Goal: Task Accomplishment & Management: Use online tool/utility

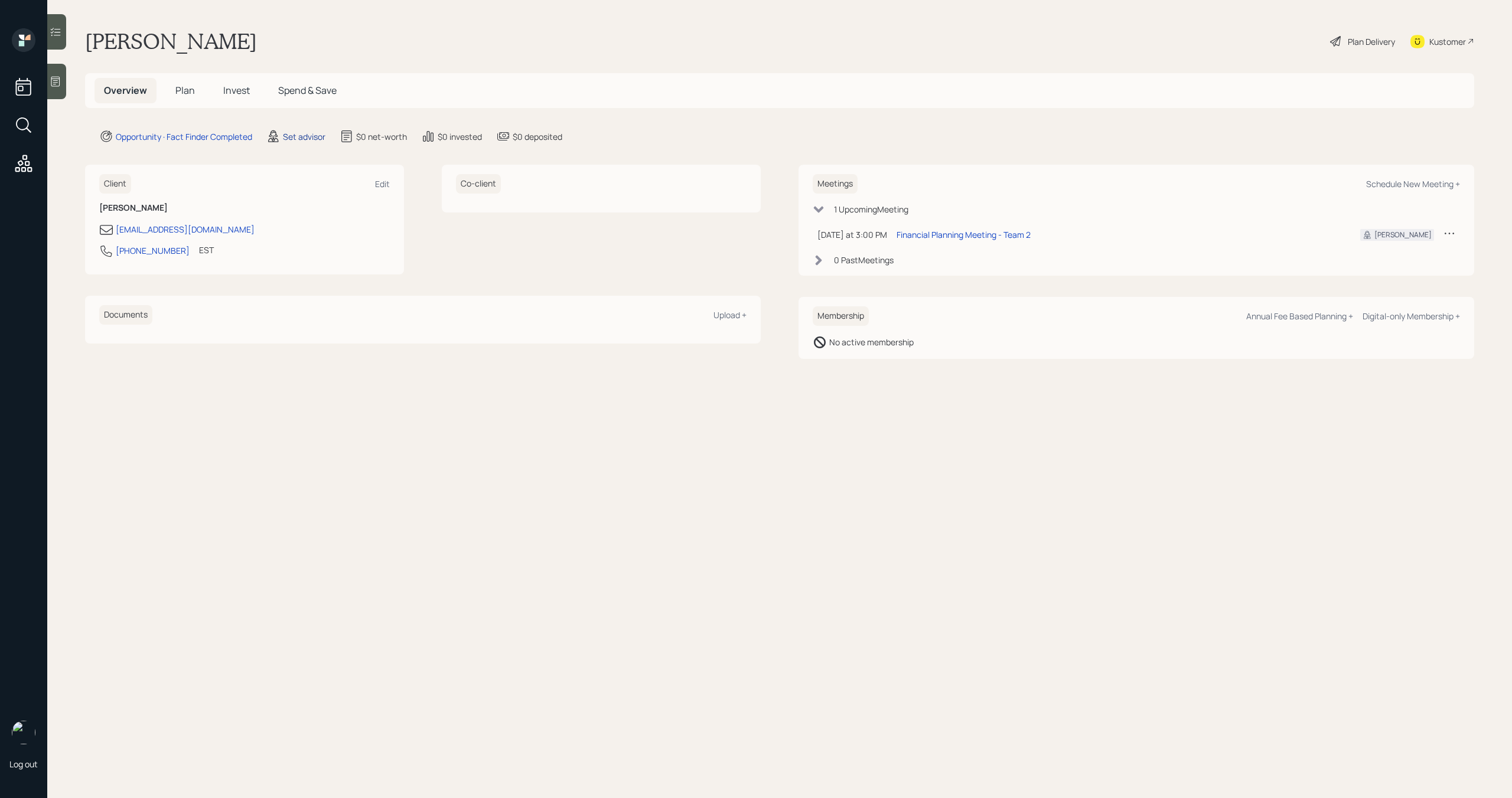
click at [318, 137] on div "Set advisor" at bounding box center [304, 137] width 42 height 12
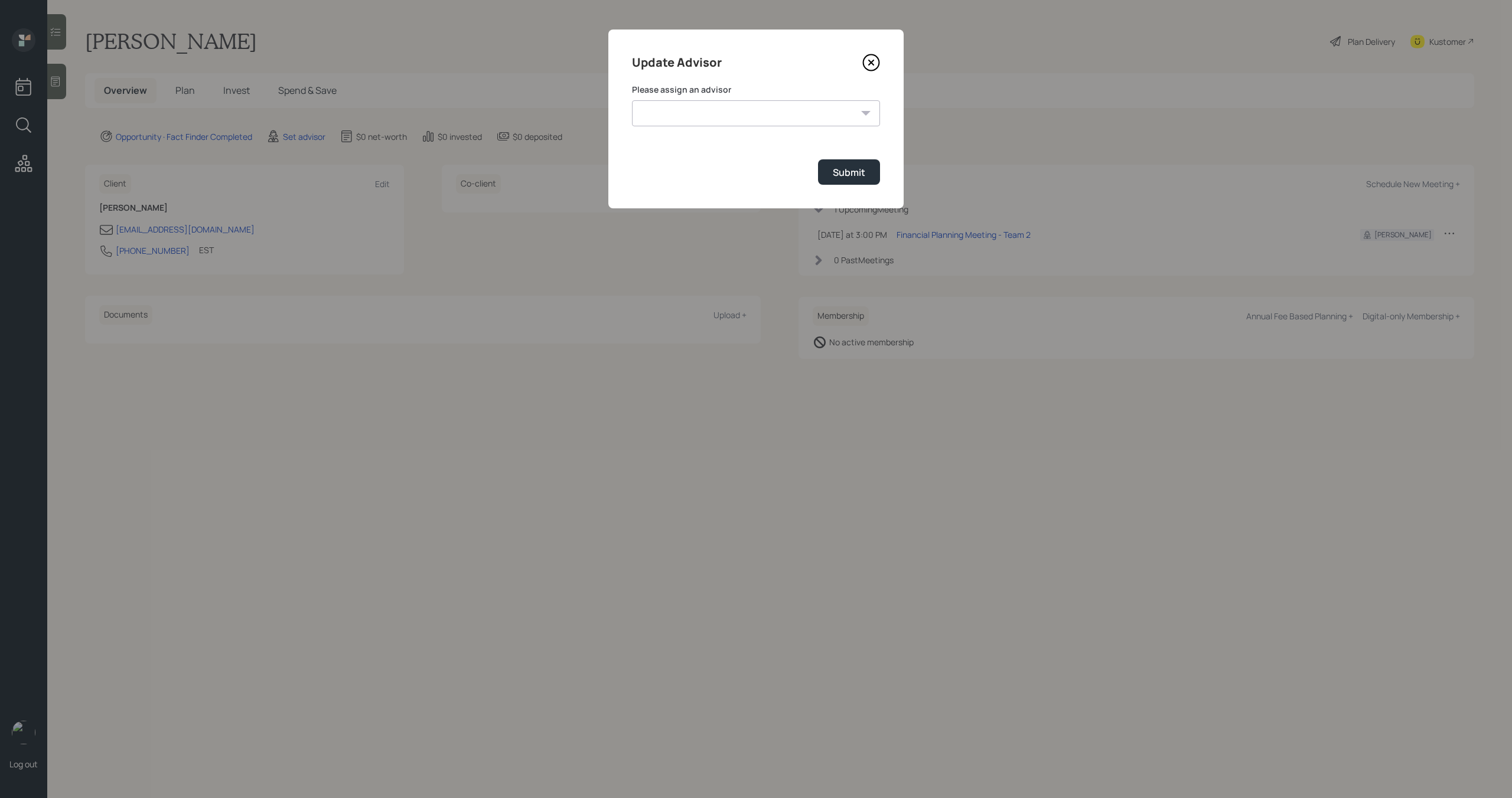
click at [731, 113] on select "Jonah Coleman Tyler End James DiStasi Treva Nostdahl Eric Schwartz Aleksandra S…" at bounding box center [756, 114] width 248 height 26
select select "bffa7908-1b2a-4c79-9bb6-f0ec9aed22d3"
click at [632, 101] on select "Jonah Coleman Tyler End James DiStasi Treva Nostdahl Eric Schwartz Aleksandra S…" at bounding box center [756, 114] width 248 height 26
click at [859, 176] on div "Submit" at bounding box center [848, 172] width 32 height 13
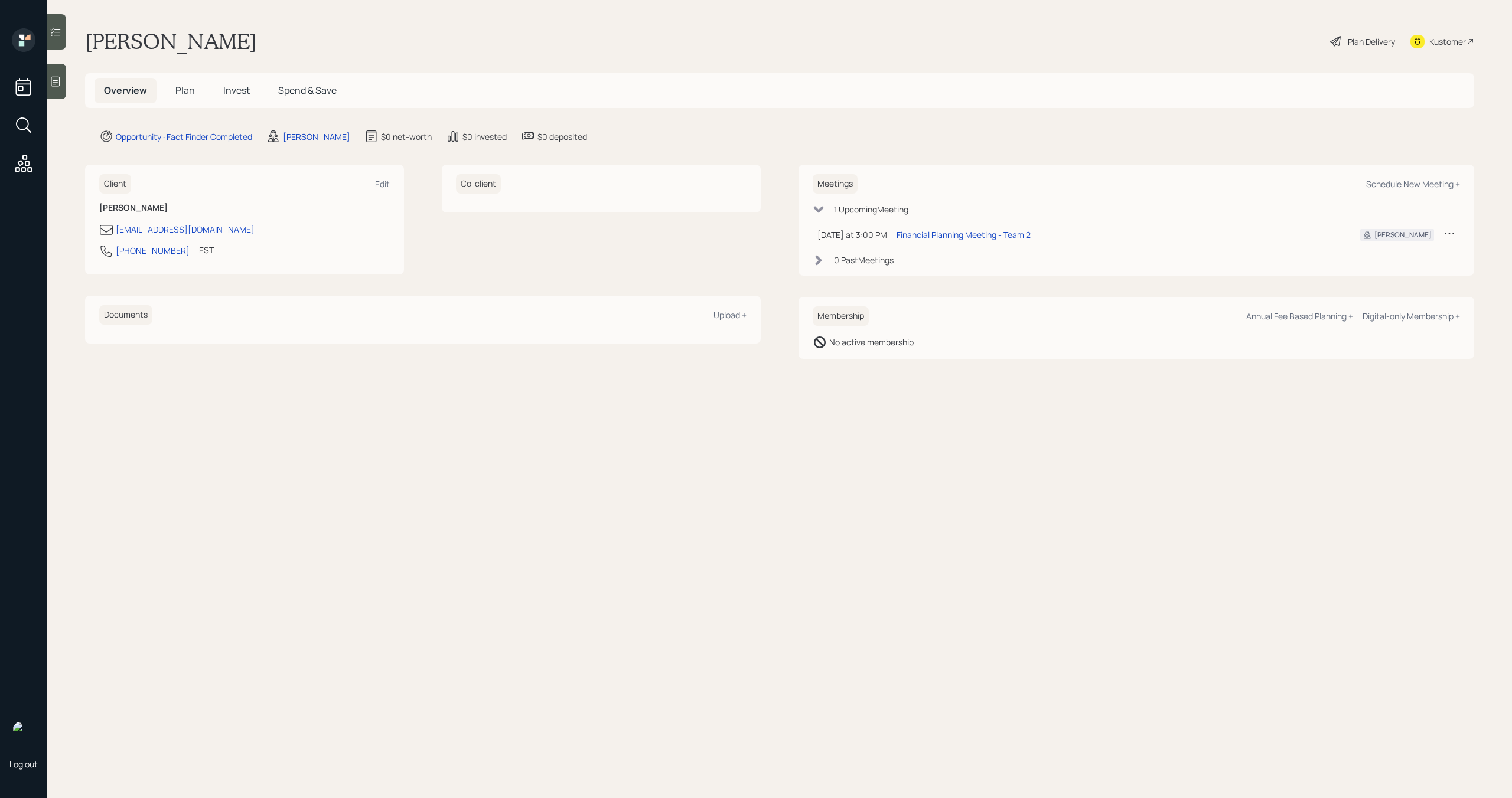
click at [179, 90] on span "Plan" at bounding box center [185, 90] width 19 height 13
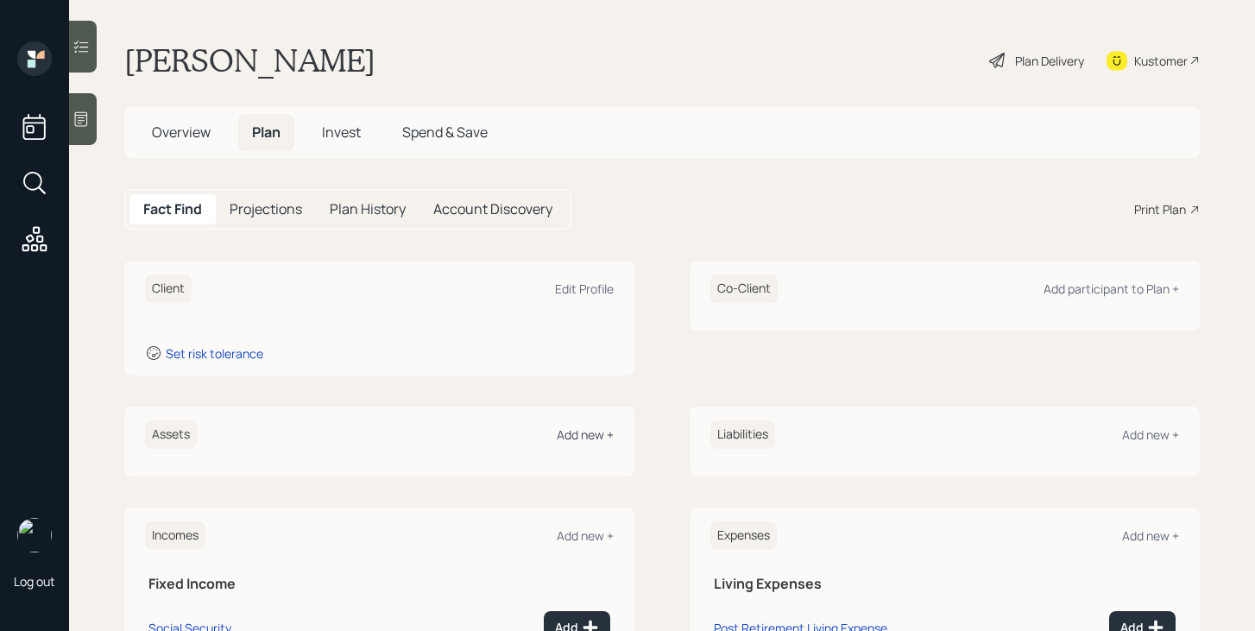
click at [587, 433] on div "Add new +" at bounding box center [585, 435] width 57 height 16
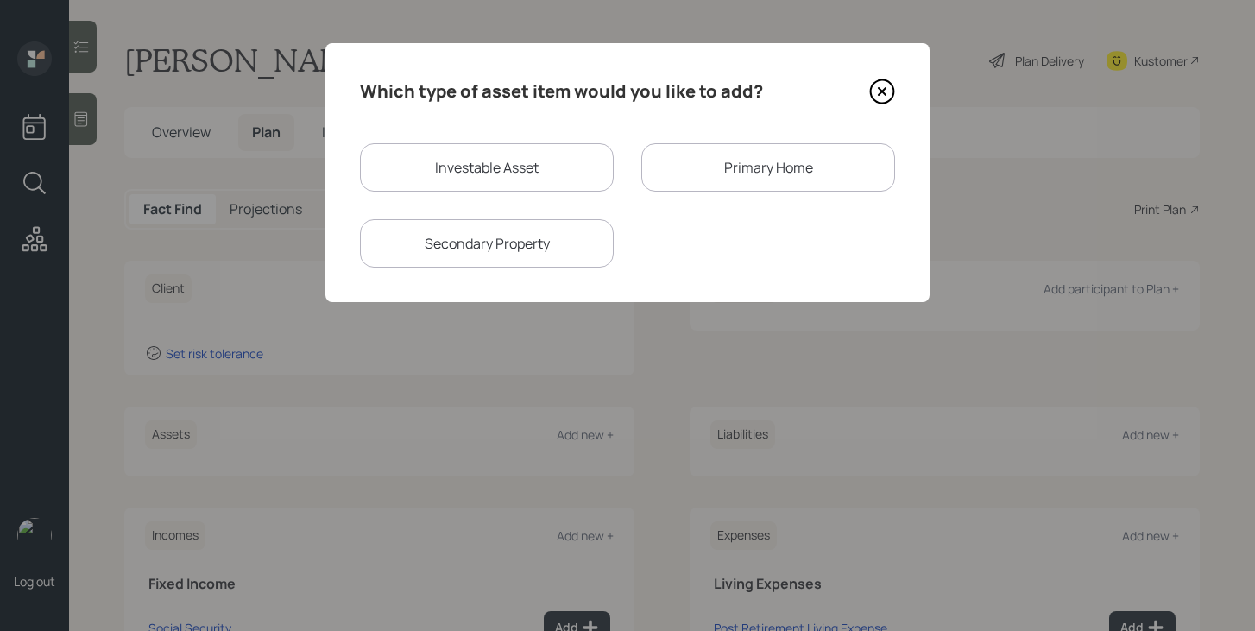
click at [898, 82] on div "Which type of asset item would you like to add? Investable Asset Primary Home S…" at bounding box center [628, 172] width 604 height 259
click at [889, 86] on icon at bounding box center [882, 92] width 26 height 26
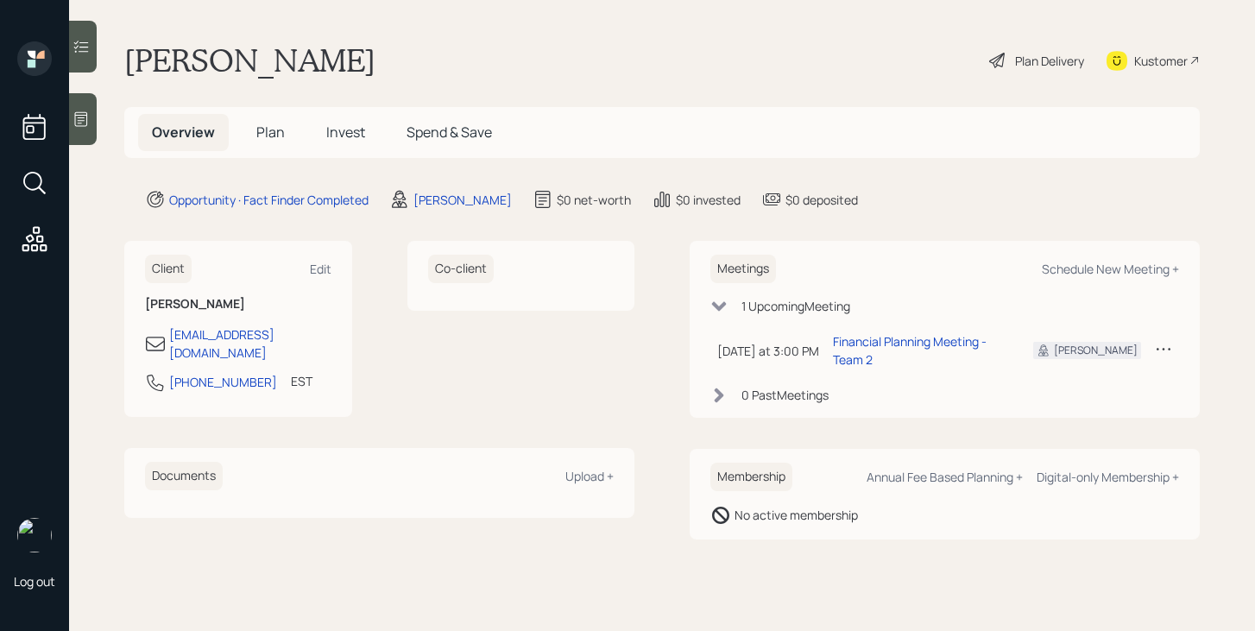
click at [264, 131] on span "Plan" at bounding box center [270, 132] width 28 height 19
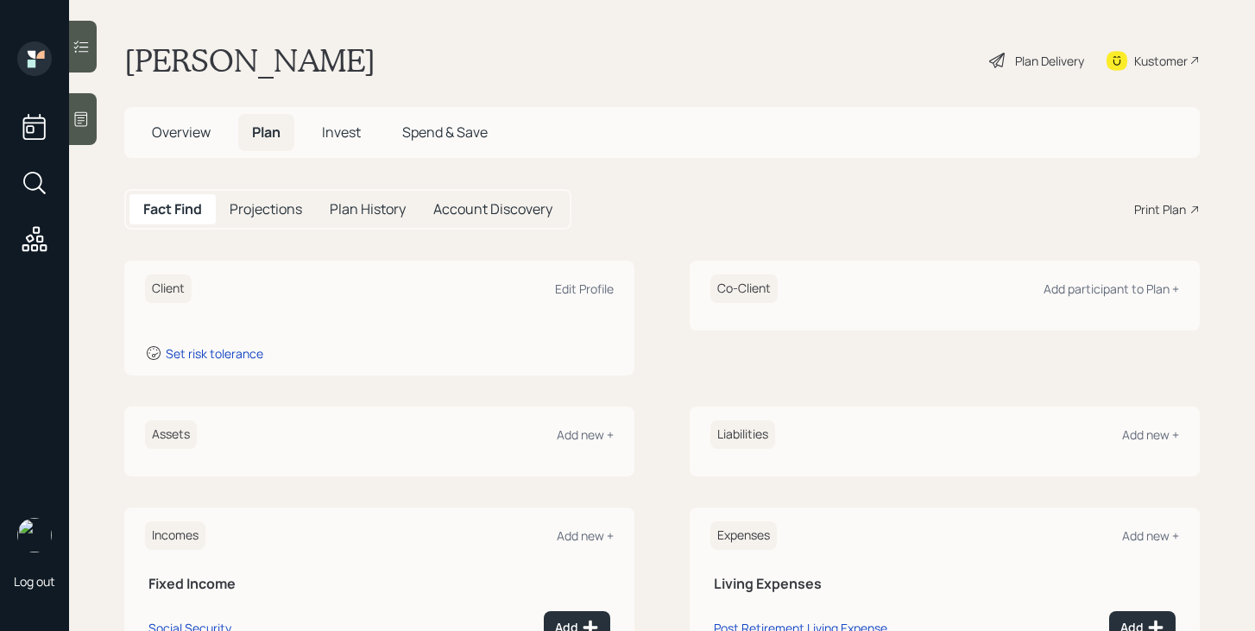
click at [201, 135] on span "Overview" at bounding box center [181, 132] width 59 height 19
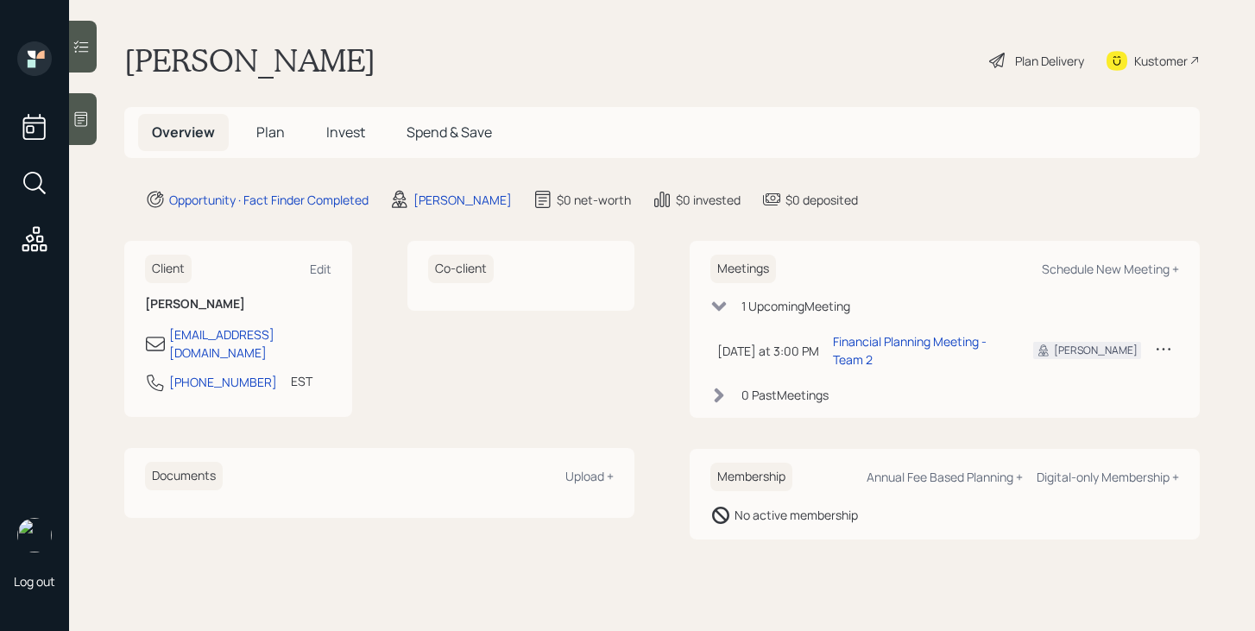
click at [275, 132] on span "Plan" at bounding box center [270, 132] width 28 height 19
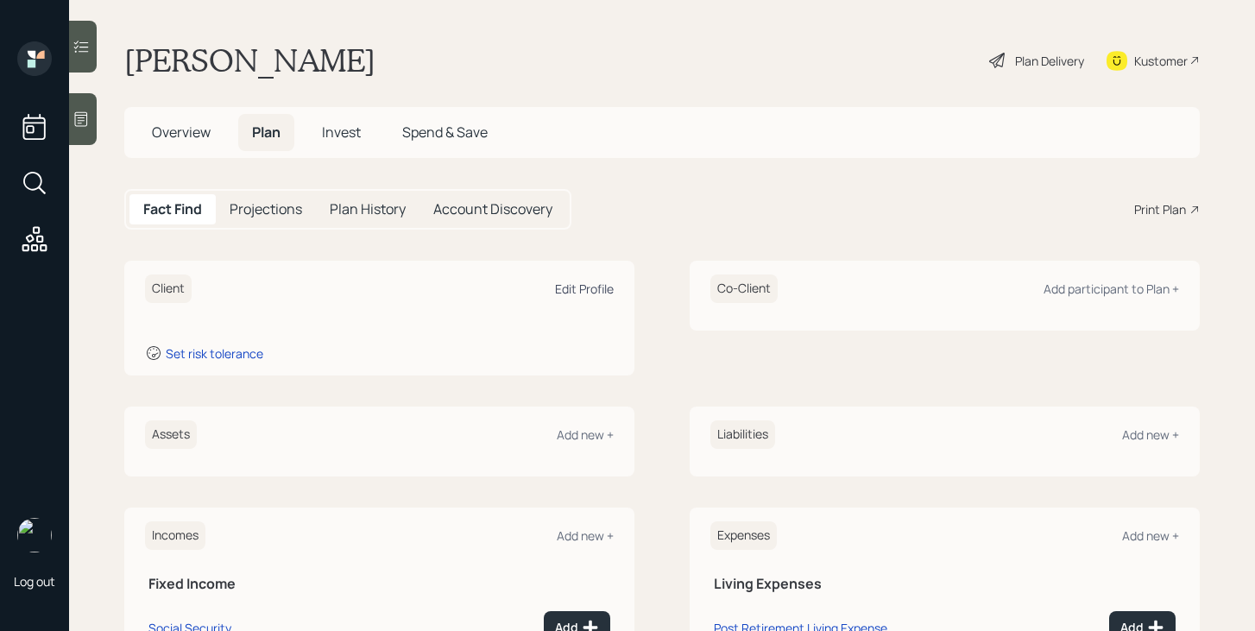
click at [593, 286] on div "Edit Profile" at bounding box center [584, 289] width 59 height 16
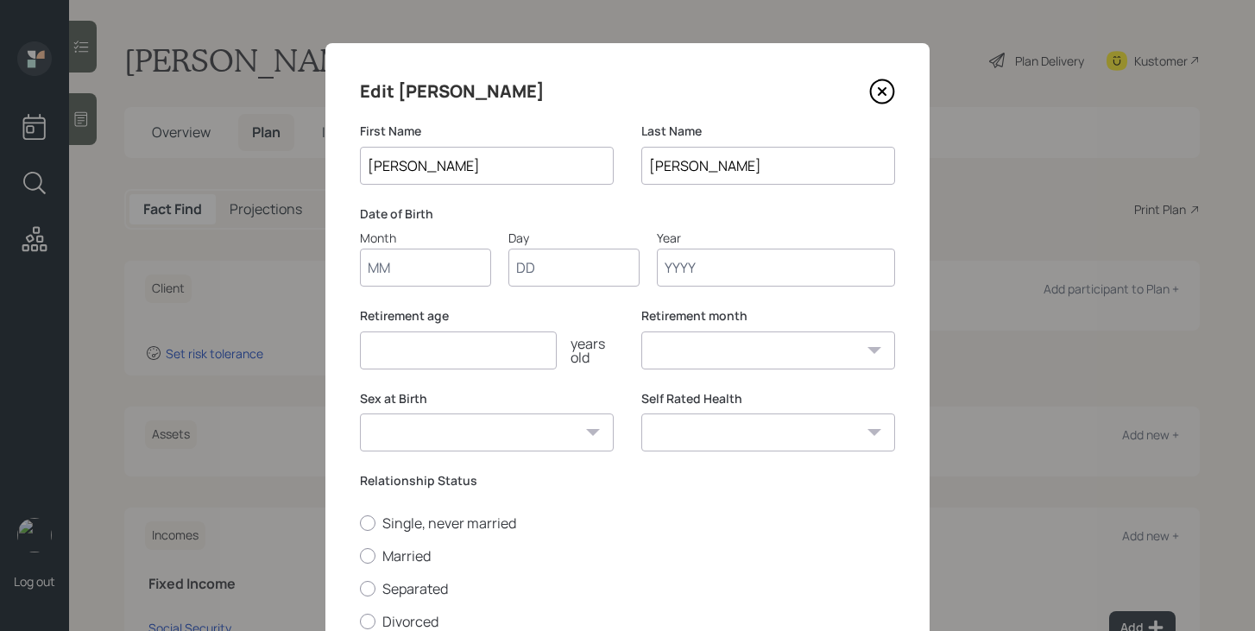
click at [418, 272] on input "Month" at bounding box center [425, 268] width 131 height 38
type input "06"
type input "30"
type input "1957"
select select "6"
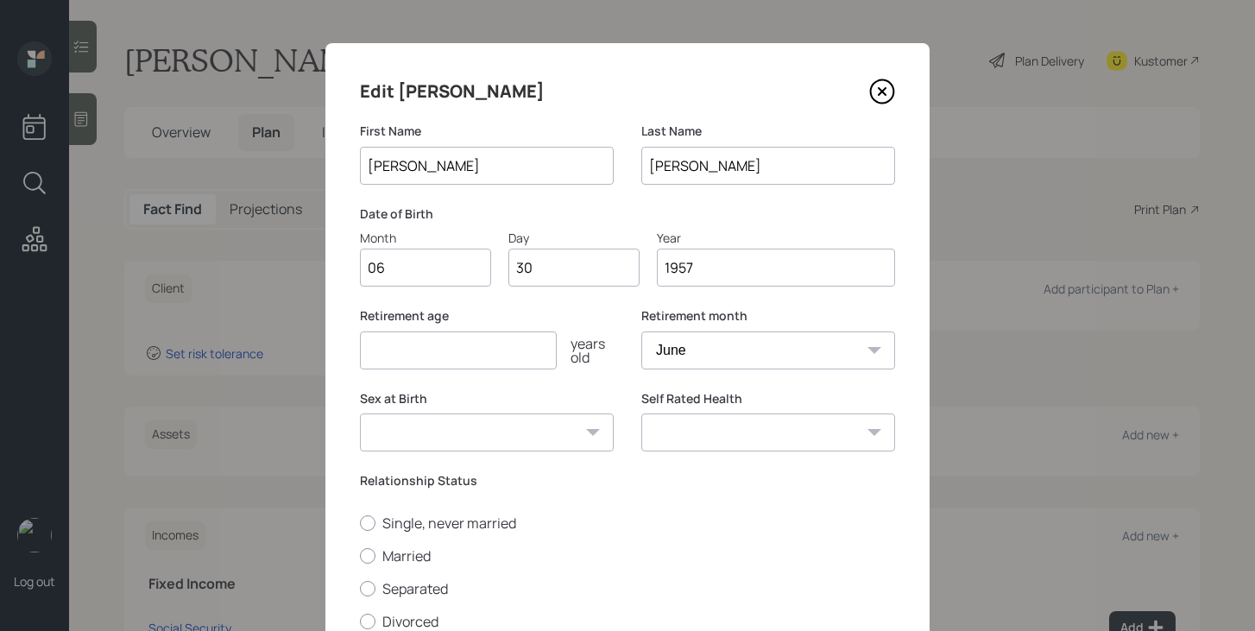
type input "1957"
click at [411, 352] on input "number" at bounding box center [458, 351] width 197 height 38
type input "73"
click at [442, 433] on select "Male Female Other / Prefer not to say" at bounding box center [487, 433] width 254 height 38
select select "female"
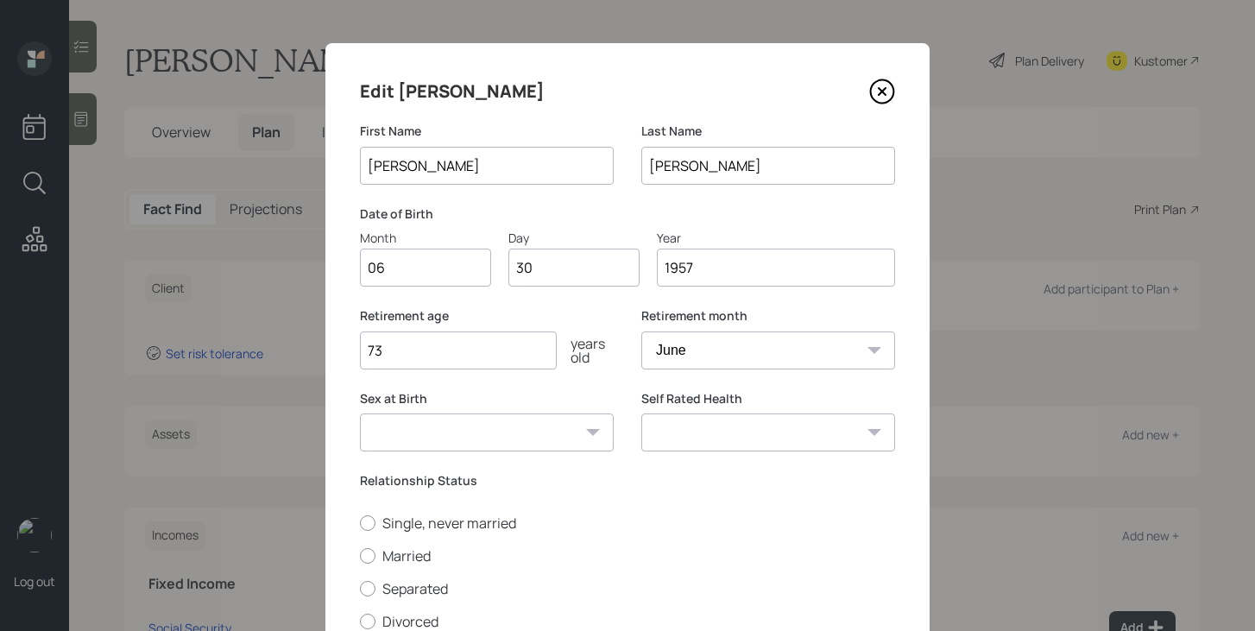
click at [360, 414] on select "Male Female Other / Prefer not to say" at bounding box center [487, 433] width 254 height 38
click at [682, 426] on select "Excellent Very Good Good Fair Poor" at bounding box center [769, 433] width 254 height 38
select select "very_good"
click at [642, 414] on select "Excellent Very Good Good Fair Poor" at bounding box center [769, 433] width 254 height 38
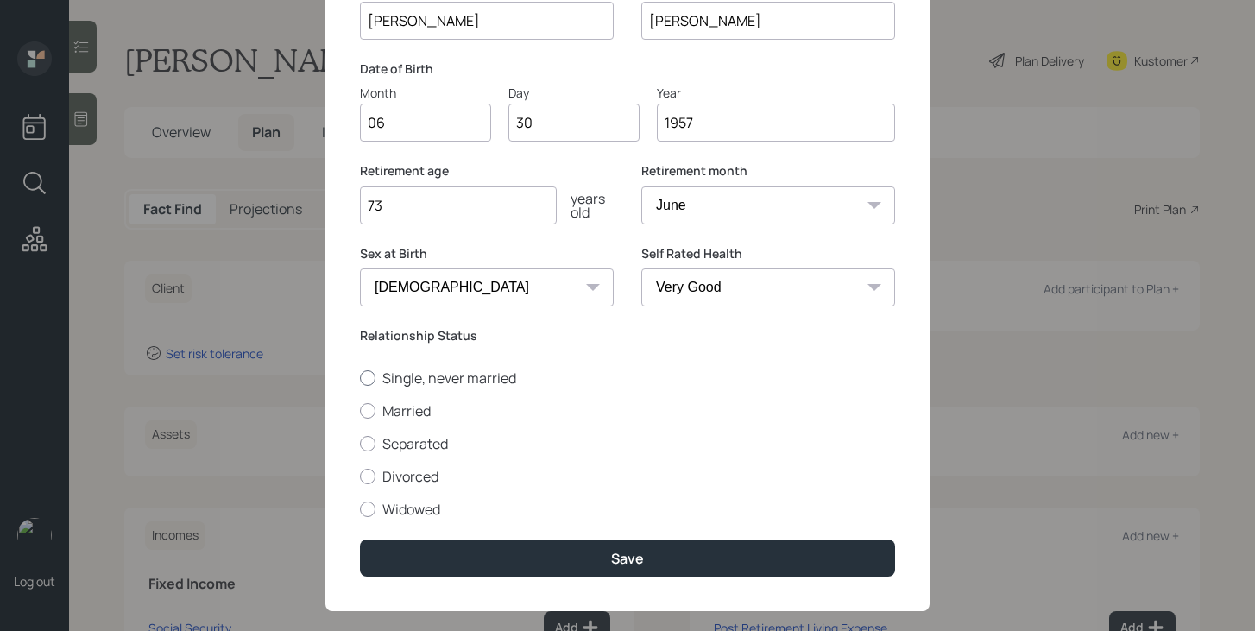
scroll to position [169, 0]
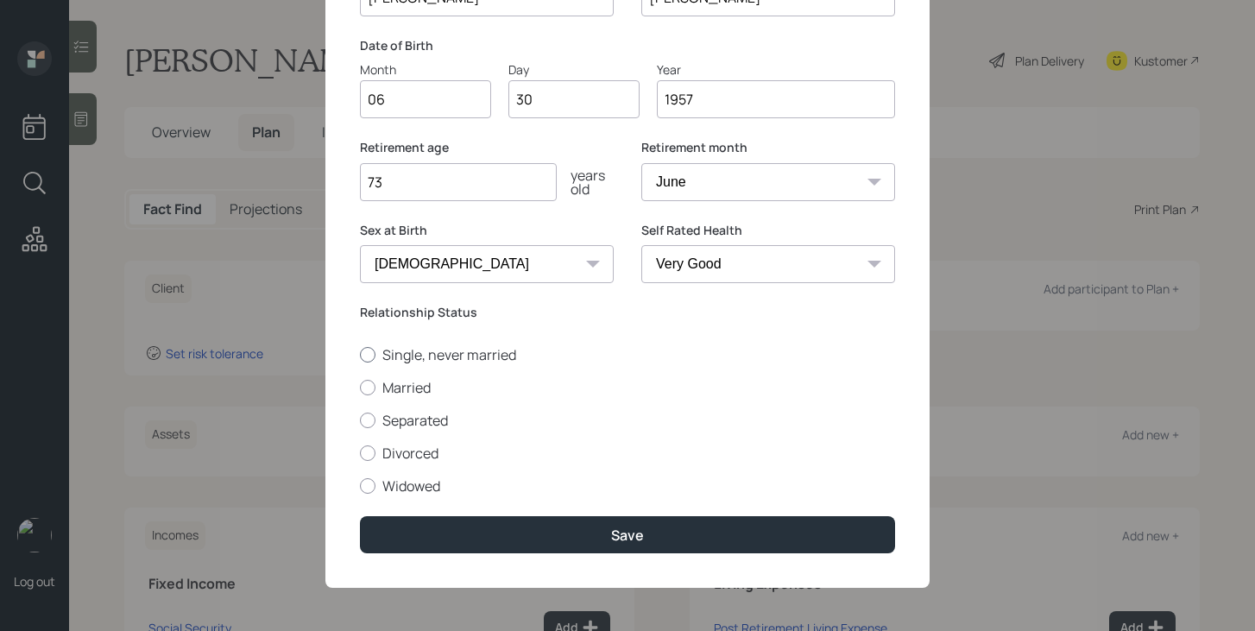
click at [413, 350] on label "Single, never married" at bounding box center [627, 354] width 535 height 19
click at [360, 354] on input "Single, never married" at bounding box center [359, 354] width 1 height 1
radio input "true"
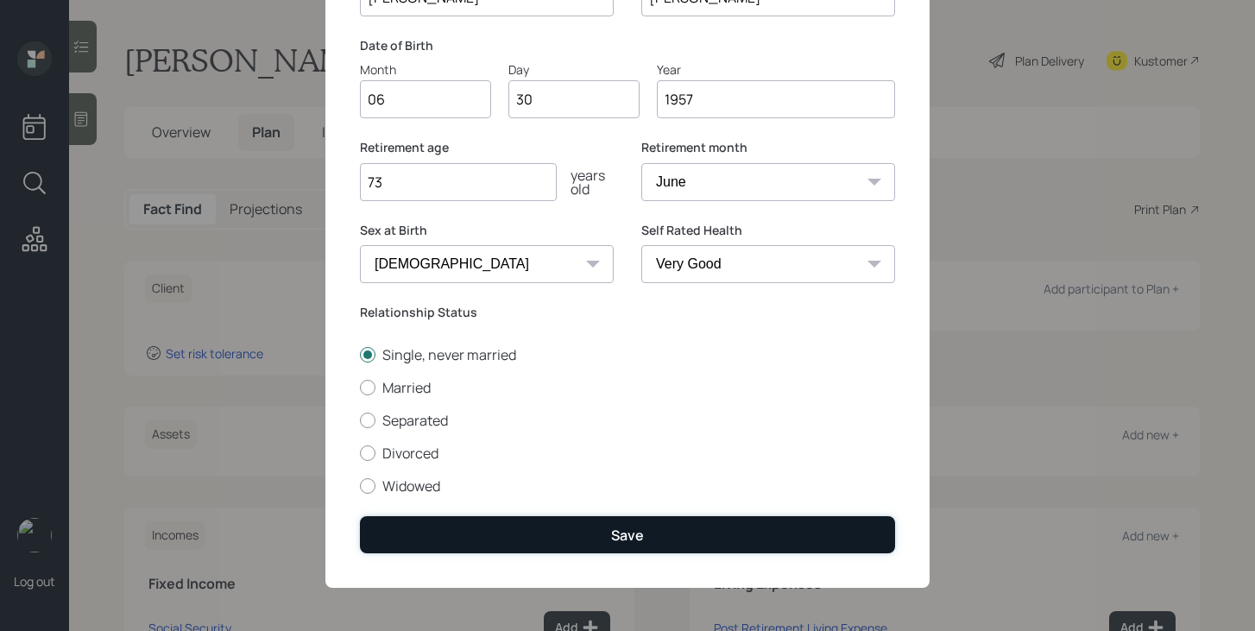
click at [500, 522] on button "Save" at bounding box center [627, 534] width 535 height 37
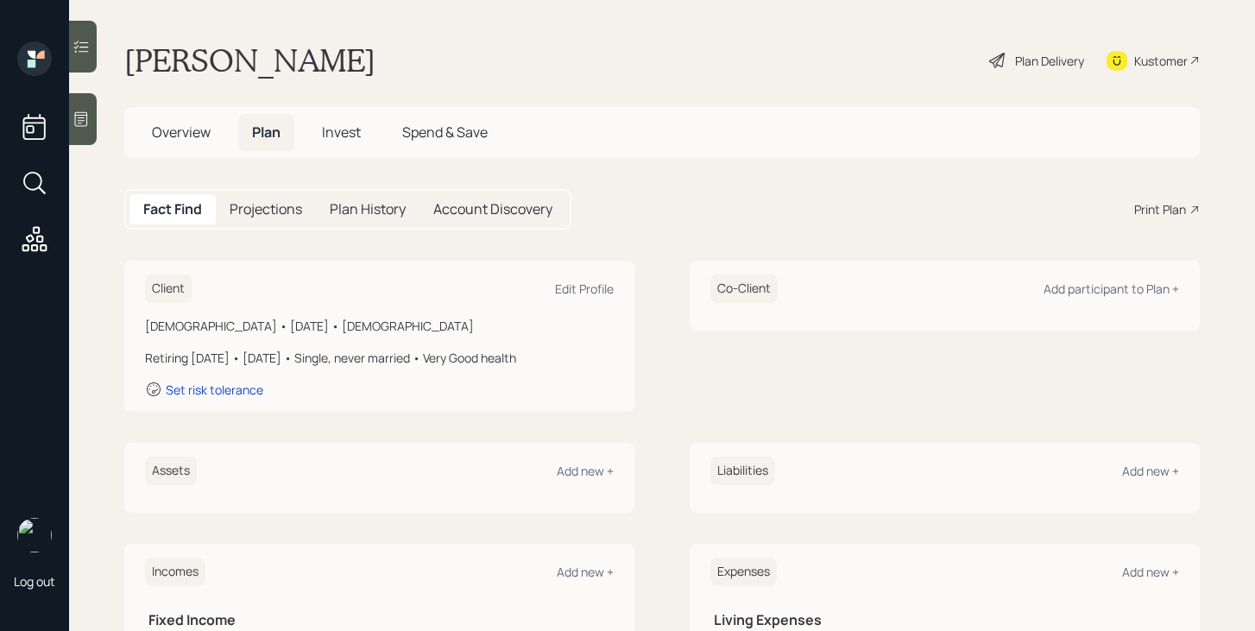
click at [999, 64] on icon at bounding box center [998, 60] width 21 height 21
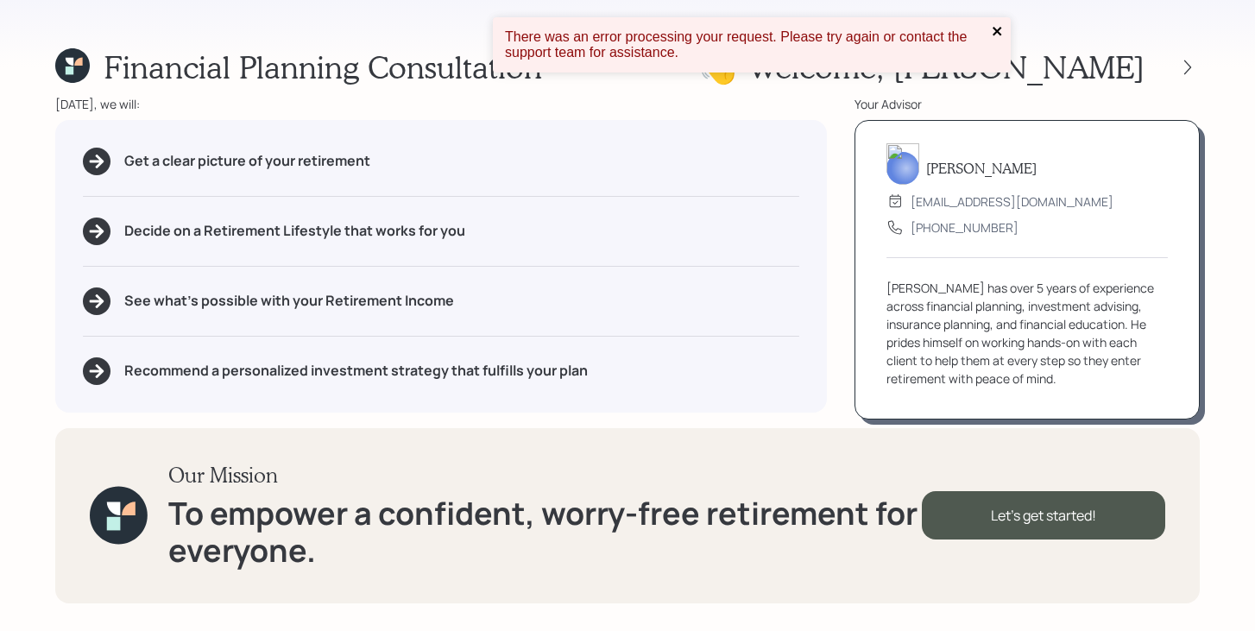
click at [997, 27] on icon "close" at bounding box center [998, 31] width 12 height 14
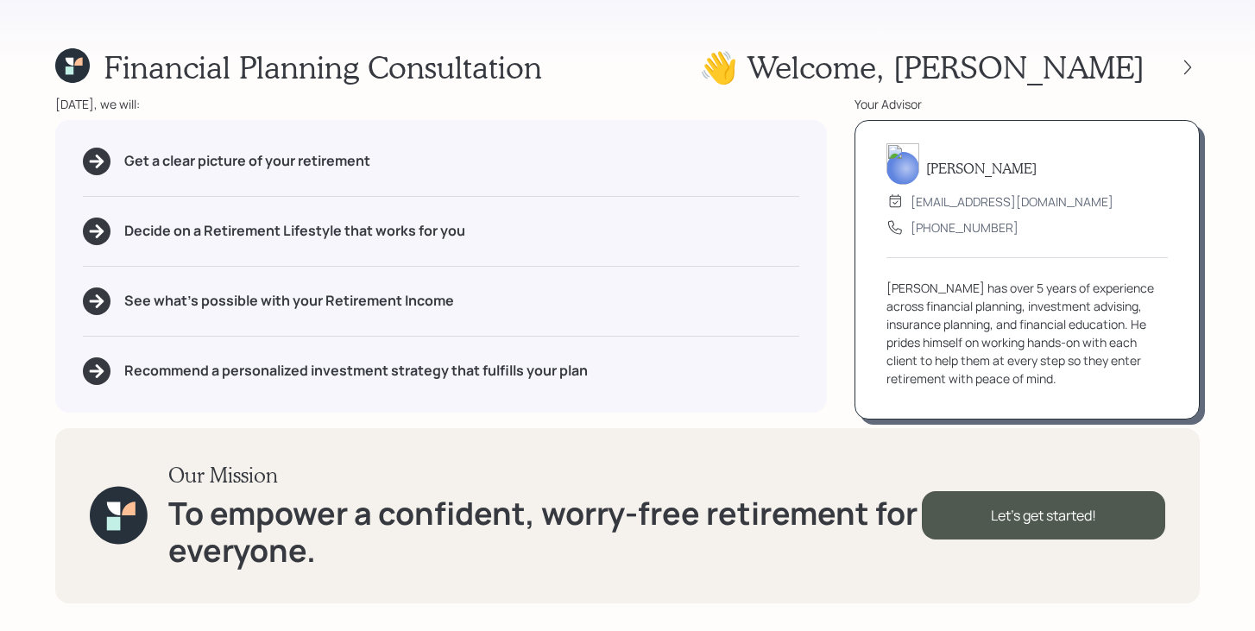
click at [56, 92] on div "Financial Planning Consultation 👋 Welcome , Yvonne Today, we will: Get a clear …" at bounding box center [627, 315] width 1255 height 631
click at [73, 75] on icon at bounding box center [72, 65] width 35 height 35
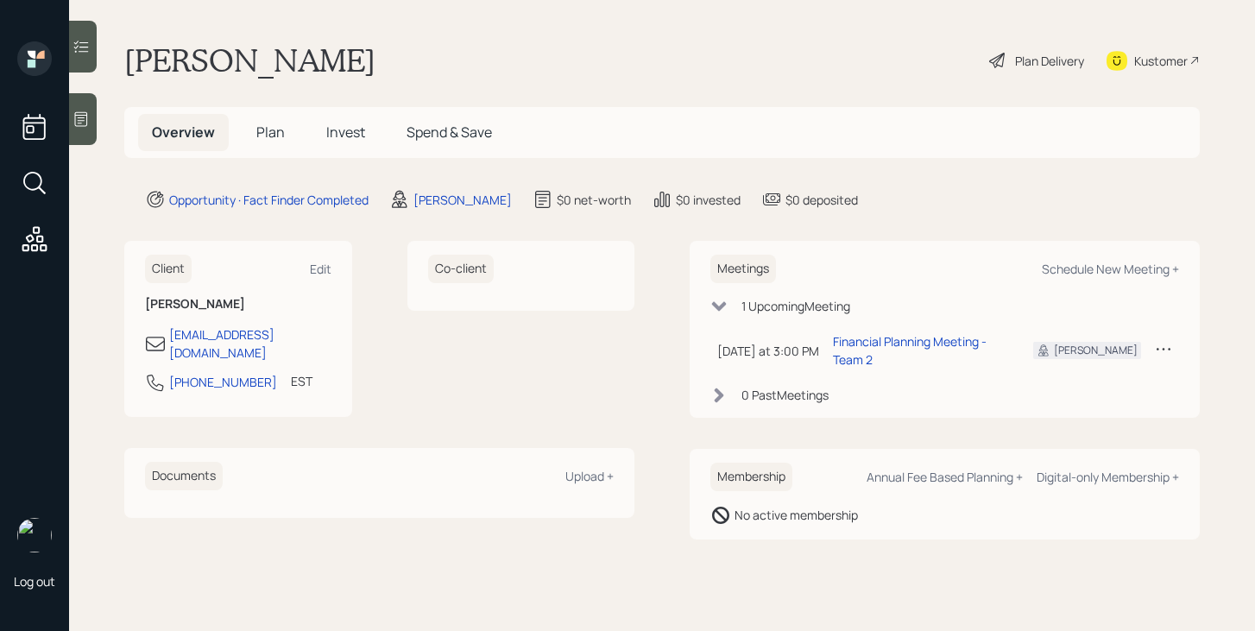
click at [264, 130] on span "Plan" at bounding box center [270, 132] width 28 height 19
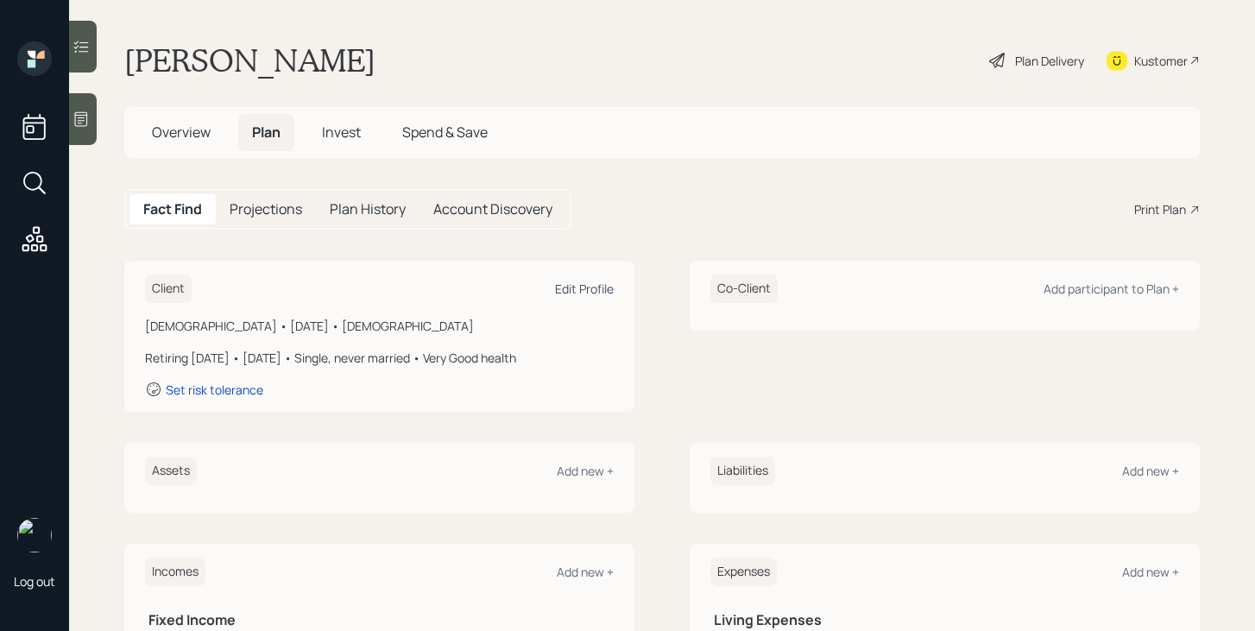
click at [605, 295] on div "Edit Profile" at bounding box center [584, 289] width 59 height 16
select select "6"
select select "female"
select select "very_good"
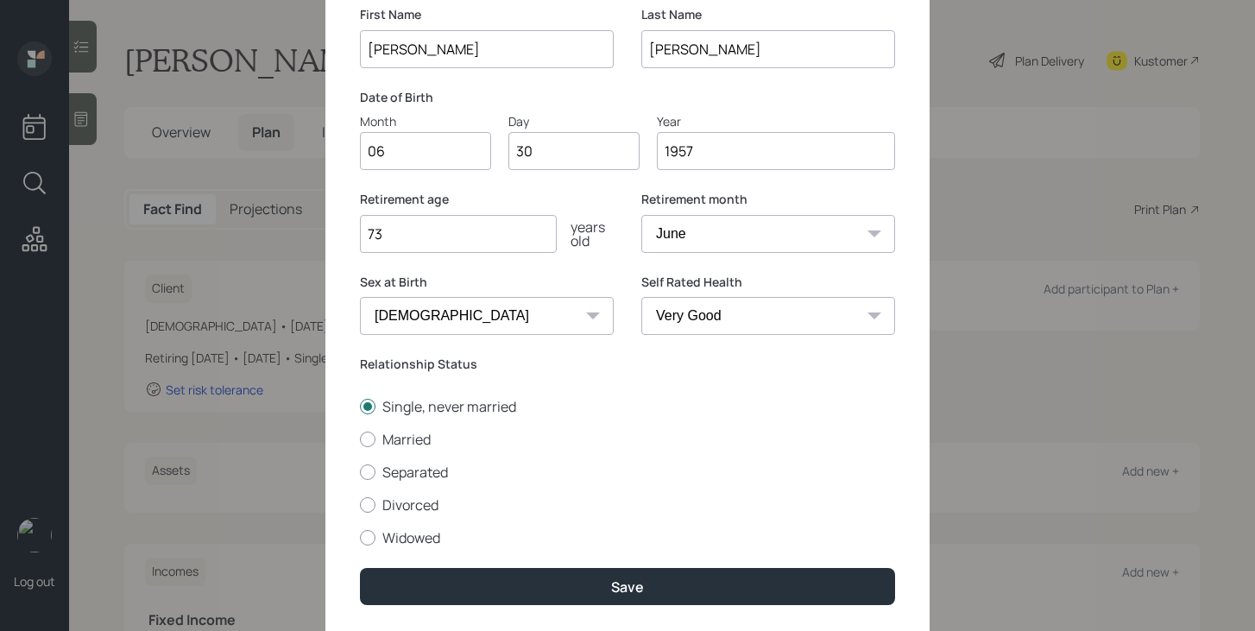
scroll to position [117, 0]
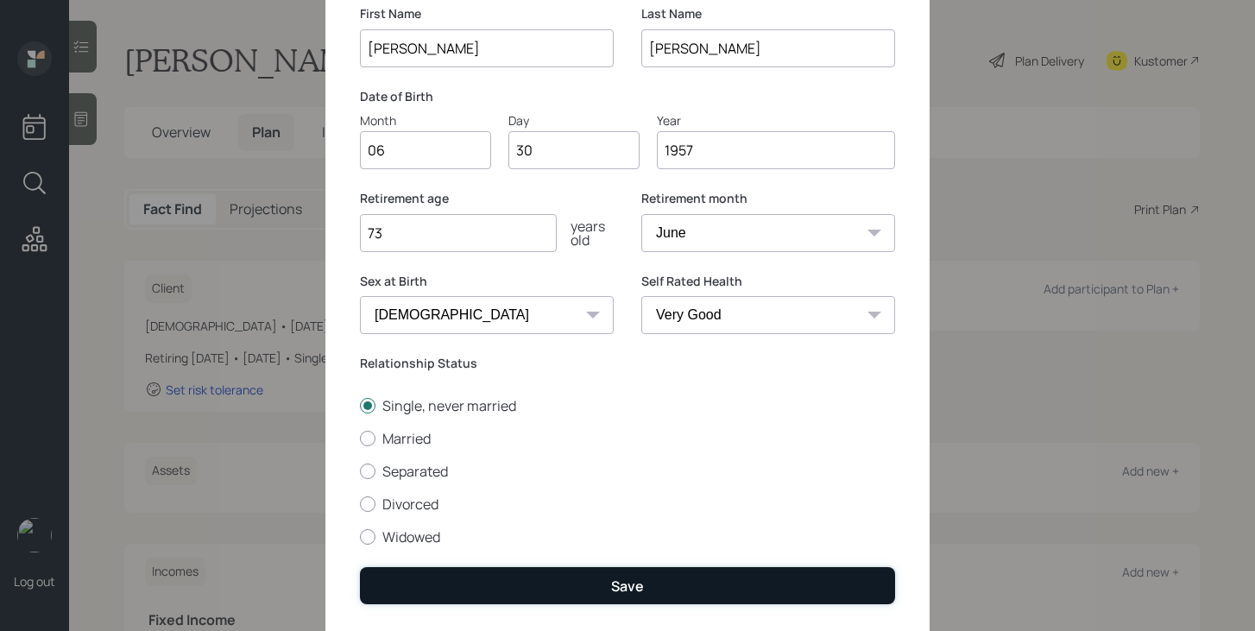
click at [596, 568] on button "Save" at bounding box center [627, 585] width 535 height 37
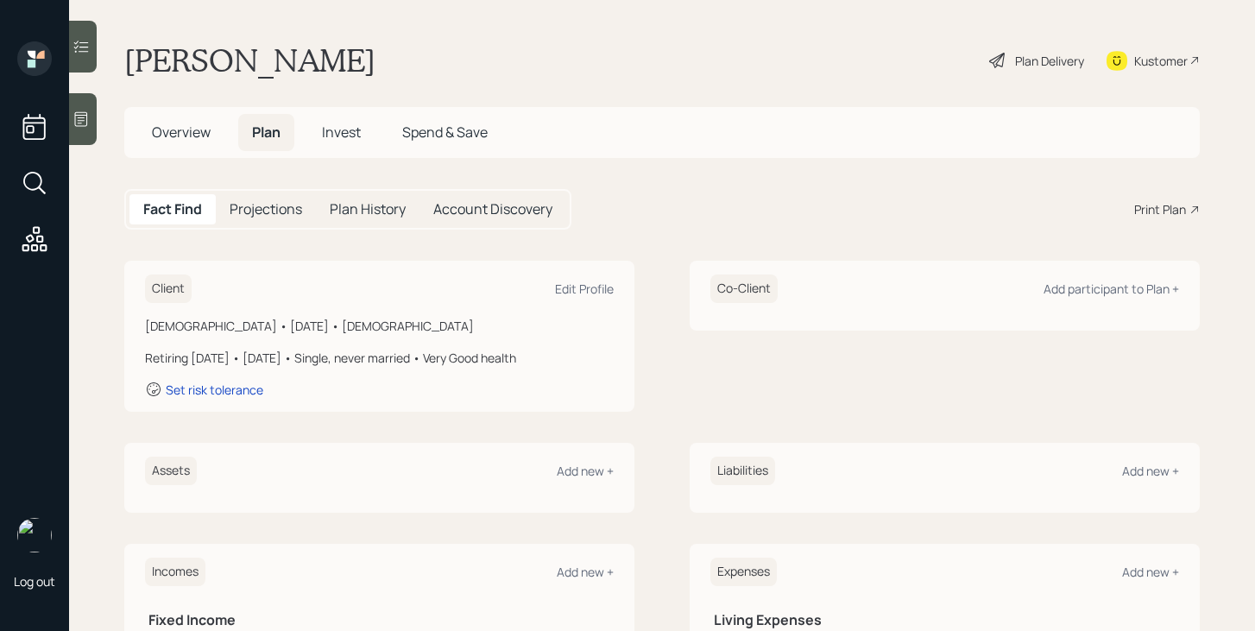
click at [993, 68] on icon at bounding box center [998, 60] width 21 height 21
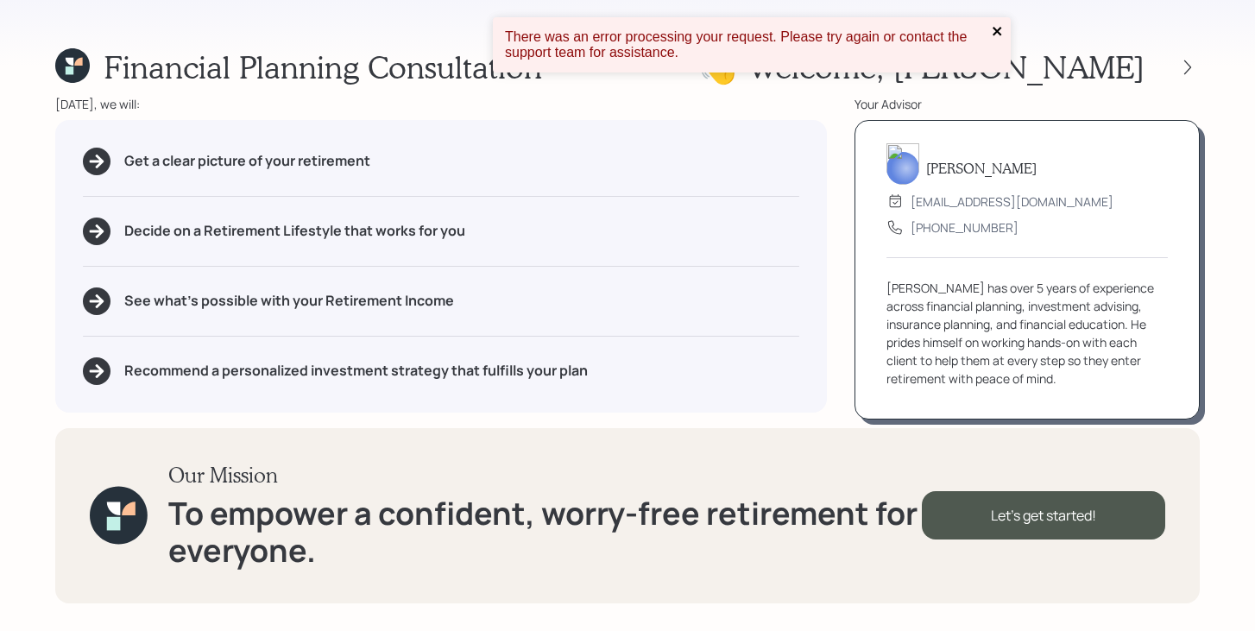
click at [992, 27] on icon "close" at bounding box center [998, 31] width 12 height 14
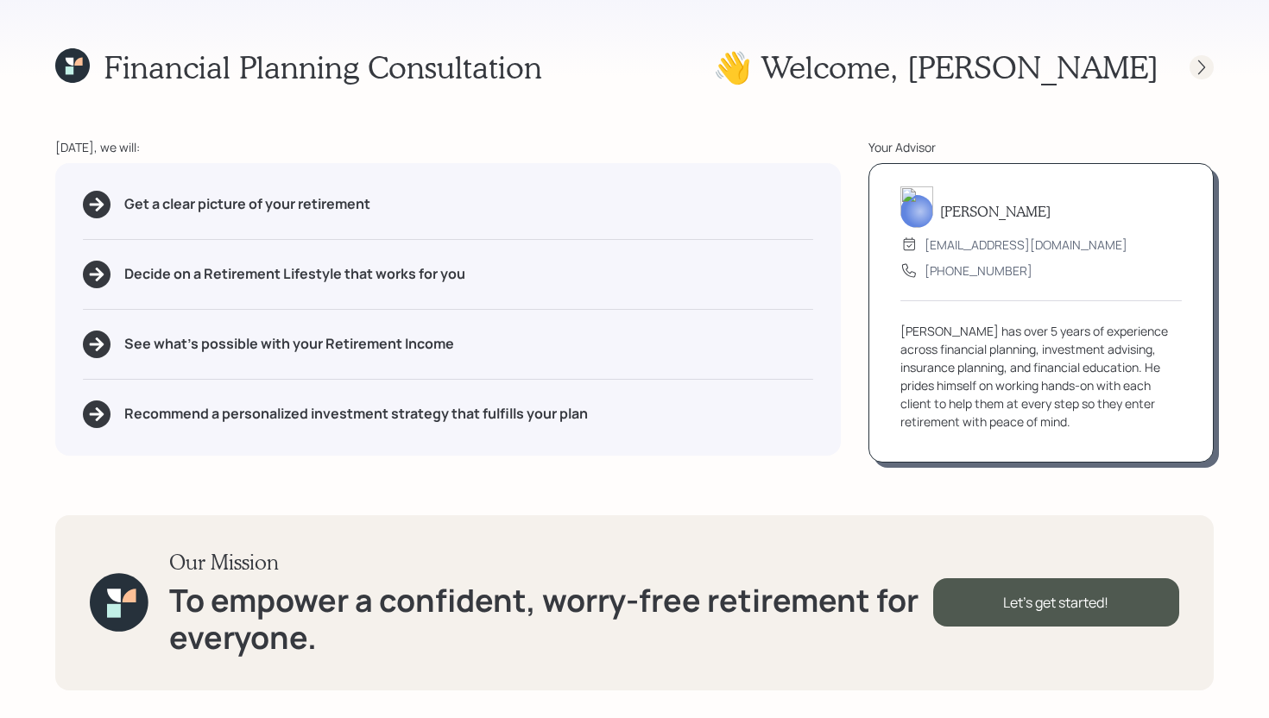
click at [1201, 64] on icon at bounding box center [1201, 67] width 17 height 17
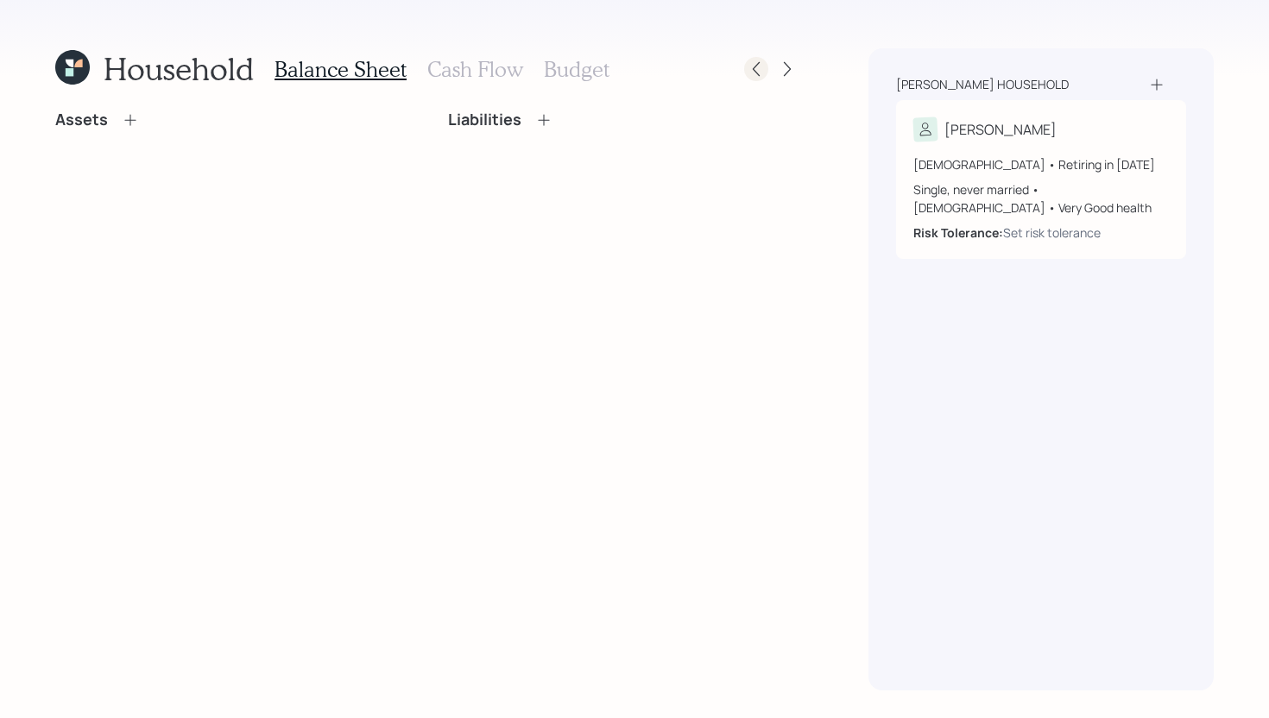
click at [755, 69] on icon at bounding box center [756, 68] width 17 height 17
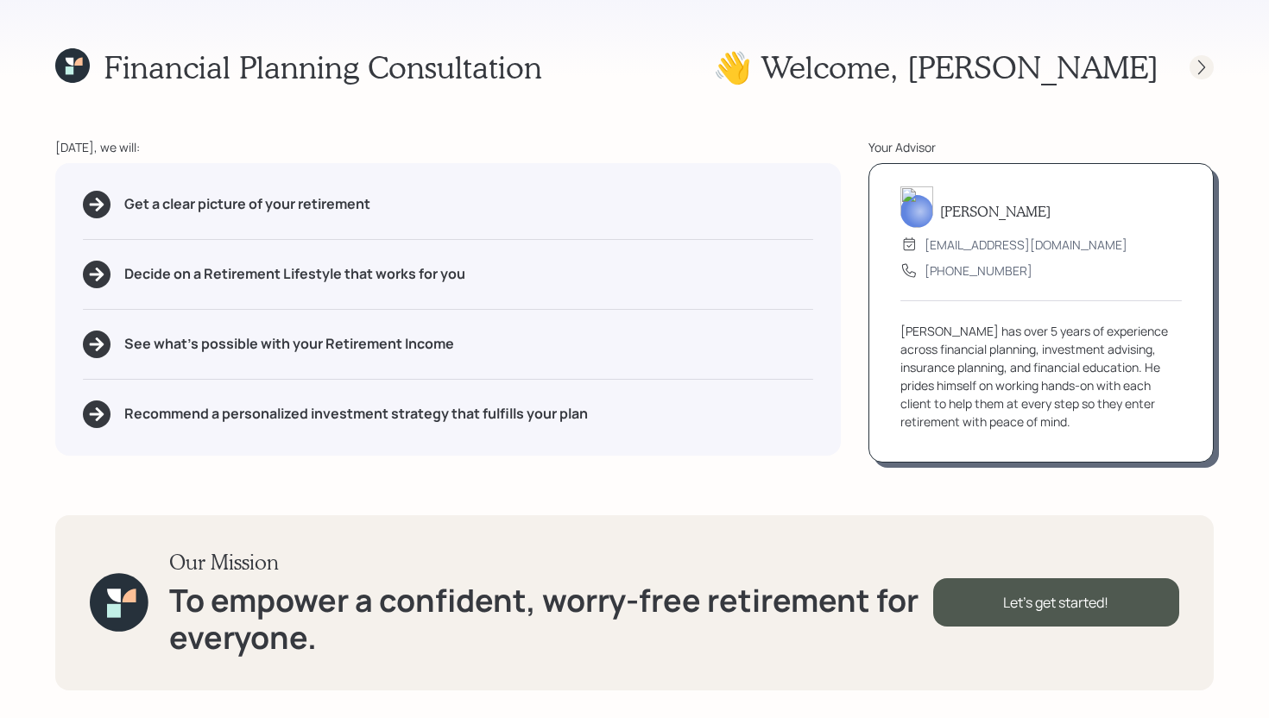
click at [1201, 73] on icon at bounding box center [1201, 67] width 17 height 17
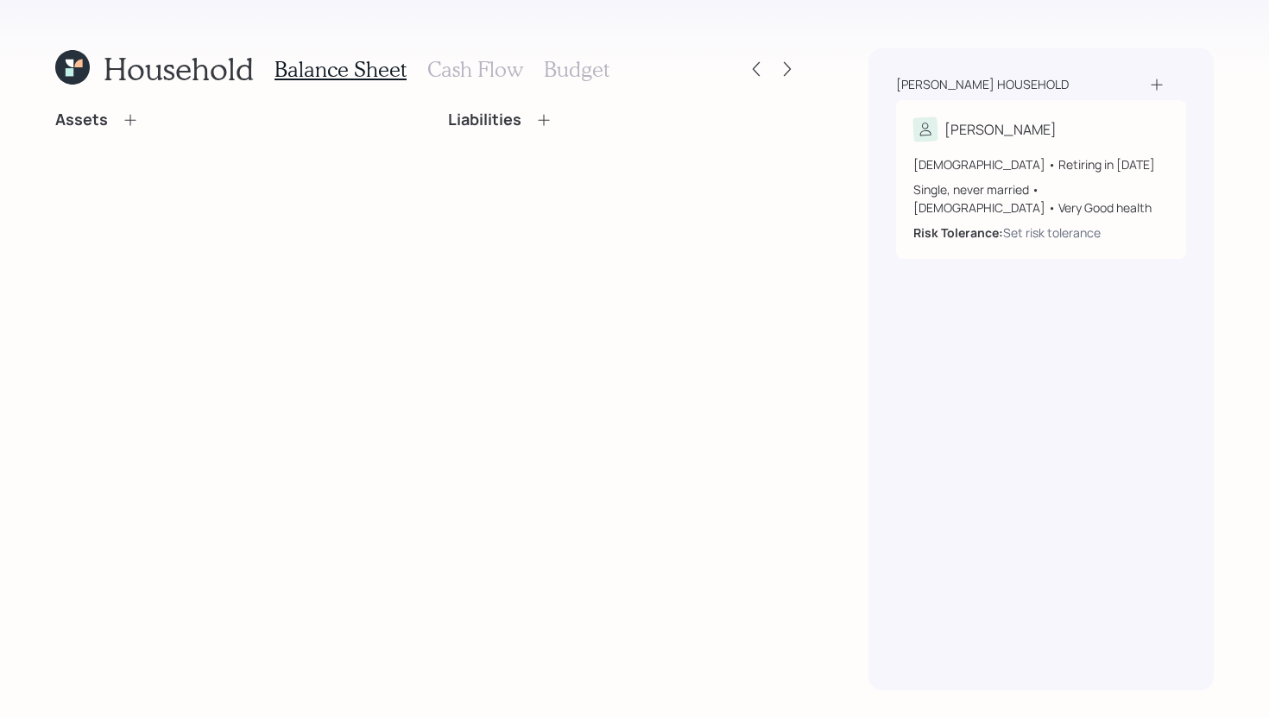
click at [131, 122] on icon at bounding box center [130, 119] width 17 height 17
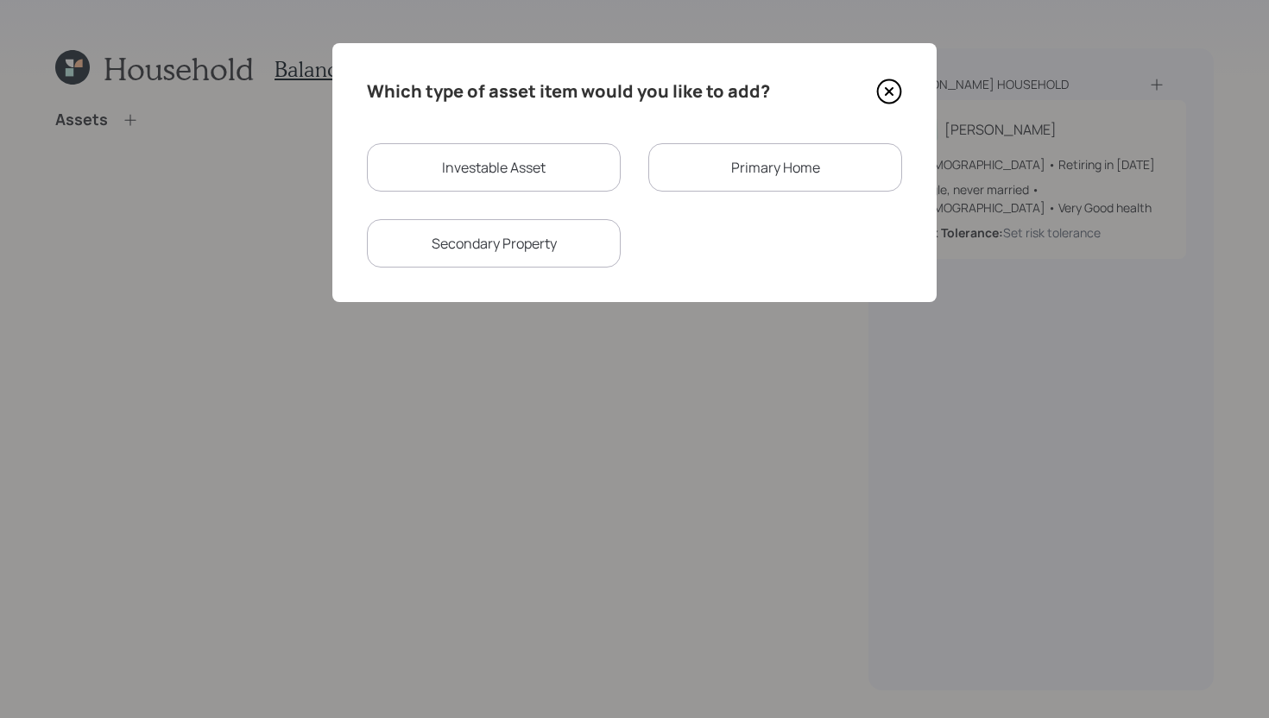
click at [516, 162] on div "Investable Asset" at bounding box center [494, 167] width 254 height 48
select select "taxable"
select select "balanced"
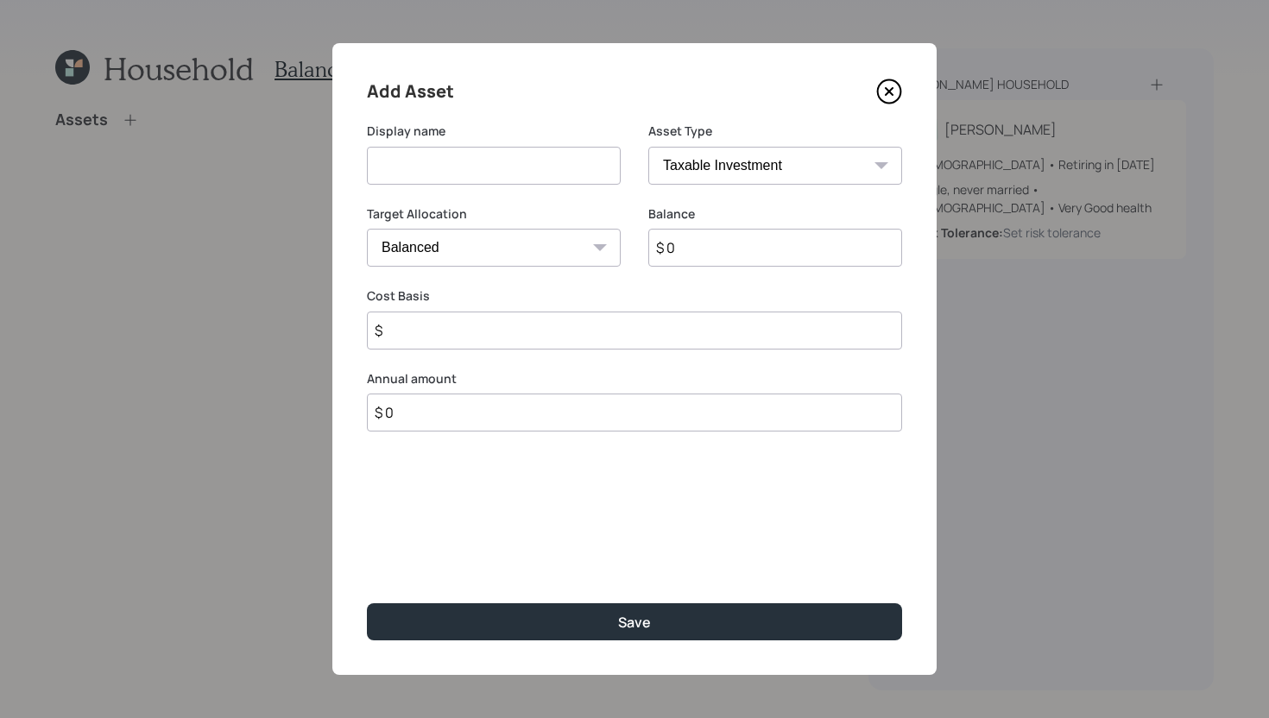
click at [503, 178] on input at bounding box center [494, 166] width 254 height 38
type input "[PERSON_NAME]"
click at [832, 177] on select "SEP IRA IRA Roth IRA 401(k) Roth 401(k) 403(b) Roth 403(b) 457(b) Roth 457(b) H…" at bounding box center [775, 166] width 254 height 38
select select "roth_ira"
click at [648, 147] on select "SEP IRA IRA Roth IRA 401(k) Roth 401(k) 403(b) Roth 403(b) 457(b) Roth 457(b) H…" at bounding box center [775, 166] width 254 height 38
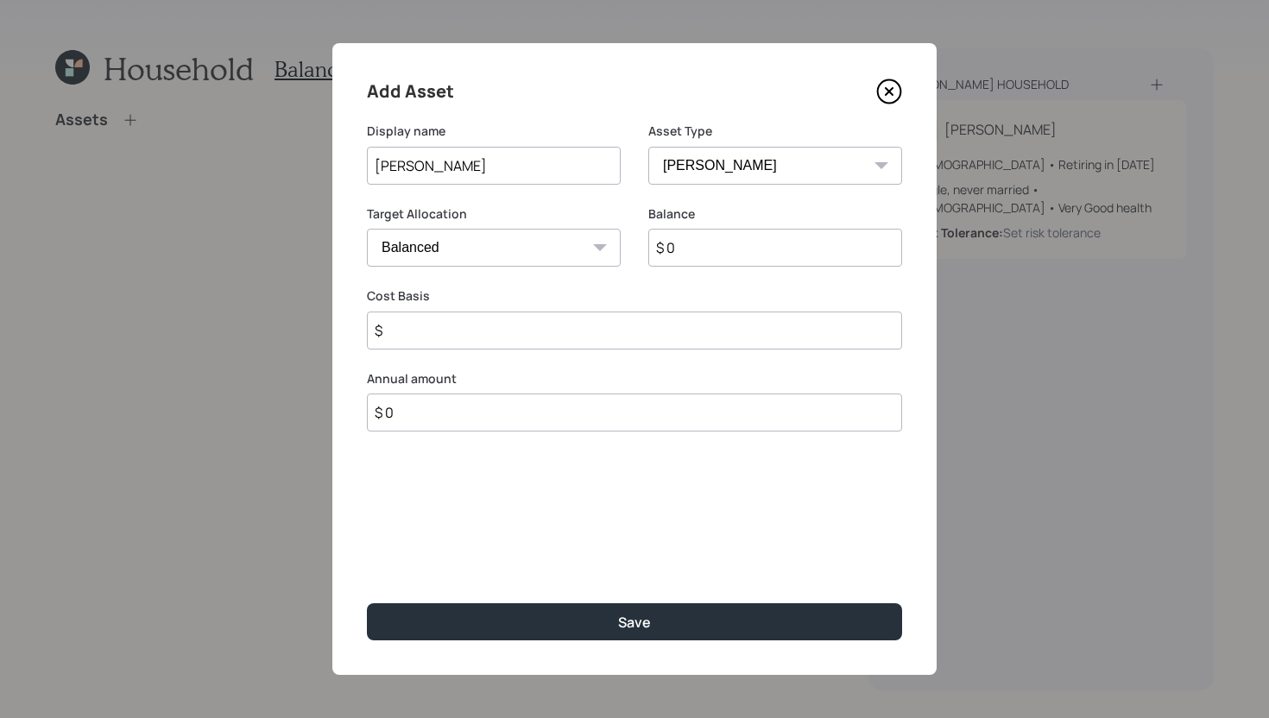
type input "$"
click at [686, 257] on input "$ 0" at bounding box center [775, 248] width 254 height 38
type input "$ 28,000"
click at [659, 342] on input "$" at bounding box center [634, 331] width 535 height 38
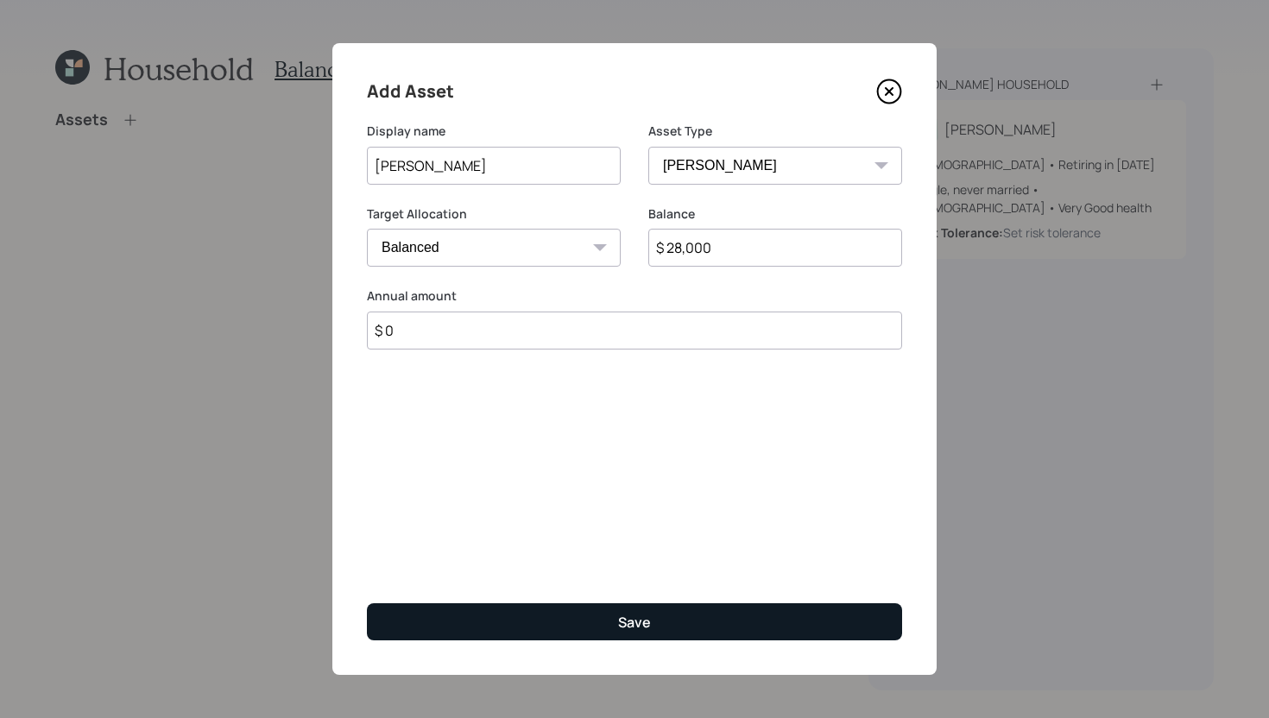
type input "$ 0"
click at [636, 638] on button "Save" at bounding box center [634, 622] width 535 height 37
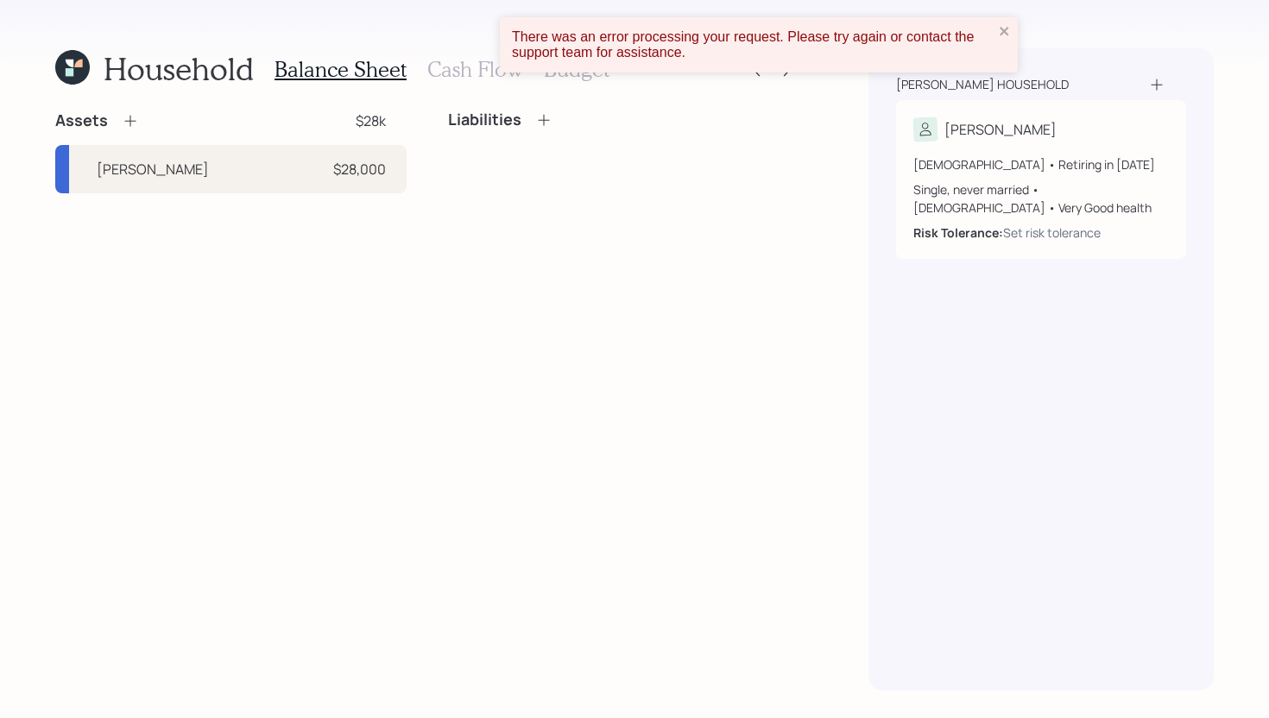
click at [998, 31] on div "There was an error processing your request. Please try again or contact the sup…" at bounding box center [753, 44] width 492 height 41
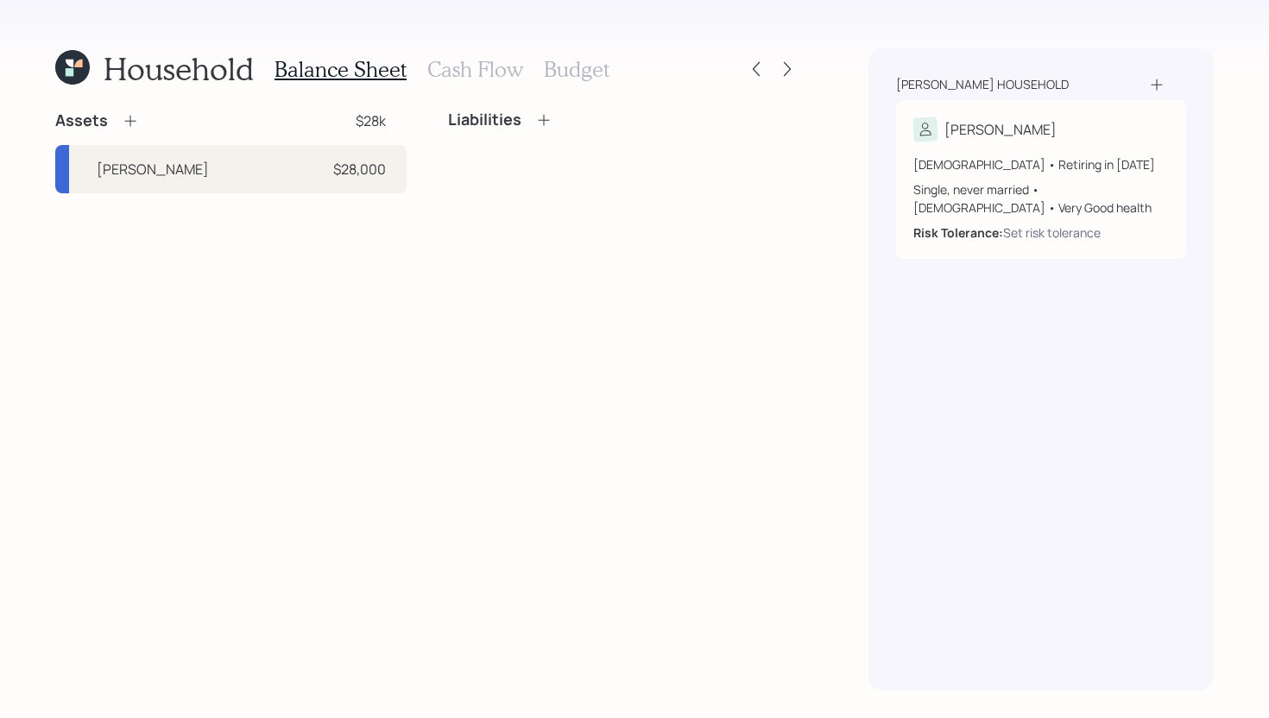
click at [135, 125] on icon at bounding box center [130, 120] width 17 height 17
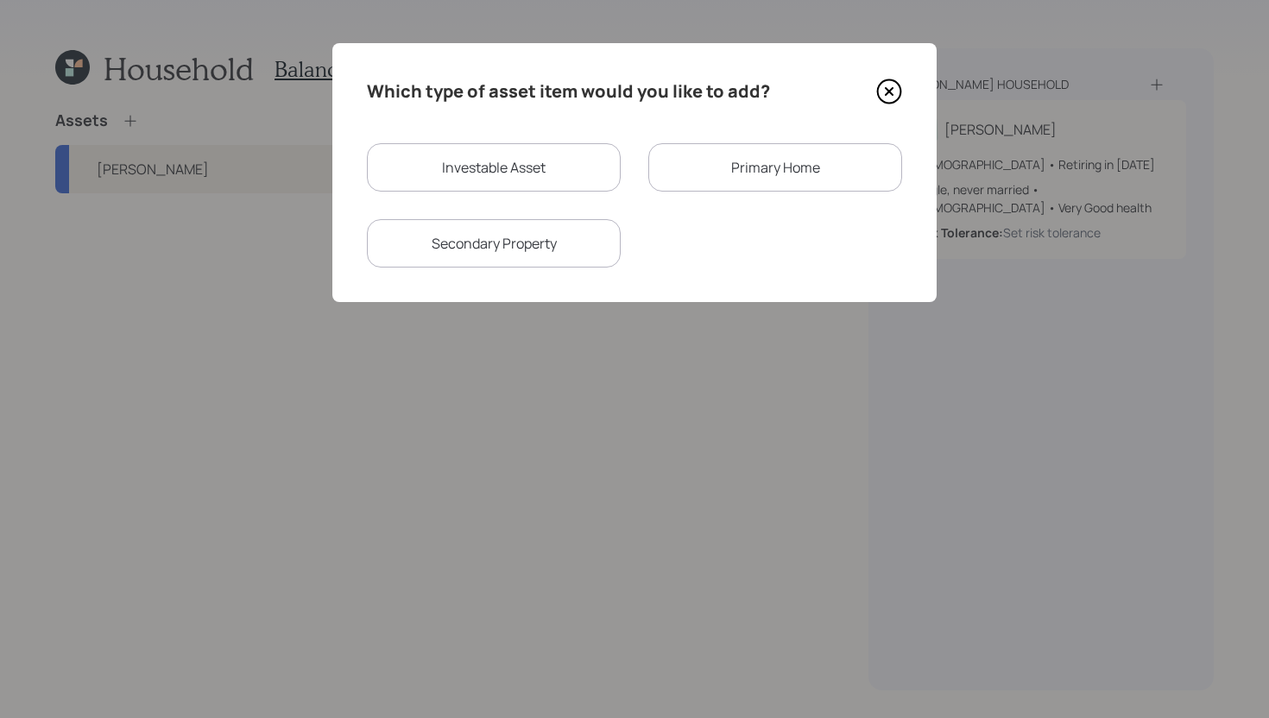
click at [470, 163] on div "Investable Asset" at bounding box center [494, 167] width 254 height 48
select select "taxable"
select select "balanced"
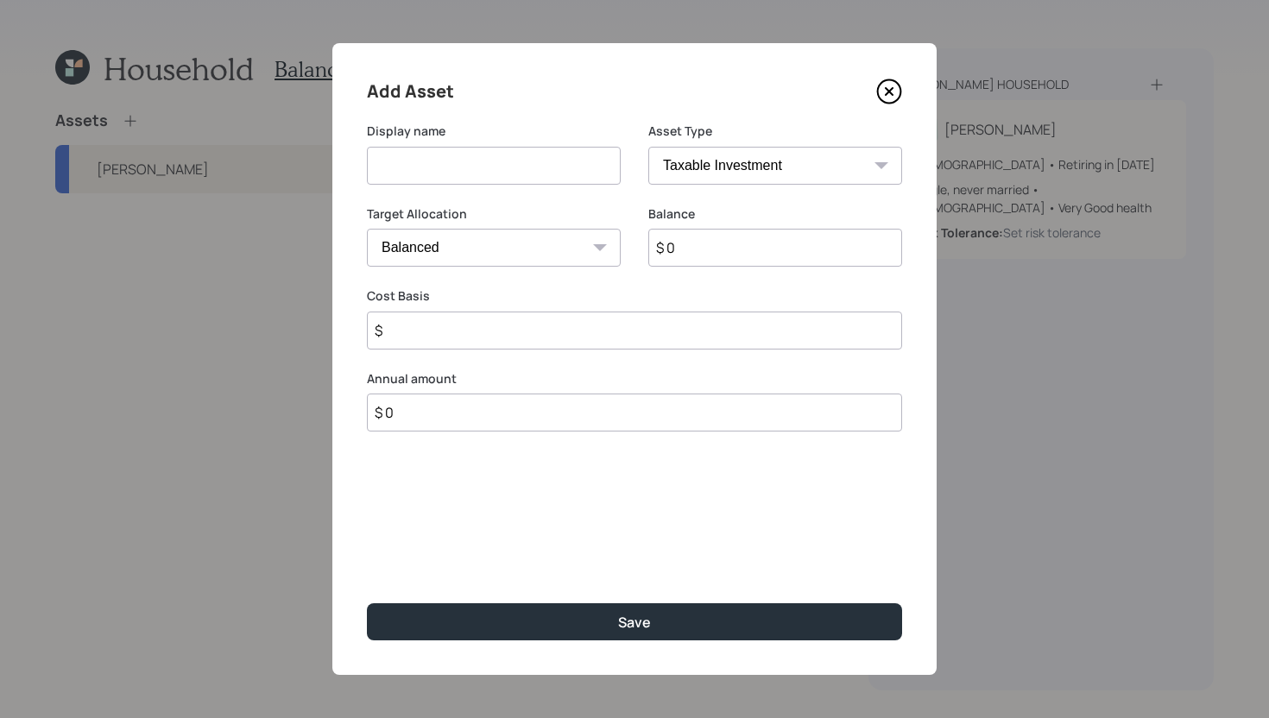
click at [470, 163] on input at bounding box center [494, 166] width 254 height 38
click at [697, 253] on input "$ 0" at bounding box center [775, 248] width 254 height 38
click at [496, 161] on input "CD" at bounding box center [494, 166] width 254 height 38
drag, startPoint x: 405, startPoint y: 166, endPoint x: 322, endPoint y: 166, distance: 82.9
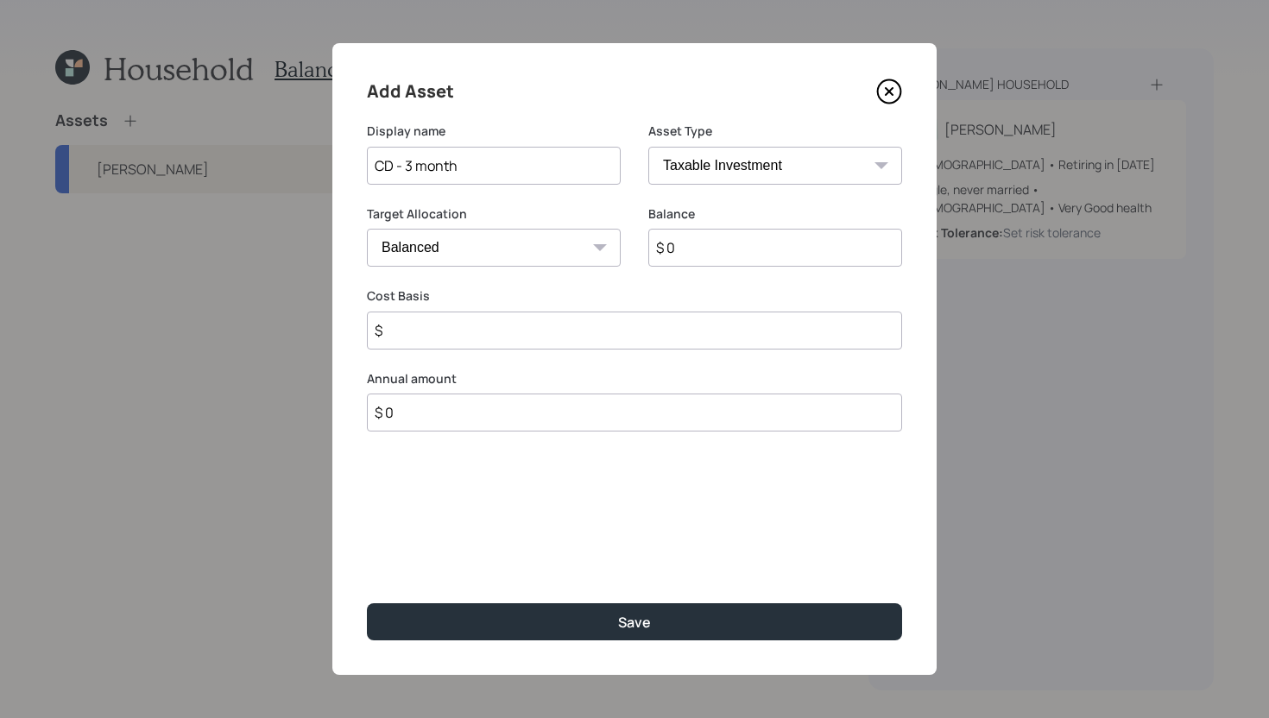
click at [322, 166] on div "Add Asset Display name CD - 3 month Asset Type SEP IRA IRA Roth IRA 401(k) Roth…" at bounding box center [634, 359] width 1269 height 718
click at [429, 164] on input "3 month" at bounding box center [494, 166] width 254 height 38
type input "3 month CD - maturing October"
click at [788, 256] on input "$ 0" at bounding box center [775, 248] width 254 height 38
type input "$ 20,000"
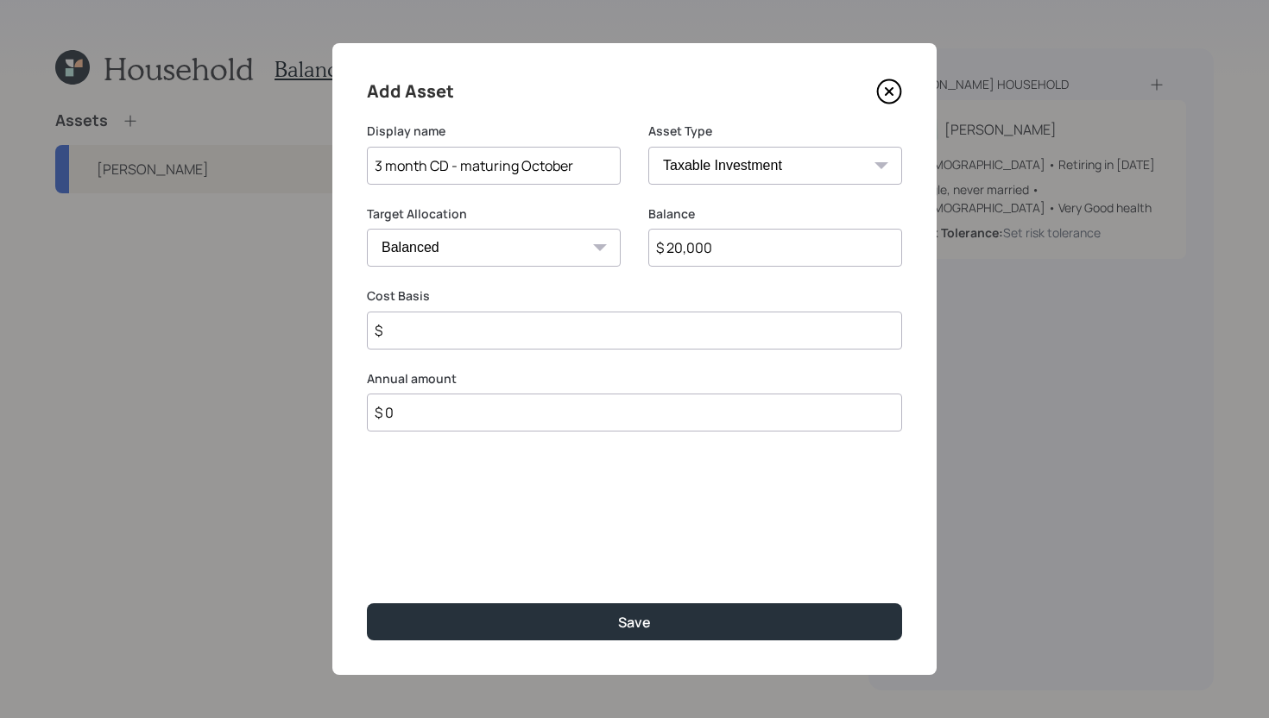
click at [549, 247] on select "Cash Conservative Balanced Aggressive" at bounding box center [494, 248] width 254 height 38
select select "uninvested"
click at [367, 229] on select "Cash Conservative Balanced Aggressive" at bounding box center [494, 248] width 254 height 38
click at [534, 335] on input "$" at bounding box center [634, 331] width 535 height 38
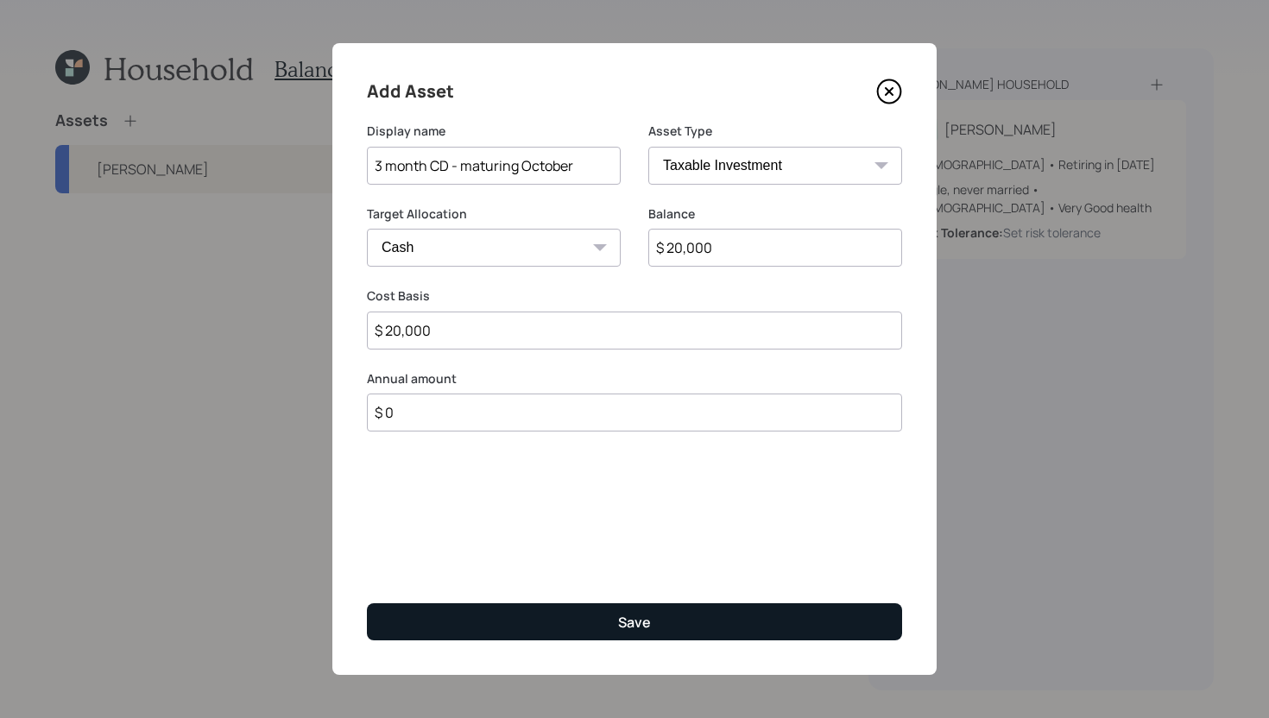
type input "$ 20,000"
click at [599, 629] on button "Save" at bounding box center [634, 622] width 535 height 37
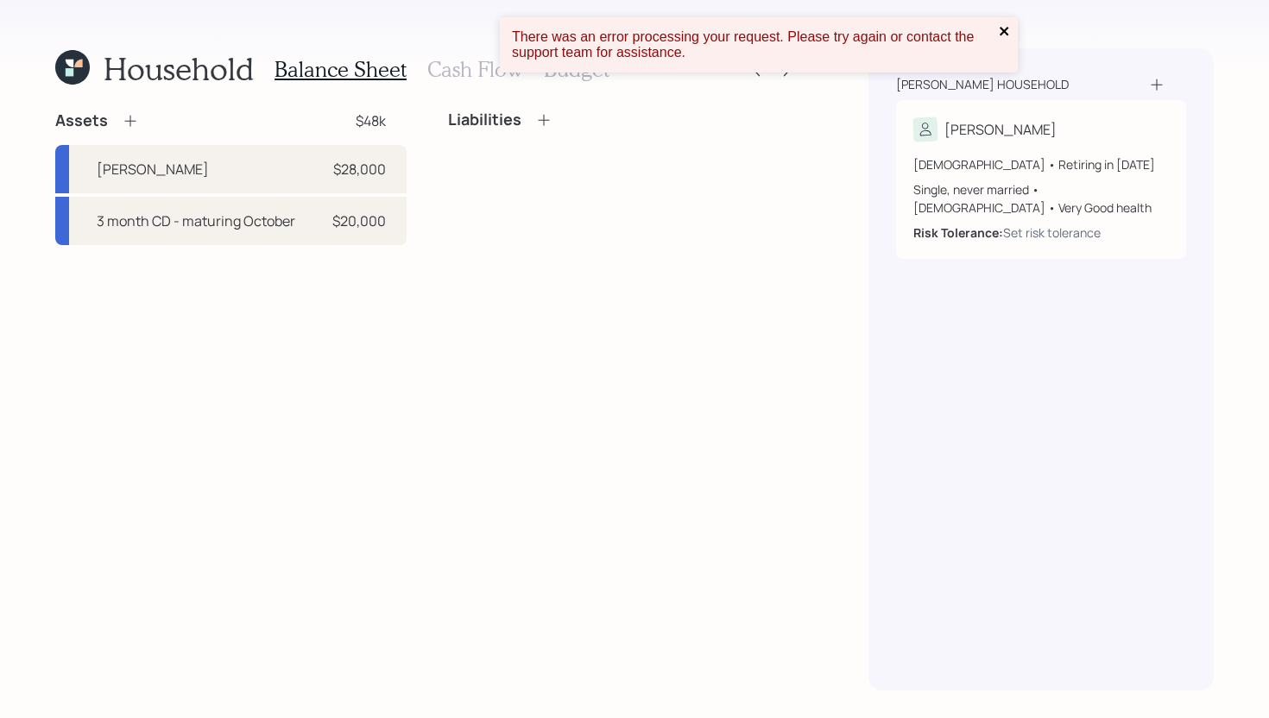
click at [1003, 34] on icon "close" at bounding box center [1005, 31] width 12 height 14
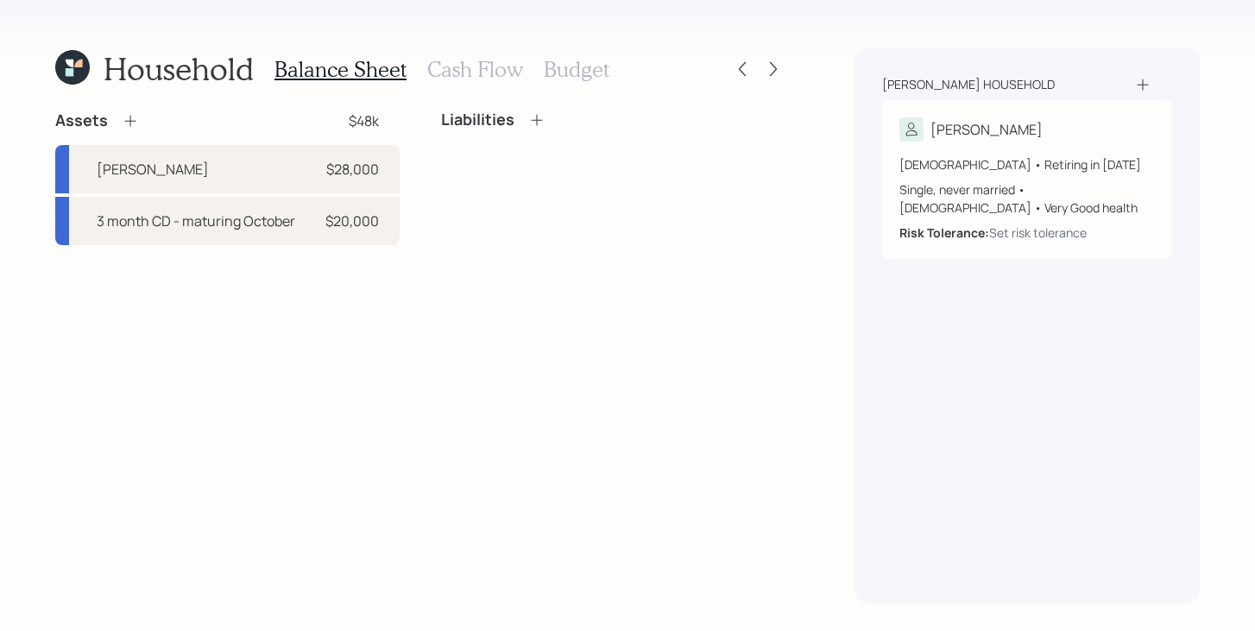
click at [670, 503] on div "Assets $48k Roth IRA $28,000 3 month CD - maturing October $20,000 Liabilities" at bounding box center [420, 357] width 730 height 493
click at [630, 299] on div "Assets $48k Roth IRA $28,000 3 month CD - maturing October $20,000 Liabilities" at bounding box center [420, 357] width 730 height 493
click at [60, 71] on icon at bounding box center [72, 67] width 35 height 35
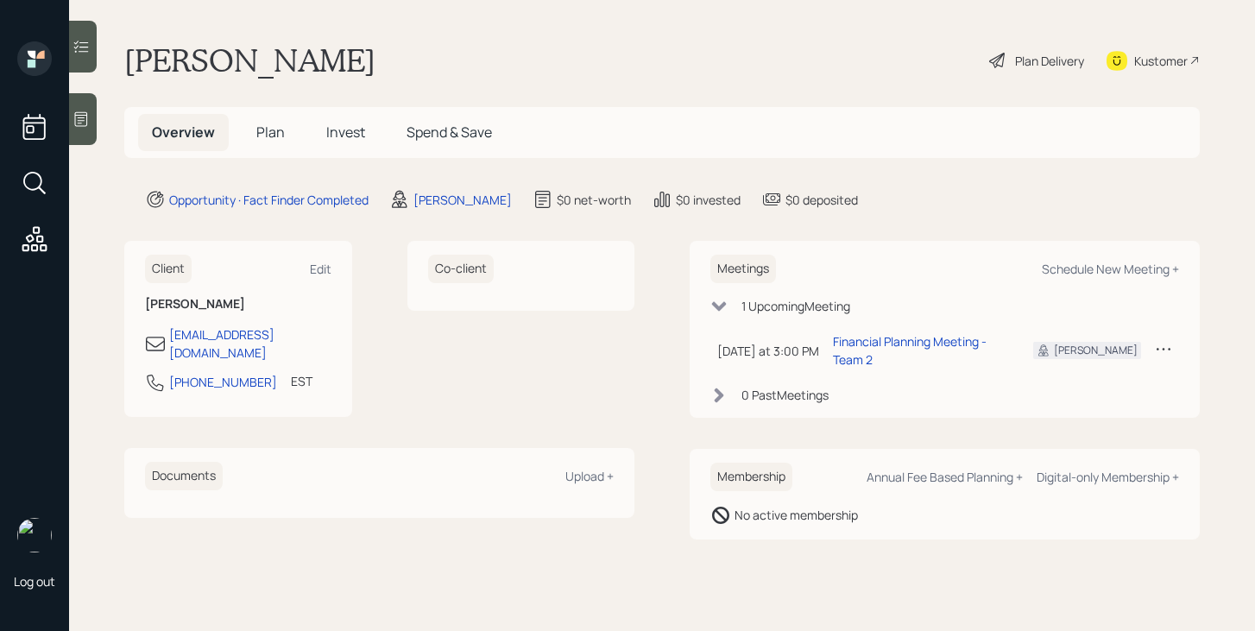
click at [642, 407] on div "Client Edit Yvonne Jones Kaleemj@msn.com 646-696-4615 EST Currently 3:12 PM Co-…" at bounding box center [662, 390] width 1076 height 299
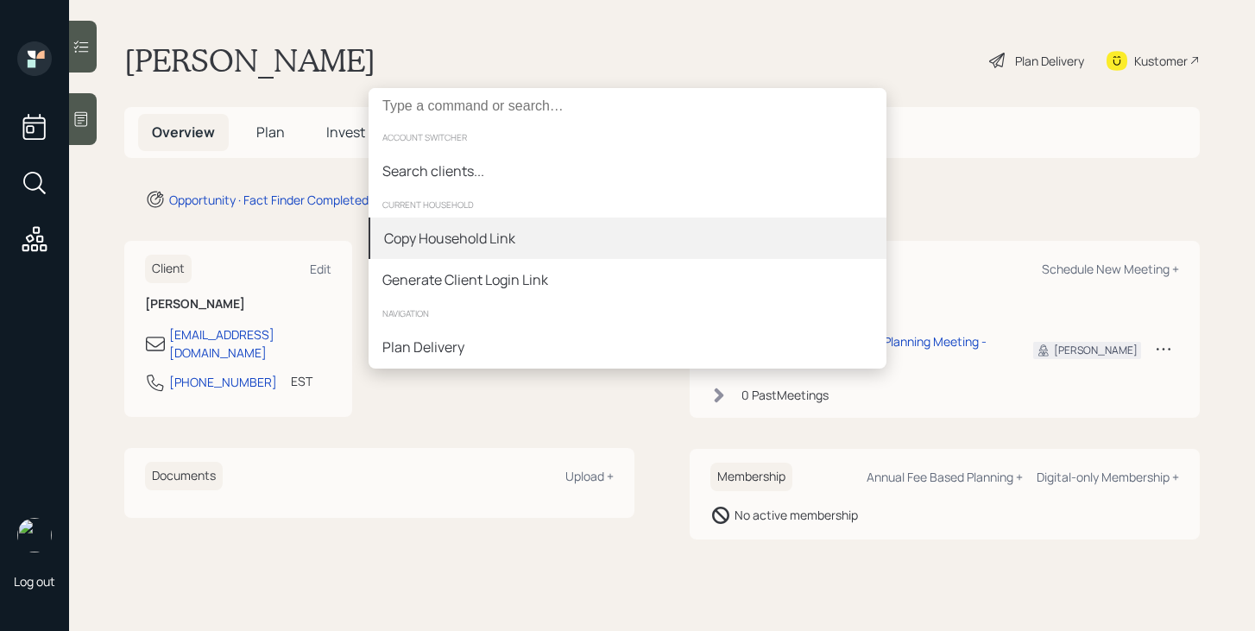
click at [585, 247] on div "Copy Household Link" at bounding box center [628, 238] width 518 height 41
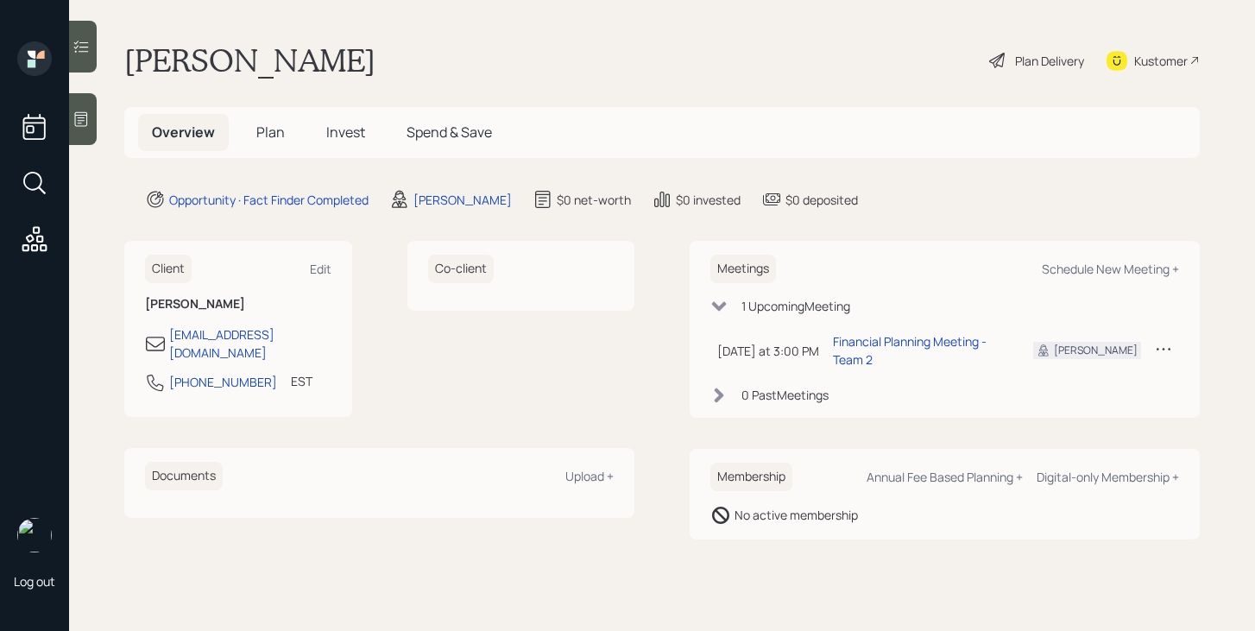
click at [1068, 48] on div "Plan Delivery" at bounding box center [1037, 60] width 98 height 38
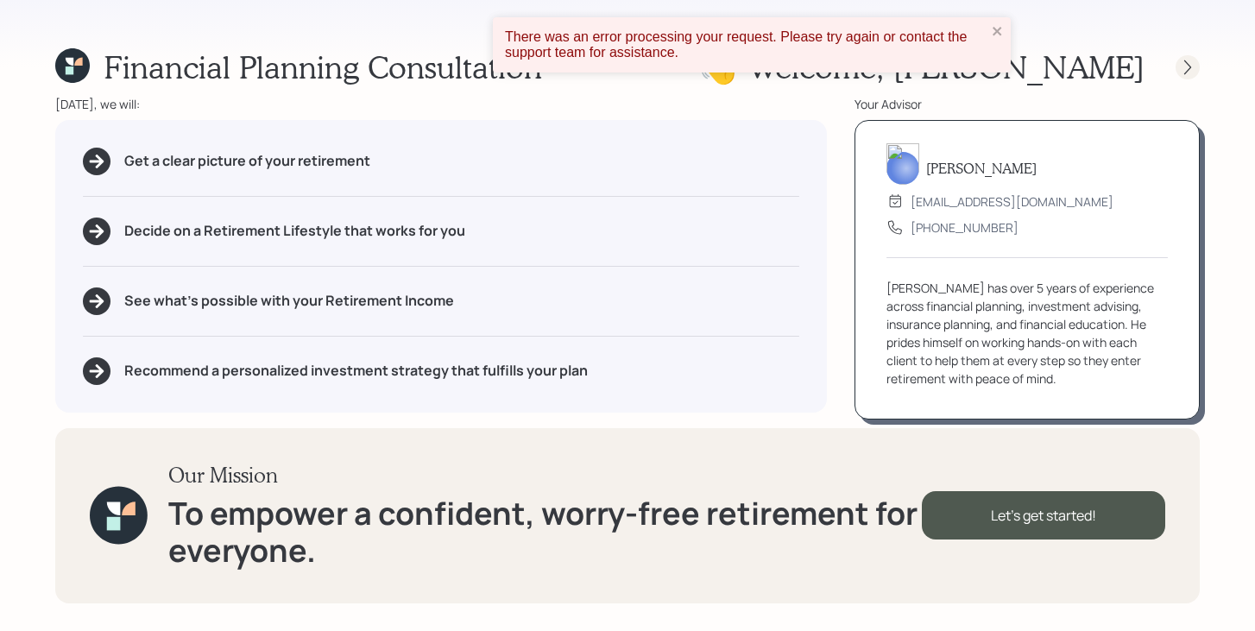
click at [1185, 70] on icon at bounding box center [1187, 67] width 17 height 17
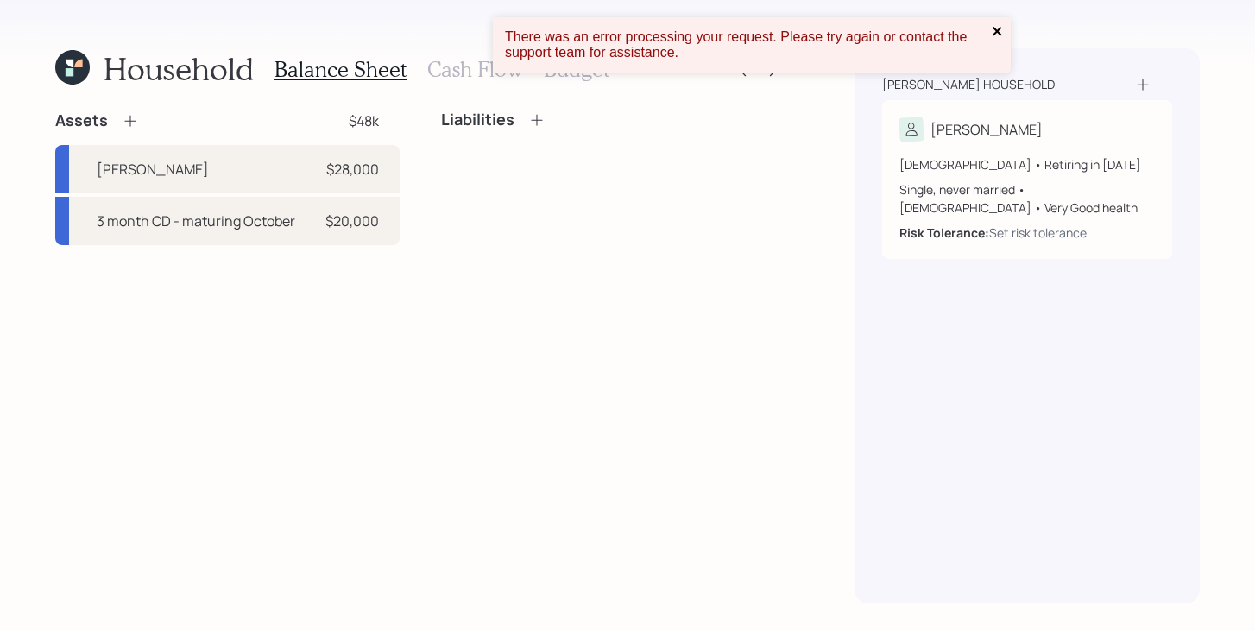
click at [996, 32] on icon "close" at bounding box center [997, 31] width 9 height 9
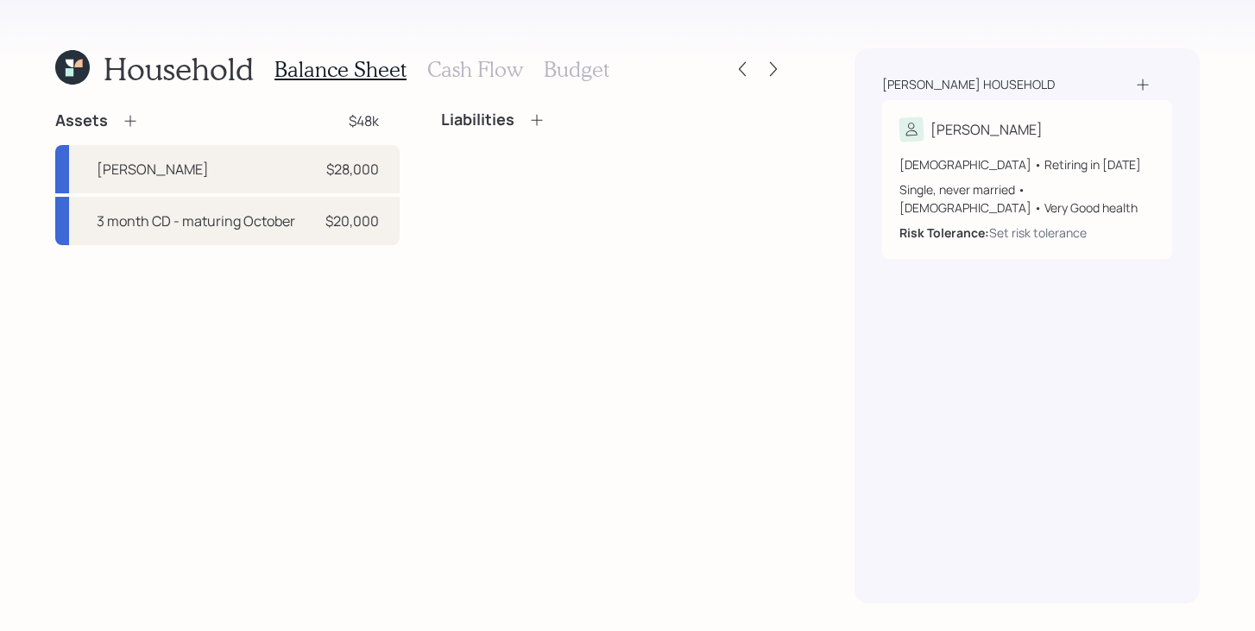
click at [129, 120] on icon at bounding box center [130, 120] width 17 height 17
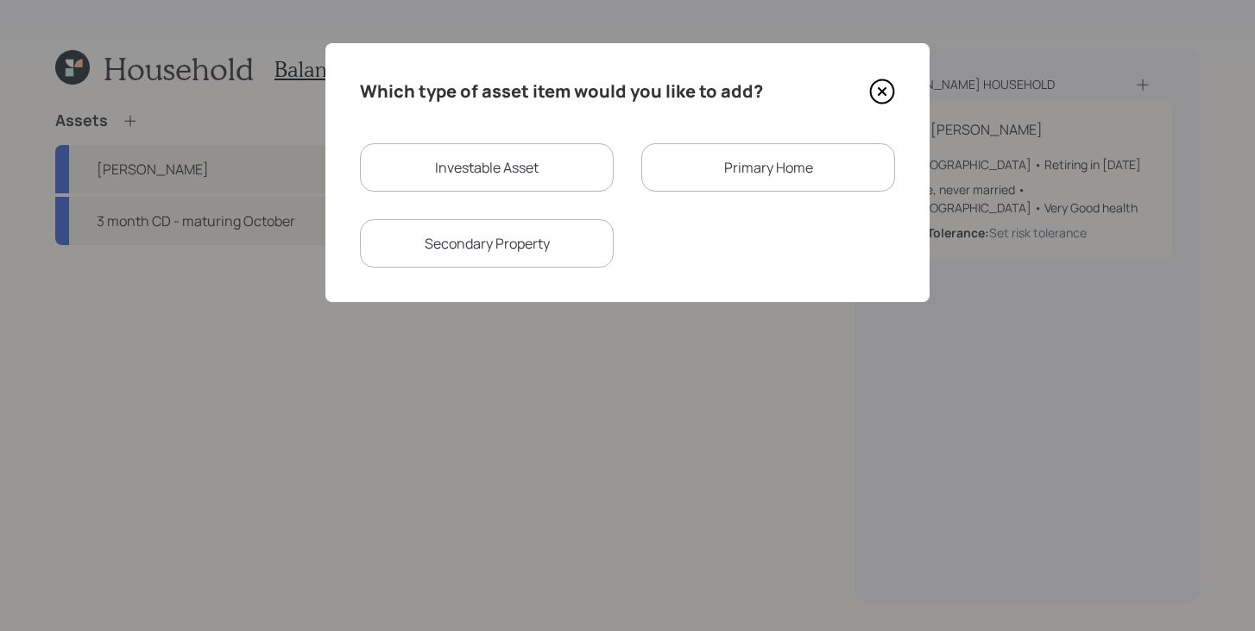
click at [458, 159] on div "Investable Asset" at bounding box center [487, 167] width 254 height 48
select select "taxable"
select select "balanced"
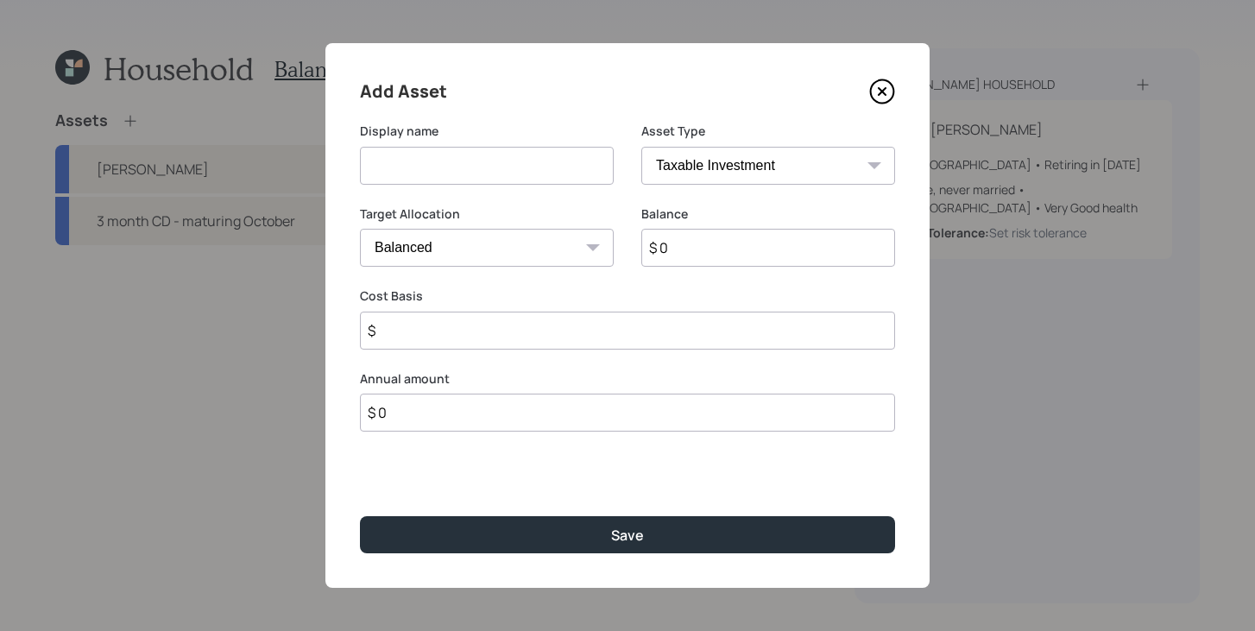
click at [458, 180] on input at bounding box center [487, 166] width 254 height 38
click at [715, 243] on input "$ 0" at bounding box center [769, 248] width 254 height 38
click at [580, 167] on input "Fidelity" at bounding box center [487, 166] width 254 height 38
type input "Fidelity Bond Account"
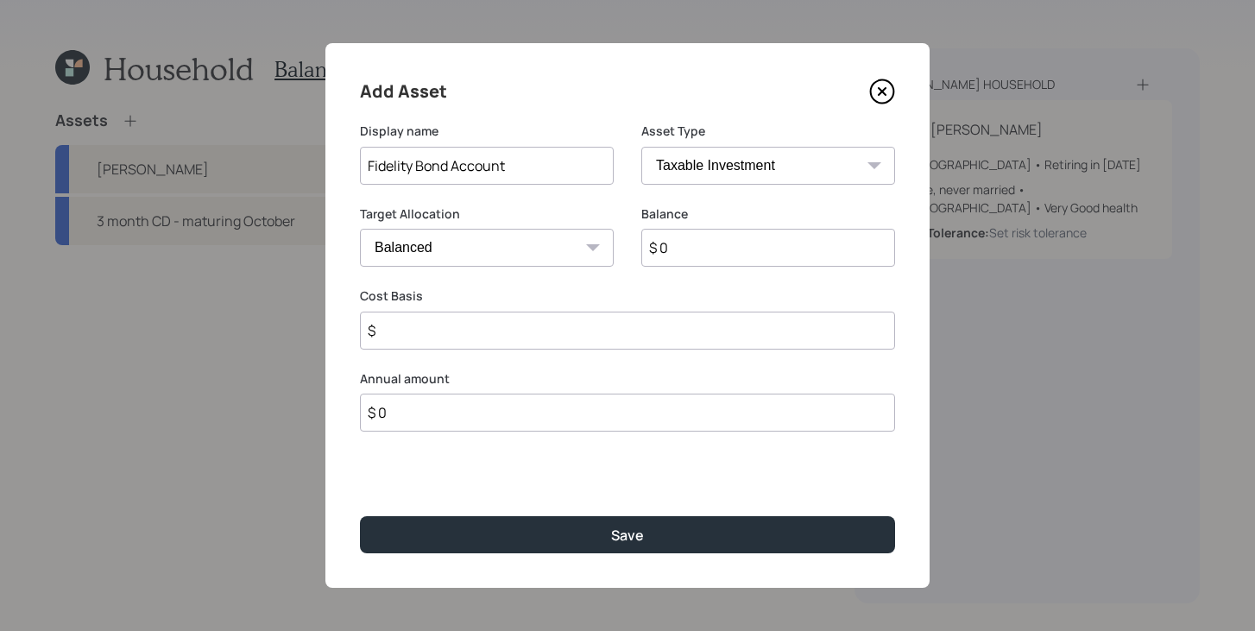
click at [743, 248] on input "$ 0" at bounding box center [769, 248] width 254 height 38
type input "$ 28,000"
click at [693, 333] on input "$" at bounding box center [627, 331] width 535 height 38
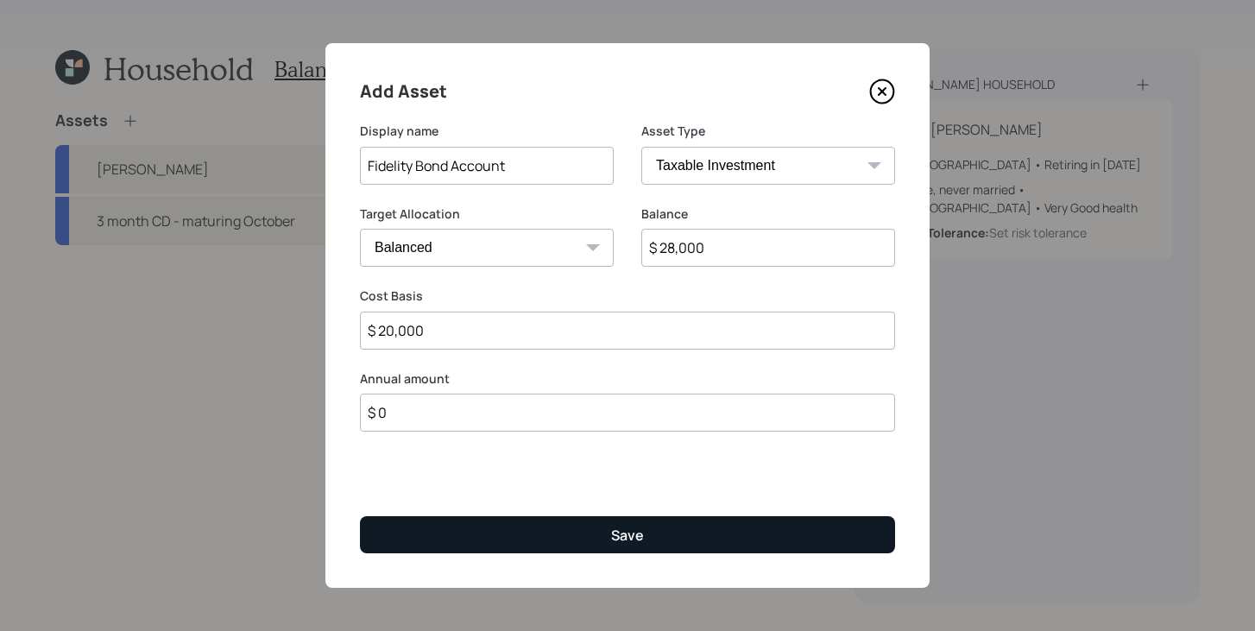
type input "$ 20,000"
click at [651, 539] on button "Save" at bounding box center [627, 534] width 535 height 37
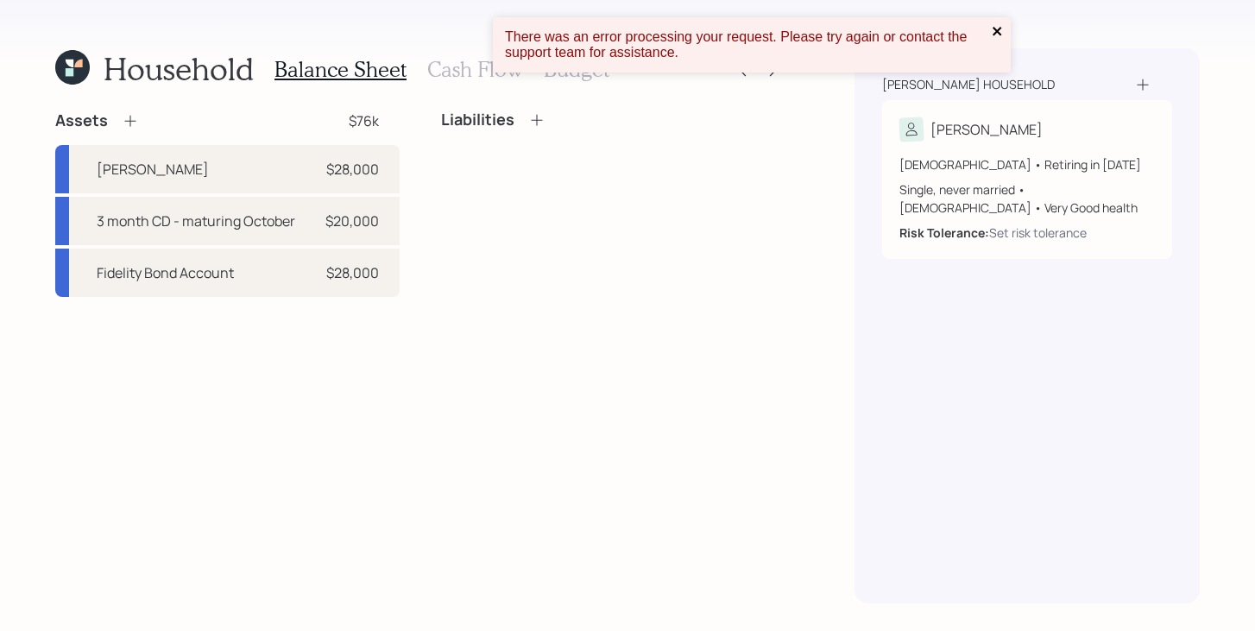
click at [996, 34] on icon "close" at bounding box center [998, 31] width 12 height 14
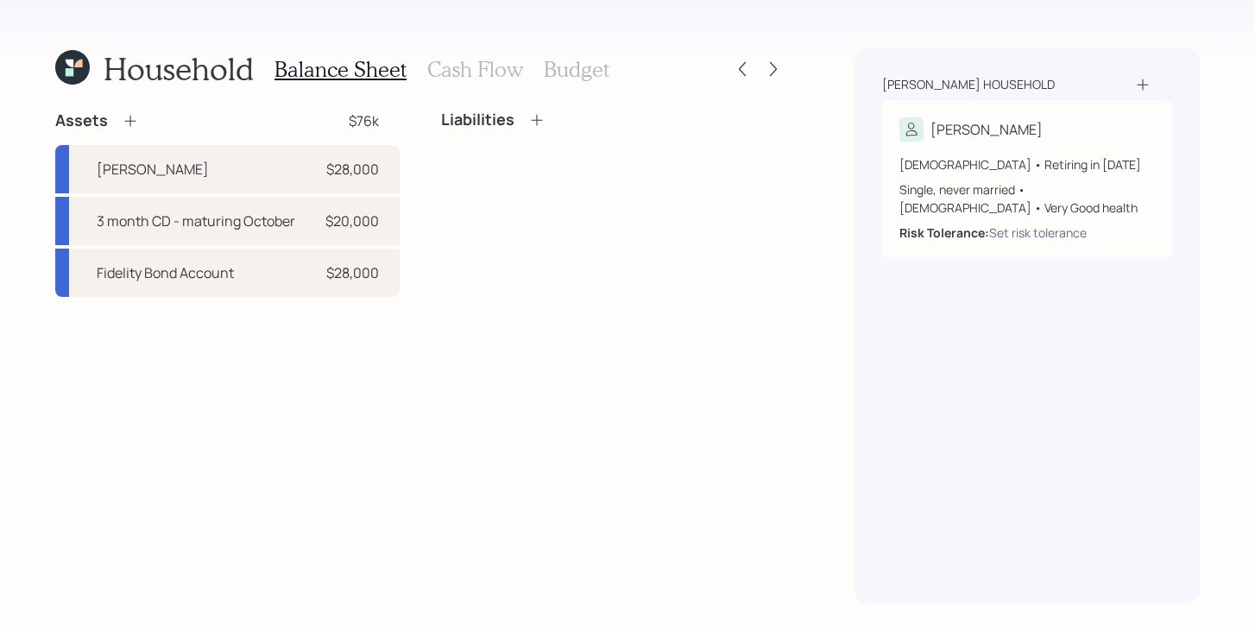
click at [132, 120] on icon at bounding box center [130, 120] width 17 height 17
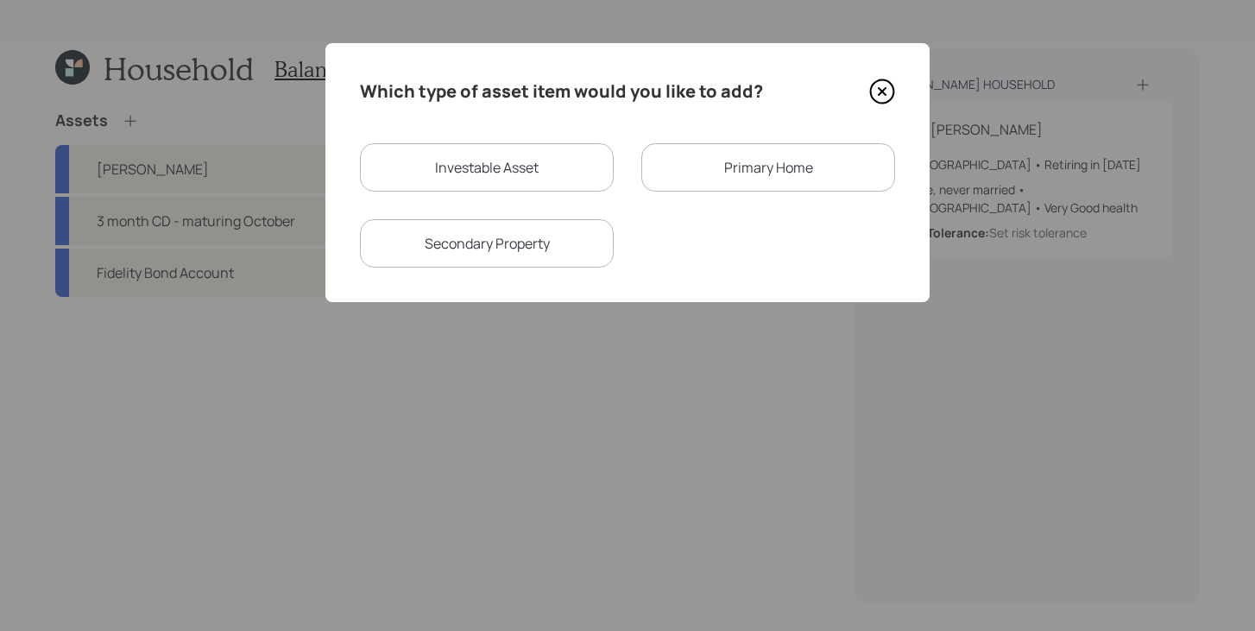
click at [468, 178] on div "Investable Asset" at bounding box center [487, 167] width 254 height 48
select select "taxable"
select select "balanced"
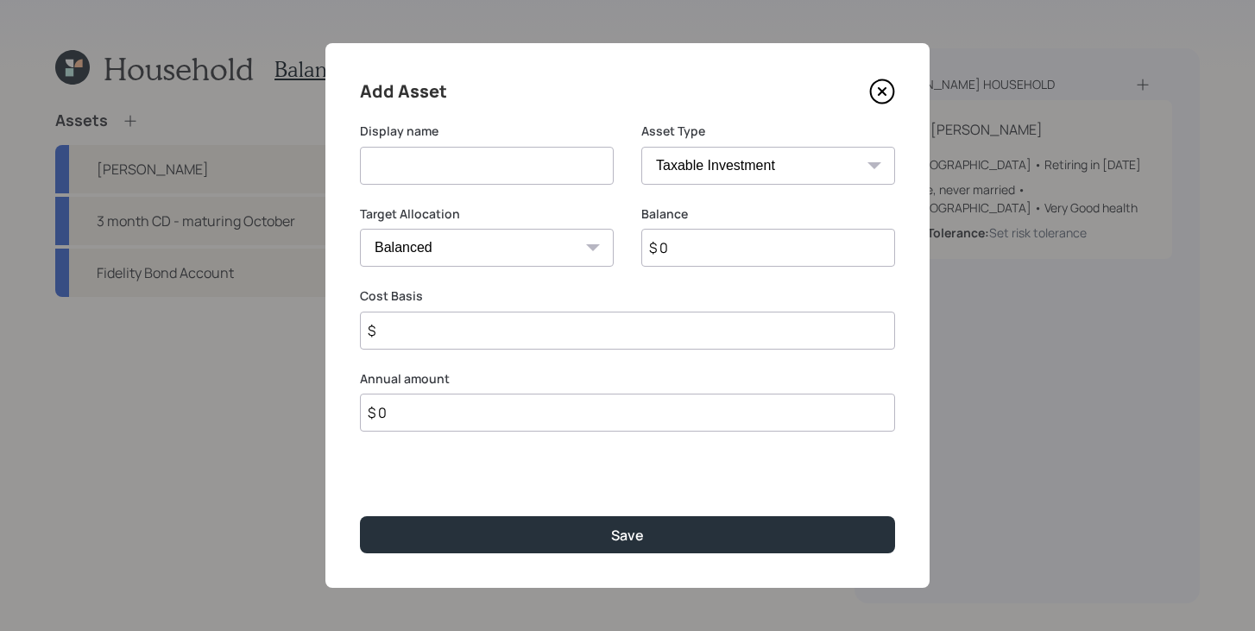
click at [438, 178] on input at bounding box center [487, 166] width 254 height 38
type input "HYS"
click at [767, 237] on input "$ 0" at bounding box center [769, 248] width 254 height 38
click at [767, 255] on input "$ 0" at bounding box center [769, 248] width 254 height 38
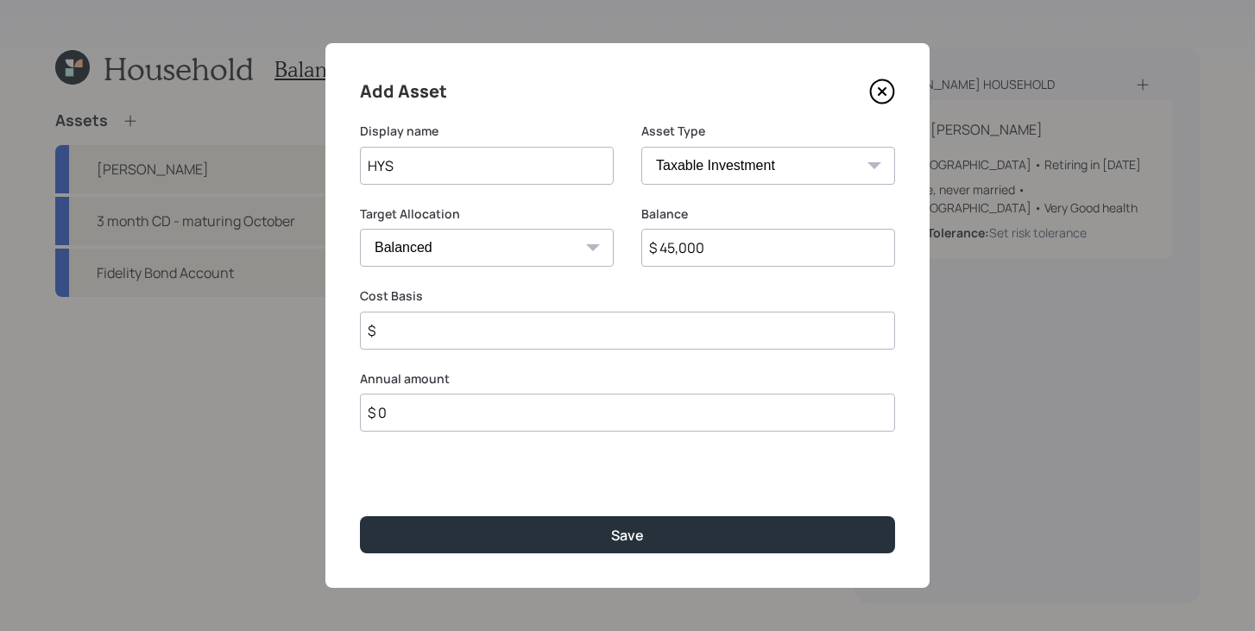
type input "$ 45,000"
click at [792, 179] on select "SEP IRA IRA Roth IRA 401(k) Roth 401(k) 403(b) Roth 403(b) 457(b) Roth 457(b) H…" at bounding box center [769, 166] width 254 height 38
select select "cash"
click at [642, 147] on select "SEP IRA IRA Roth IRA 401(k) Roth 401(k) 403(b) Roth 403(b) 457(b) Roth 457(b) H…" at bounding box center [769, 166] width 254 height 38
type input "$"
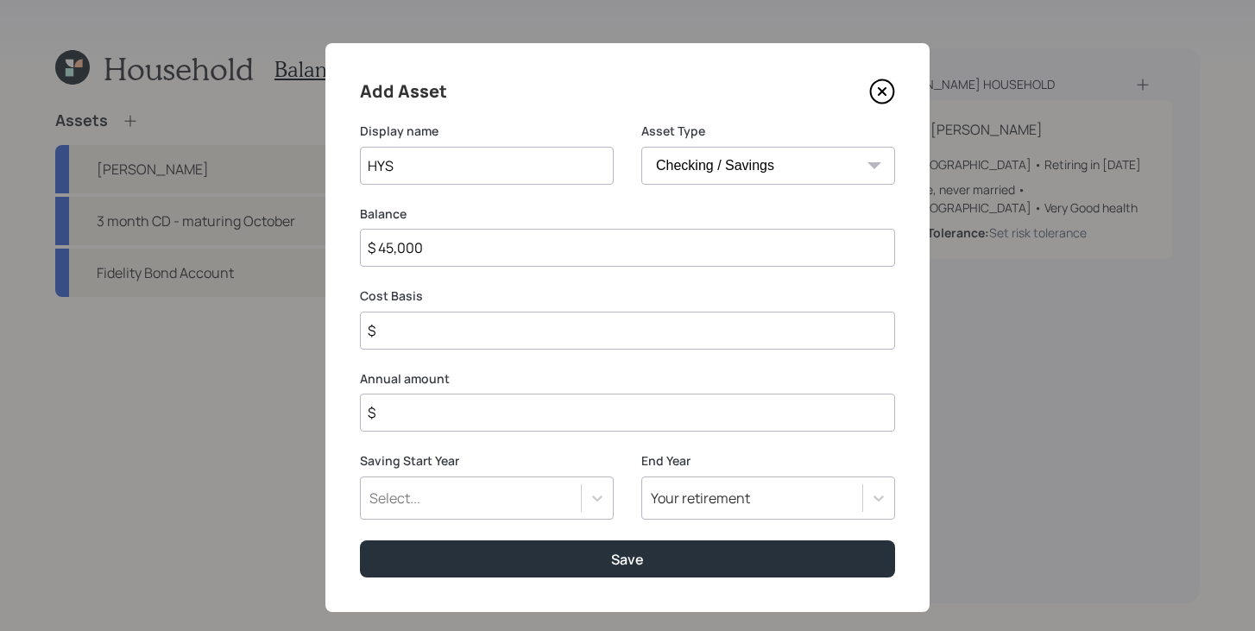
click at [724, 155] on select "SEP IRA IRA Roth IRA 401(k) Roth 401(k) 403(b) Roth 403(b) 457(b) Roth 457(b) H…" at bounding box center [769, 166] width 254 height 38
select select "taxable"
click at [642, 147] on select "SEP IRA IRA Roth IRA 401(k) Roth 401(k) 403(b) Roth 403(b) 457(b) Roth 457(b) H…" at bounding box center [769, 166] width 254 height 38
click at [449, 245] on select "Cash Conservative Balanced Aggressive" at bounding box center [487, 248] width 254 height 38
click at [360, 229] on select "Cash Conservative Balanced Aggressive" at bounding box center [487, 248] width 254 height 38
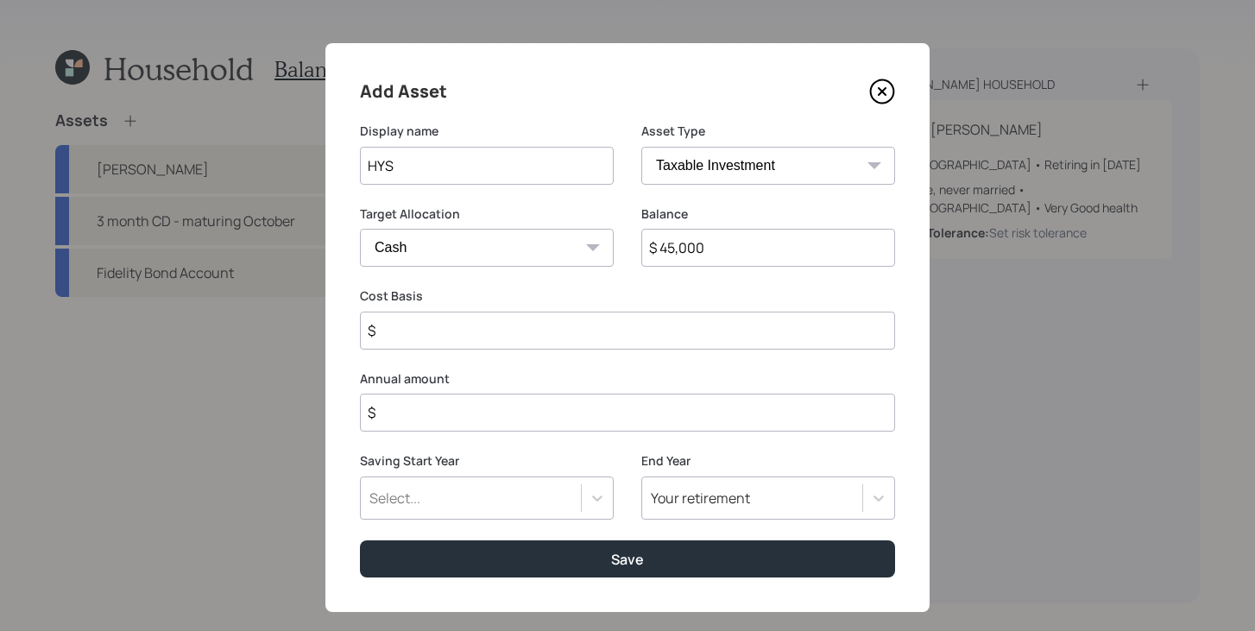
click at [452, 329] on input "$" at bounding box center [627, 331] width 535 height 38
type input "$ 45,000"
click at [462, 408] on input "$" at bounding box center [627, 413] width 535 height 38
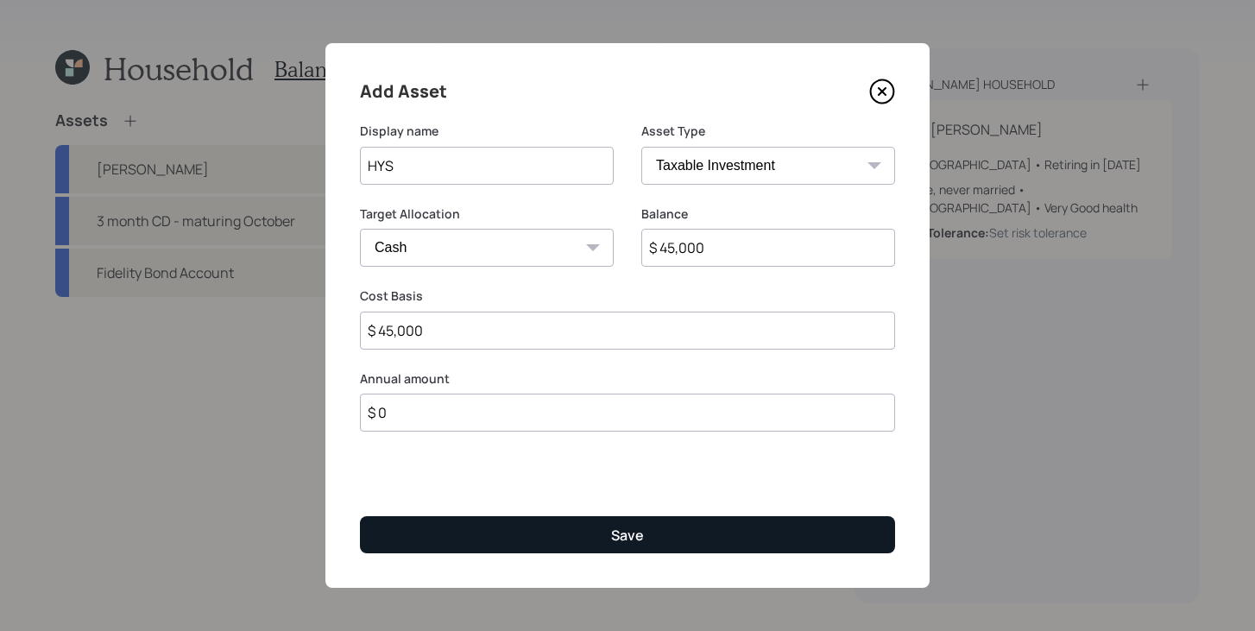
type input "$ 0"
click at [486, 541] on button "Save" at bounding box center [627, 534] width 535 height 37
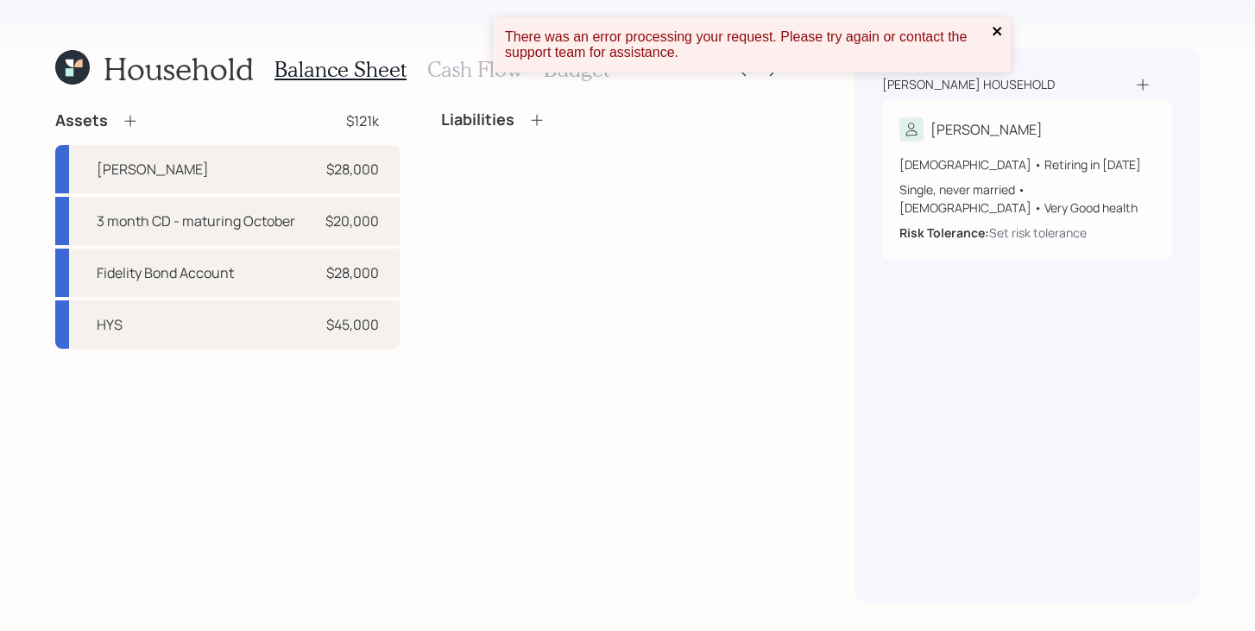
click at [994, 33] on icon "close" at bounding box center [998, 31] width 12 height 14
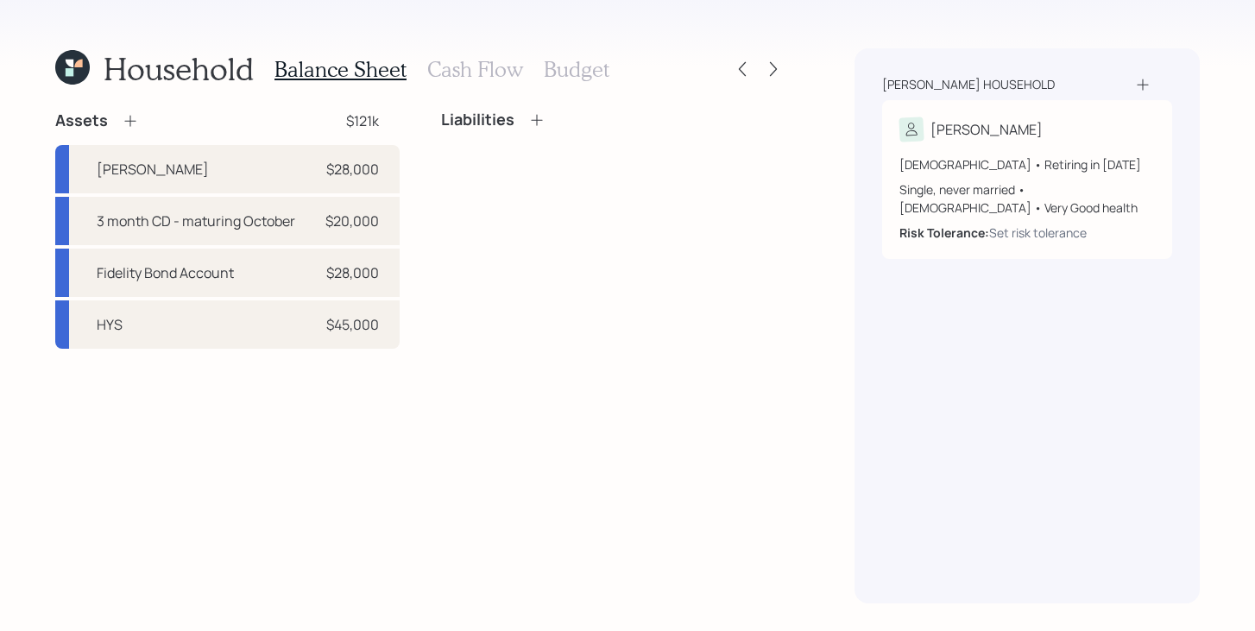
click at [128, 124] on icon at bounding box center [130, 120] width 17 height 17
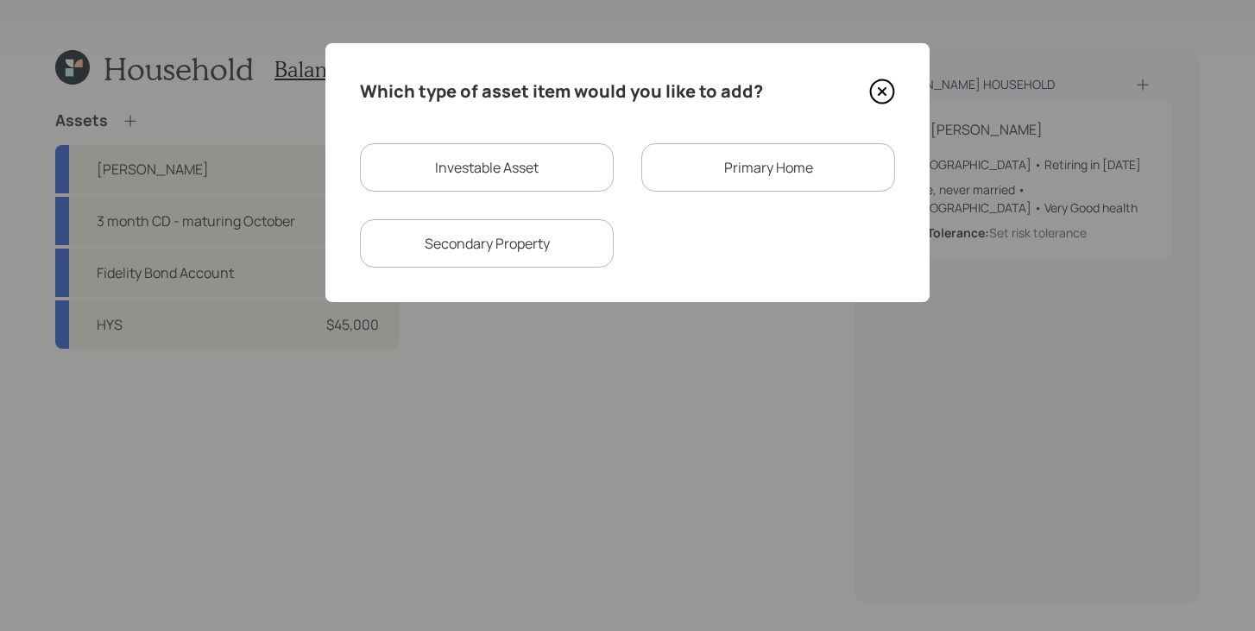
click at [516, 161] on div "Investable Asset" at bounding box center [487, 167] width 254 height 48
select select "taxable"
select select "balanced"
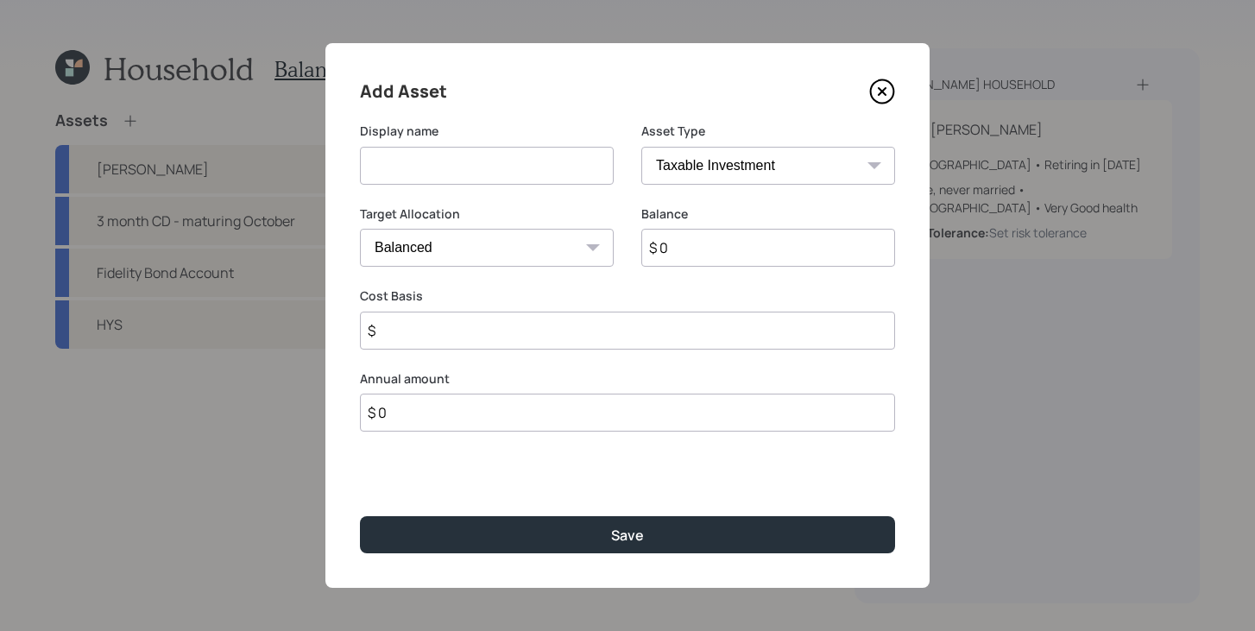
click at [516, 161] on input at bounding box center [487, 166] width 254 height 38
type input "Annuity"
click at [721, 248] on input "$ 0" at bounding box center [769, 248] width 254 height 38
type input "$ 14,000"
click at [635, 332] on input "$" at bounding box center [627, 331] width 535 height 38
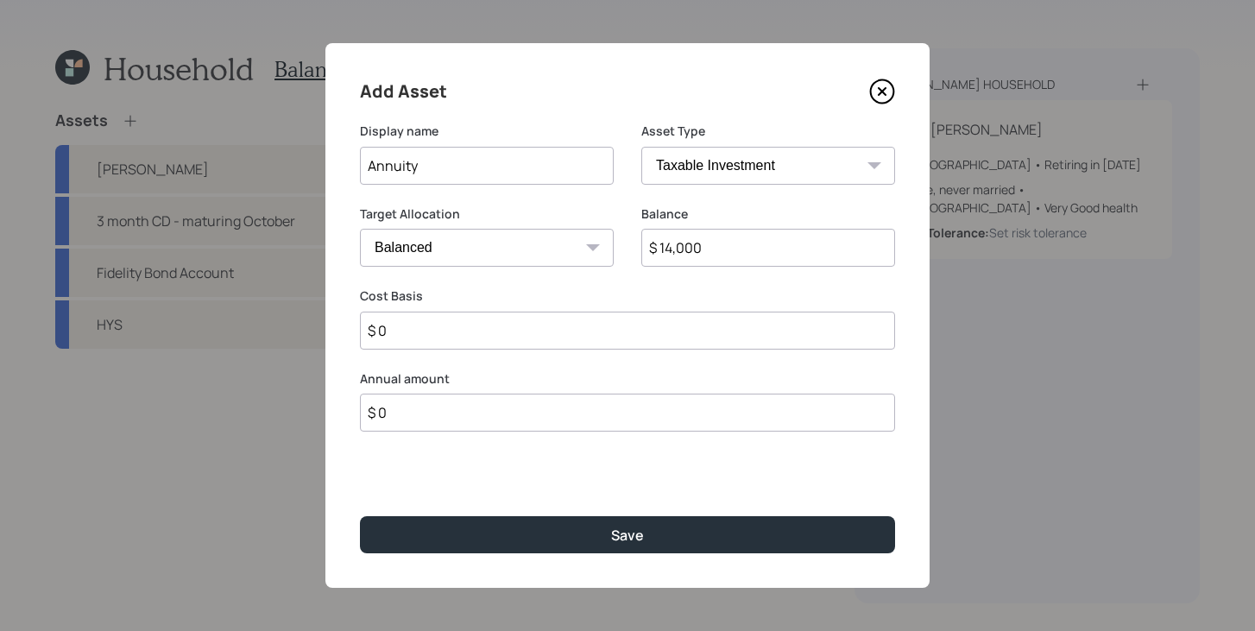
type input "$ 0"
click at [756, 168] on select "SEP IRA IRA Roth IRA 401(k) Roth 401(k) 403(b) Roth 403(b) 457(b) Roth 457(b) H…" at bounding box center [769, 166] width 254 height 38
select select "roth_ira"
click at [642, 147] on select "SEP IRA IRA Roth IRA 401(k) Roth 401(k) 403(b) Roth 403(b) 457(b) Roth 457(b) H…" at bounding box center [769, 166] width 254 height 38
click at [566, 330] on input "$" at bounding box center [627, 331] width 535 height 38
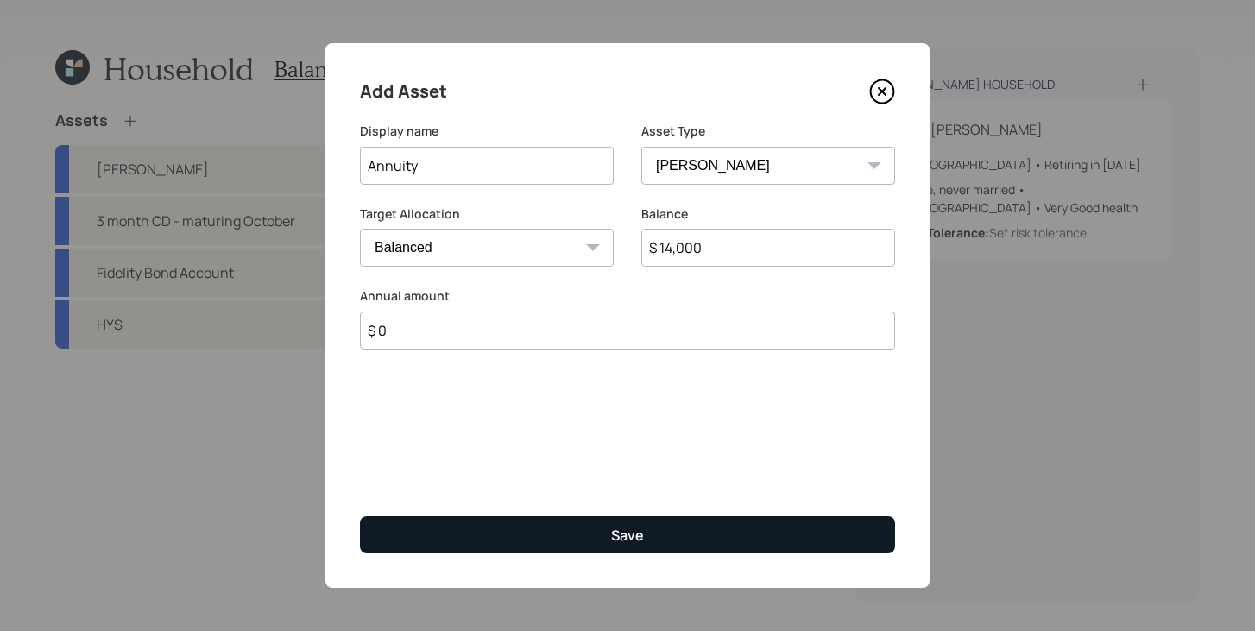
type input "$ 0"
click at [606, 528] on button "Save" at bounding box center [627, 534] width 535 height 37
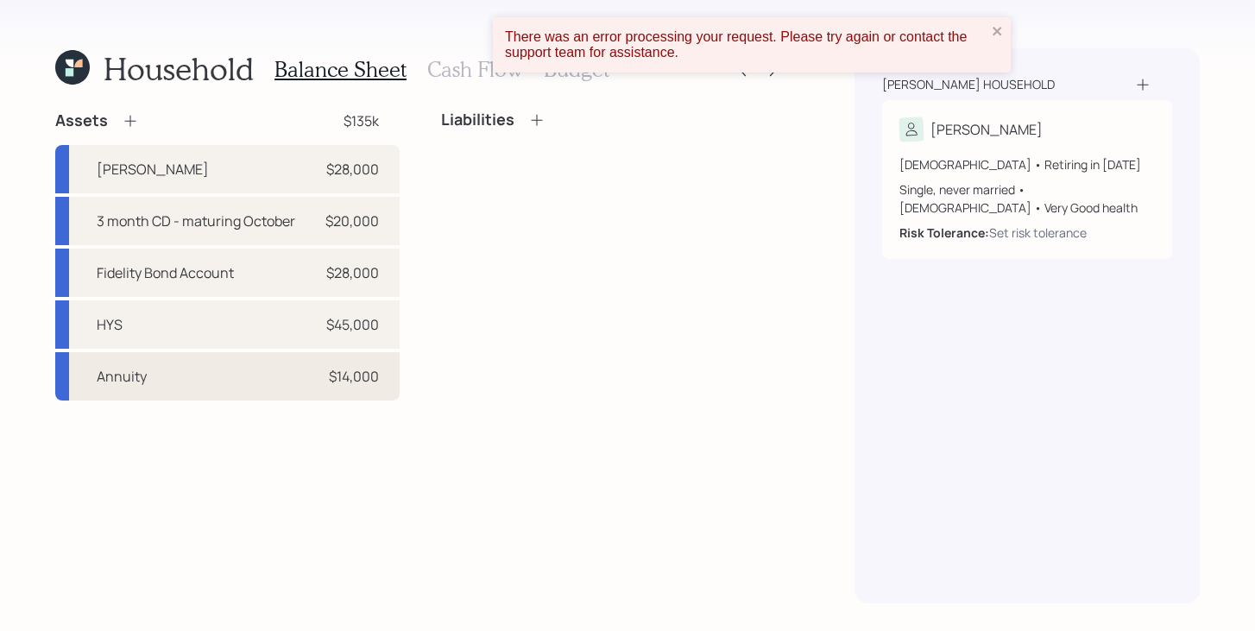
click at [203, 378] on div "Annuity $14,000" at bounding box center [227, 376] width 345 height 48
select select "roth_ira"
select select "balanced"
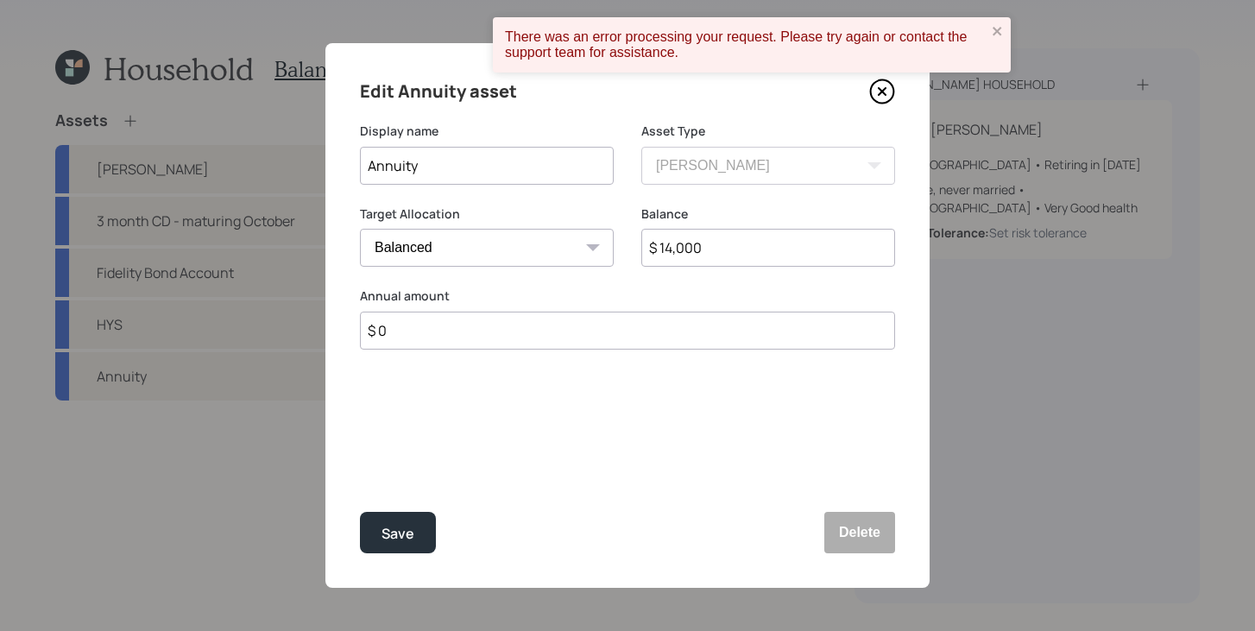
click at [368, 172] on input "Annuity" at bounding box center [487, 166] width 254 height 38
type input "[PERSON_NAME] Annuity"
click at [413, 547] on button "Save" at bounding box center [398, 532] width 76 height 41
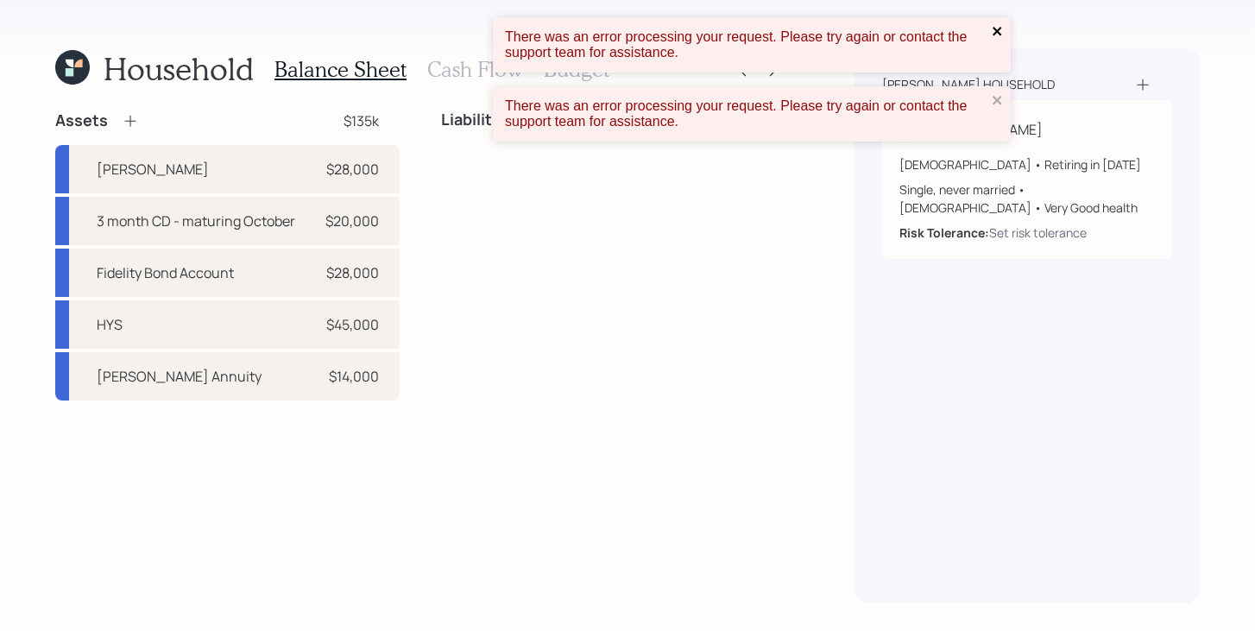
click at [999, 33] on icon "close" at bounding box center [997, 31] width 9 height 9
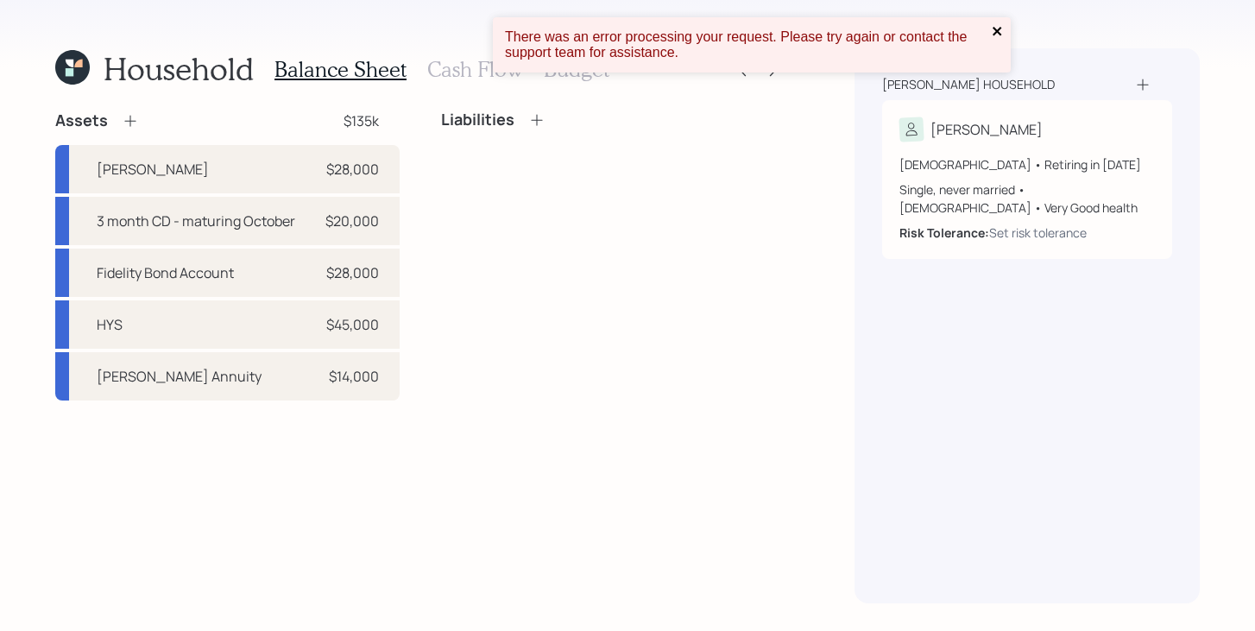
click at [998, 33] on icon "close" at bounding box center [997, 31] width 9 height 9
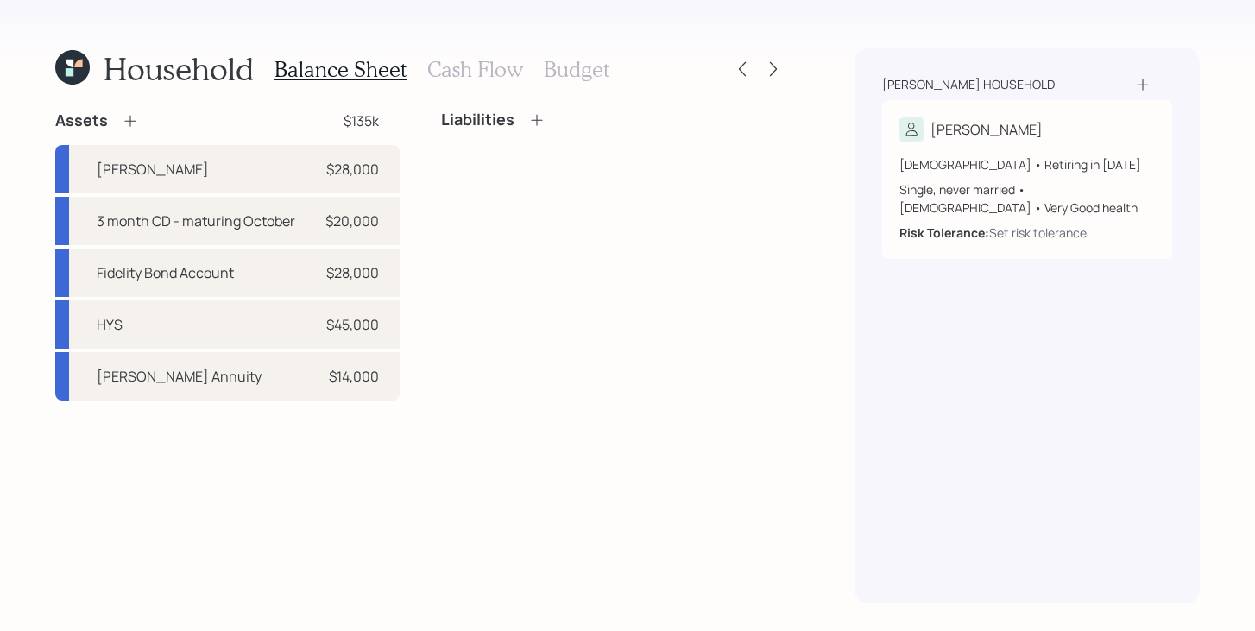
click at [130, 123] on icon at bounding box center [130, 120] width 17 height 17
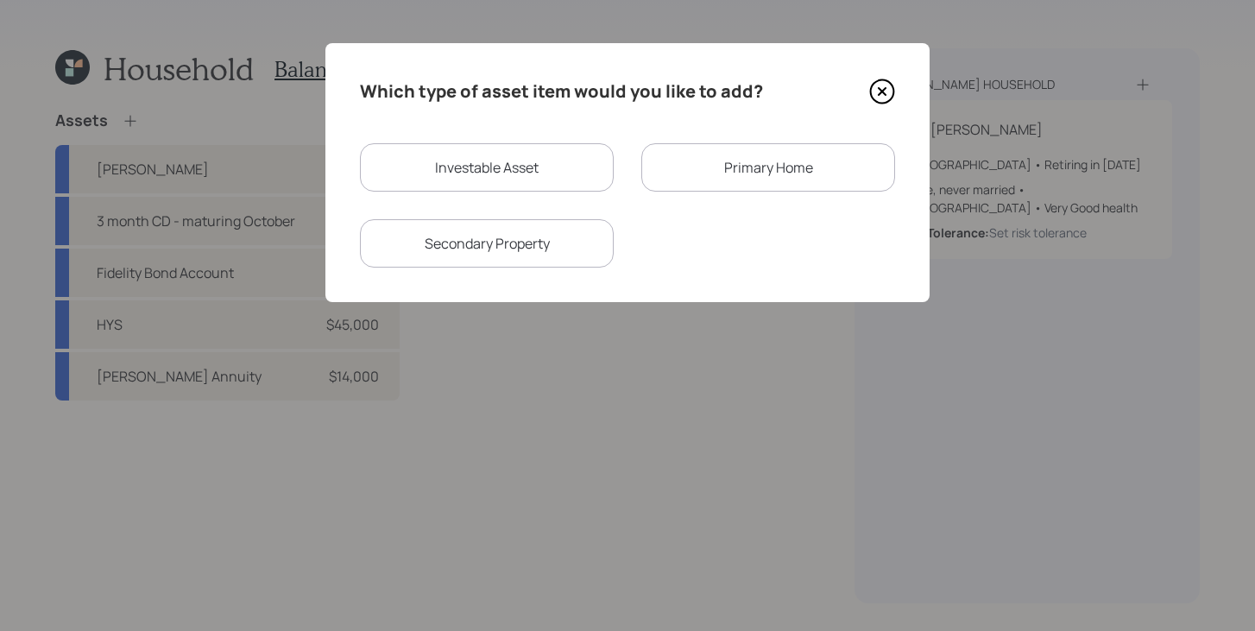
click at [583, 155] on div "Investable Asset" at bounding box center [487, 167] width 254 height 48
select select "taxable"
select select "balanced"
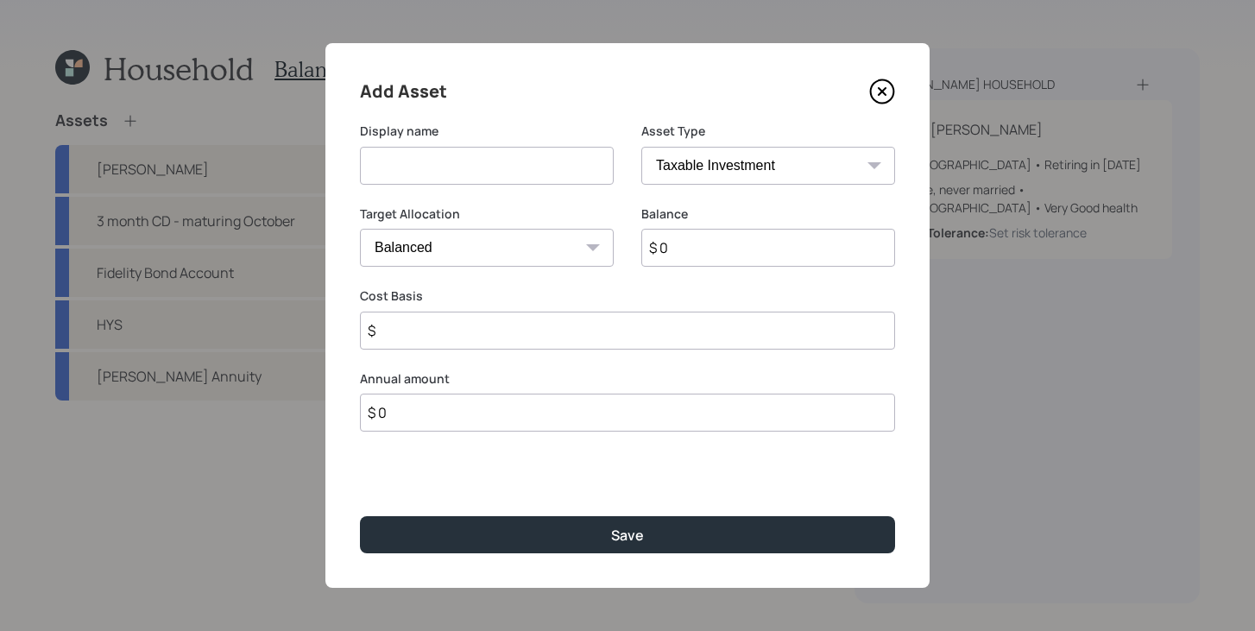
click at [464, 180] on input at bounding box center [487, 166] width 254 height 38
type input "Qualified Annuity"
click at [734, 163] on select "SEP IRA IRA Roth IRA 401(k) Roth 401(k) 403(b) Roth 403(b) 457(b) Roth 457(b) H…" at bounding box center [769, 166] width 254 height 38
select select "ira"
click at [642, 147] on select "SEP IRA IRA Roth IRA 401(k) Roth 401(k) 403(b) Roth 403(b) 457(b) Roth 457(b) H…" at bounding box center [769, 166] width 254 height 38
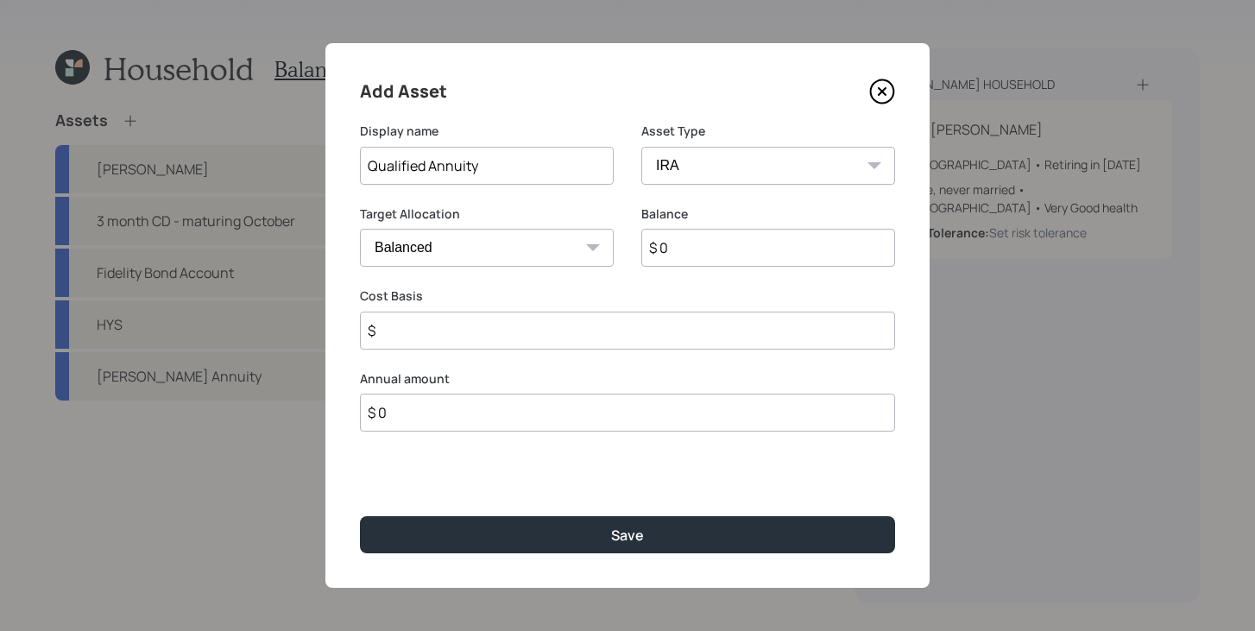
type input "$"
click at [721, 246] on input "$ 0" at bounding box center [769, 248] width 254 height 38
type input "$ 165,000"
click at [703, 323] on input "$" at bounding box center [627, 331] width 535 height 38
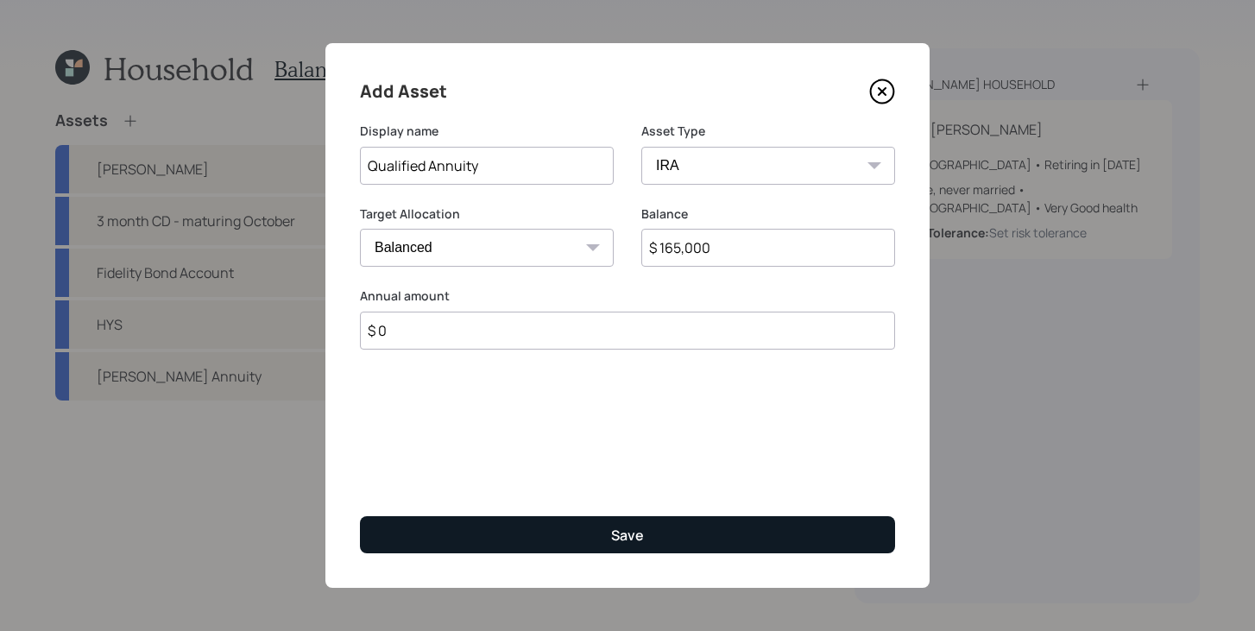
type input "$ 0"
click at [636, 532] on div "Save" at bounding box center [627, 535] width 33 height 19
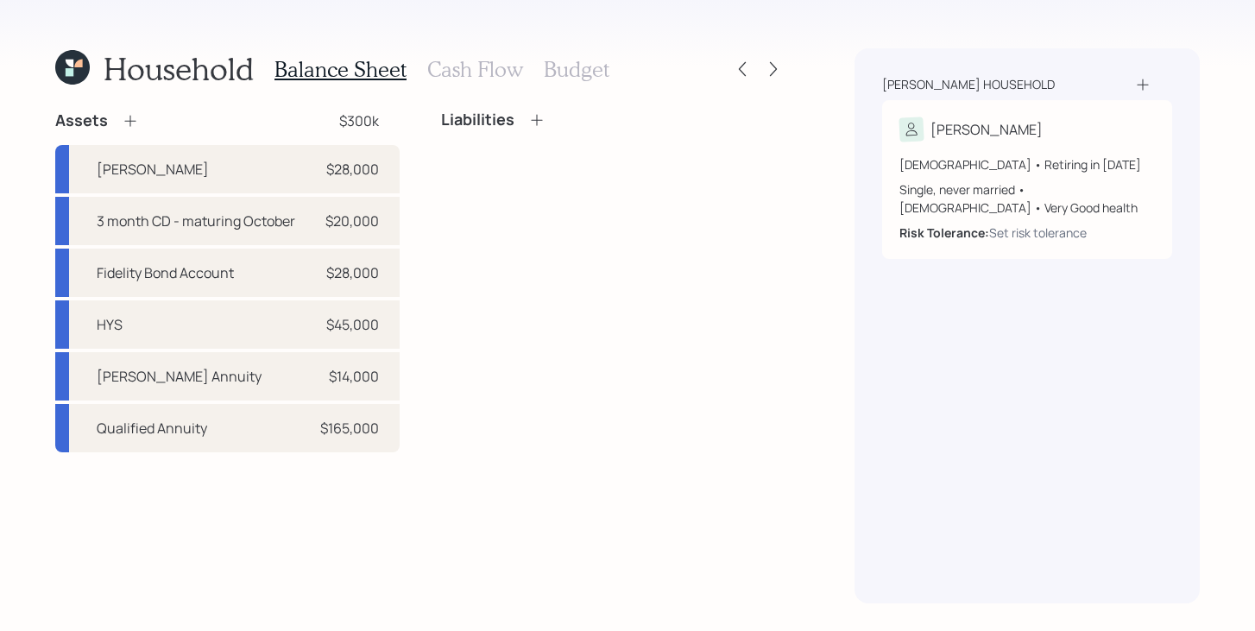
click at [477, 63] on h3 "Cash Flow" at bounding box center [475, 69] width 96 height 25
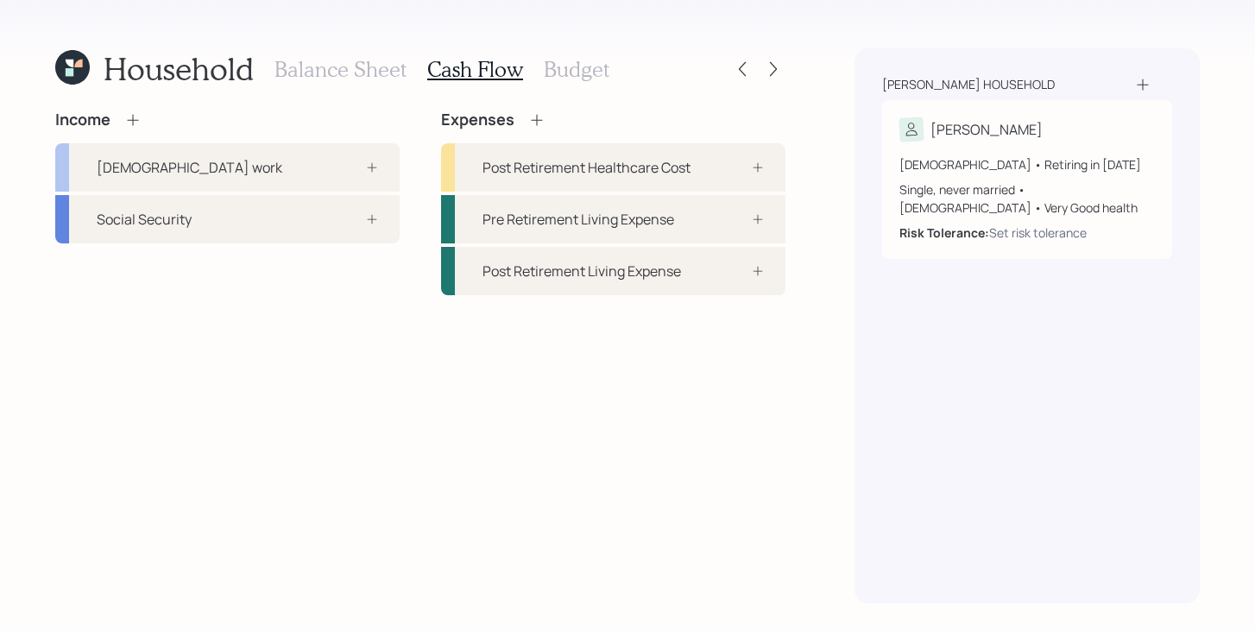
click at [541, 120] on icon at bounding box center [536, 119] width 17 height 17
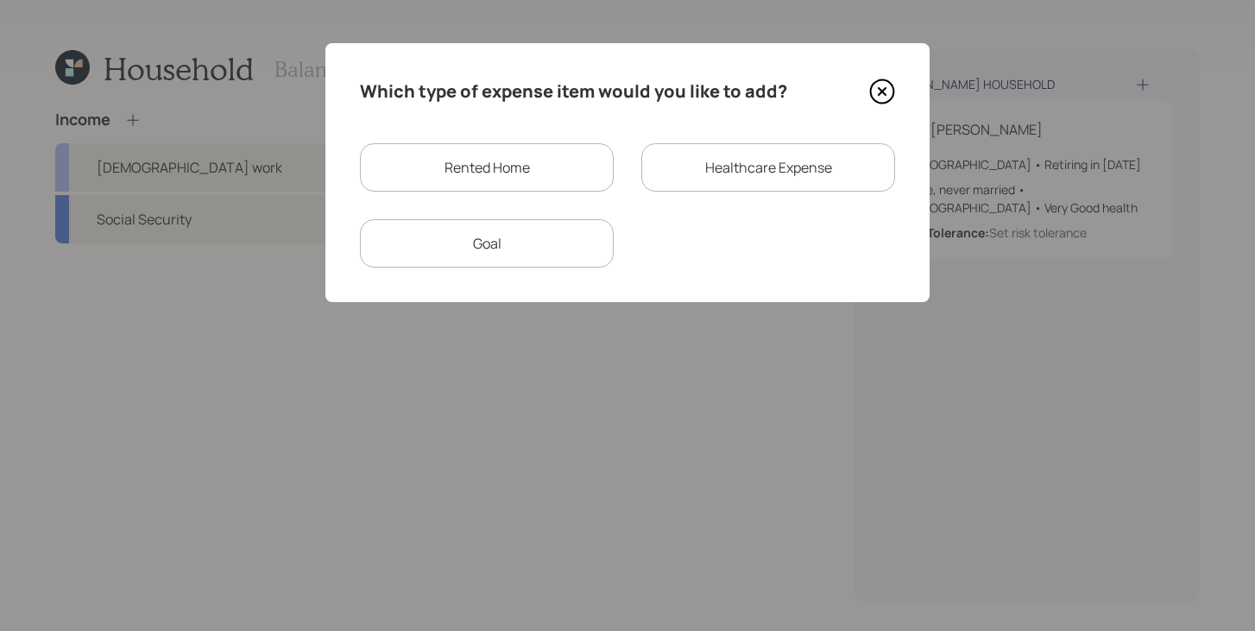
click at [550, 169] on div "Rented Home" at bounding box center [487, 167] width 254 height 48
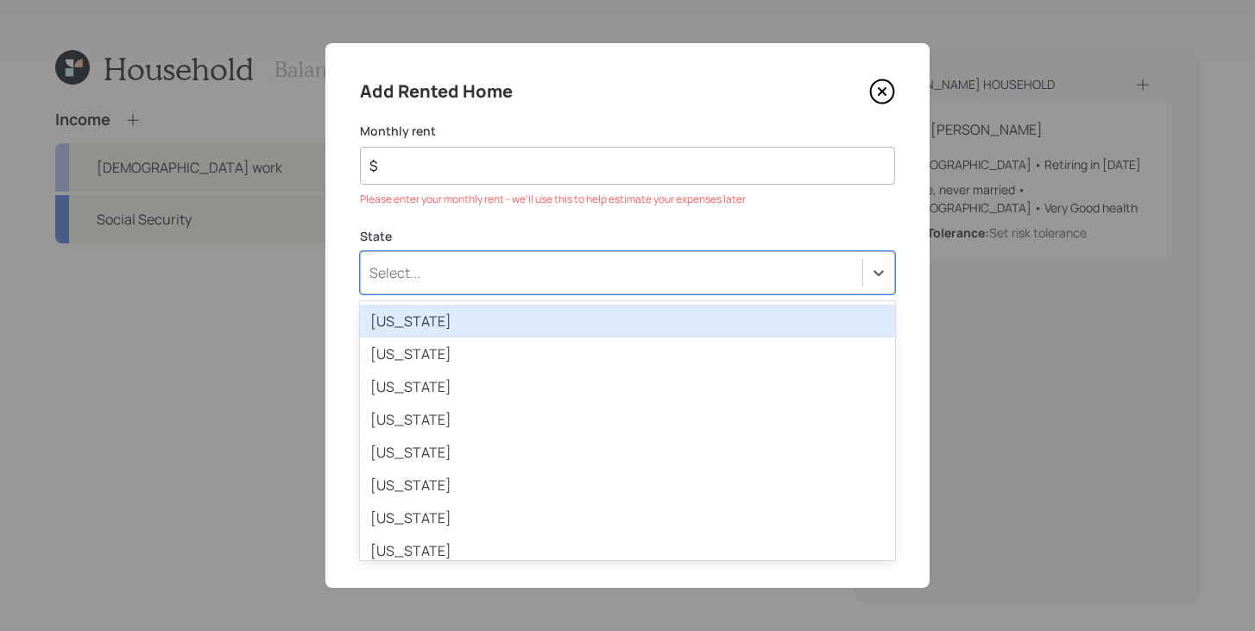
click at [509, 250] on div "State option Alabama focused, 1 of 51. 51 results available. Use Up and Down to…" at bounding box center [627, 261] width 535 height 67
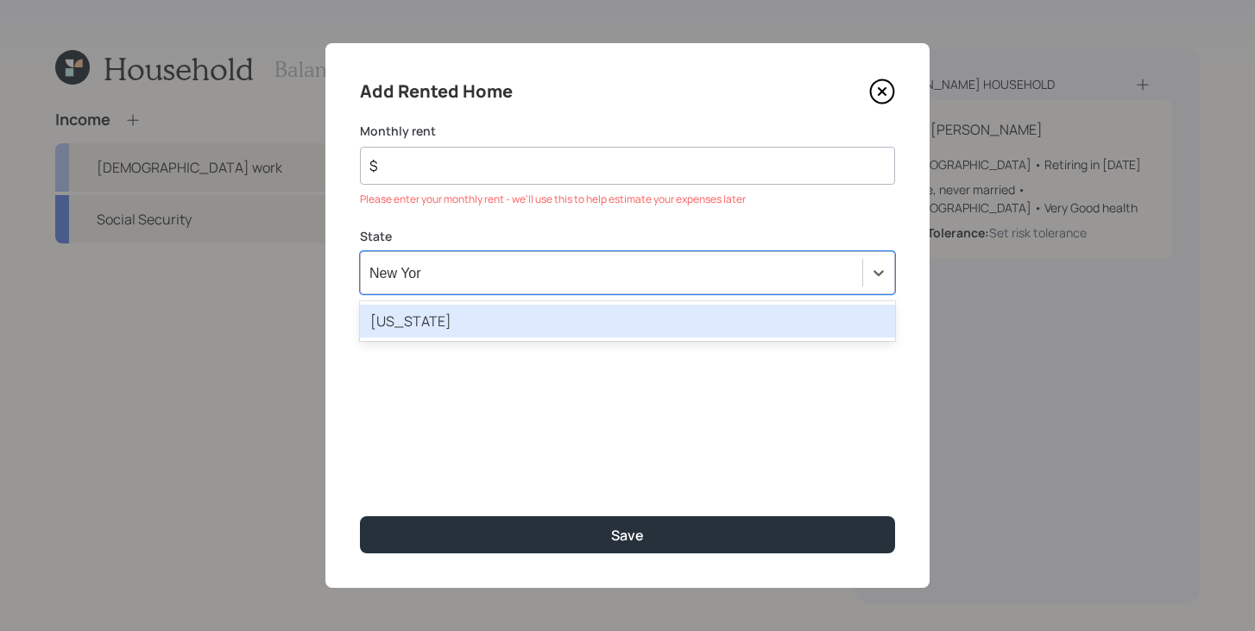
type input "New York"
click at [501, 323] on div "New York" at bounding box center [627, 321] width 535 height 33
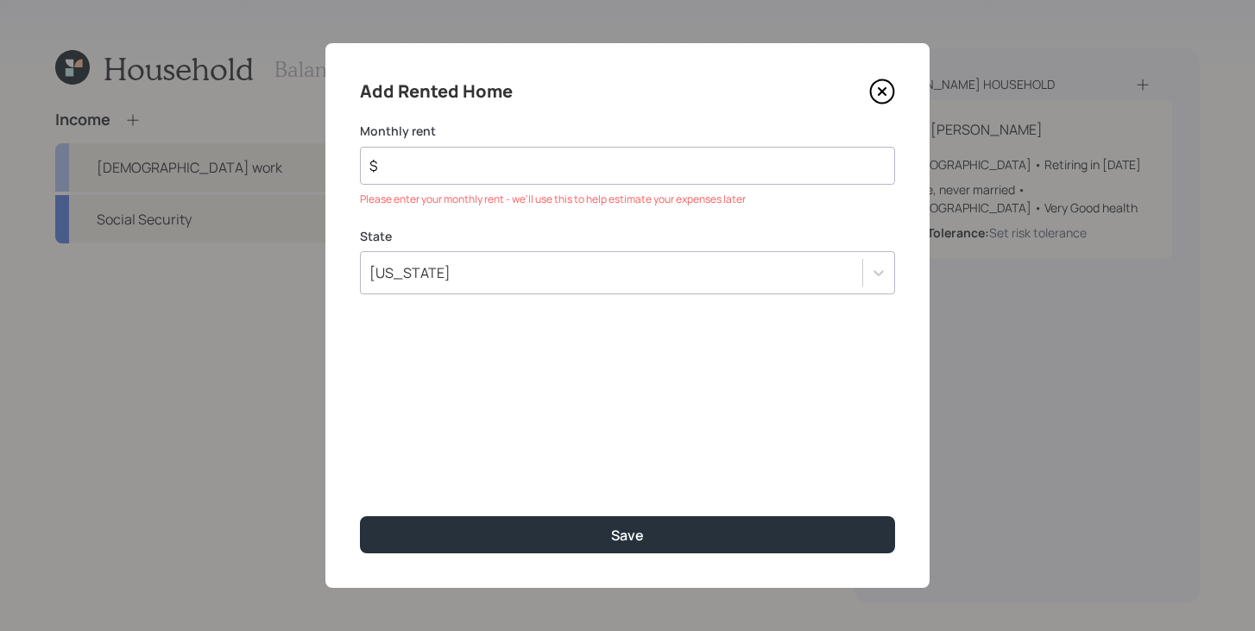
click at [547, 154] on div "$" at bounding box center [627, 166] width 535 height 38
click at [546, 167] on input "$" at bounding box center [621, 165] width 506 height 21
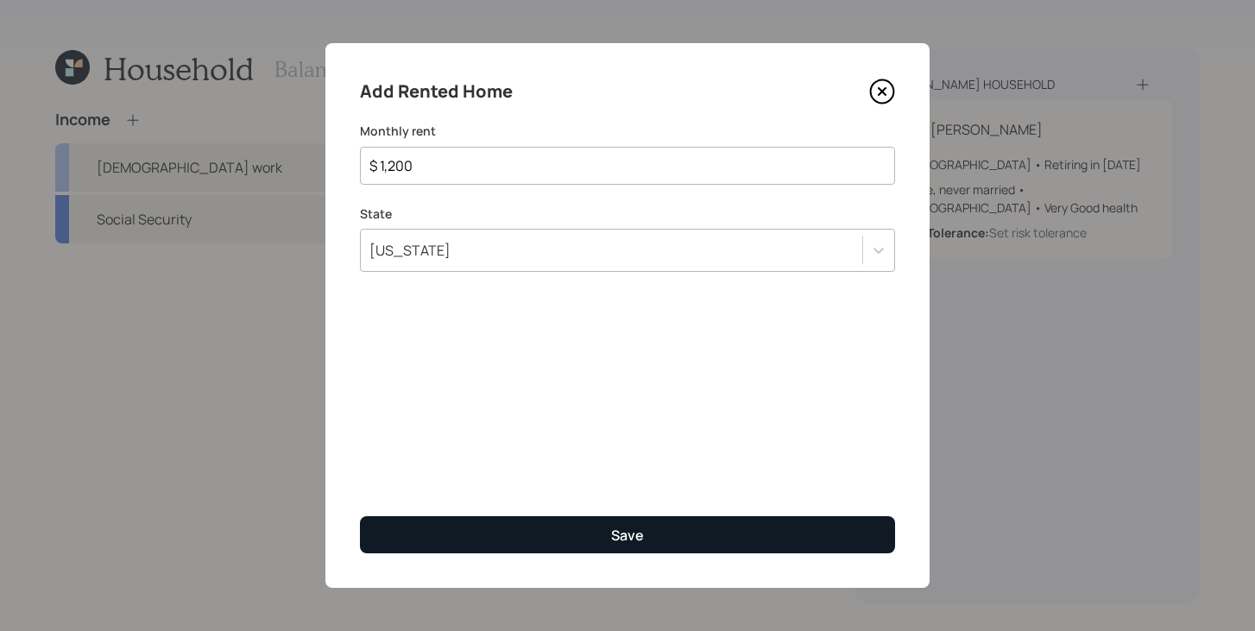
type input "$ 1,200"
click at [727, 528] on button "Save" at bounding box center [627, 534] width 535 height 37
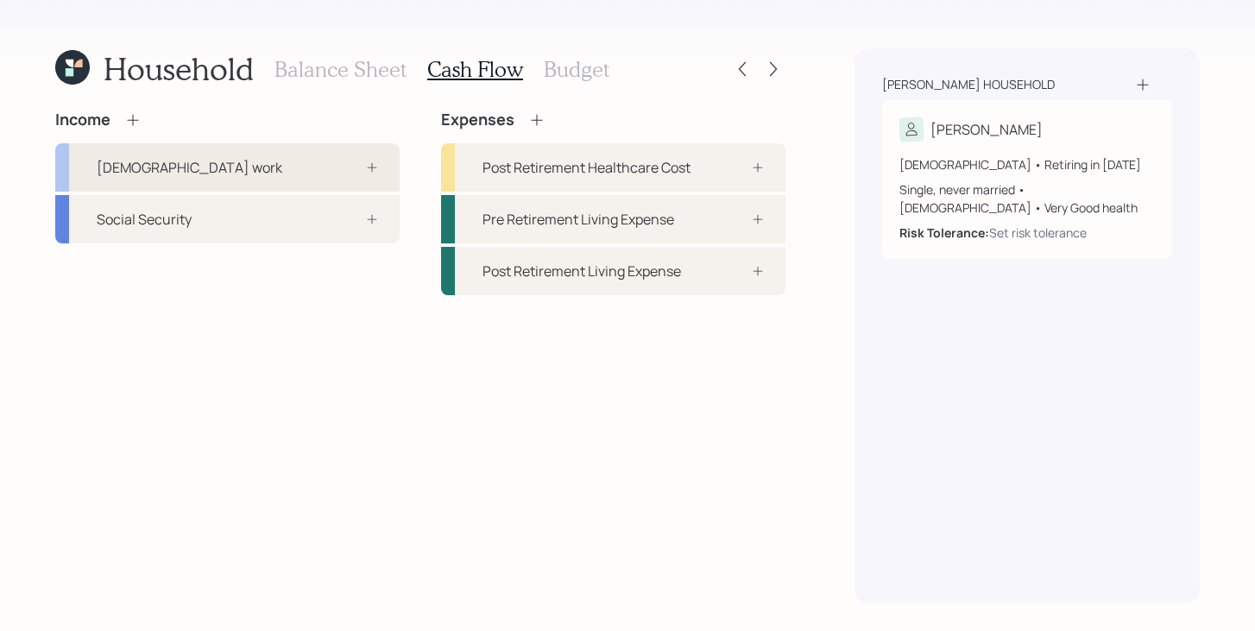
click at [283, 169] on div "Full-time work" at bounding box center [227, 167] width 345 height 48
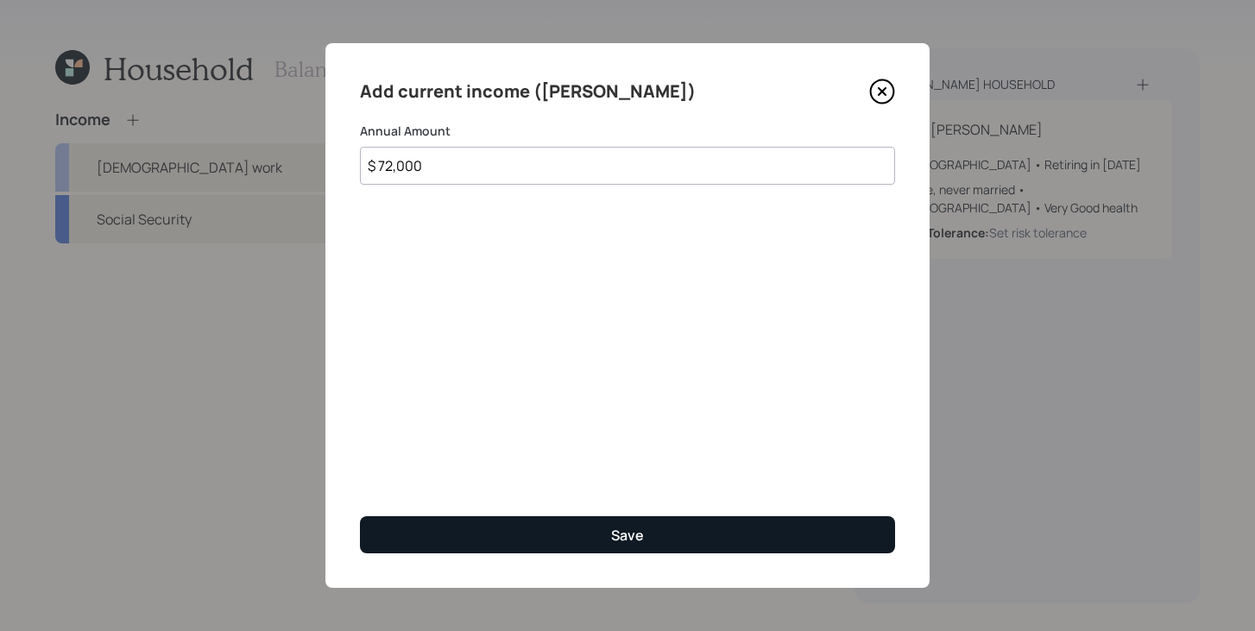
type input "$ 72,000"
click at [701, 535] on button "Save" at bounding box center [627, 534] width 535 height 37
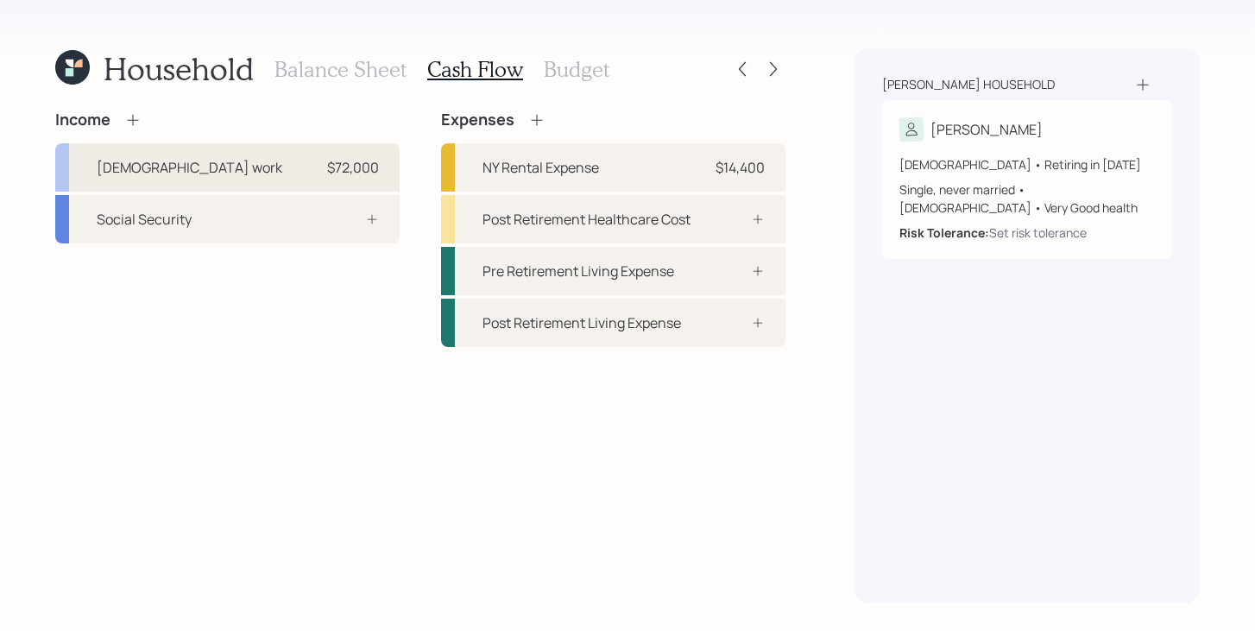
click at [225, 175] on div "Full-time work $72,000" at bounding box center [227, 167] width 345 height 48
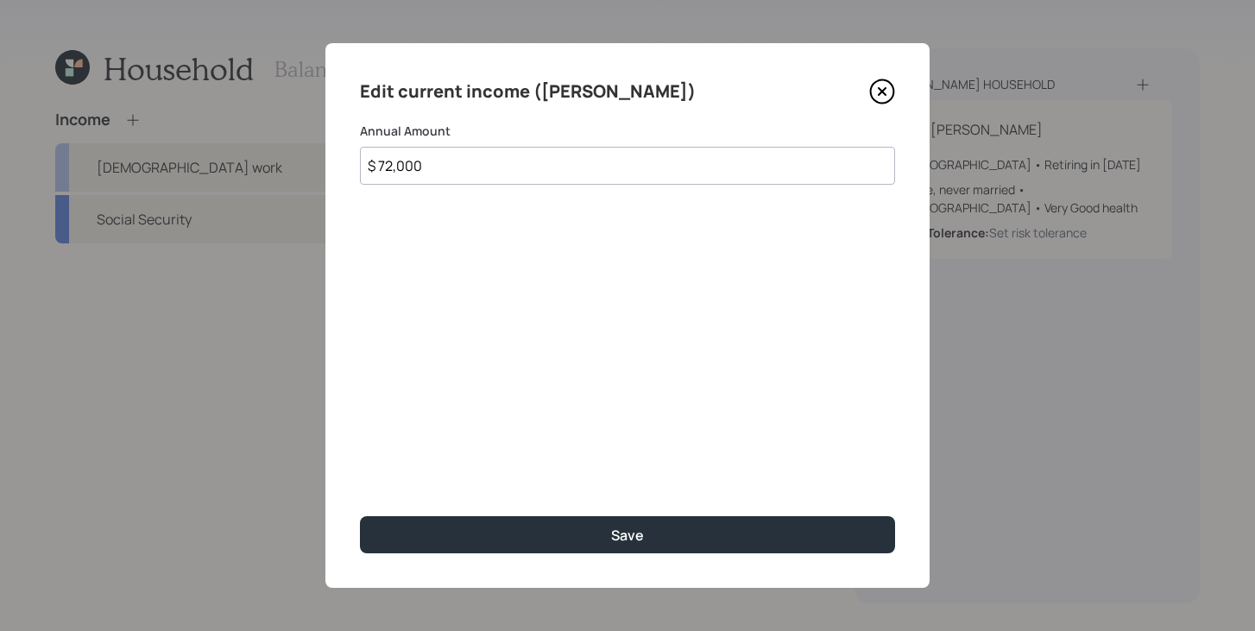
click at [477, 174] on input "$ 72,000" at bounding box center [627, 166] width 535 height 38
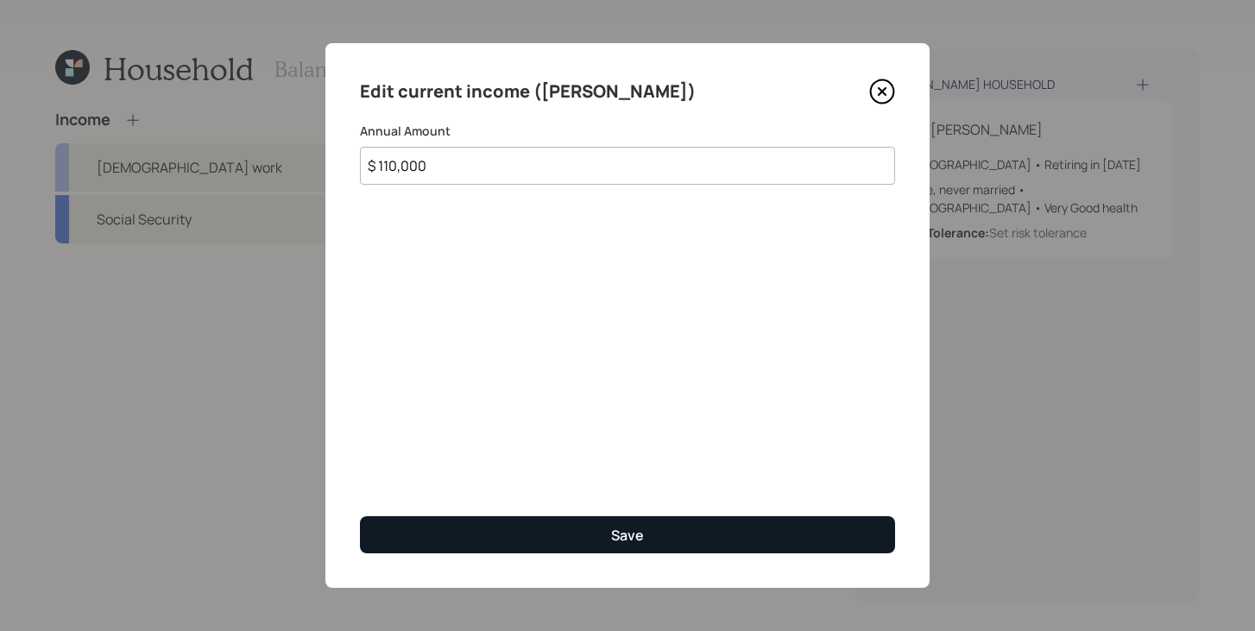
type input "$ 110,000"
click at [625, 536] on div "Save" at bounding box center [627, 535] width 33 height 19
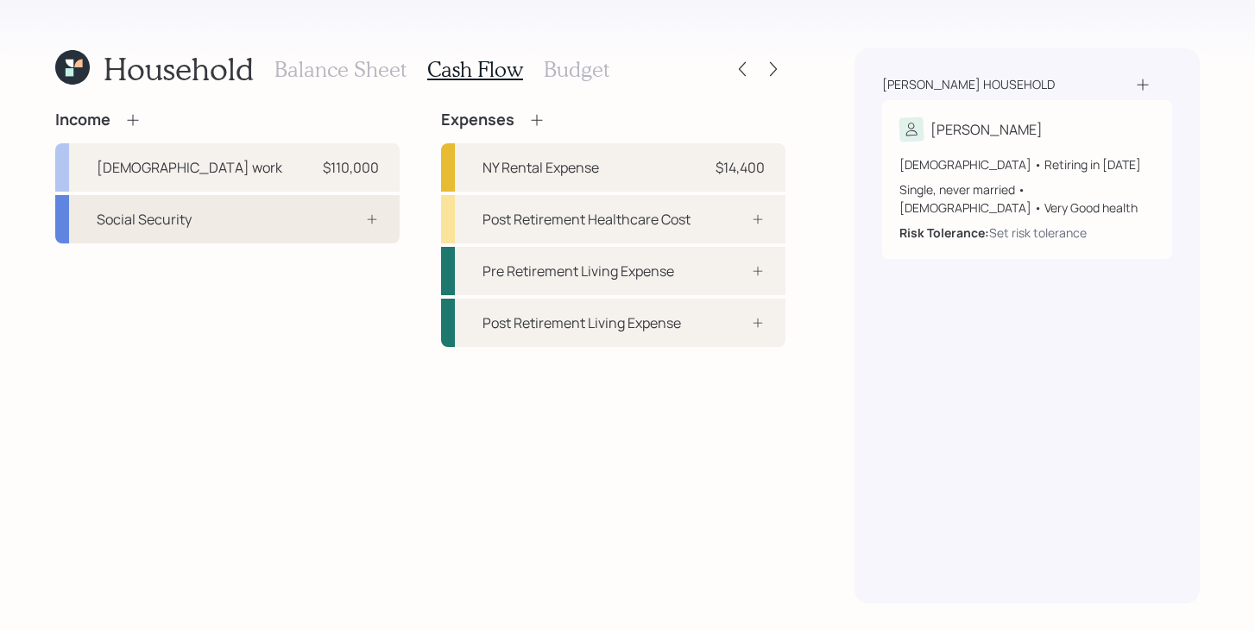
click at [231, 241] on div "Social Security" at bounding box center [227, 219] width 345 height 48
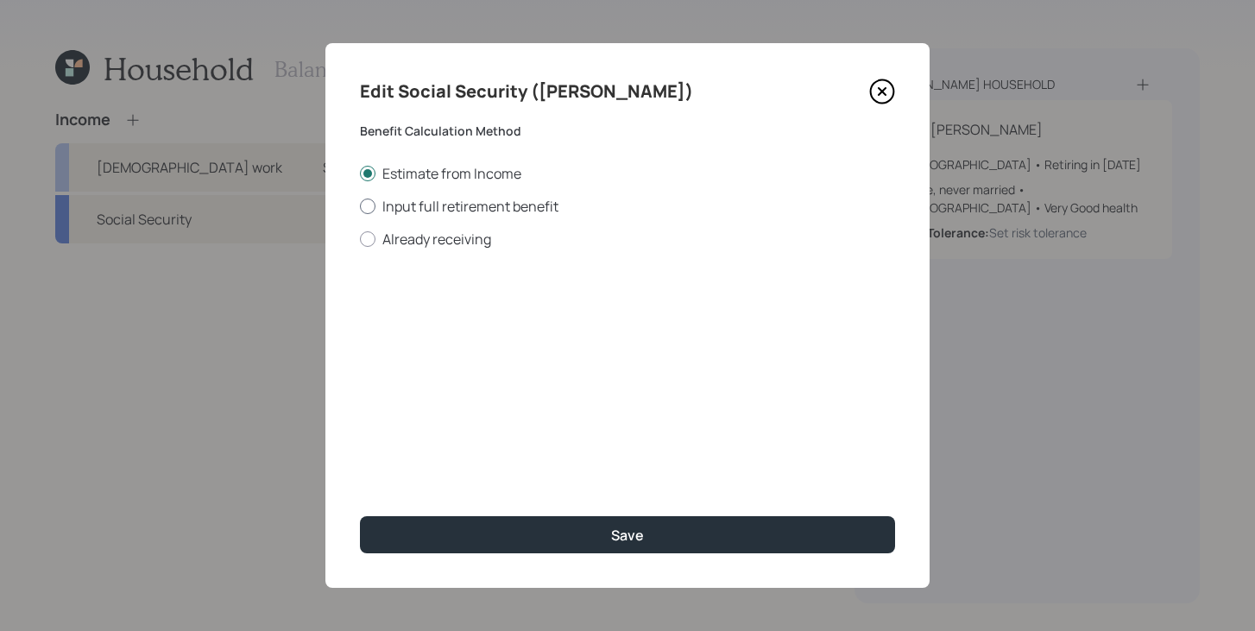
click at [401, 209] on label "Input full retirement benefit" at bounding box center [627, 206] width 535 height 19
click at [360, 206] on input "Input full retirement benefit" at bounding box center [359, 205] width 1 height 1
radio input "true"
click at [401, 294] on input "$" at bounding box center [627, 312] width 535 height 38
click at [401, 306] on input "$" at bounding box center [627, 312] width 535 height 38
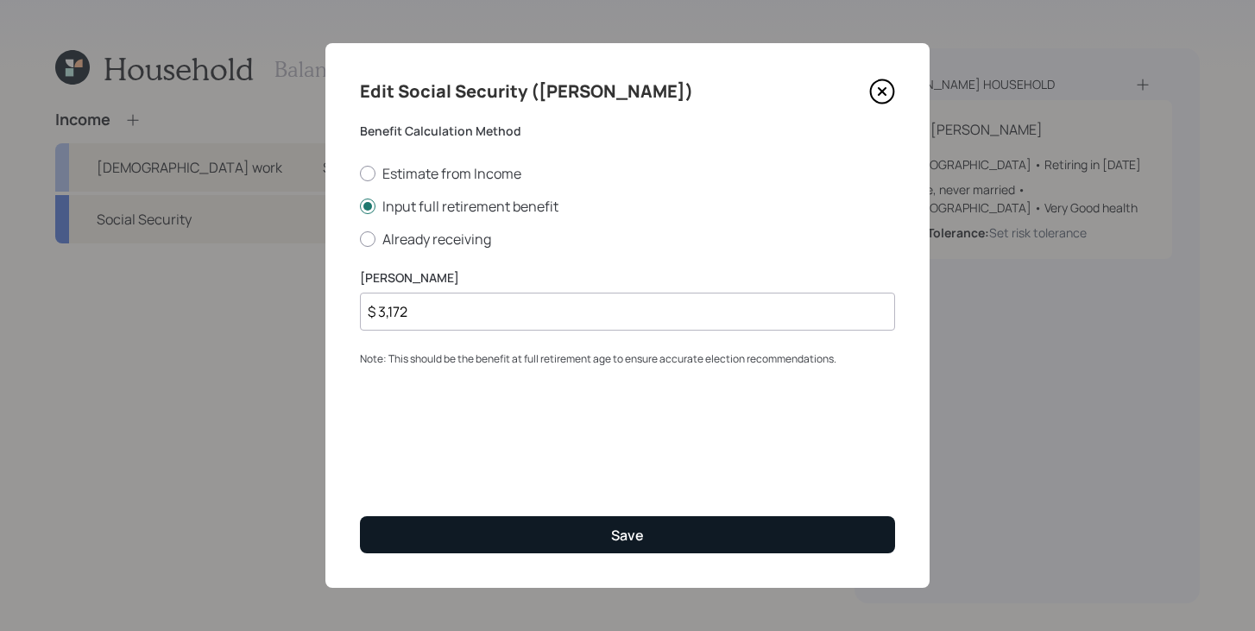
type input "$ 3,172"
click at [458, 522] on button "Save" at bounding box center [627, 534] width 535 height 37
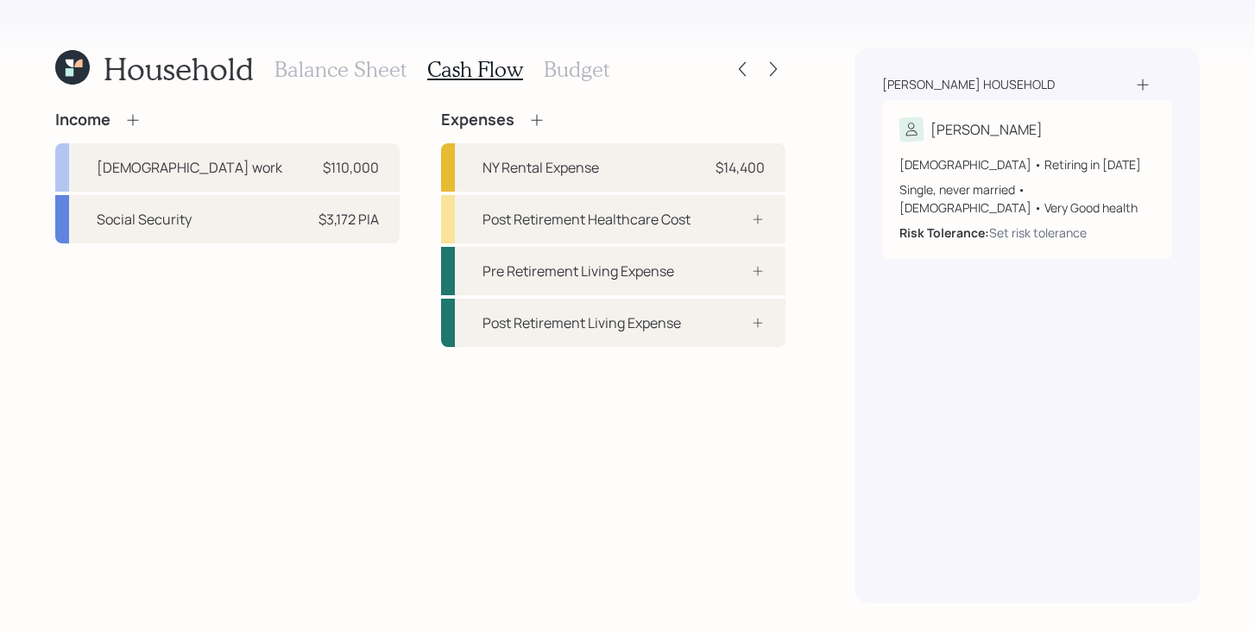
click at [125, 117] on icon at bounding box center [132, 119] width 17 height 17
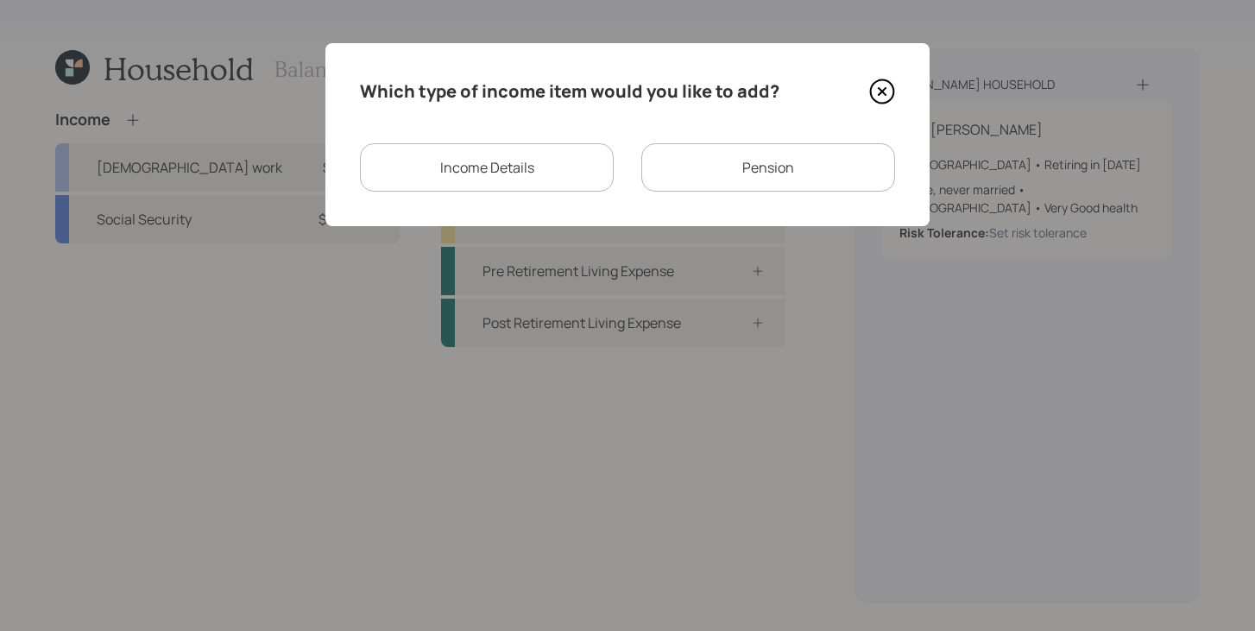
click at [770, 179] on div "Pension" at bounding box center [769, 167] width 254 height 48
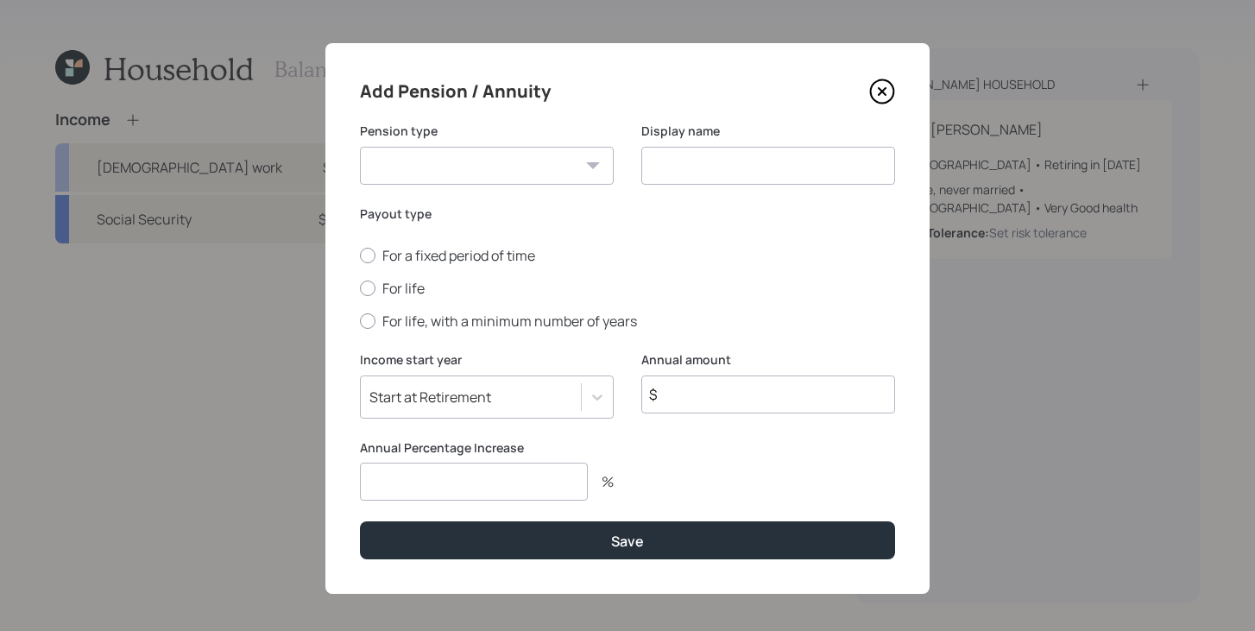
click at [481, 163] on select "Pension Annuity" at bounding box center [487, 166] width 254 height 38
select select "pension"
click at [360, 147] on select "Pension Annuity" at bounding box center [487, 166] width 254 height 38
click at [702, 156] on input at bounding box center [769, 166] width 254 height 38
type input "Pension"
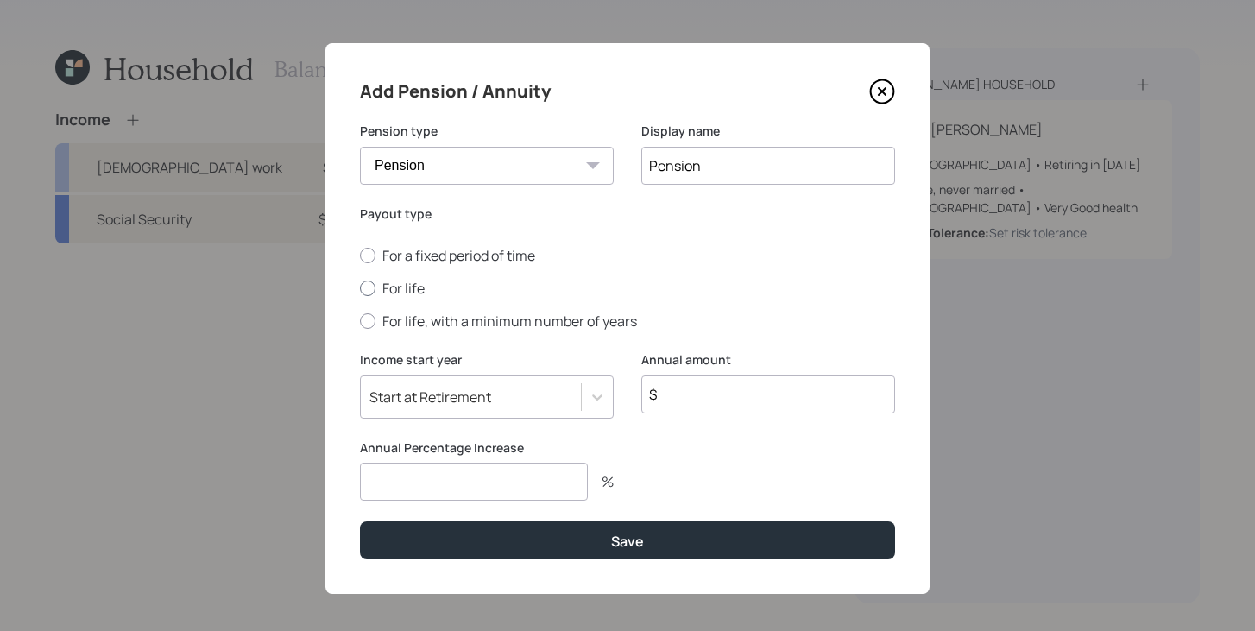
click at [397, 283] on label "For life" at bounding box center [627, 288] width 535 height 19
click at [360, 288] on input "For life" at bounding box center [359, 288] width 1 height 1
radio input "true"
click at [717, 407] on input "$" at bounding box center [769, 395] width 254 height 38
type input "$ 18,000"
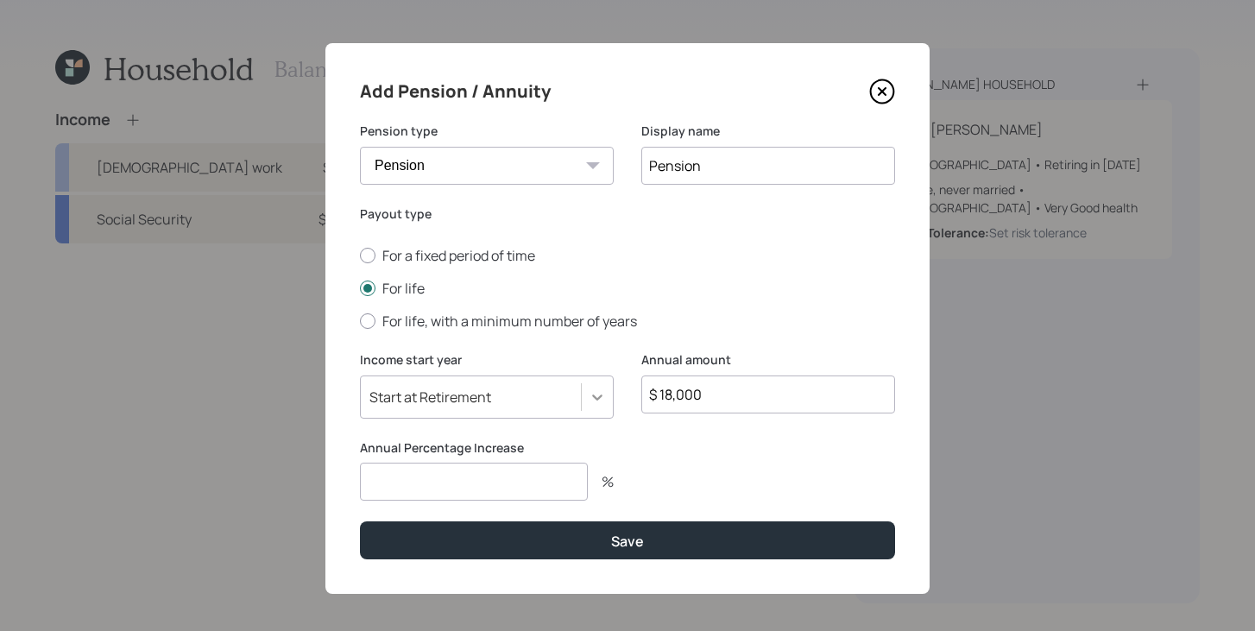
click at [604, 395] on icon at bounding box center [597, 397] width 17 height 17
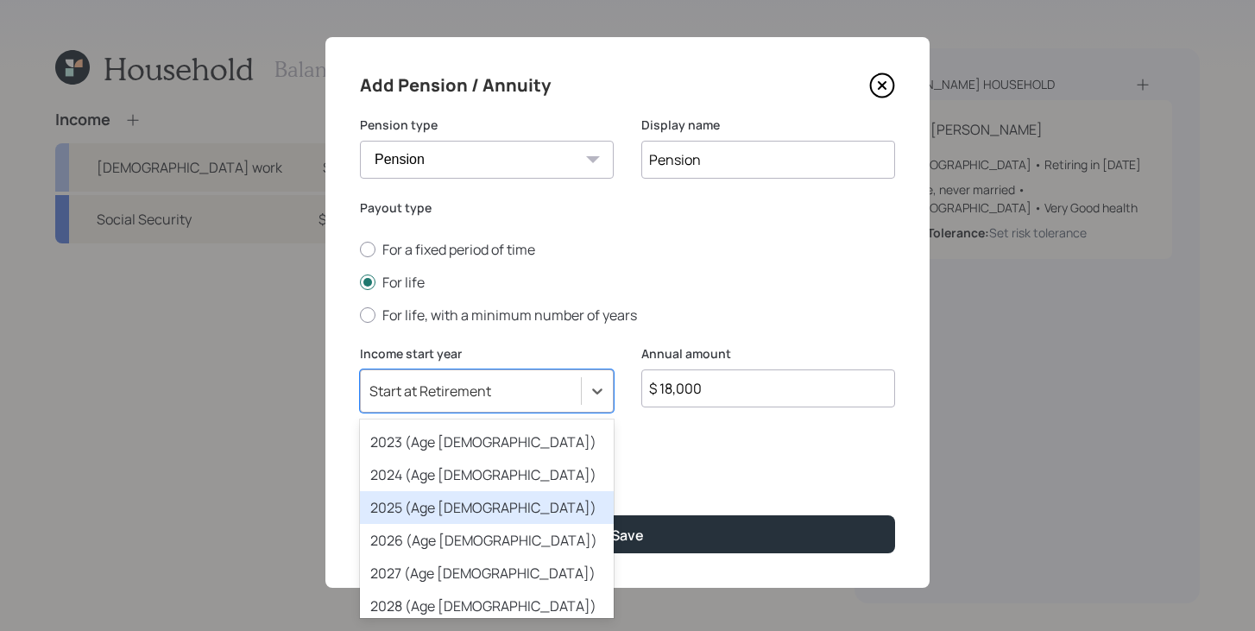
scroll to position [85, 0]
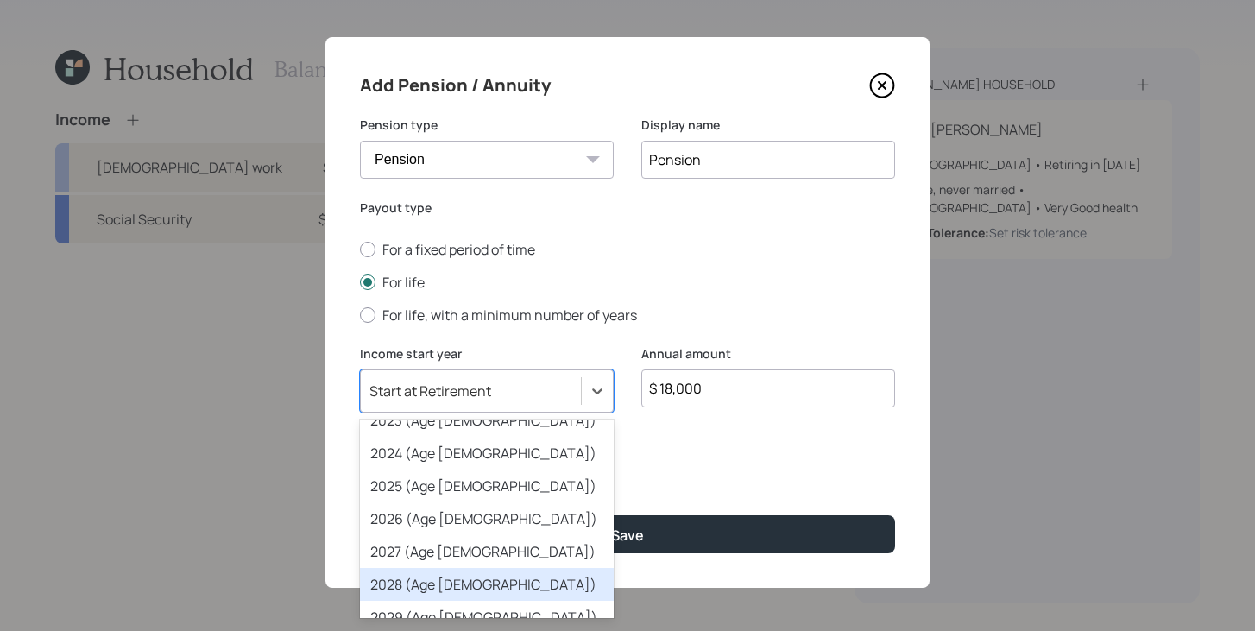
click at [490, 581] on div "2028 (Age 71)" at bounding box center [487, 584] width 254 height 33
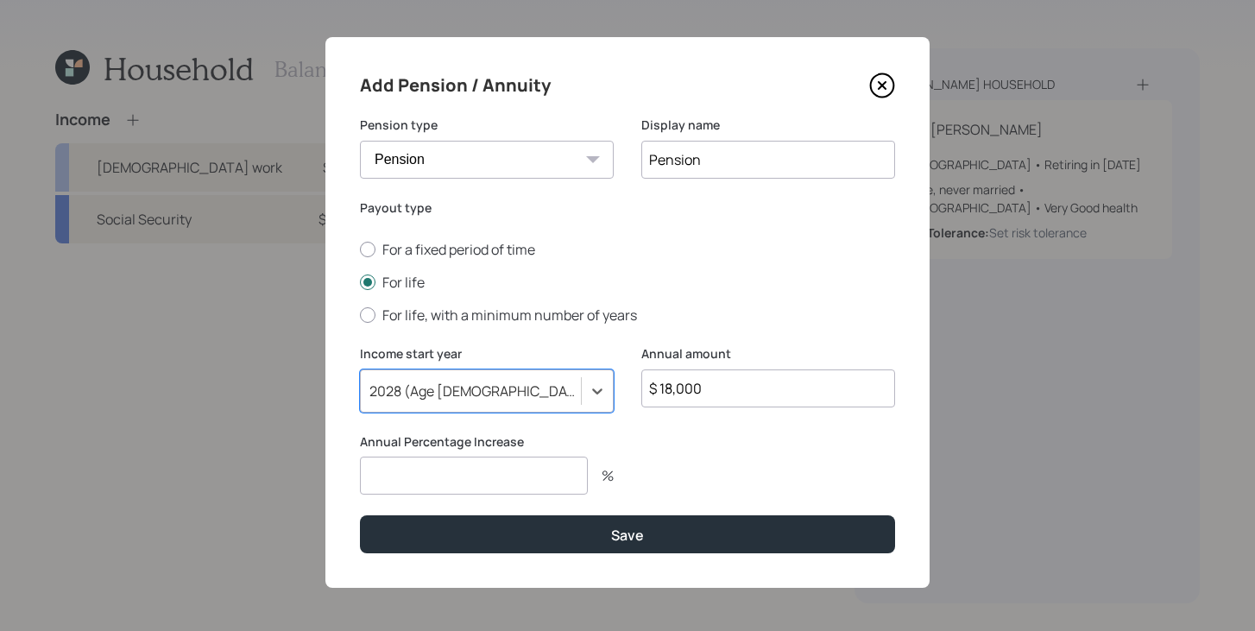
click at [467, 482] on input "number" at bounding box center [474, 476] width 228 height 38
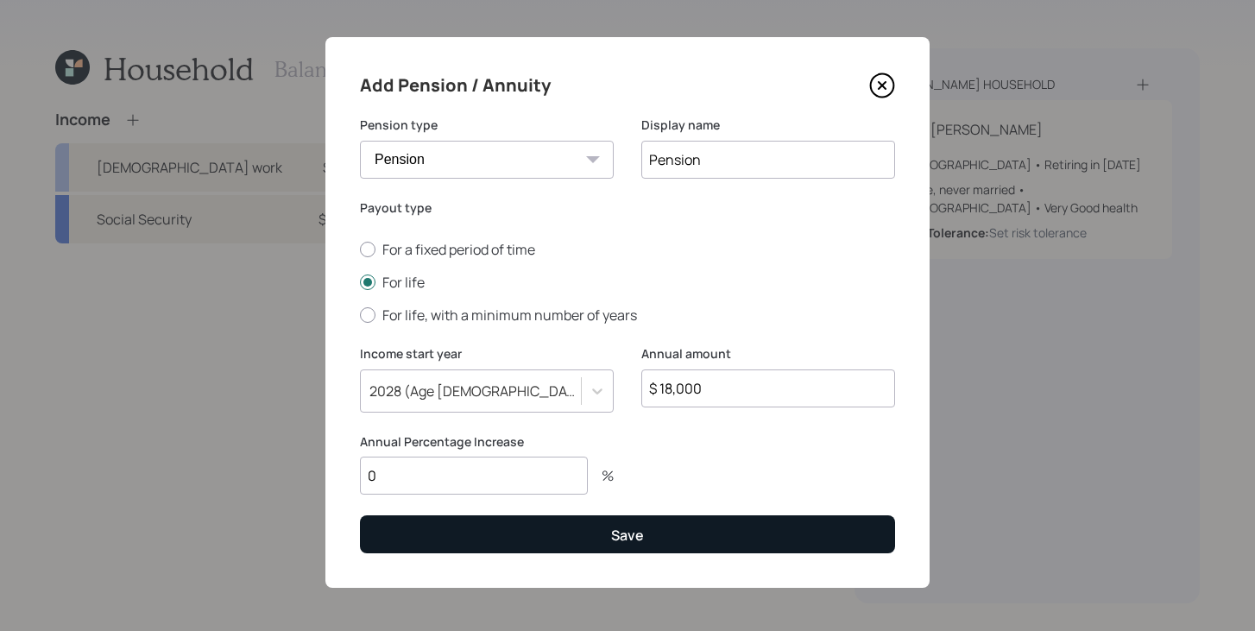
type input "0"
click at [608, 535] on button "Save" at bounding box center [627, 533] width 535 height 37
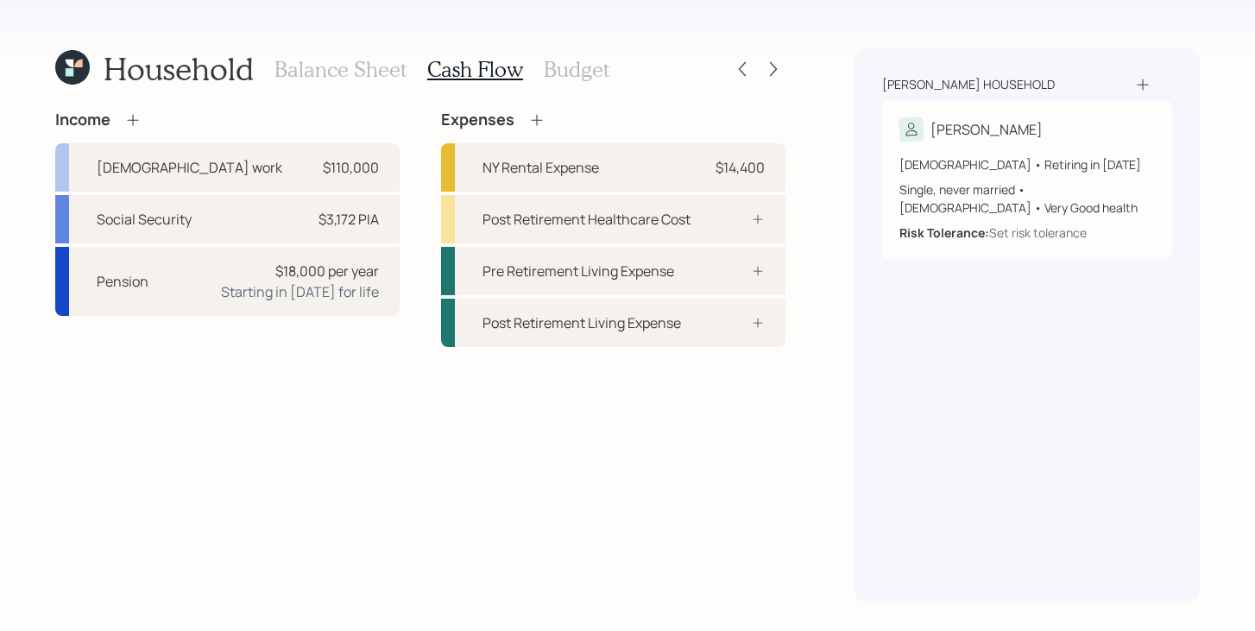
click at [537, 114] on icon at bounding box center [536, 119] width 17 height 17
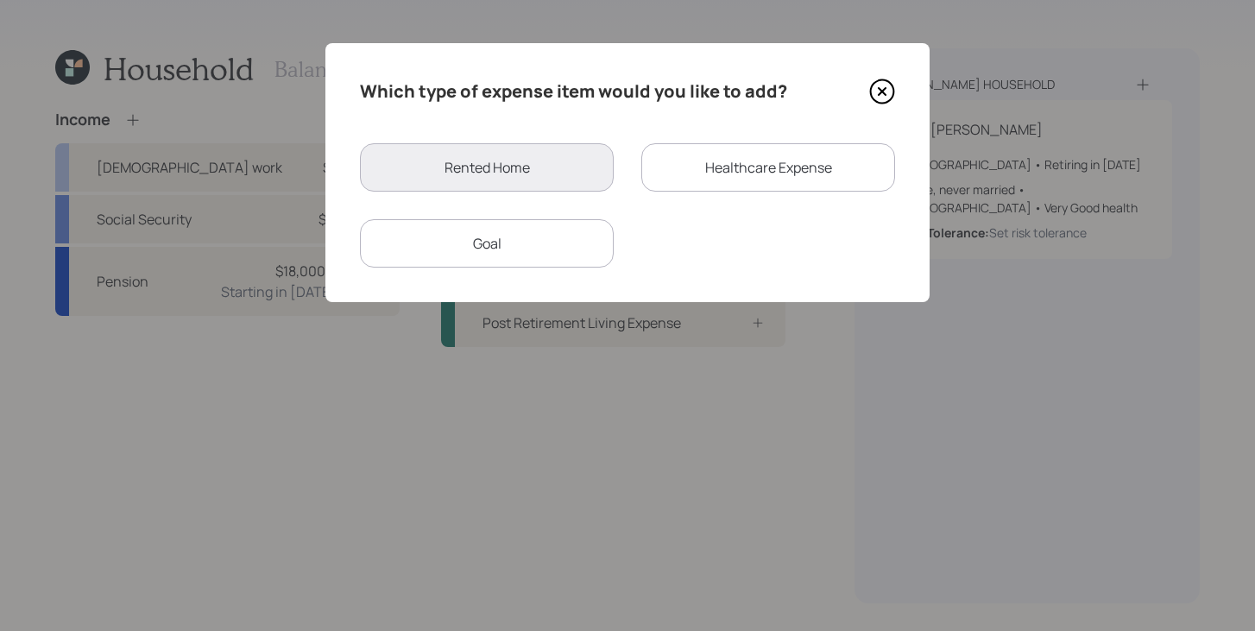
click at [743, 168] on div "Healthcare Expense" at bounding box center [769, 167] width 254 height 48
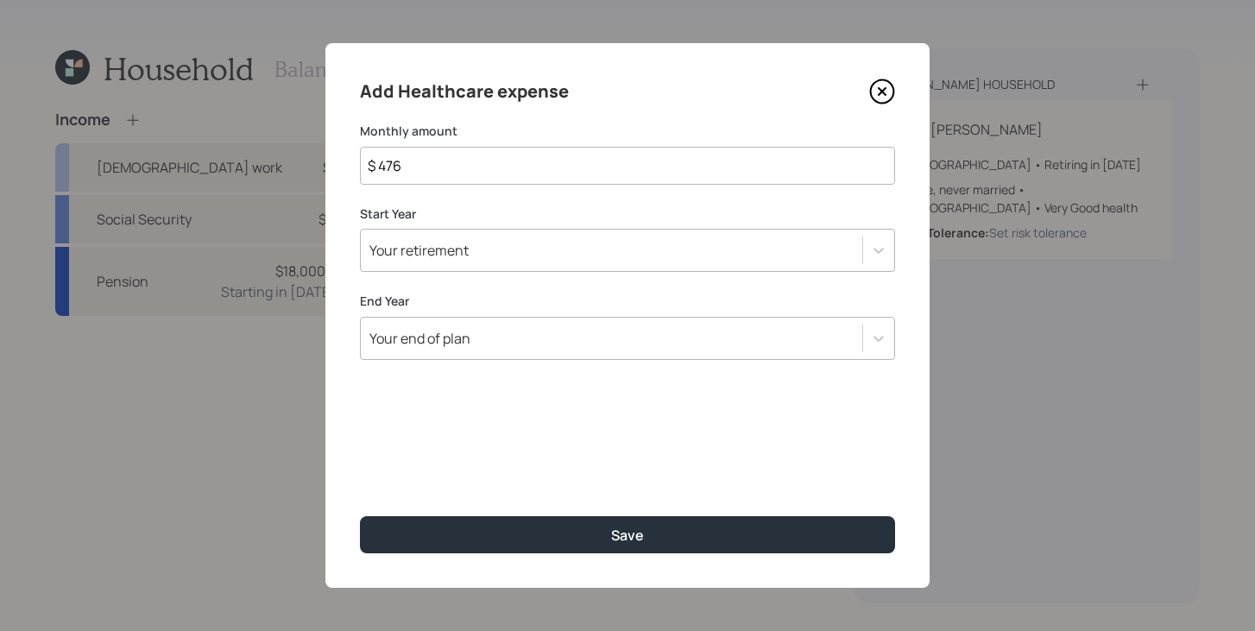
click at [743, 168] on input "$ 476" at bounding box center [627, 166] width 535 height 38
type input "$"
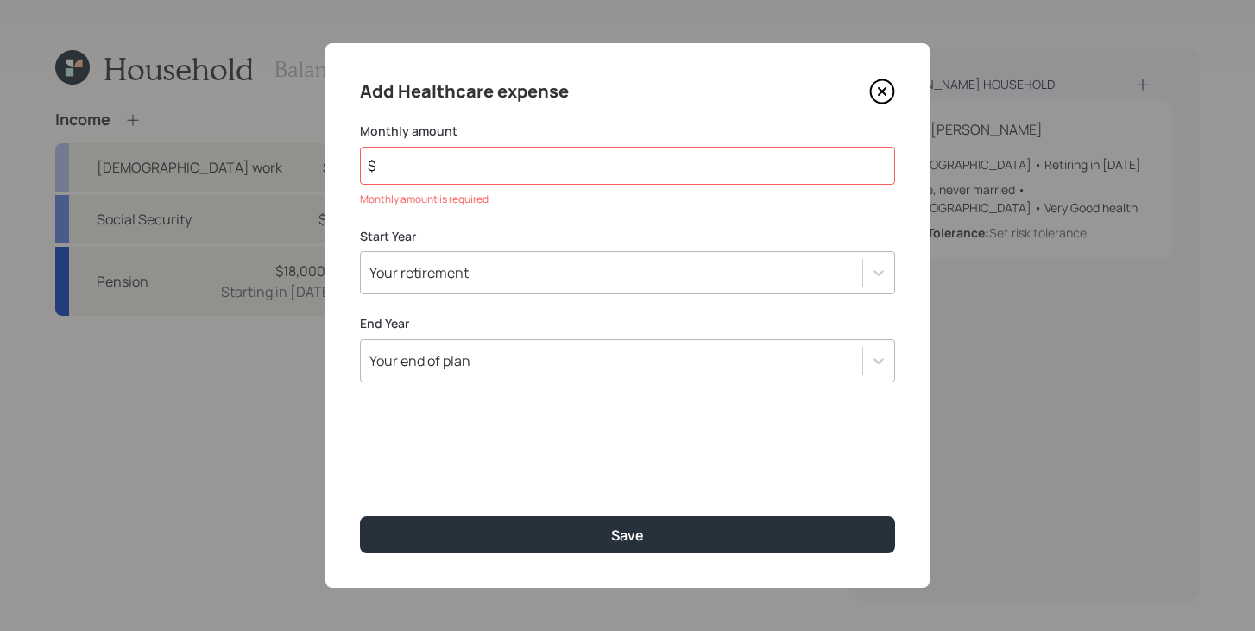
click at [884, 95] on icon at bounding box center [882, 92] width 26 height 26
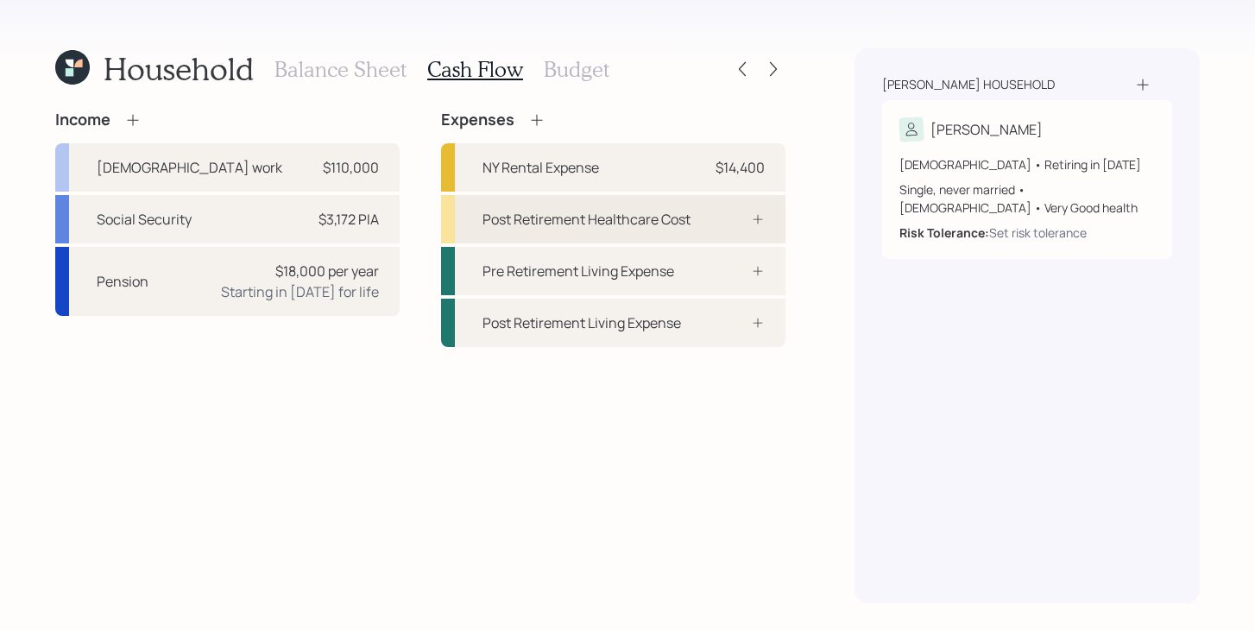
click at [674, 232] on div "Post Retirement Healthcare Cost" at bounding box center [613, 219] width 345 height 48
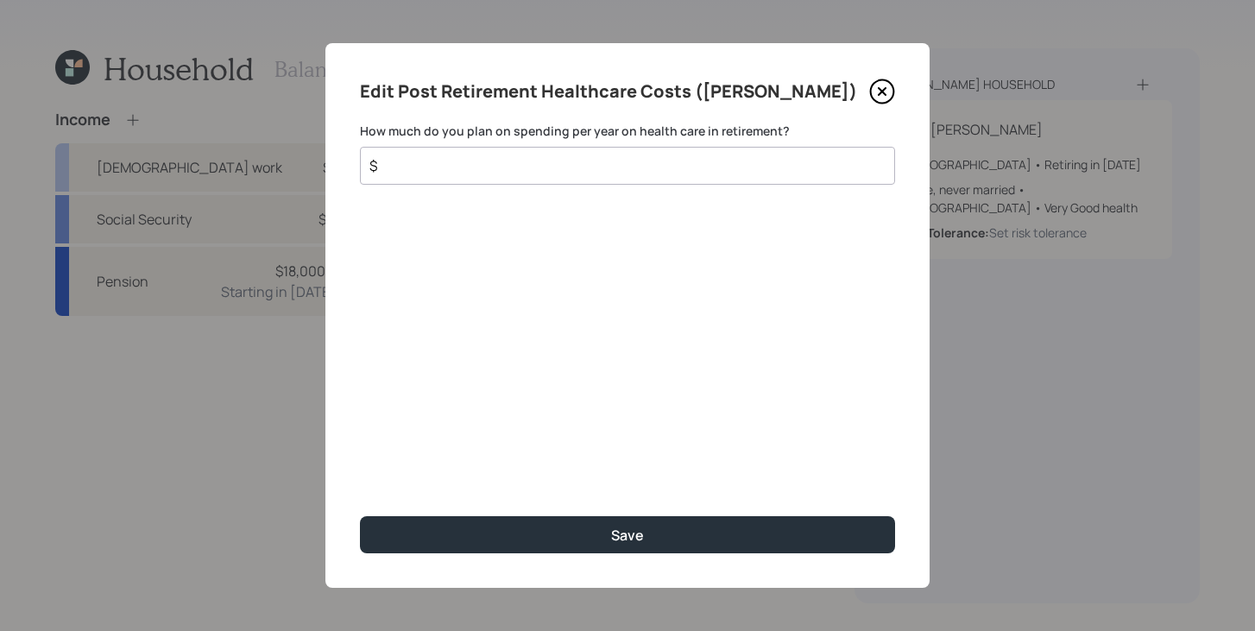
click at [620, 170] on input "$" at bounding box center [621, 165] width 506 height 21
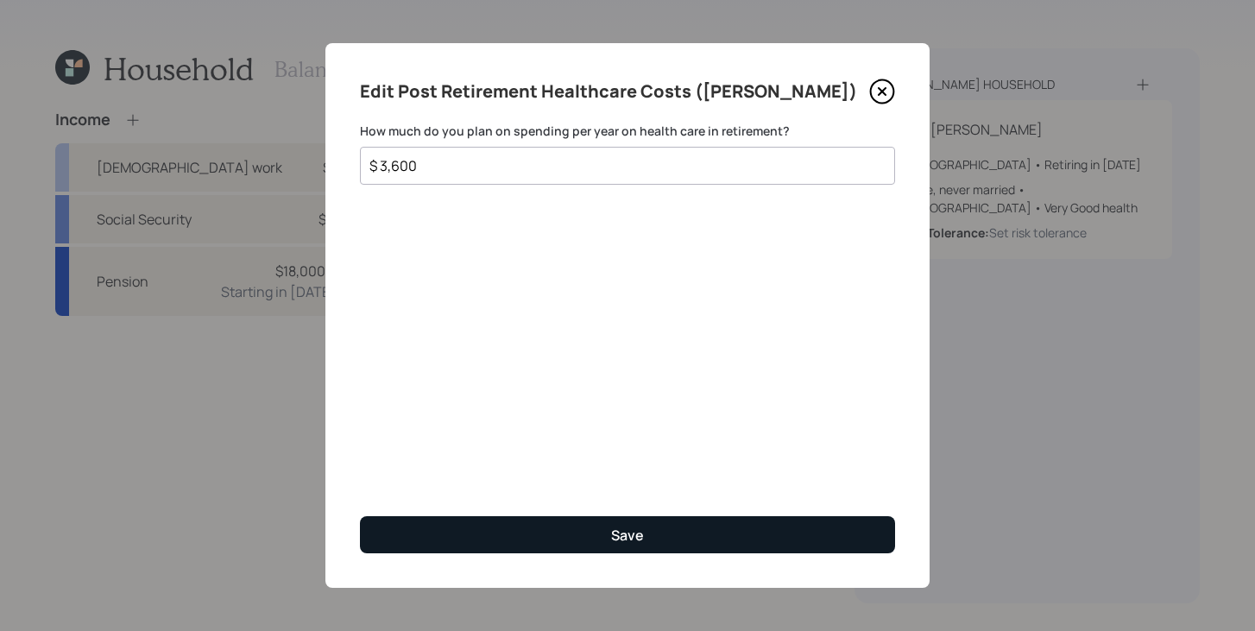
type input "$ 3,600"
click at [585, 547] on button "Save" at bounding box center [627, 534] width 535 height 37
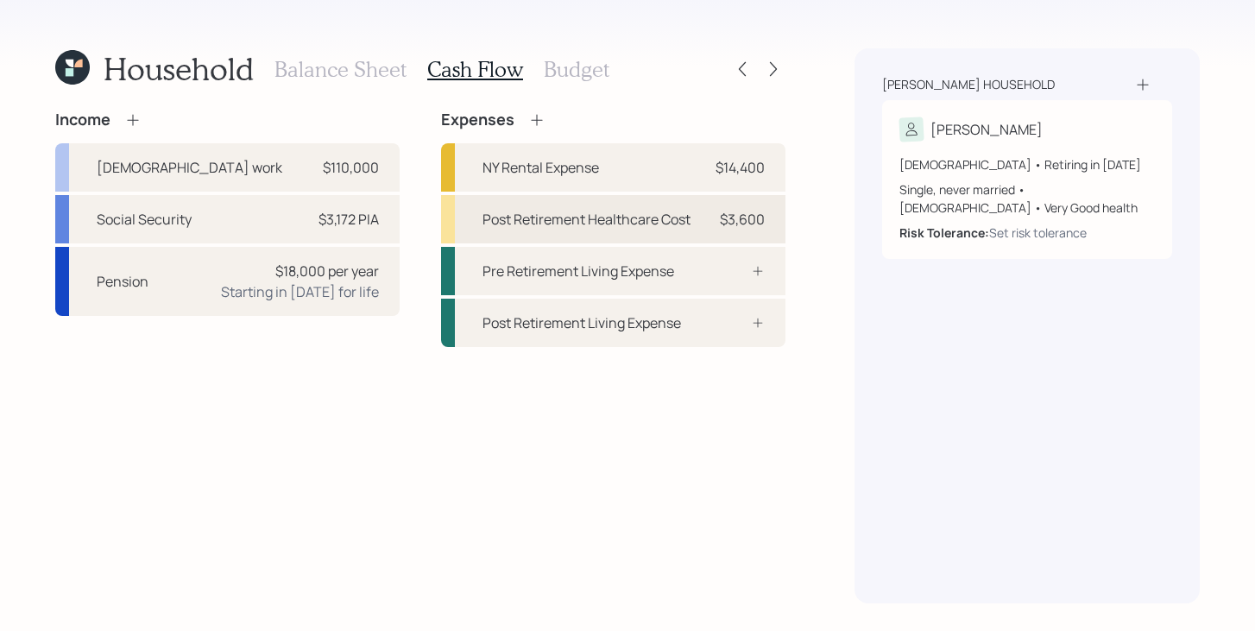
click at [541, 209] on div "Post Retirement Healthcare Cost" at bounding box center [587, 219] width 208 height 21
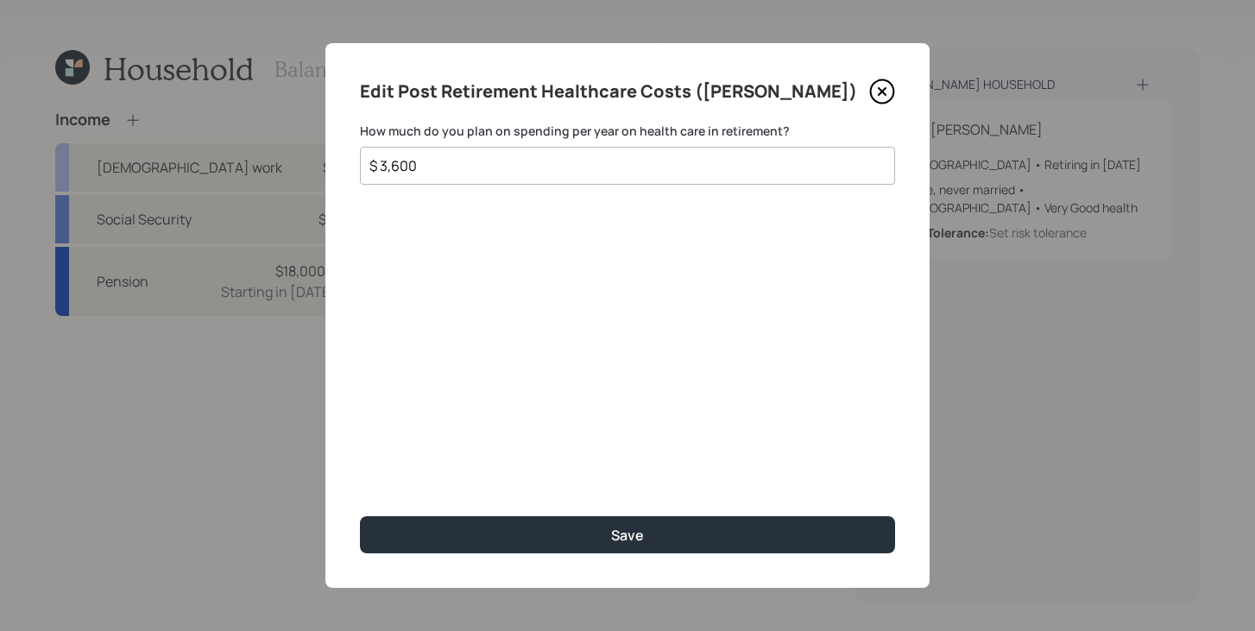
click at [519, 177] on div "$ 3,600" at bounding box center [627, 166] width 535 height 38
click at [519, 176] on div "$ 3,600" at bounding box center [627, 166] width 535 height 38
click at [520, 170] on input "$ 3,600" at bounding box center [621, 165] width 506 height 21
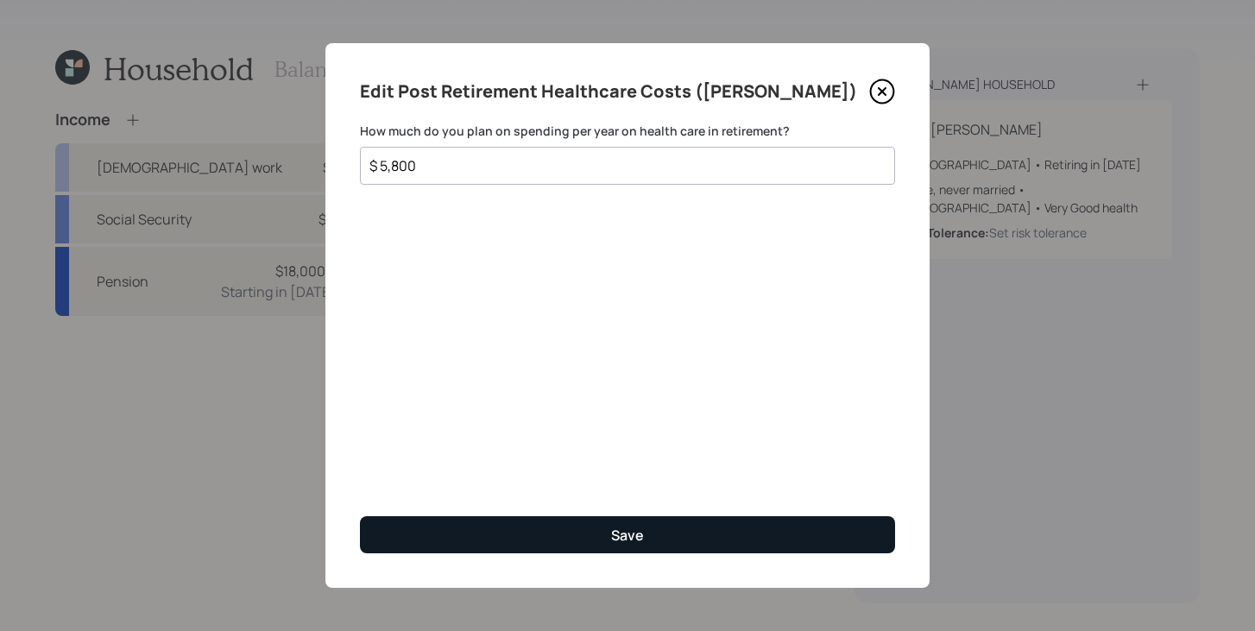
type input "$ 5,800"
click at [513, 541] on button "Save" at bounding box center [627, 534] width 535 height 37
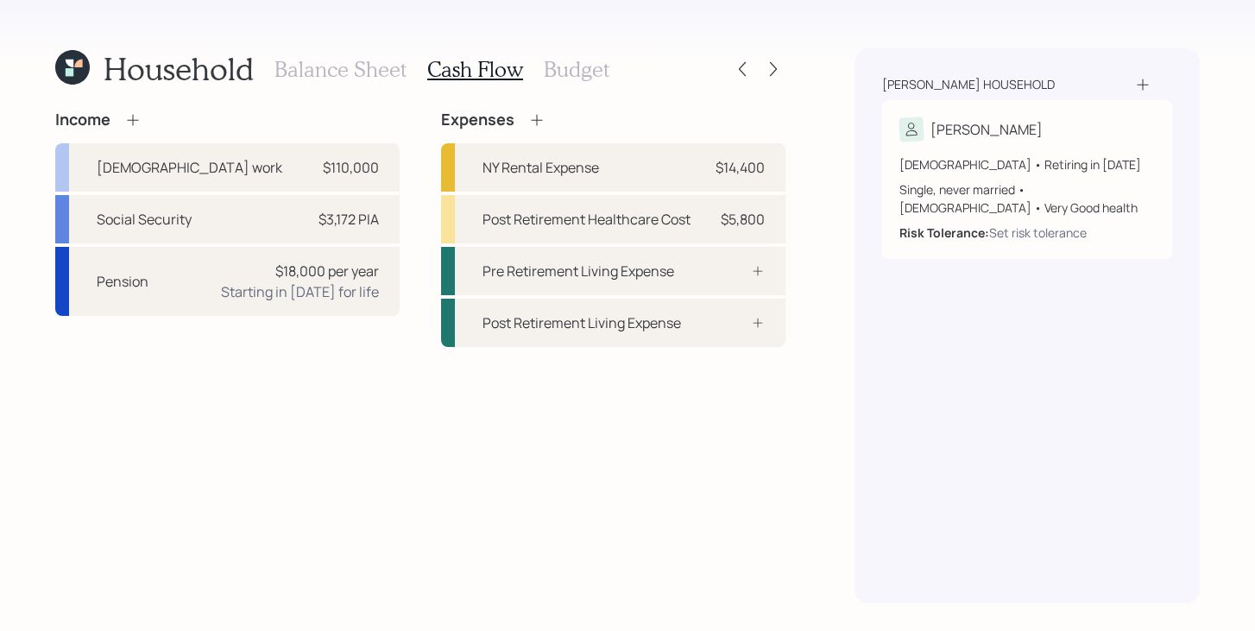
click at [366, 76] on h3 "Balance Sheet" at bounding box center [341, 69] width 132 height 25
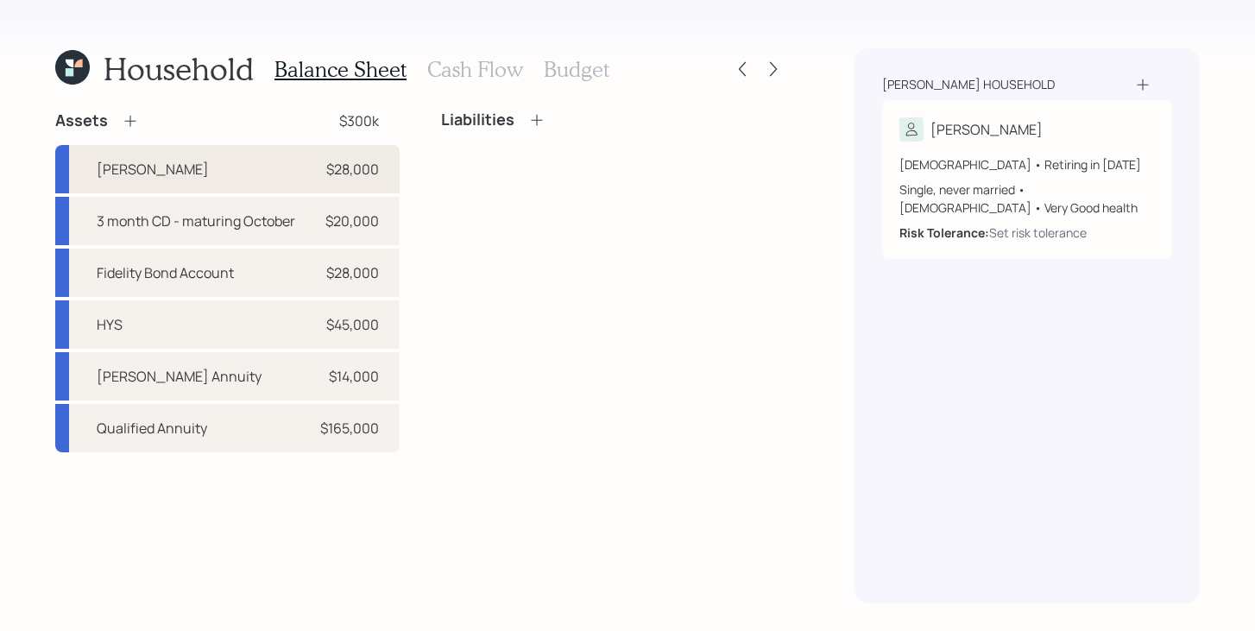
click at [180, 175] on div "Roth IRA $28,000" at bounding box center [227, 169] width 345 height 48
select select "roth_ira"
select select "balanced"
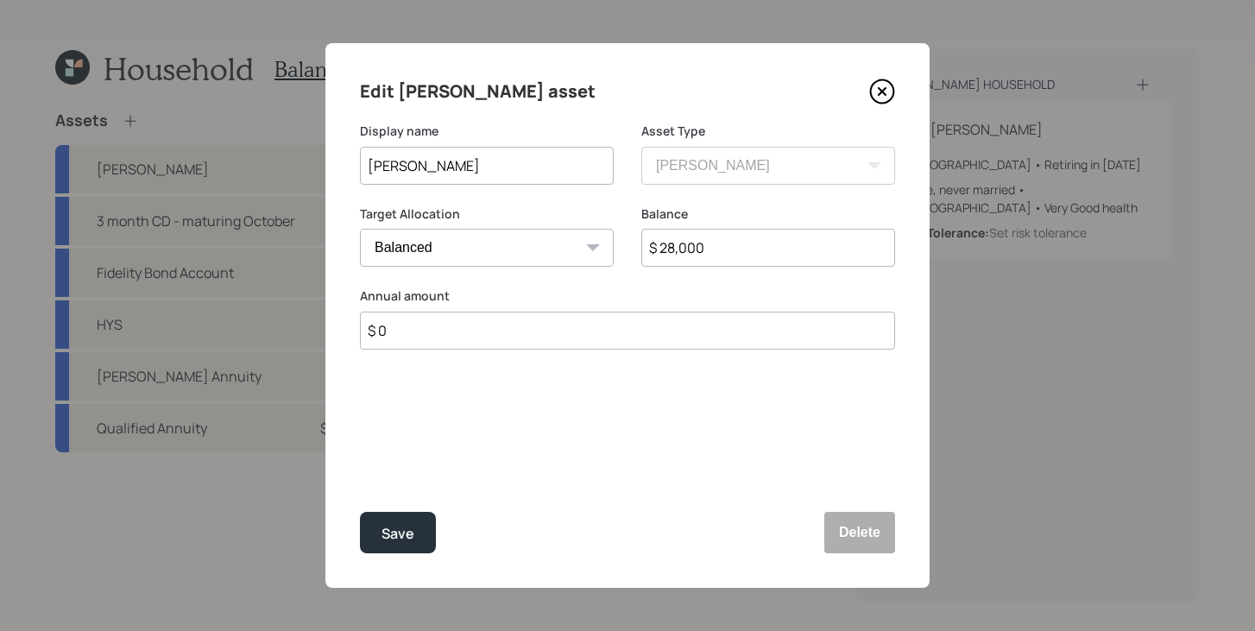
click at [520, 334] on input "$ 0" at bounding box center [627, 331] width 535 height 38
type input "$ 8,000"
click at [495, 414] on div "Select..." at bounding box center [471, 415] width 220 height 29
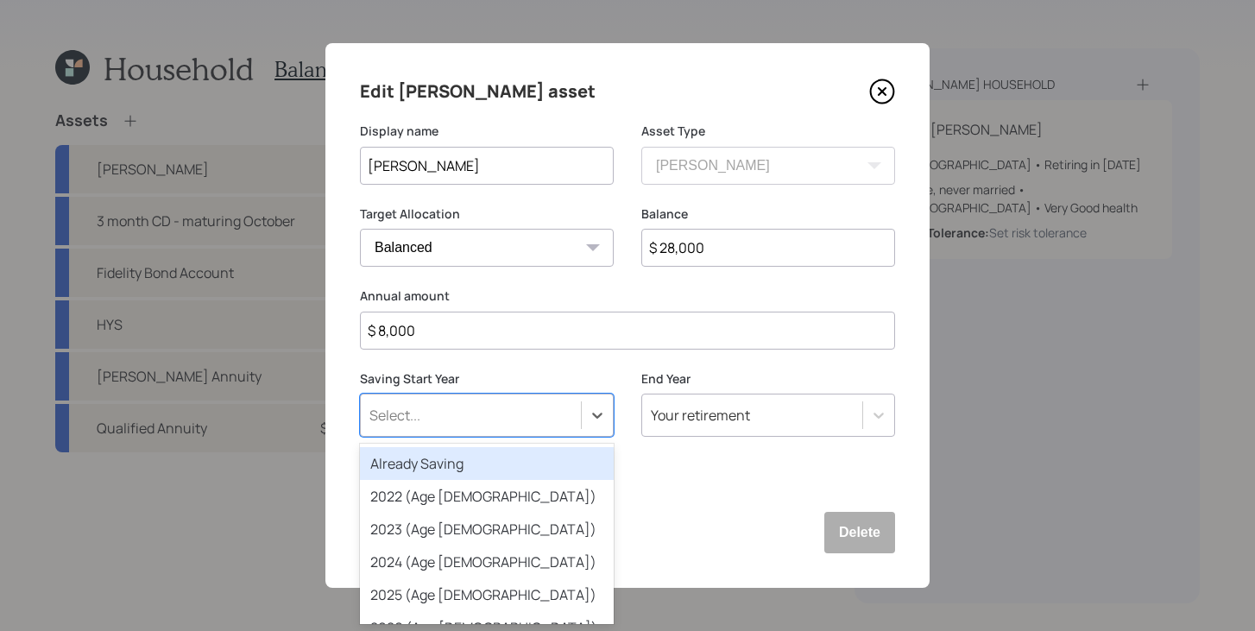
click at [479, 462] on div "Already Saving" at bounding box center [487, 463] width 254 height 33
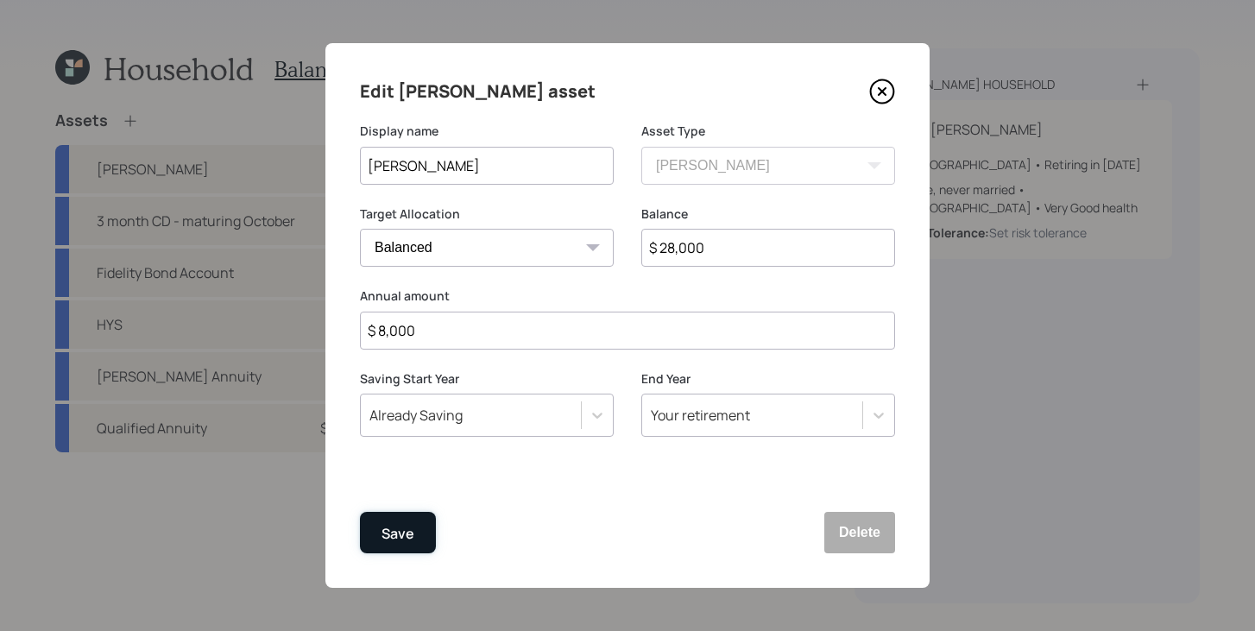
click at [394, 551] on button "Save" at bounding box center [398, 532] width 76 height 41
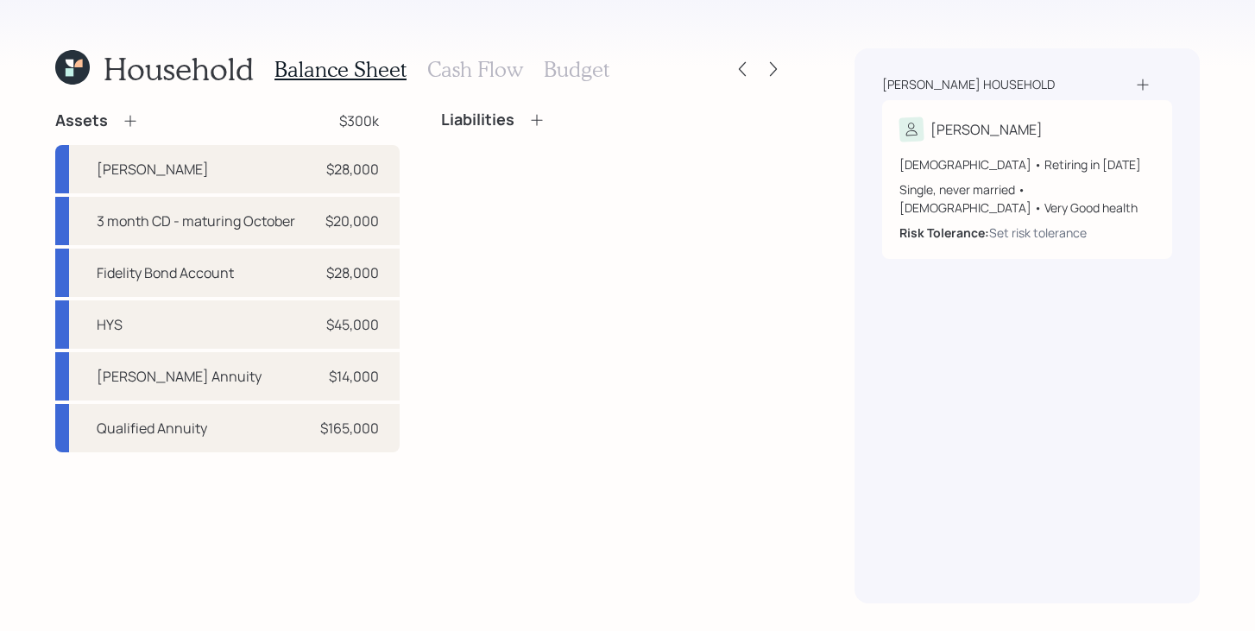
click at [480, 76] on h3 "Cash Flow" at bounding box center [475, 69] width 96 height 25
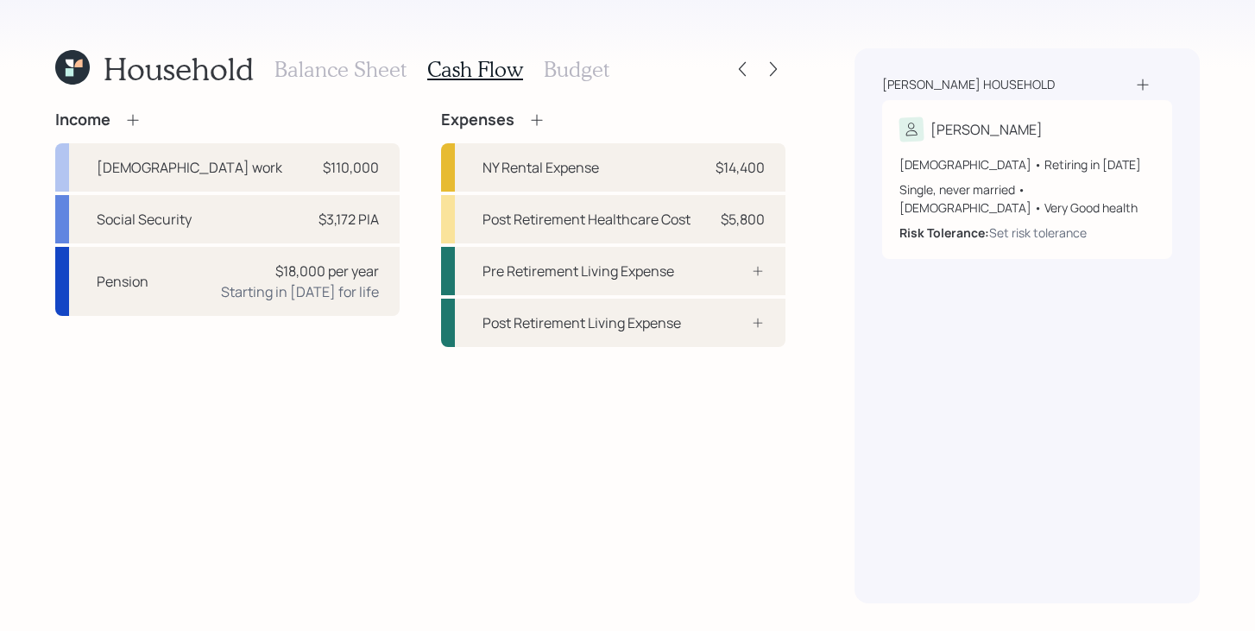
click at [120, 118] on div "Income" at bounding box center [98, 120] width 86 height 19
click at [129, 122] on icon at bounding box center [132, 119] width 17 height 17
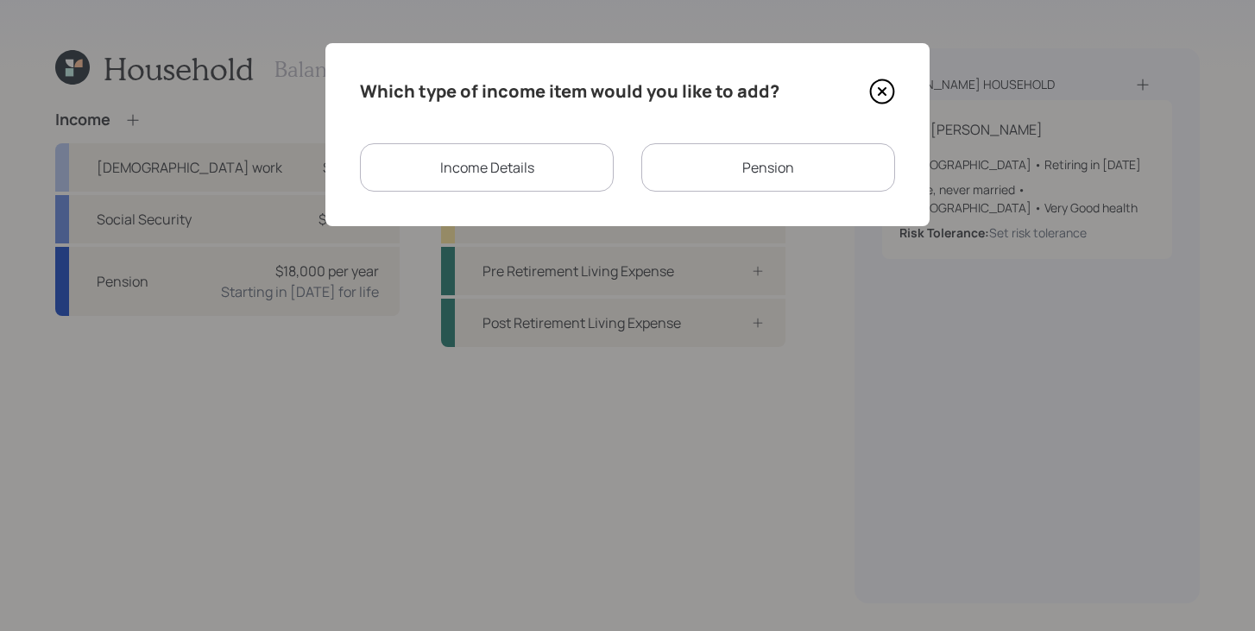
click at [566, 180] on div "Income Details" at bounding box center [487, 167] width 254 height 48
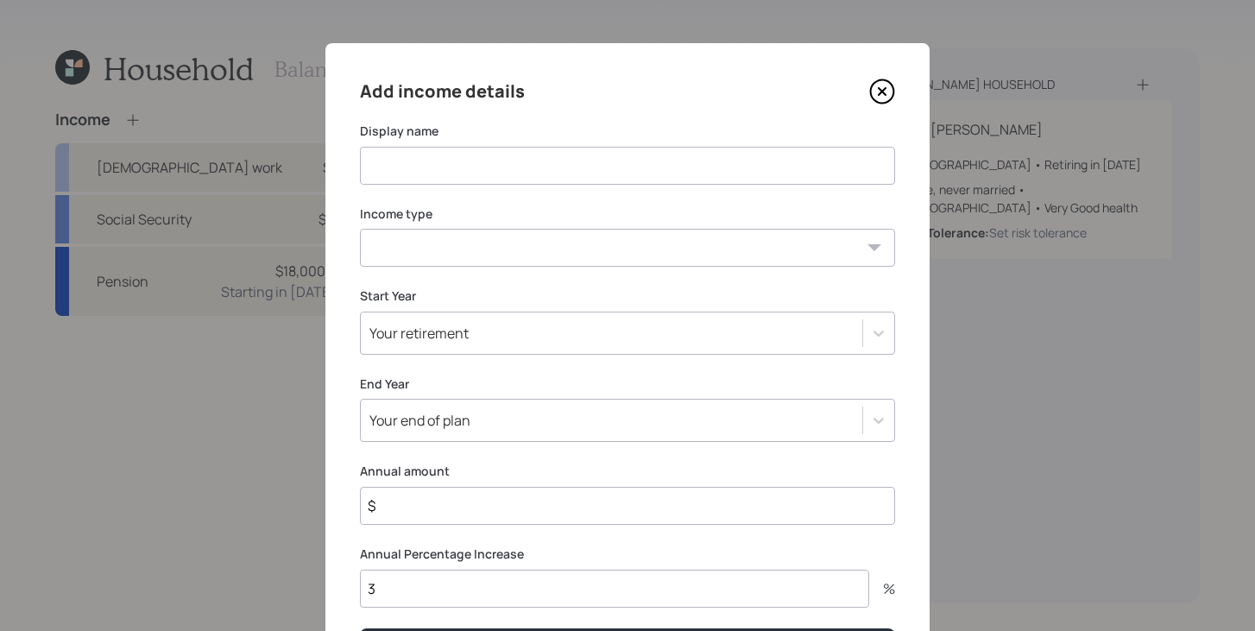
click at [524, 161] on input at bounding box center [627, 166] width 535 height 38
type input "Life Insurance Income"
click at [526, 247] on select "Full-time work Part-time work Self employment Other" at bounding box center [627, 248] width 535 height 38
select select "other"
click at [360, 229] on select "Full-time work Part-time work Self employment Other" at bounding box center [627, 248] width 535 height 38
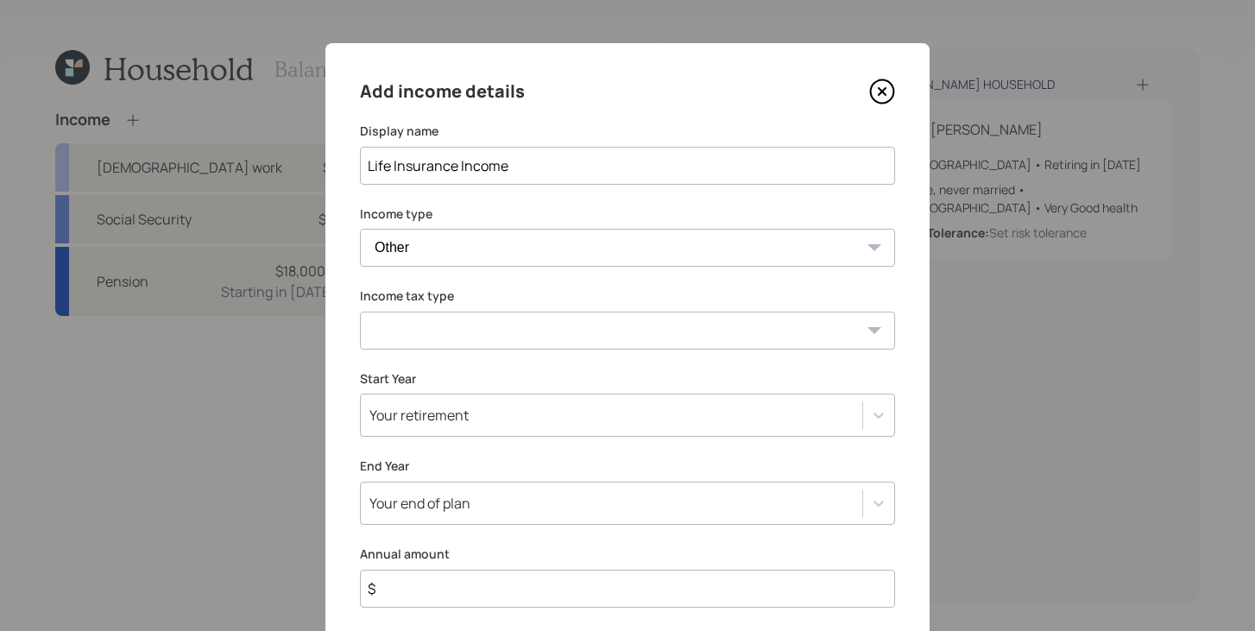
click at [469, 319] on select "Tax-free Earned Self Employment Alimony Royalties Pension / Annuity Interest Di…" at bounding box center [627, 331] width 535 height 38
select select "tax_free"
click at [360, 312] on select "Tax-free Earned Self Employment Alimony Royalties Pension / Annuity Interest Di…" at bounding box center [627, 331] width 535 height 38
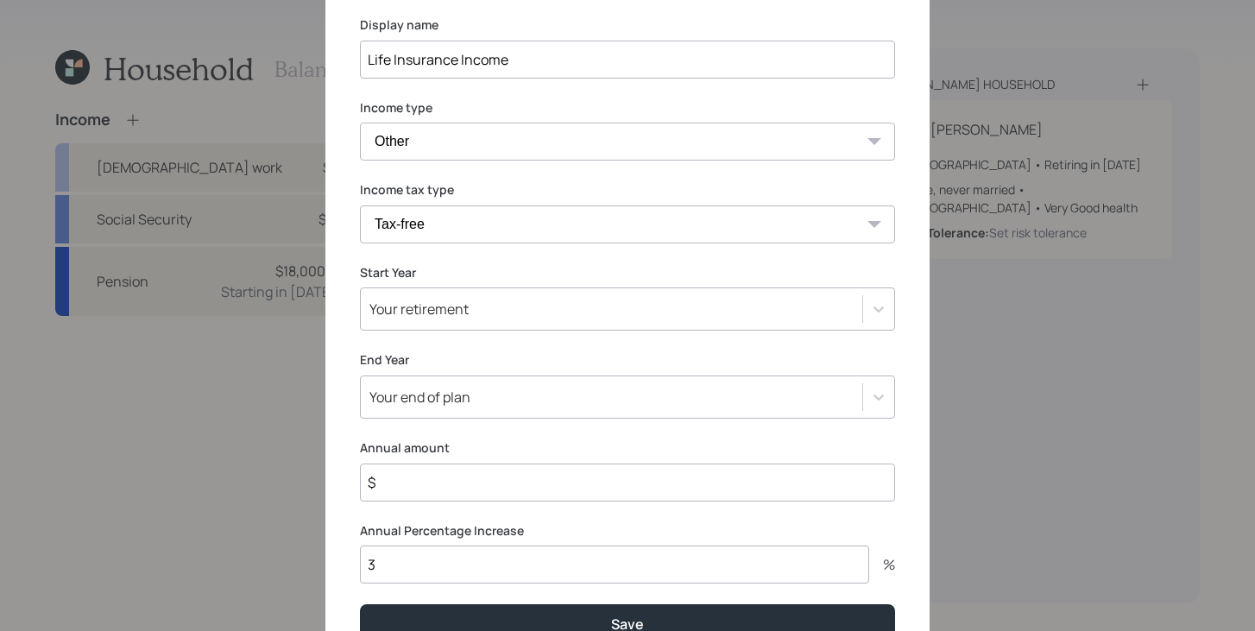
scroll to position [195, 0]
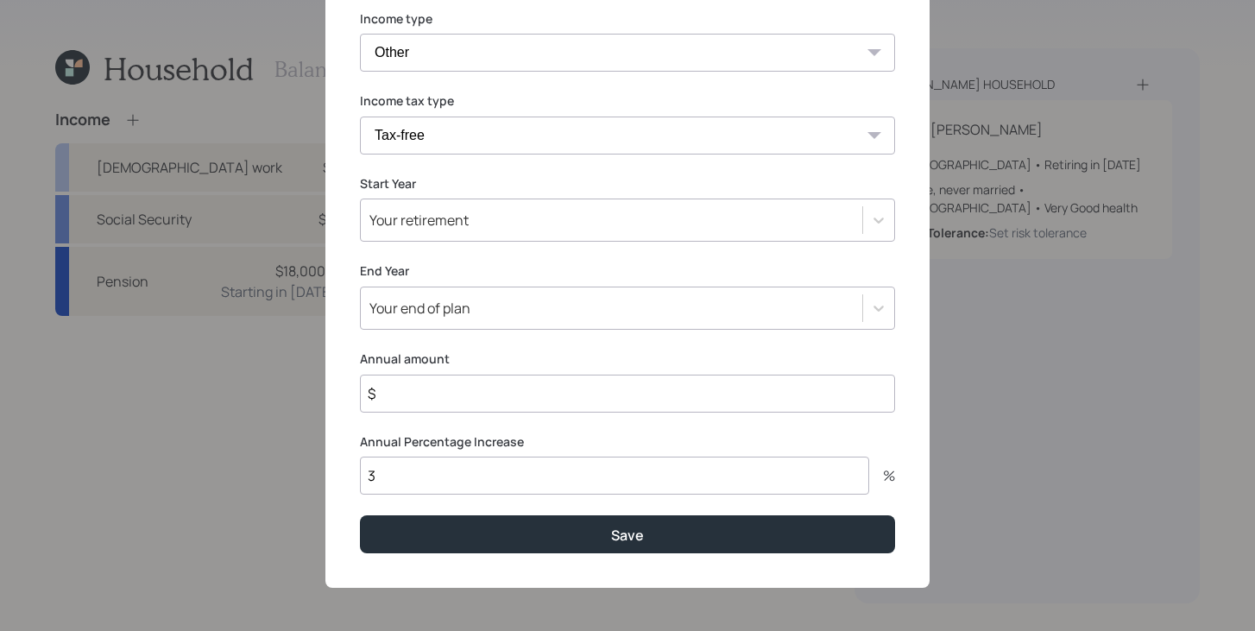
click at [489, 234] on div "Your retirement" at bounding box center [627, 220] width 535 height 43
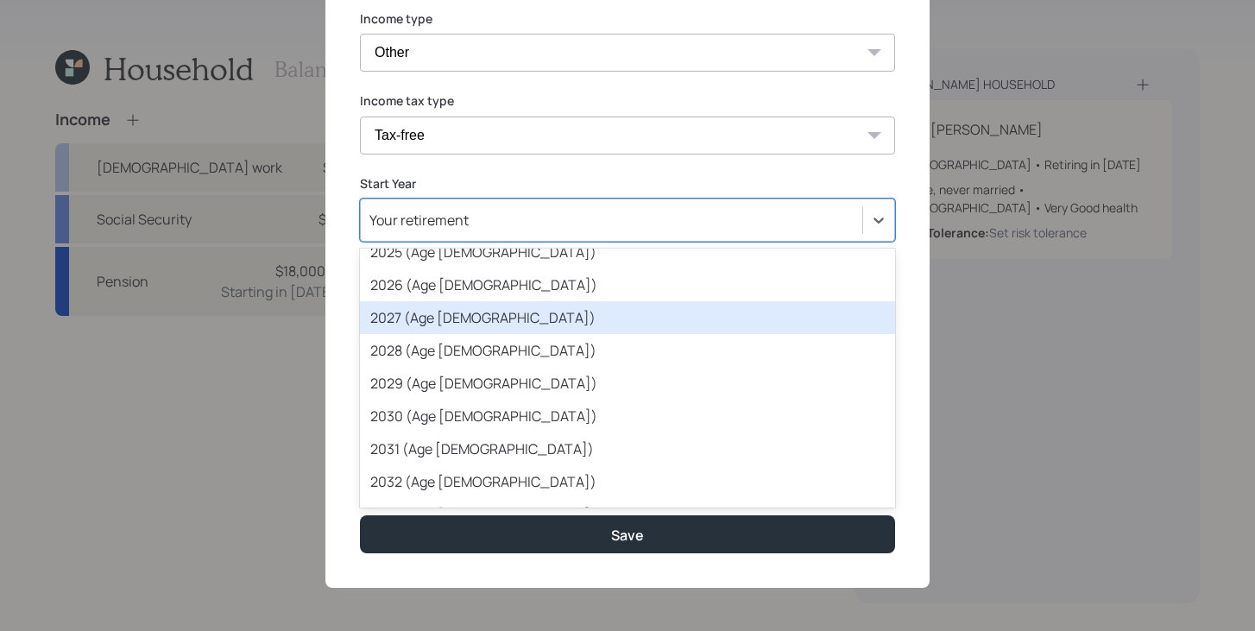
scroll to position [151, 0]
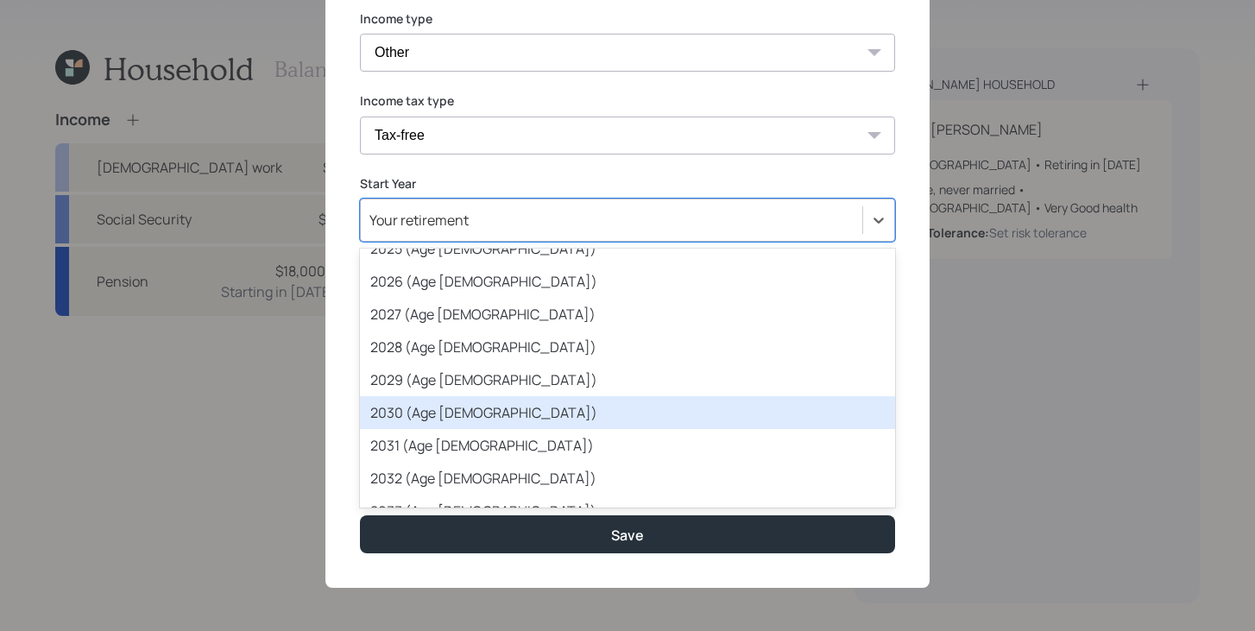
click at [465, 420] on div "2030 (Age 73)" at bounding box center [627, 412] width 535 height 33
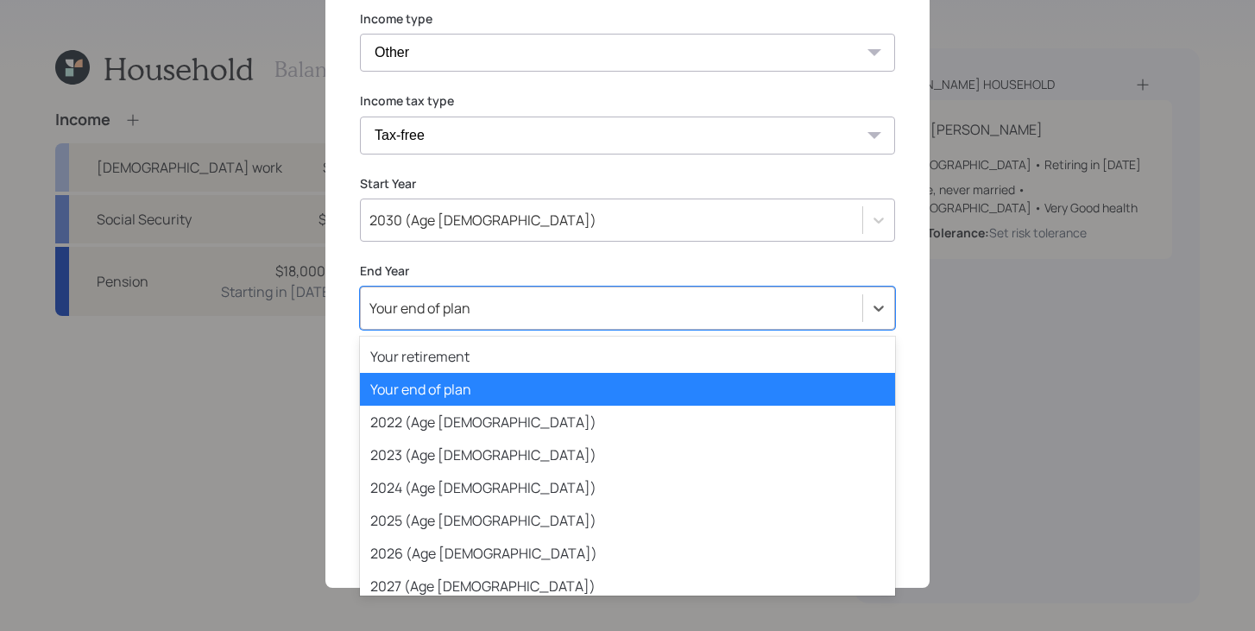
click at [498, 300] on div "Your end of plan" at bounding box center [612, 308] width 502 height 29
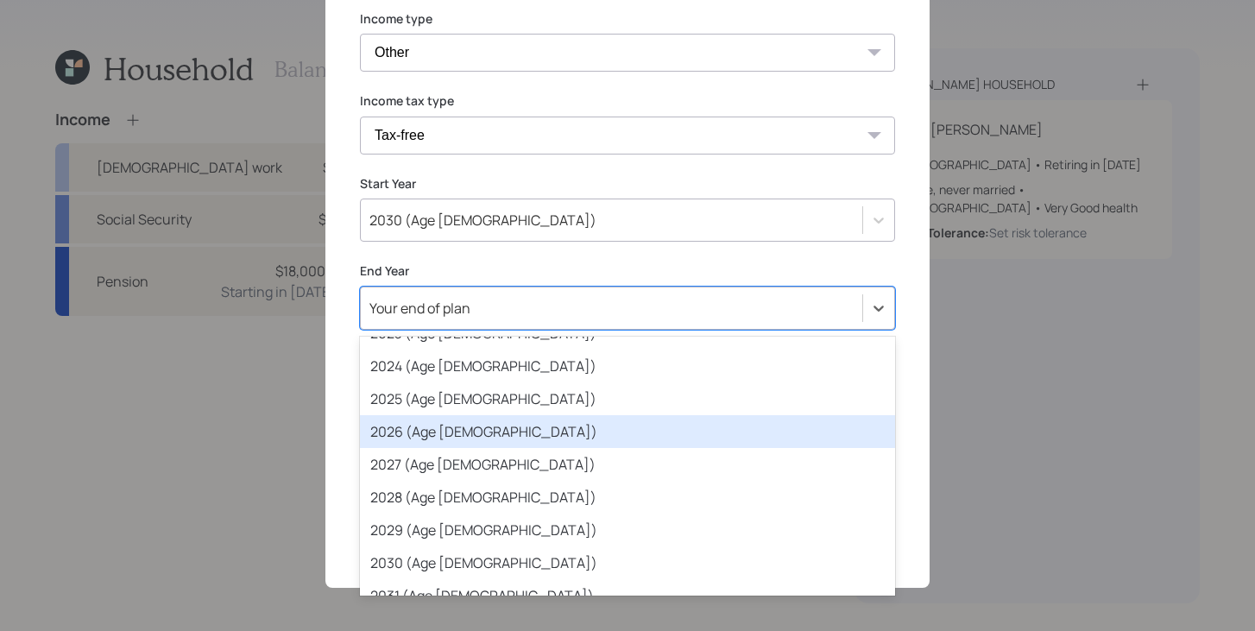
scroll to position [145, 0]
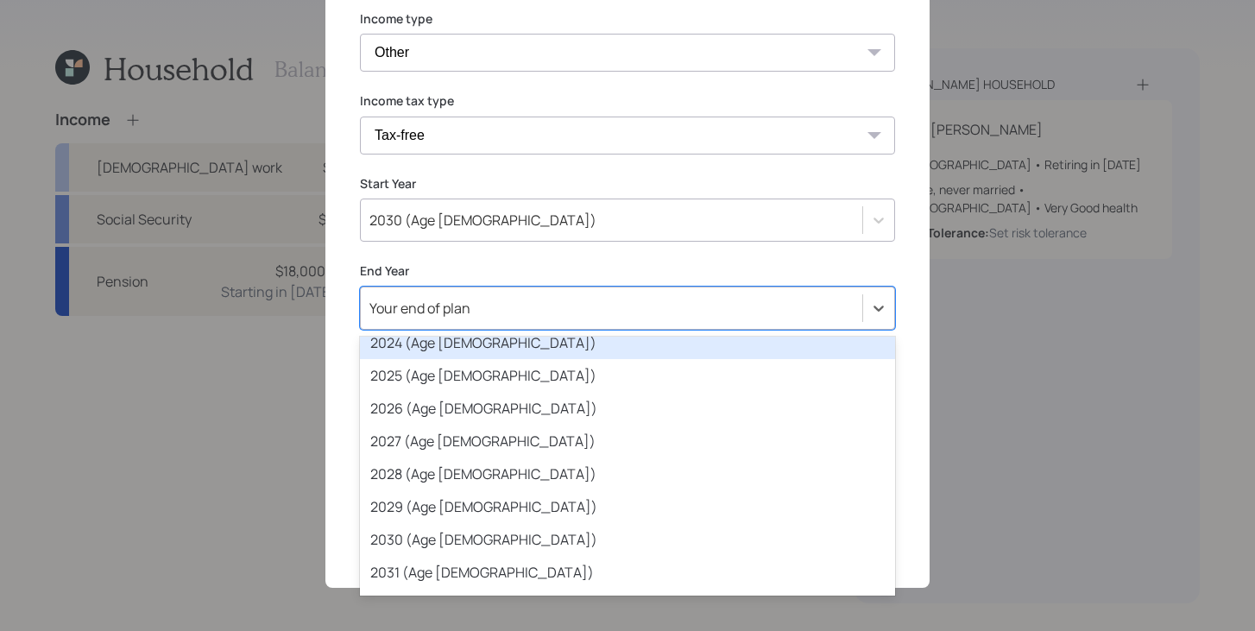
click at [515, 262] on label "End Year" at bounding box center [627, 270] width 535 height 17
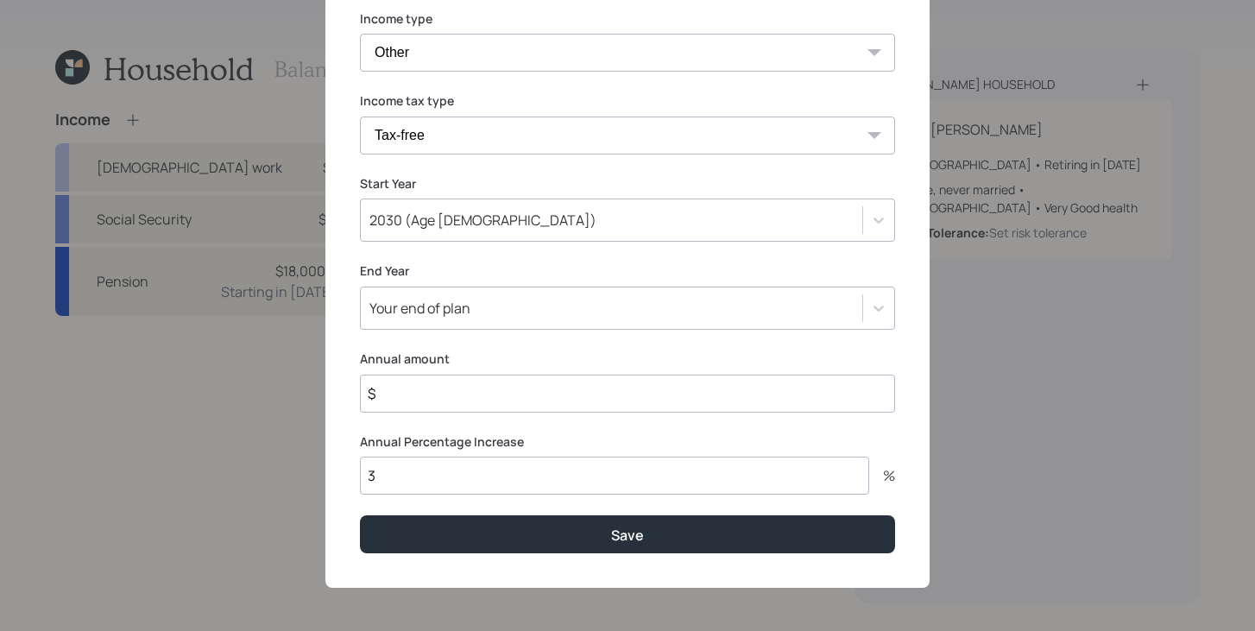
click at [418, 493] on input "3" at bounding box center [614, 476] width 509 height 38
type input "0"
click at [446, 395] on input "$" at bounding box center [627, 394] width 535 height 38
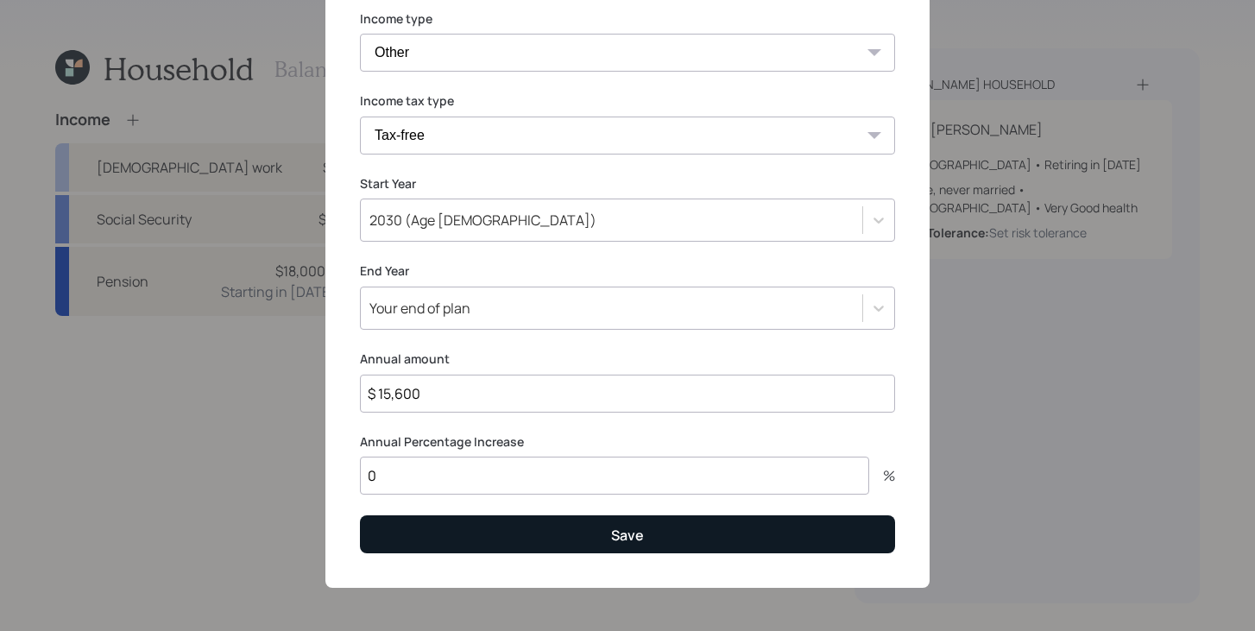
type input "$ 15,600"
click at [479, 543] on button "Save" at bounding box center [627, 533] width 535 height 37
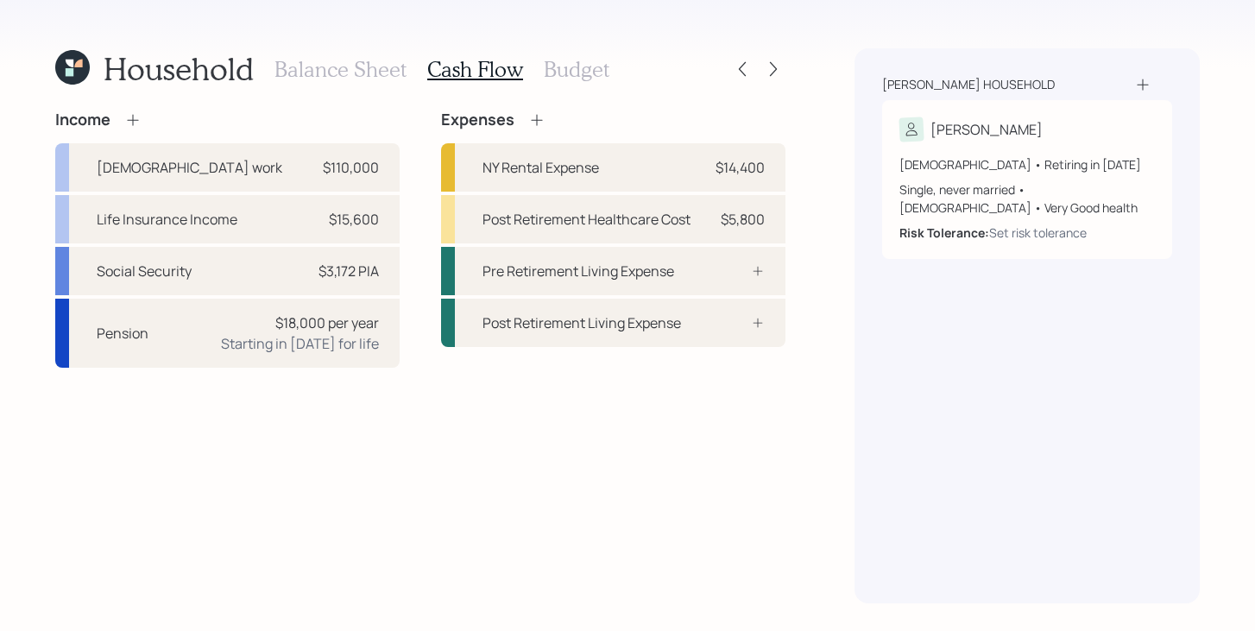
click at [358, 70] on h3 "Balance Sheet" at bounding box center [341, 69] width 132 height 25
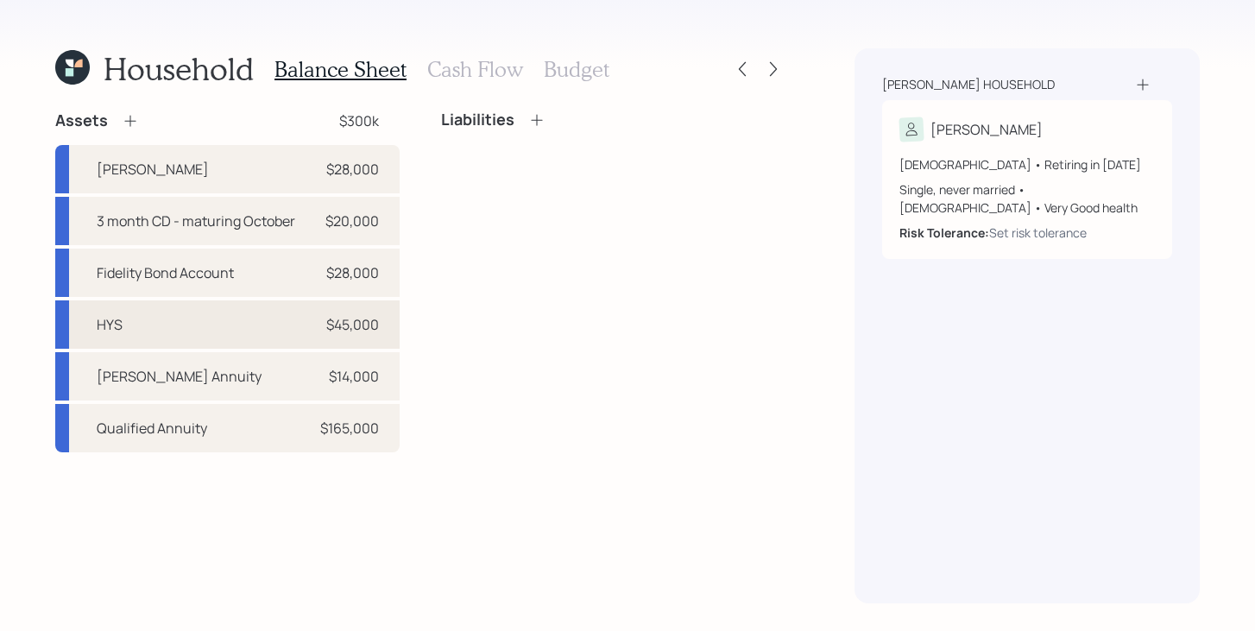
click at [136, 329] on div "HYS $45,000" at bounding box center [227, 324] width 345 height 48
select select "taxable"
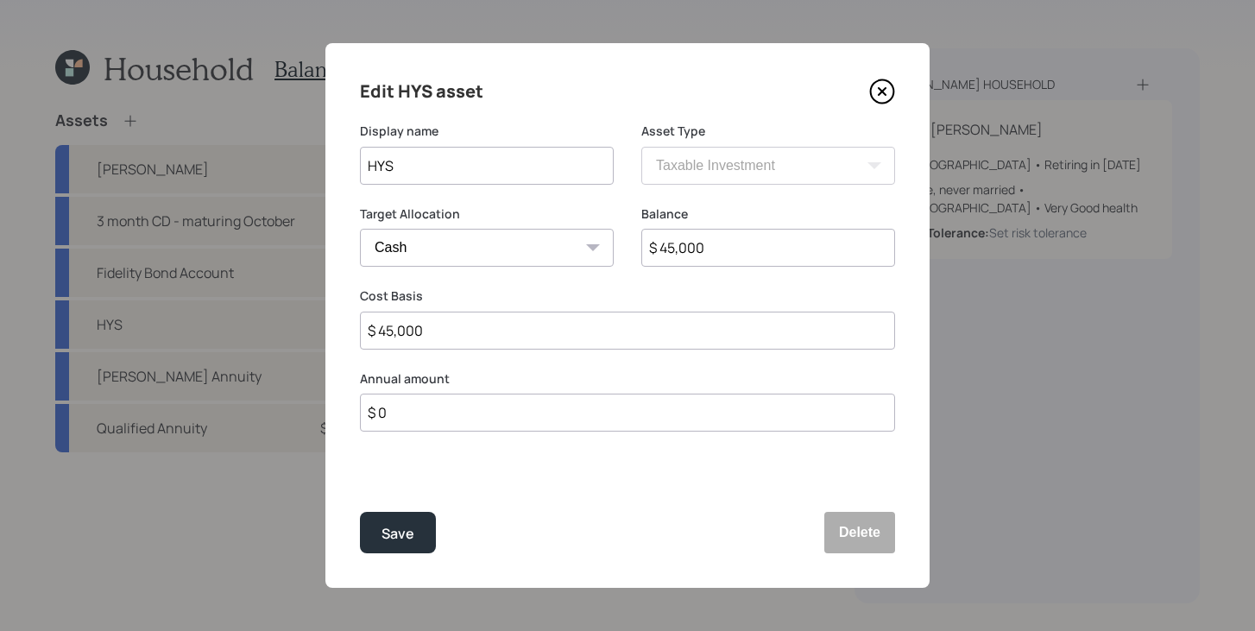
click at [452, 408] on input "$ 0" at bounding box center [627, 413] width 535 height 38
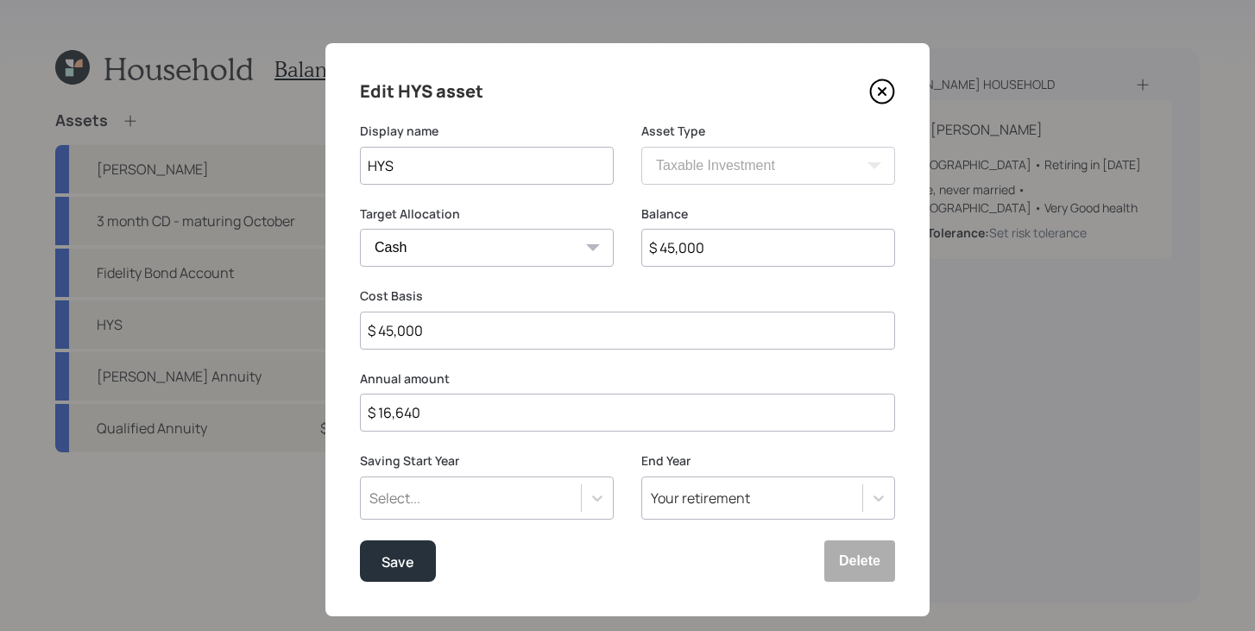
type input "$ 16,640"
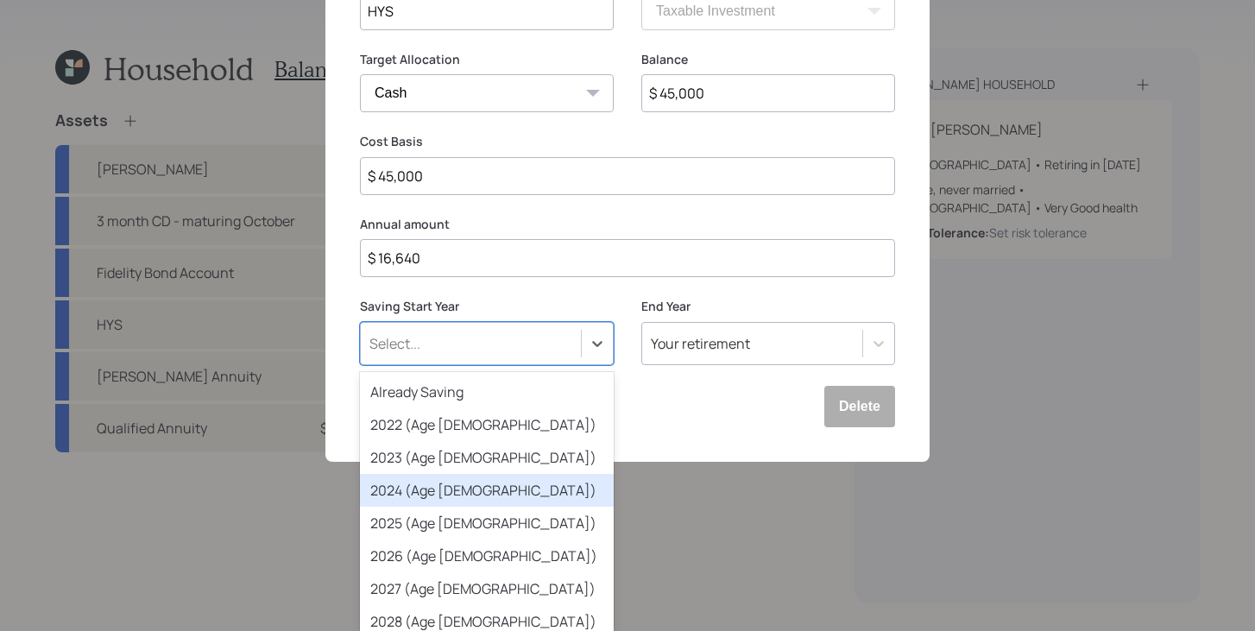
click at [484, 365] on div "option 2024 (Age 67) focused, 4 of 79. 79 results available. Use Up and Down to…" at bounding box center [487, 343] width 254 height 43
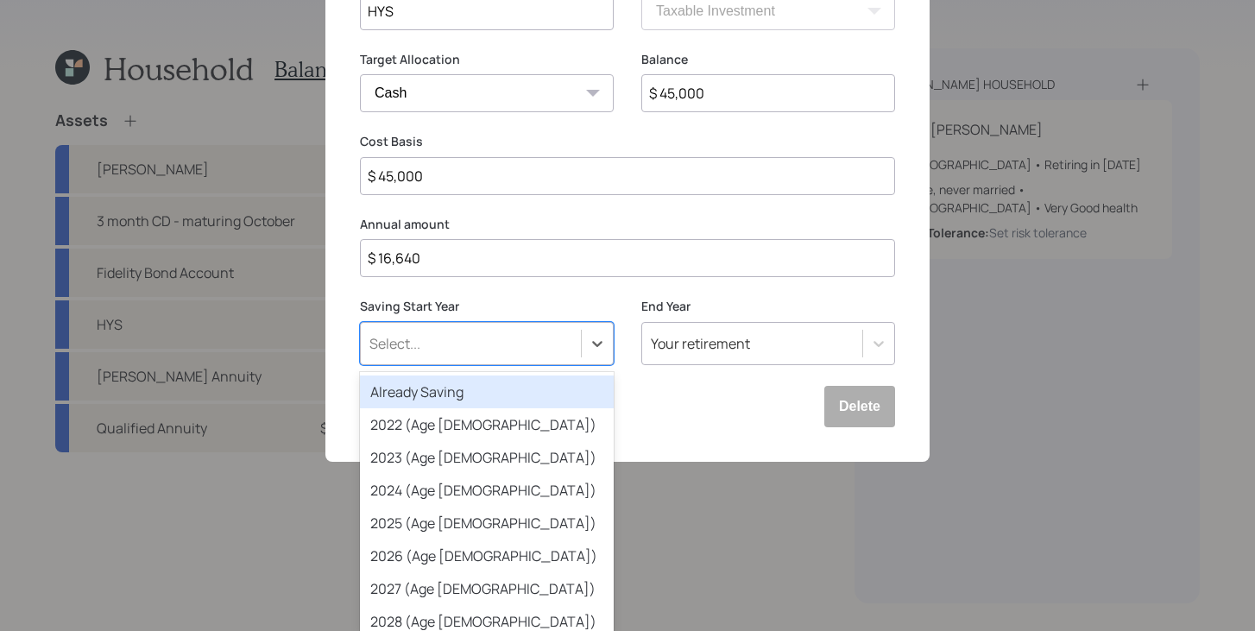
click at [503, 384] on div "Already Saving" at bounding box center [487, 392] width 254 height 33
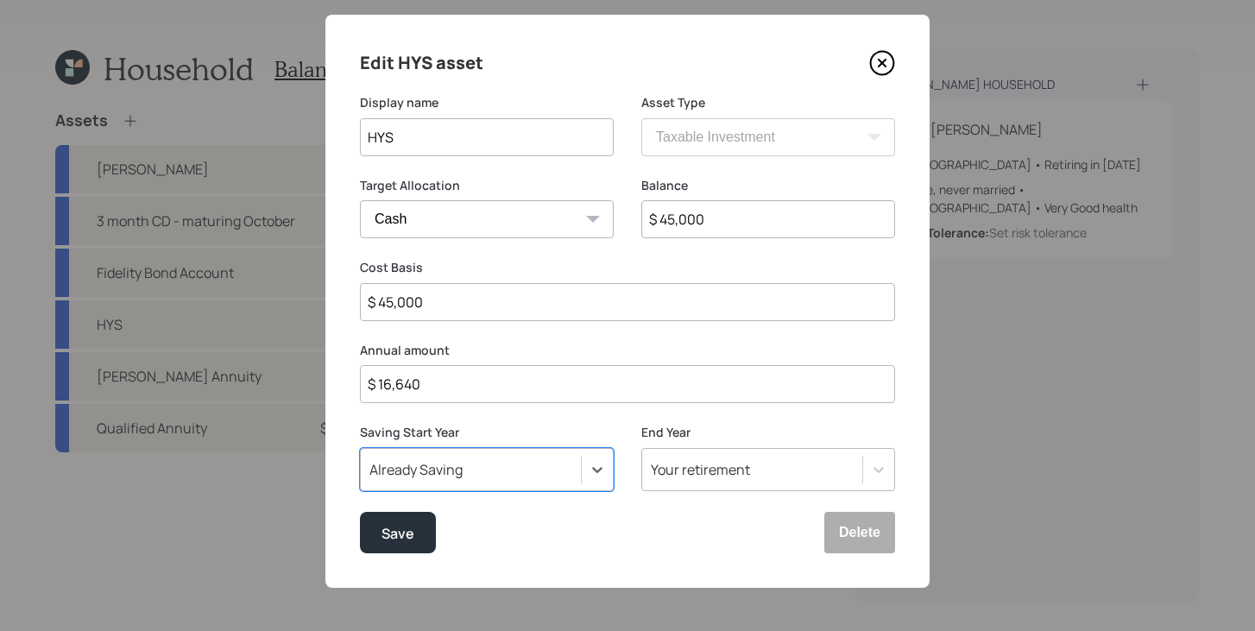
scroll to position [28, 0]
click at [420, 533] on button "Save" at bounding box center [398, 532] width 76 height 41
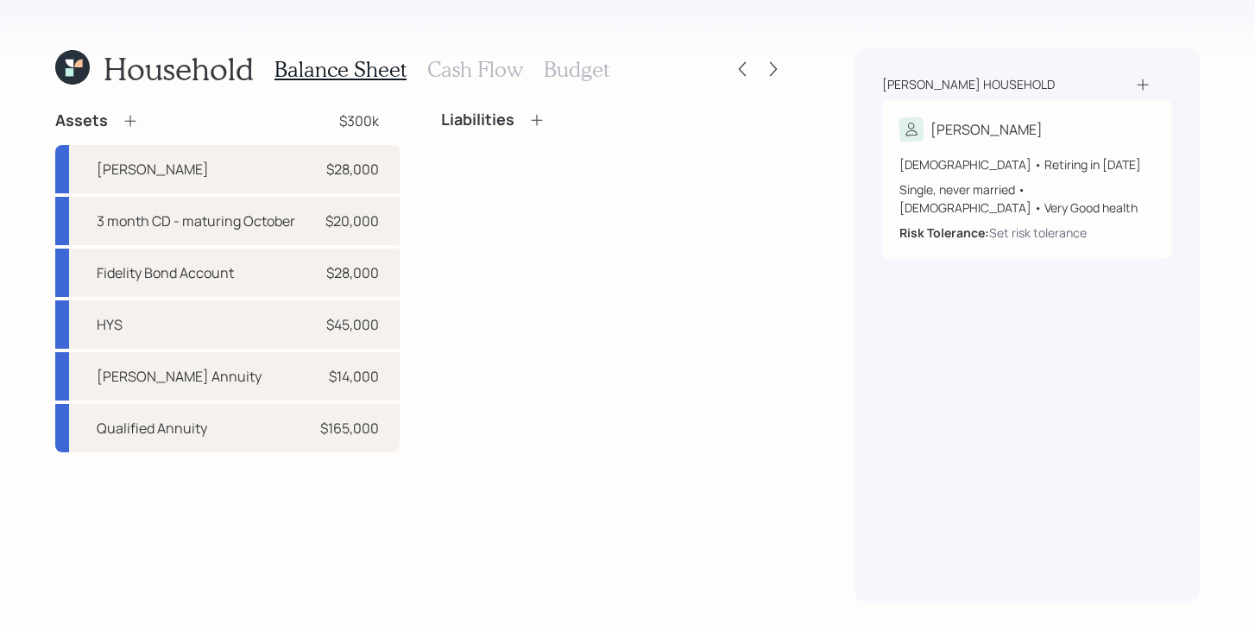
click at [598, 68] on h3 "Budget" at bounding box center [577, 69] width 66 height 25
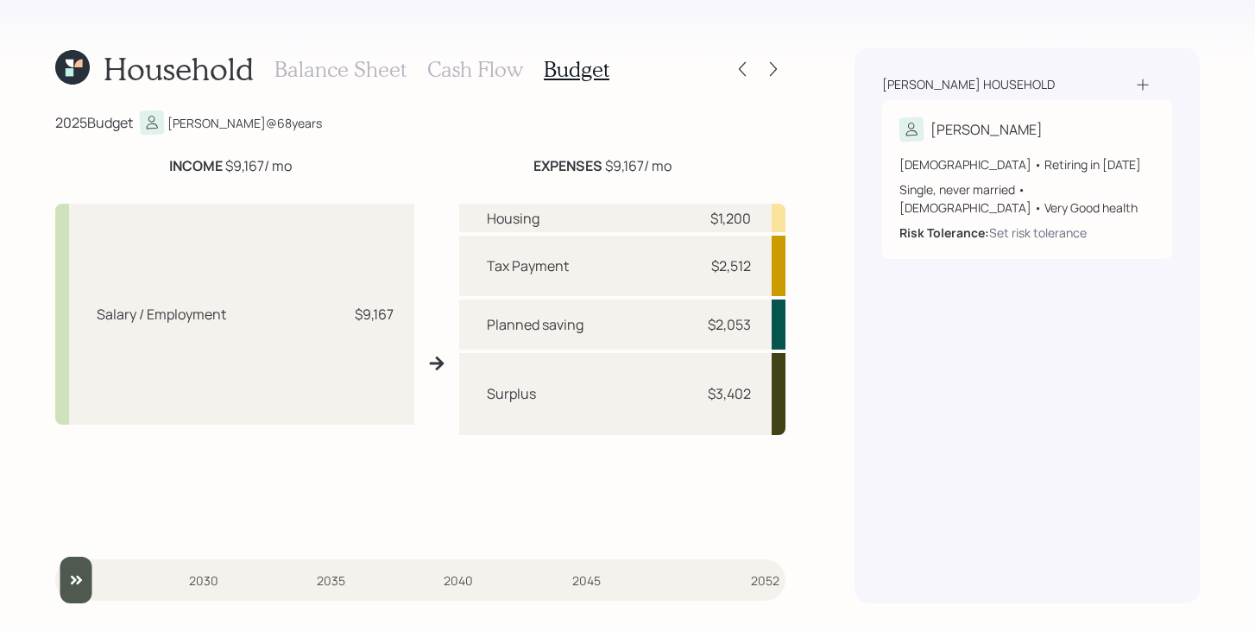
click at [477, 71] on h3 "Cash Flow" at bounding box center [475, 69] width 96 height 25
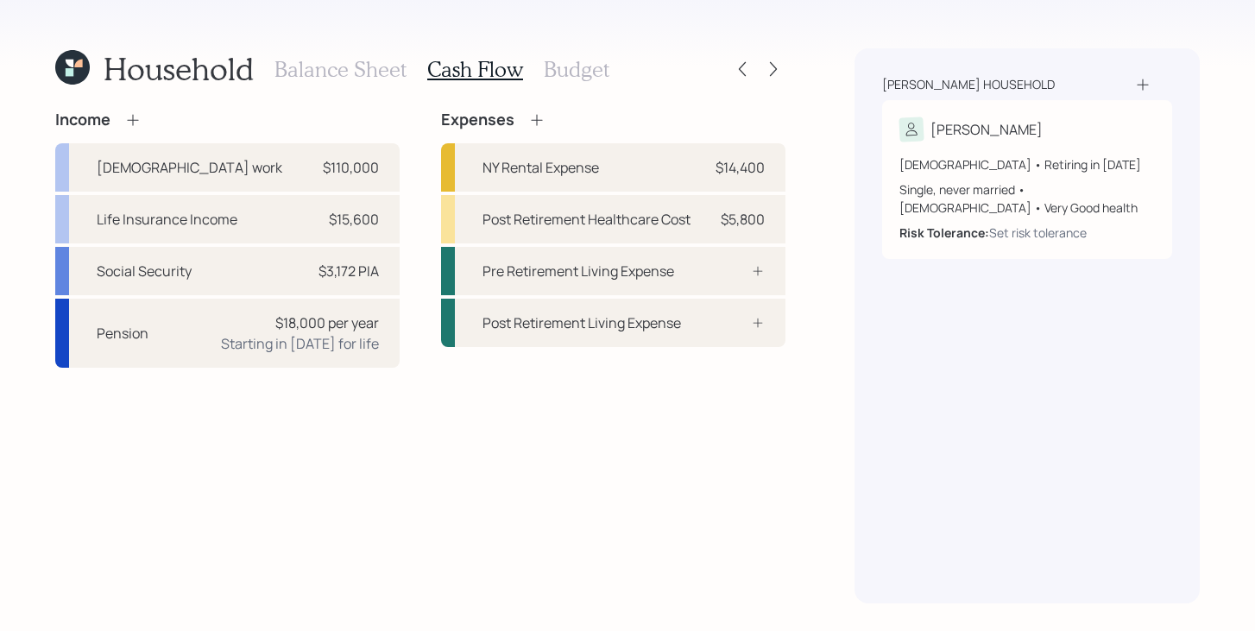
click at [589, 71] on h3 "Budget" at bounding box center [577, 69] width 66 height 25
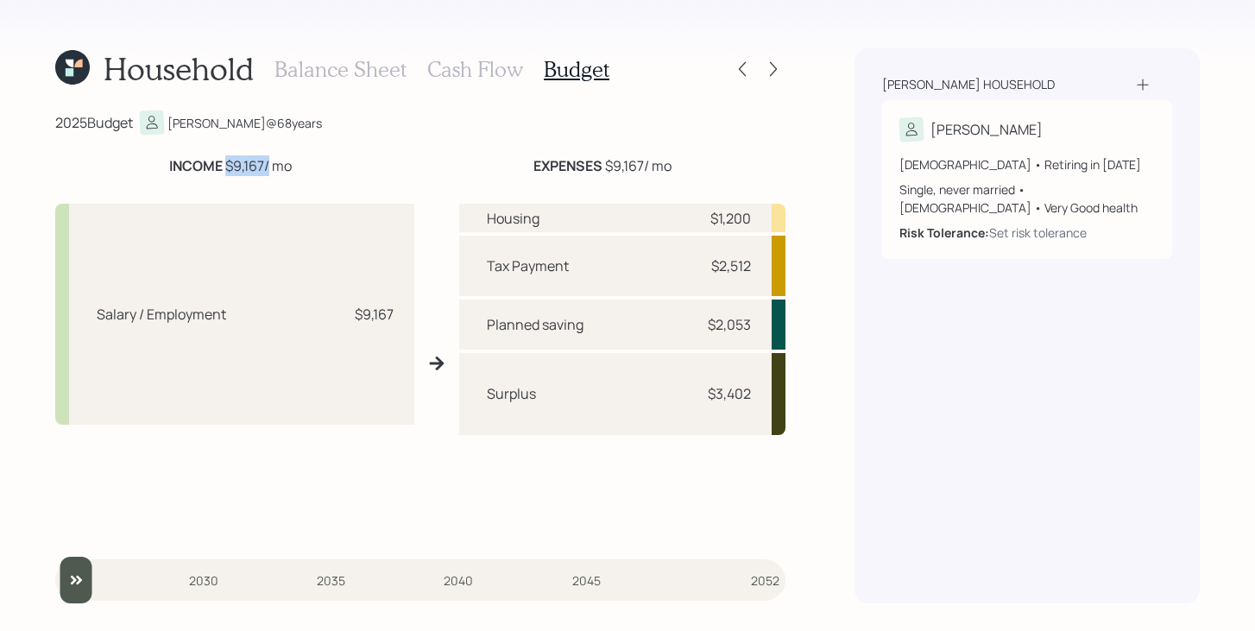
drag, startPoint x: 225, startPoint y: 162, endPoint x: 266, endPoint y: 164, distance: 40.6
click at [266, 164] on div "INCOME $9,167 / mo" at bounding box center [230, 165] width 123 height 21
drag, startPoint x: 603, startPoint y: 166, endPoint x: 648, endPoint y: 161, distance: 45.1
click at [648, 161] on div "EXPENSES $9,167 / mo" at bounding box center [603, 165] width 138 height 21
drag, startPoint x: 706, startPoint y: 265, endPoint x: 771, endPoint y: 261, distance: 64.9
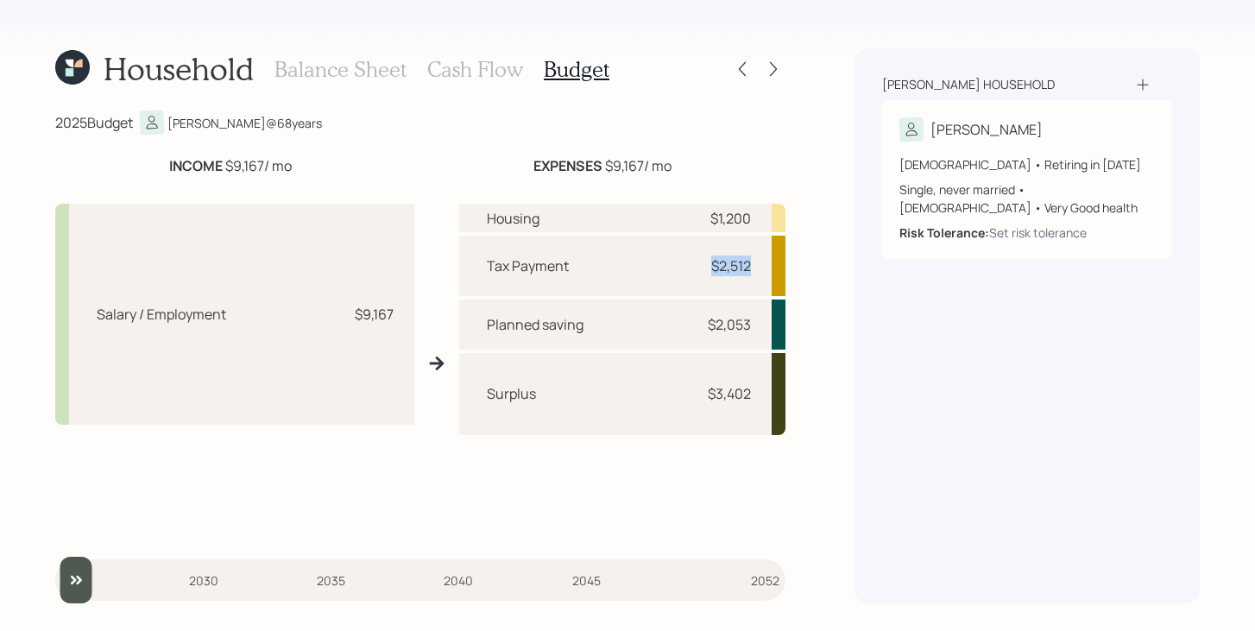
click at [770, 261] on div "Tax Payment $2,512" at bounding box center [622, 266] width 326 height 60
drag, startPoint x: 711, startPoint y: 218, endPoint x: 765, endPoint y: 217, distance: 54.4
click at [765, 217] on div "Housing $1,200" at bounding box center [622, 218] width 326 height 28
drag, startPoint x: 706, startPoint y: 324, endPoint x: 769, endPoint y: 325, distance: 63.0
click at [769, 325] on div "Planned saving $2,053" at bounding box center [622, 324] width 326 height 49
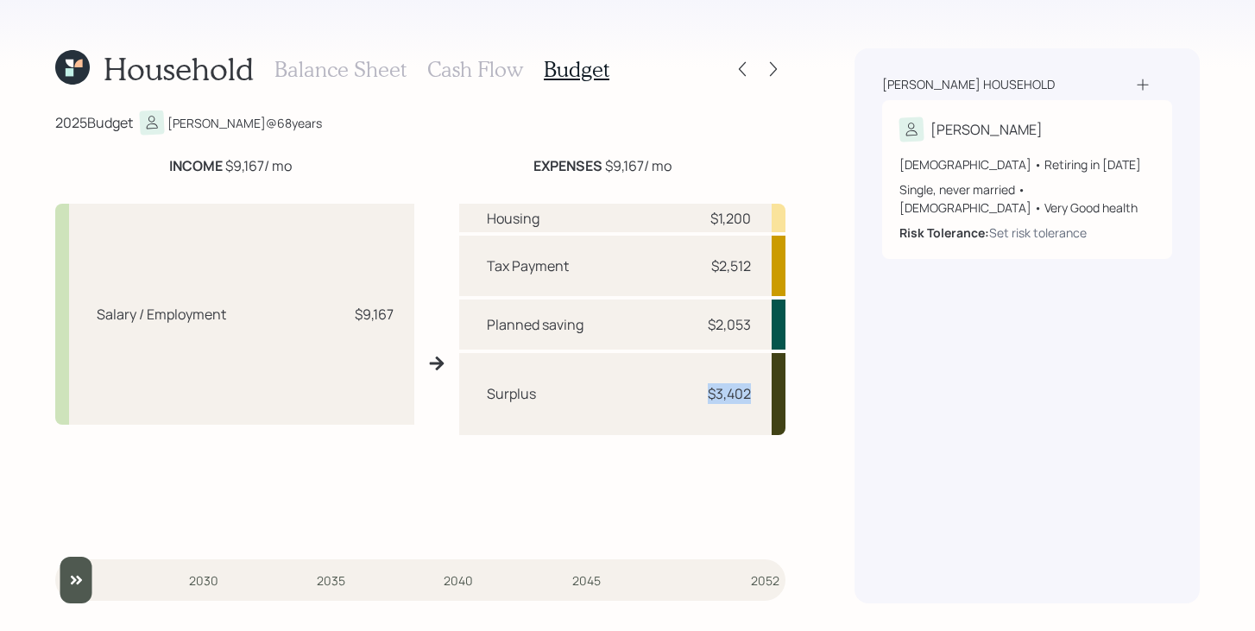
drag, startPoint x: 710, startPoint y: 396, endPoint x: 751, endPoint y: 393, distance: 41.6
click at [751, 393] on div "Surplus $3,402" at bounding box center [622, 394] width 326 height 82
drag, startPoint x: 751, startPoint y: 393, endPoint x: 697, endPoint y: 394, distance: 54.4
click at [697, 394] on div "Surplus $3,402" at bounding box center [622, 394] width 326 height 82
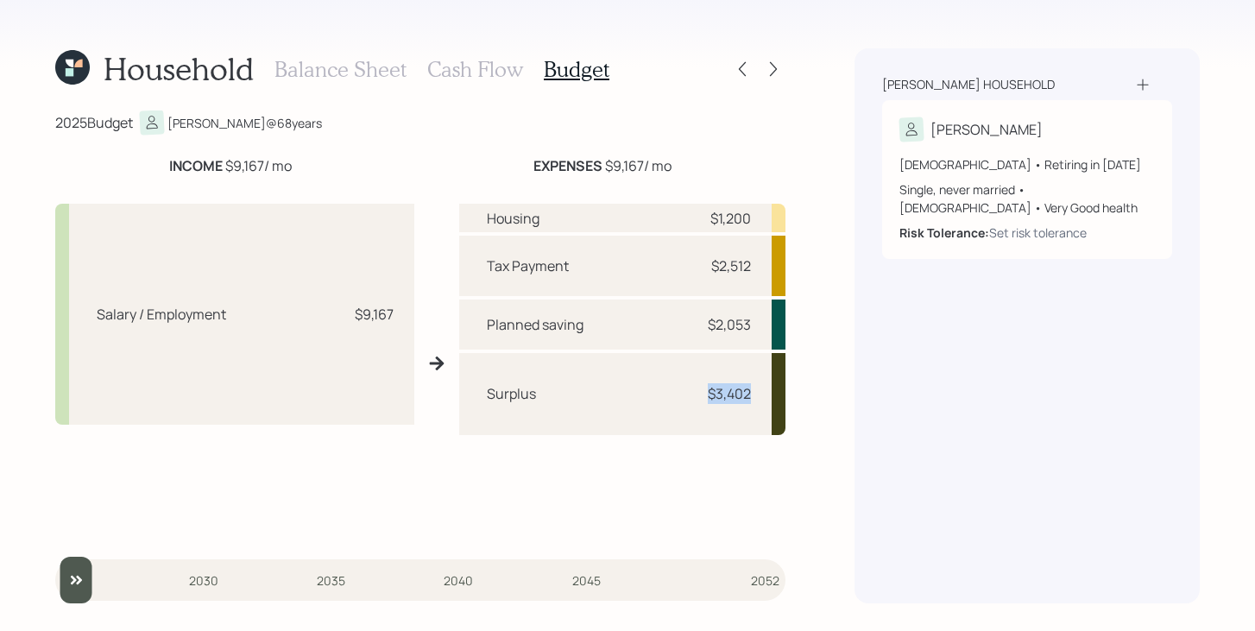
click at [697, 394] on div "Surplus $3,402" at bounding box center [622, 394] width 326 height 82
click at [508, 70] on h3 "Cash Flow" at bounding box center [475, 69] width 96 height 25
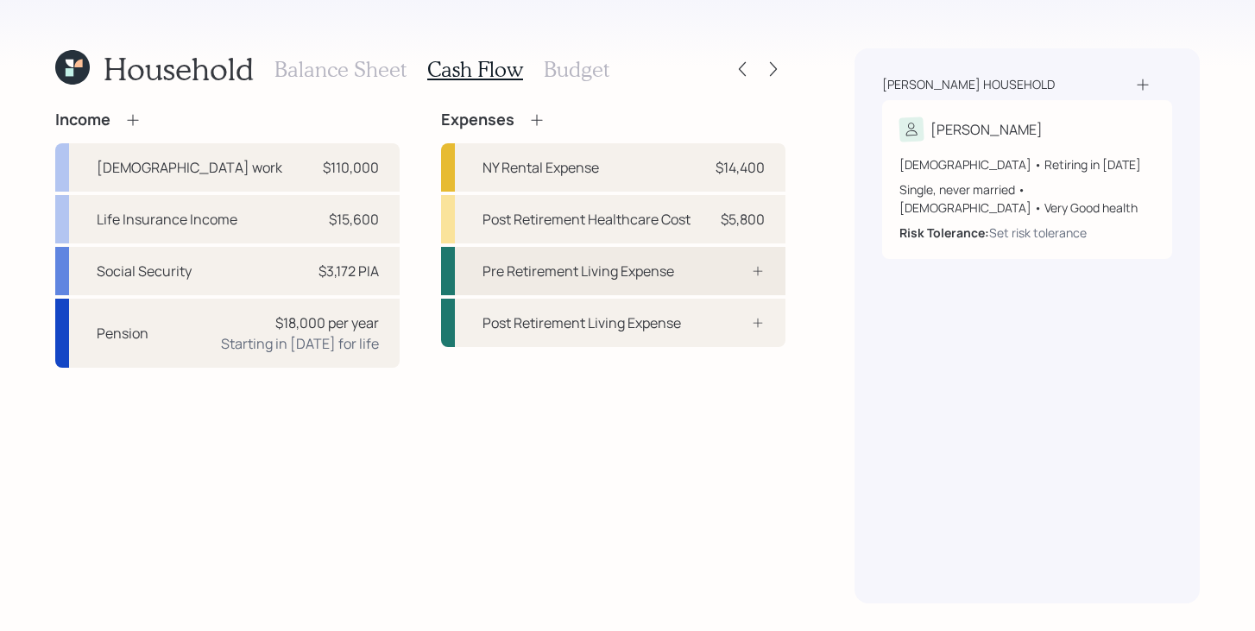
click at [578, 279] on div "Pre Retirement Living Expense" at bounding box center [579, 271] width 192 height 21
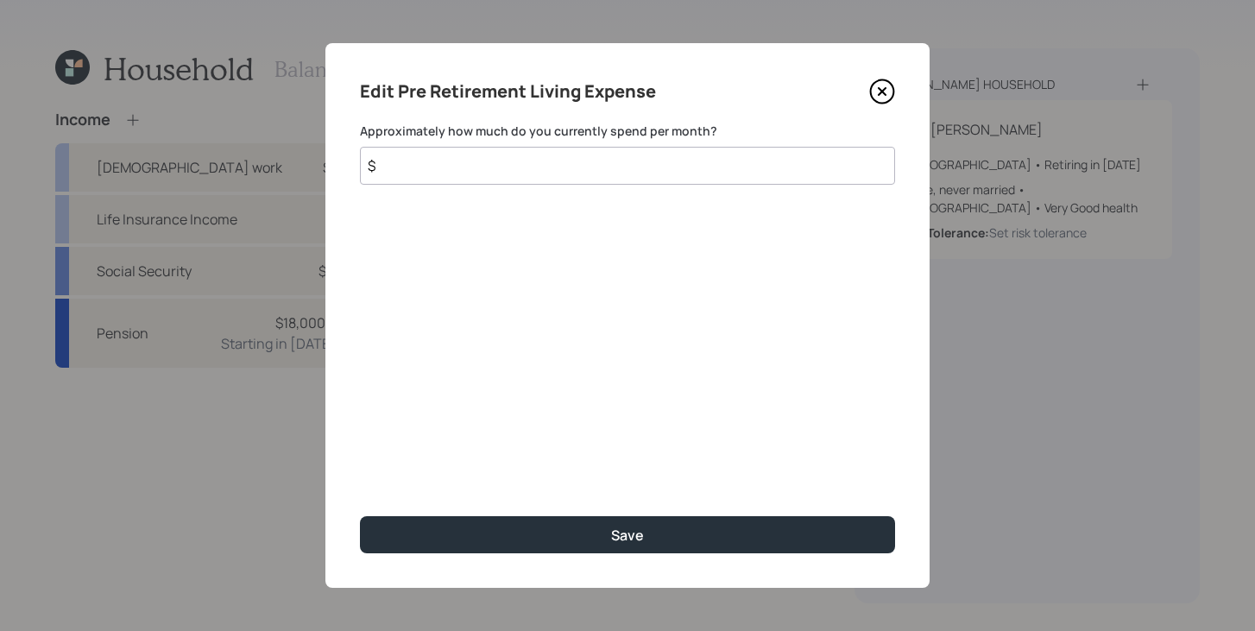
click at [618, 162] on input "$" at bounding box center [627, 166] width 535 height 38
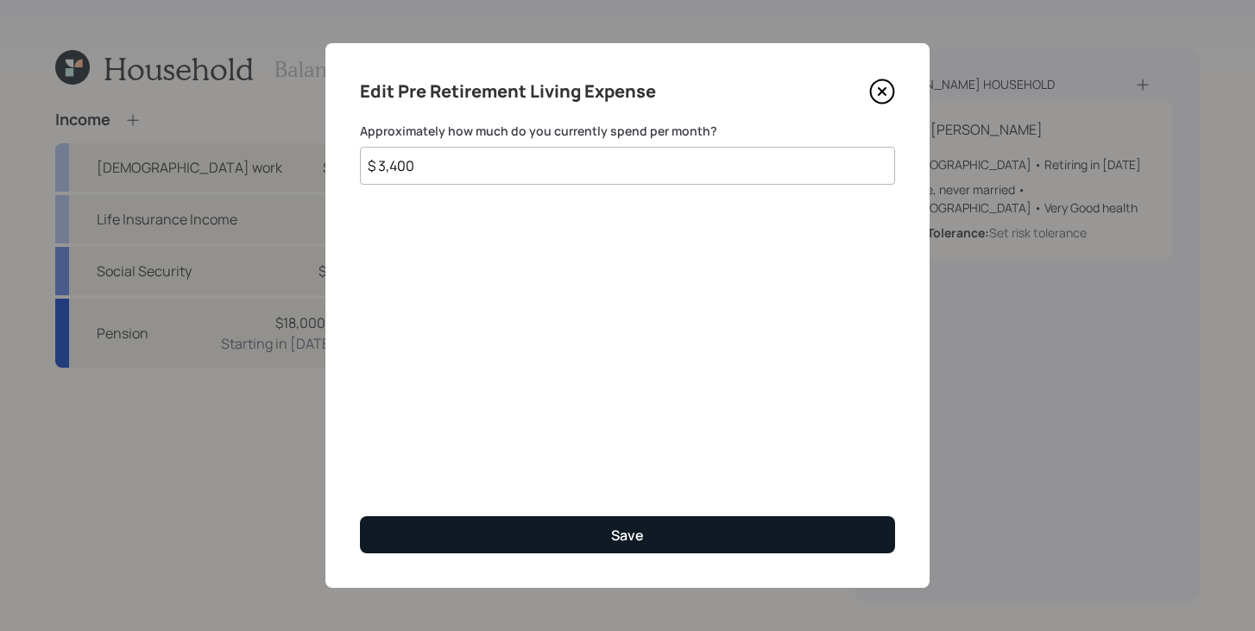
type input "$ 3,400"
click at [619, 517] on button "Save" at bounding box center [627, 534] width 535 height 37
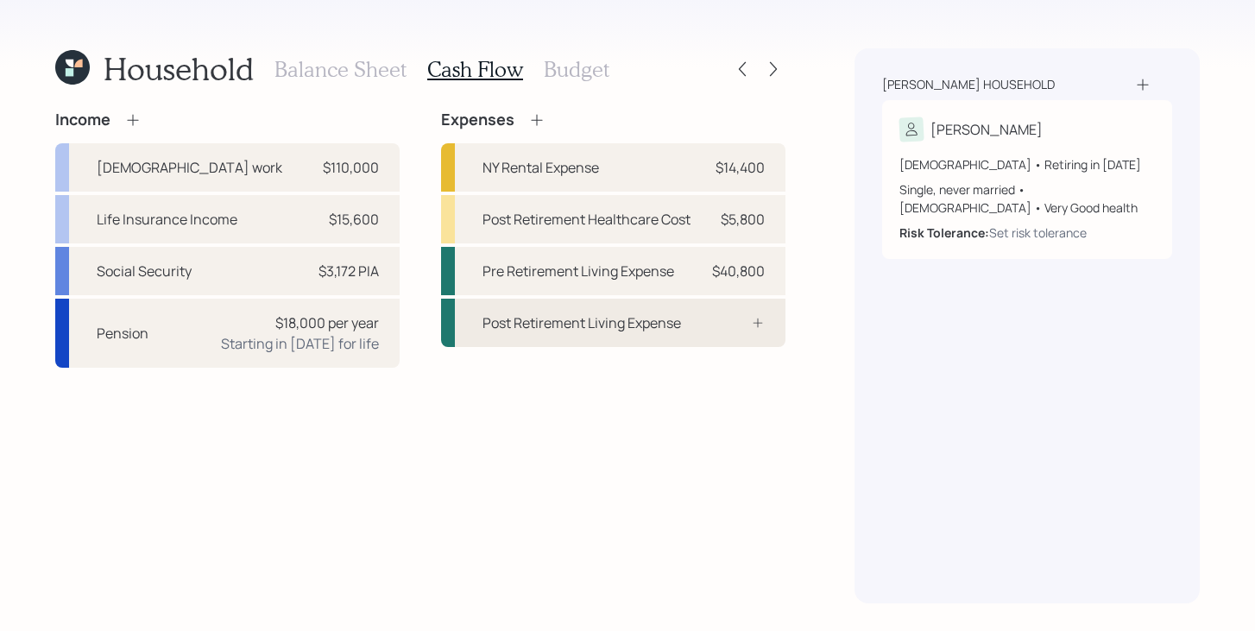
click at [668, 329] on div "Post Retirement Living Expense" at bounding box center [582, 323] width 199 height 21
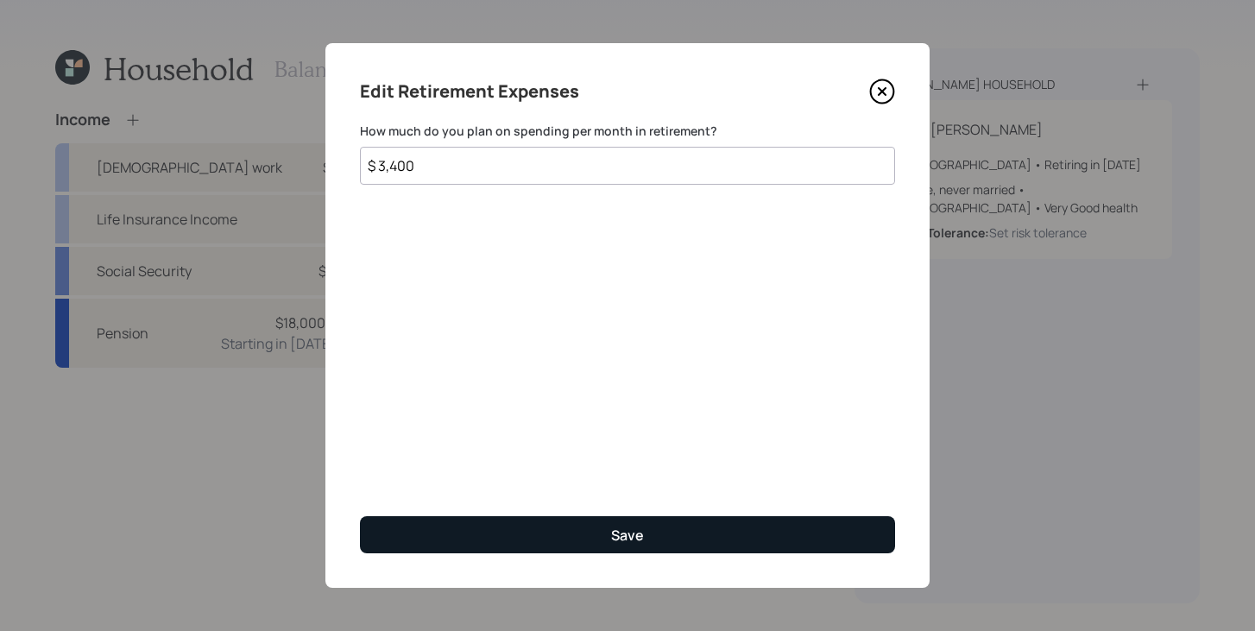
type input "$ 3,400"
click at [638, 516] on button "Save" at bounding box center [627, 534] width 535 height 37
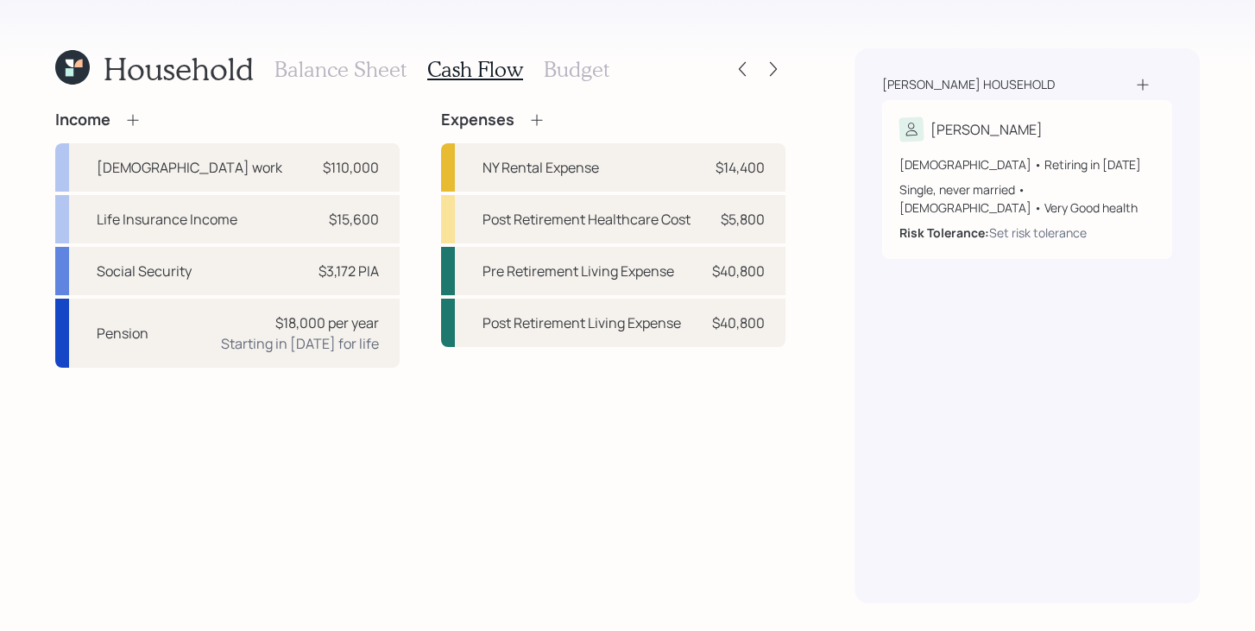
click at [820, 79] on div "Household Balance Sheet Cash Flow Budget Income Full-time work $110,000 Life In…" at bounding box center [627, 315] width 1255 height 631
click at [728, 402] on div "Income Full-time work $110,000 Life Insurance Income $15,600 Social Security $3…" at bounding box center [420, 357] width 730 height 493
click at [952, 229] on b "Risk Tolerance:" at bounding box center [945, 232] width 90 height 16
select select "6"
select select "female"
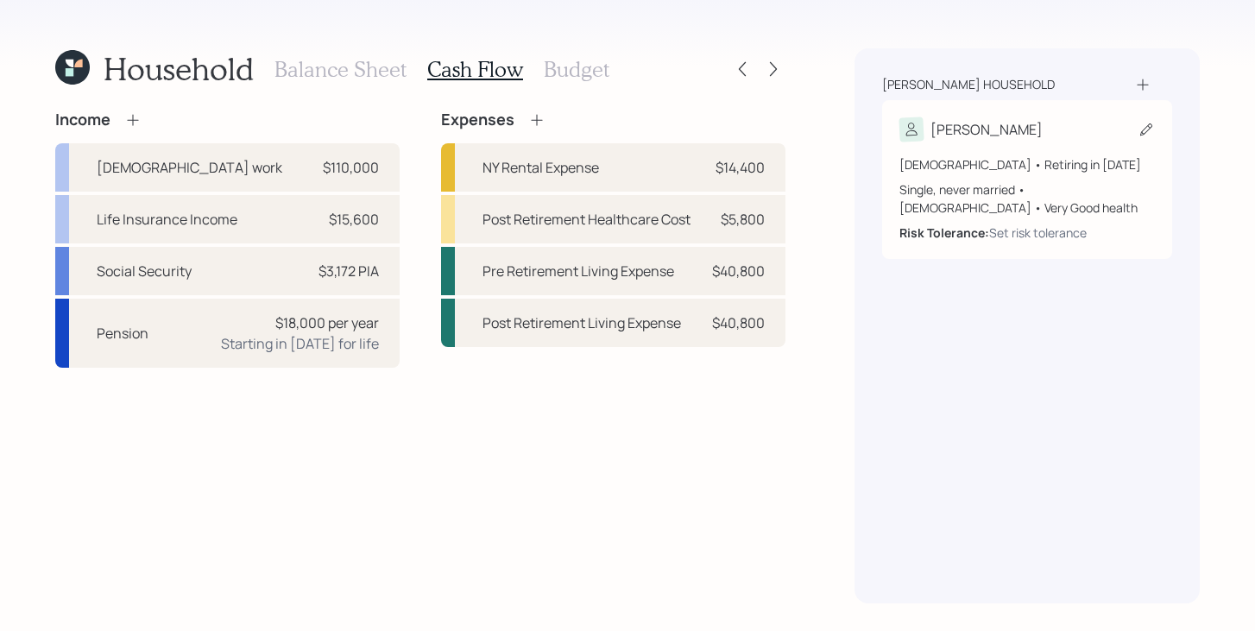
select select "very_good"
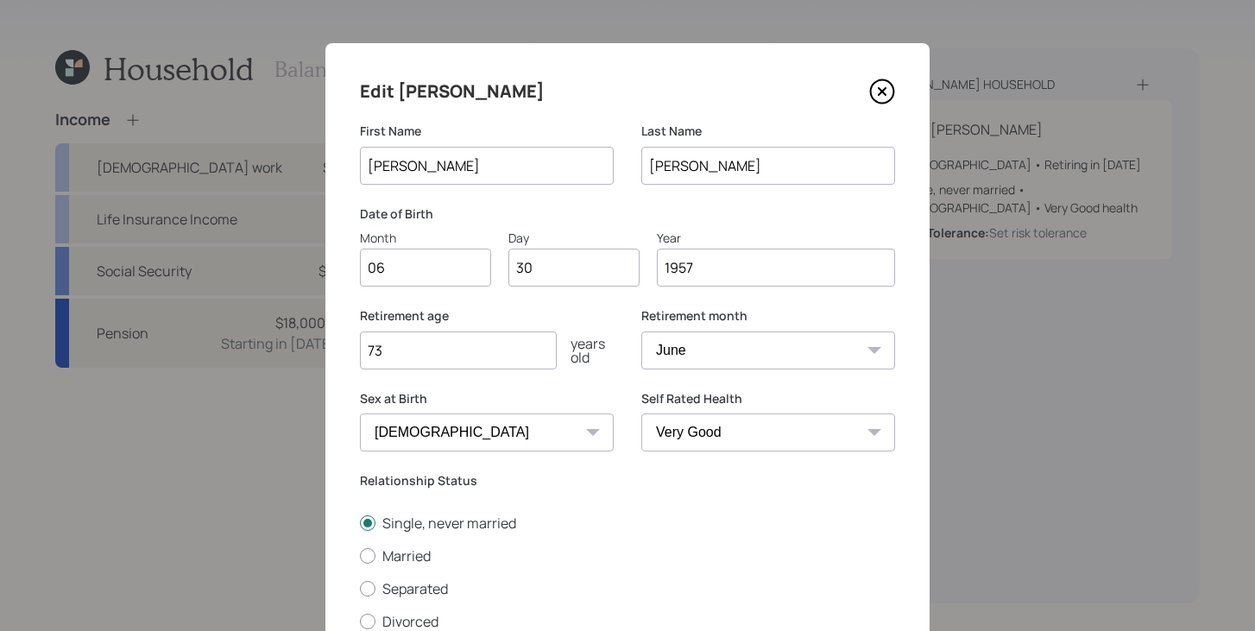
click at [886, 88] on icon at bounding box center [882, 91] width 7 height 7
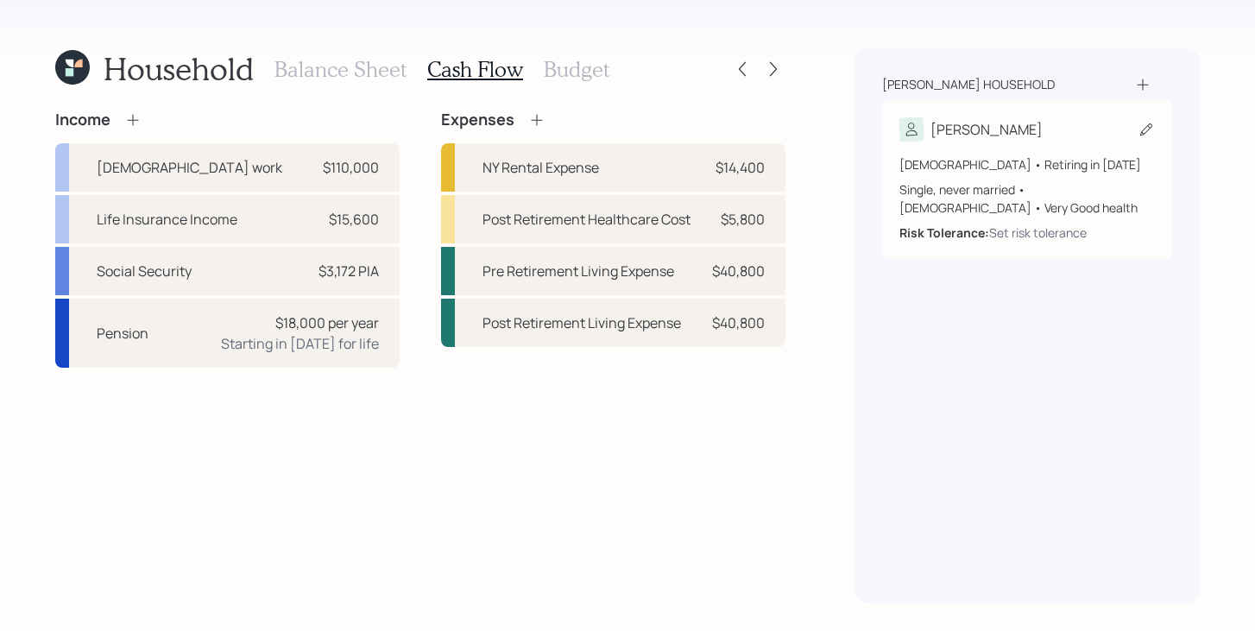
click at [958, 237] on b "Risk Tolerance:" at bounding box center [945, 232] width 90 height 16
select select "6"
select select "female"
select select "very_good"
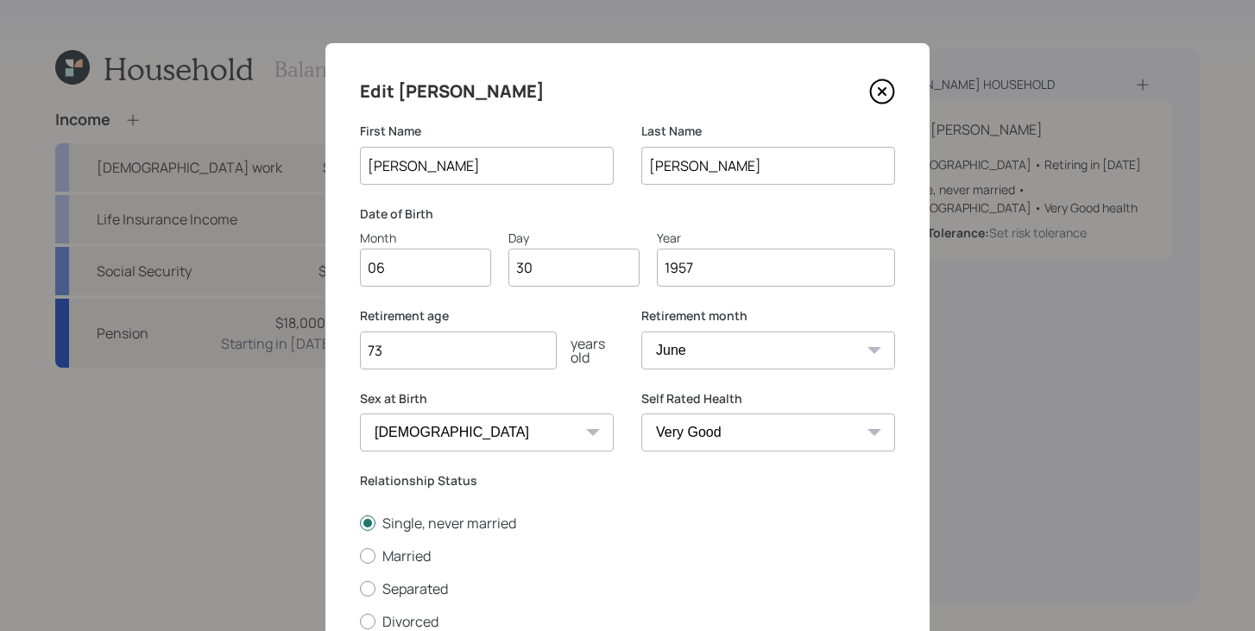
click at [885, 87] on icon at bounding box center [882, 92] width 26 height 26
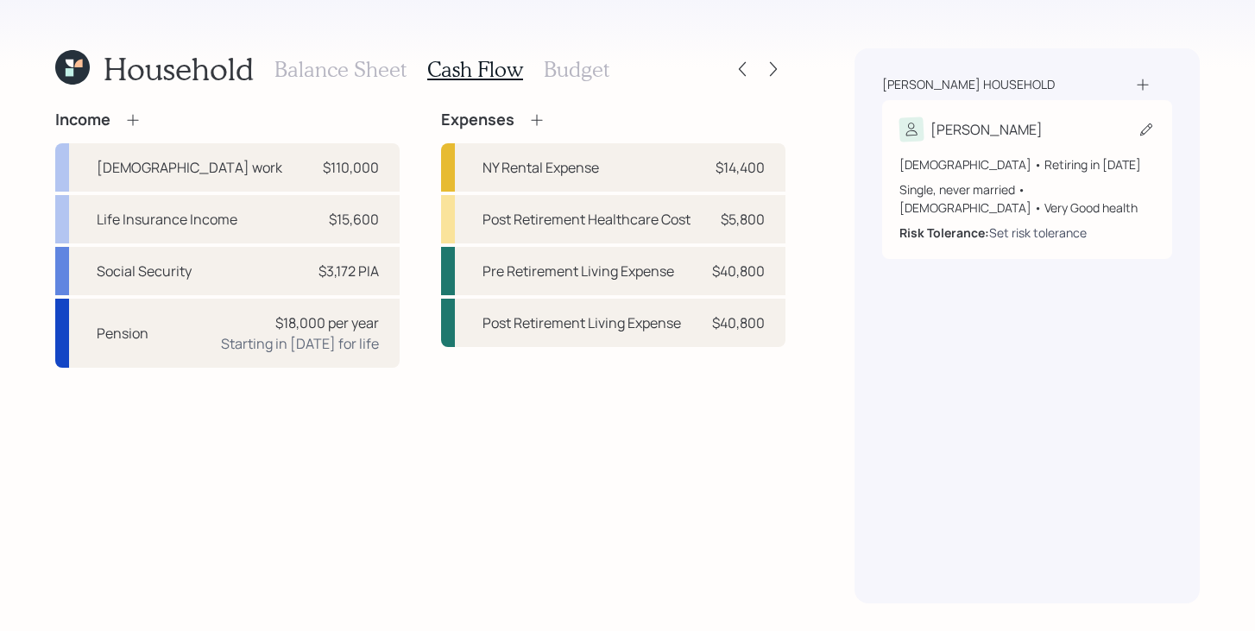
click at [1054, 233] on div "Set risk tolerance" at bounding box center [1038, 233] width 98 height 18
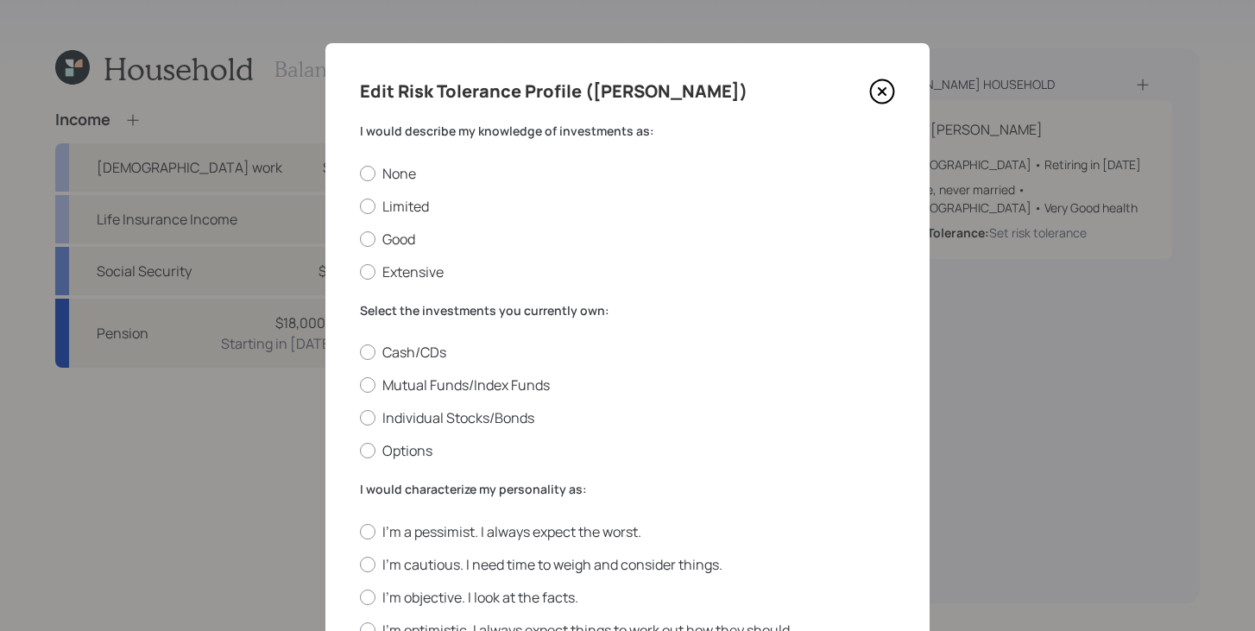
scroll to position [39, 0]
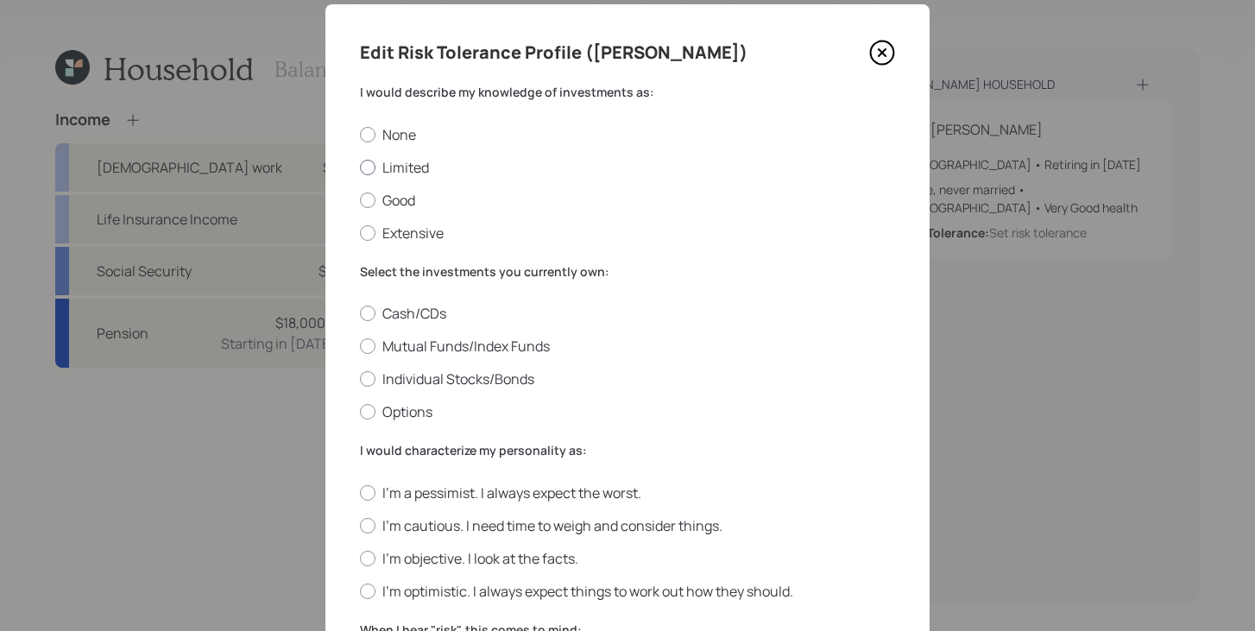
click at [404, 173] on label "Limited" at bounding box center [627, 167] width 535 height 19
click at [360, 168] on input "Limited" at bounding box center [359, 167] width 1 height 1
radio input "true"
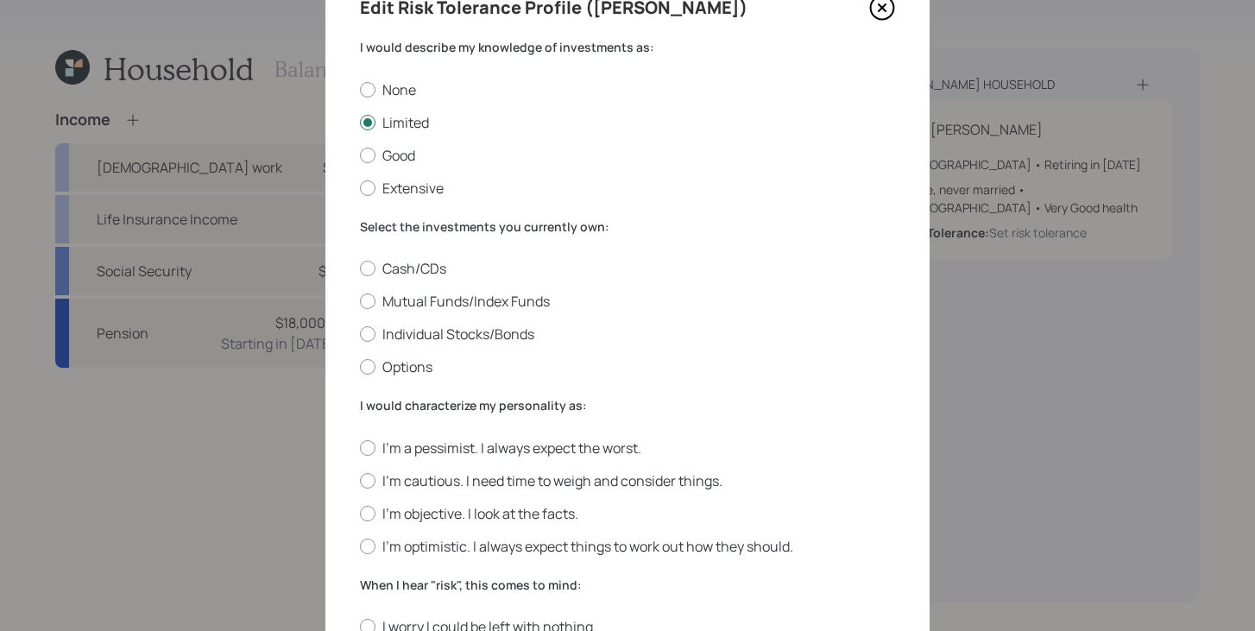
scroll to position [82, 0]
click at [578, 231] on label "Select the investments you currently own:" at bounding box center [627, 228] width 535 height 17
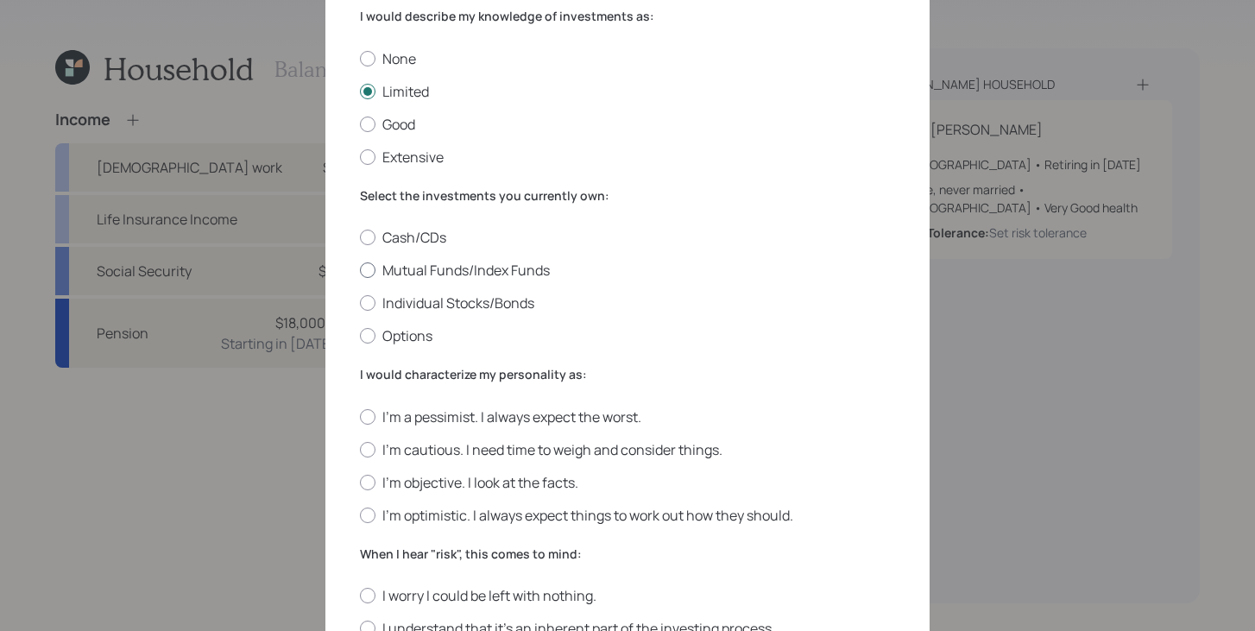
scroll to position [111, 0]
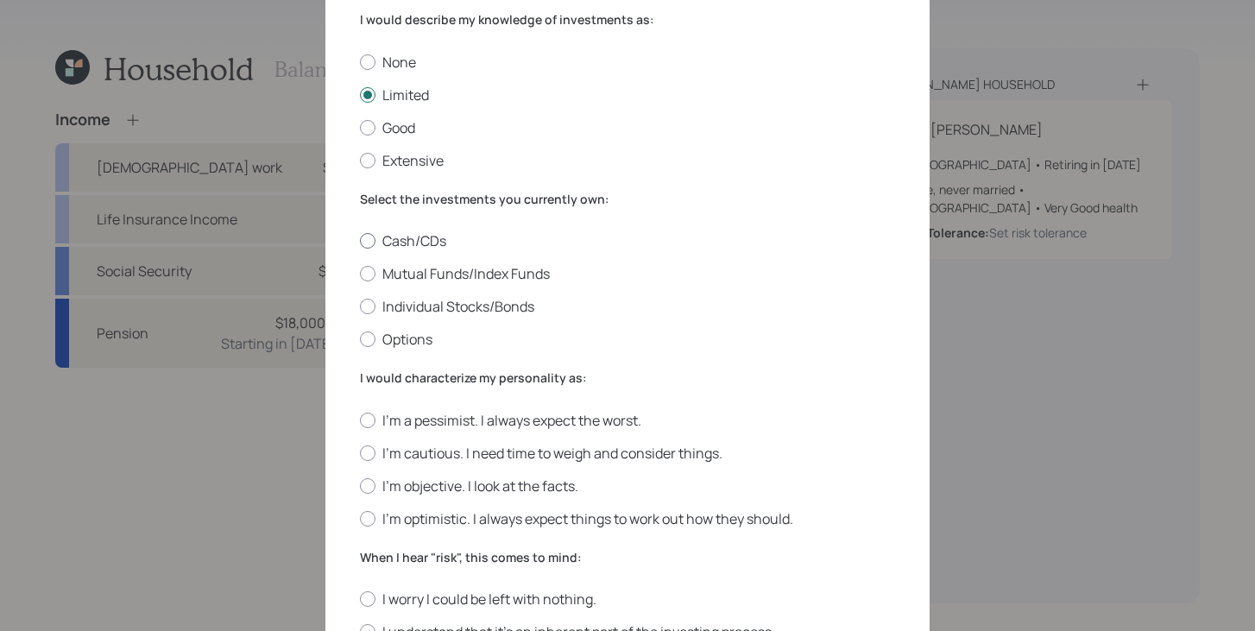
click at [424, 244] on label "Cash/CDs" at bounding box center [627, 240] width 535 height 19
click at [360, 242] on input "Cash/CDs" at bounding box center [359, 241] width 1 height 1
radio input "true"
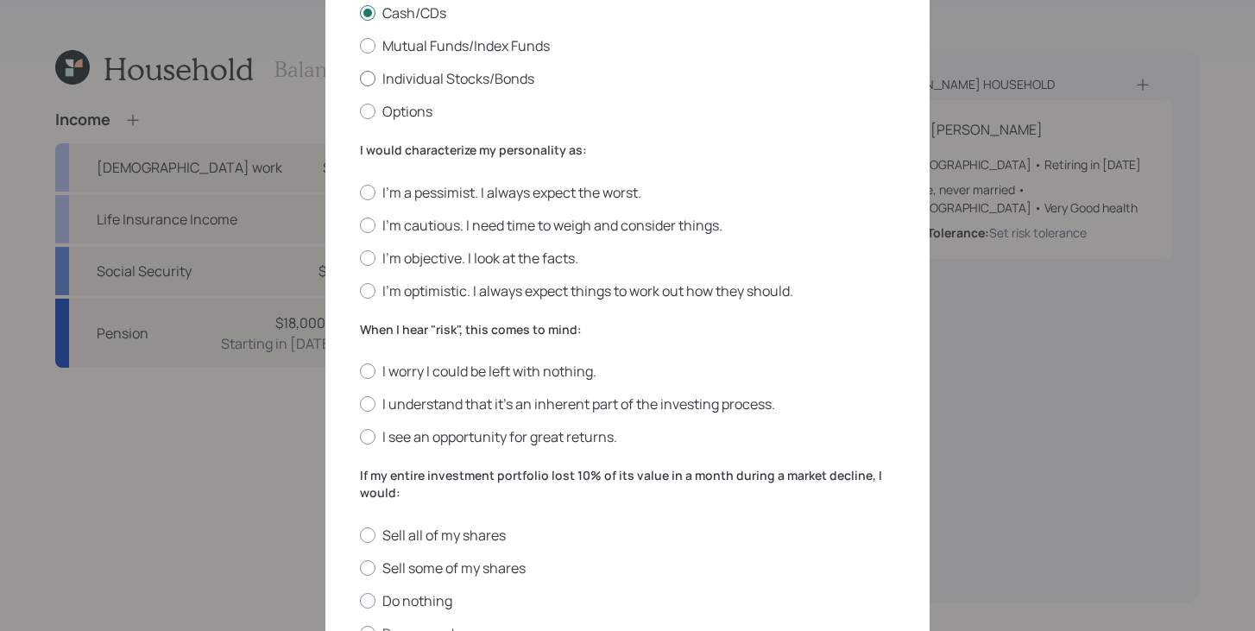
scroll to position [343, 0]
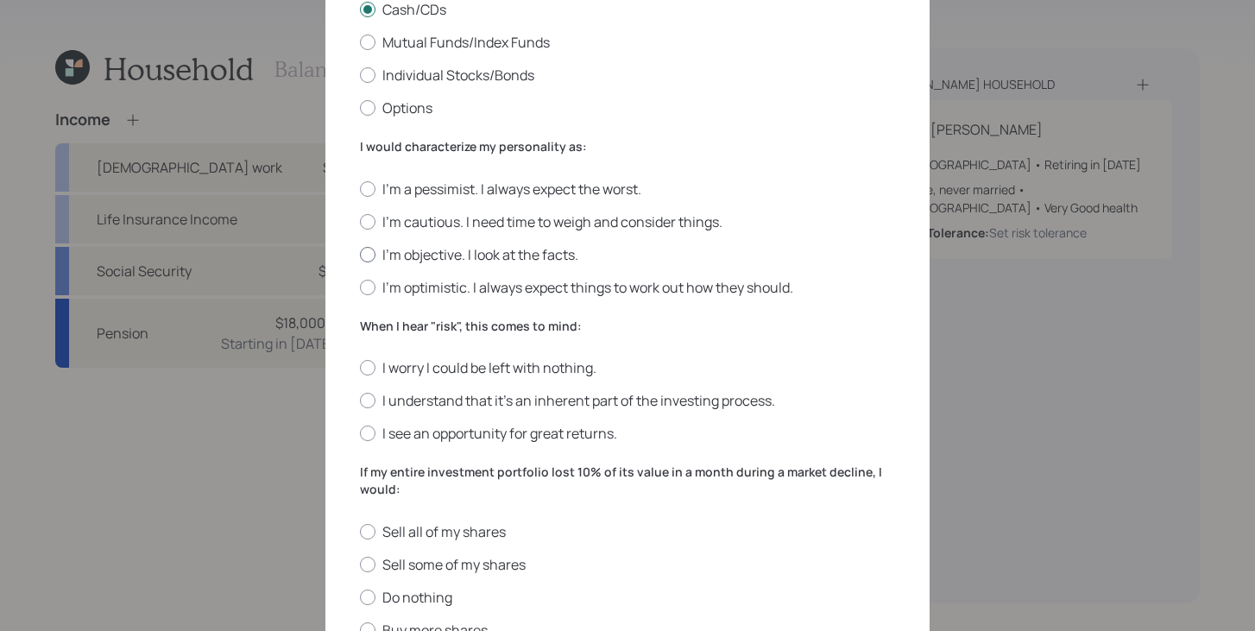
click at [427, 258] on label "I'm objective. I look at the facts." at bounding box center [627, 254] width 535 height 19
click at [360, 255] on input "I'm objective. I look at the facts." at bounding box center [359, 254] width 1 height 1
radio input "true"
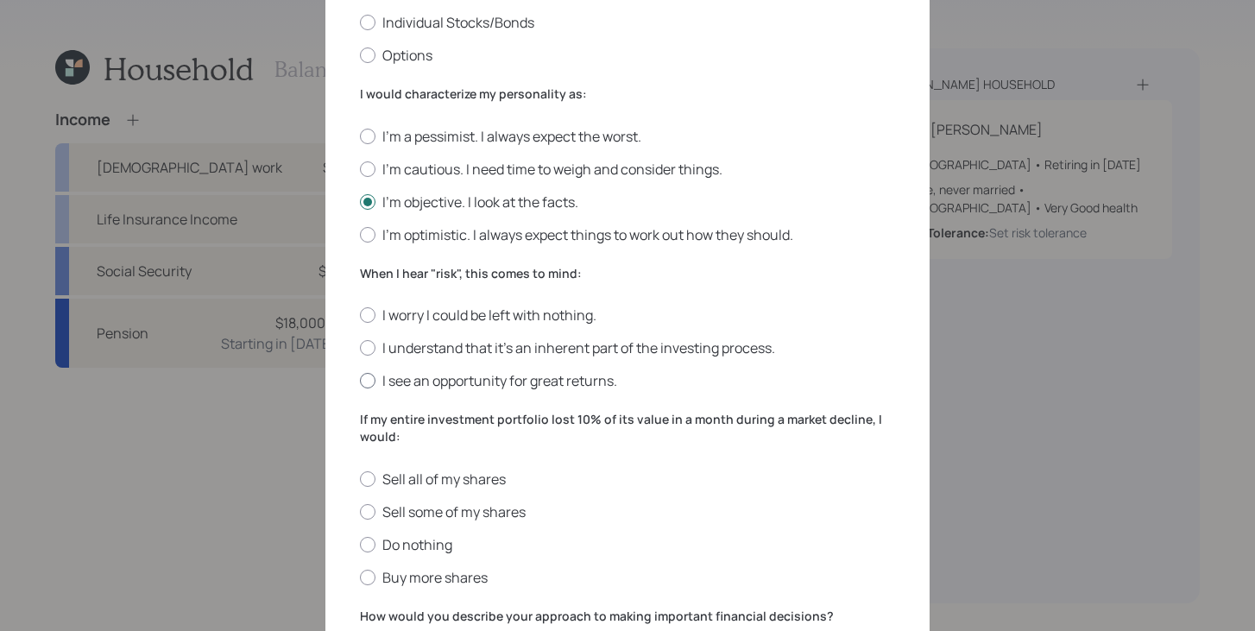
scroll to position [393, 0]
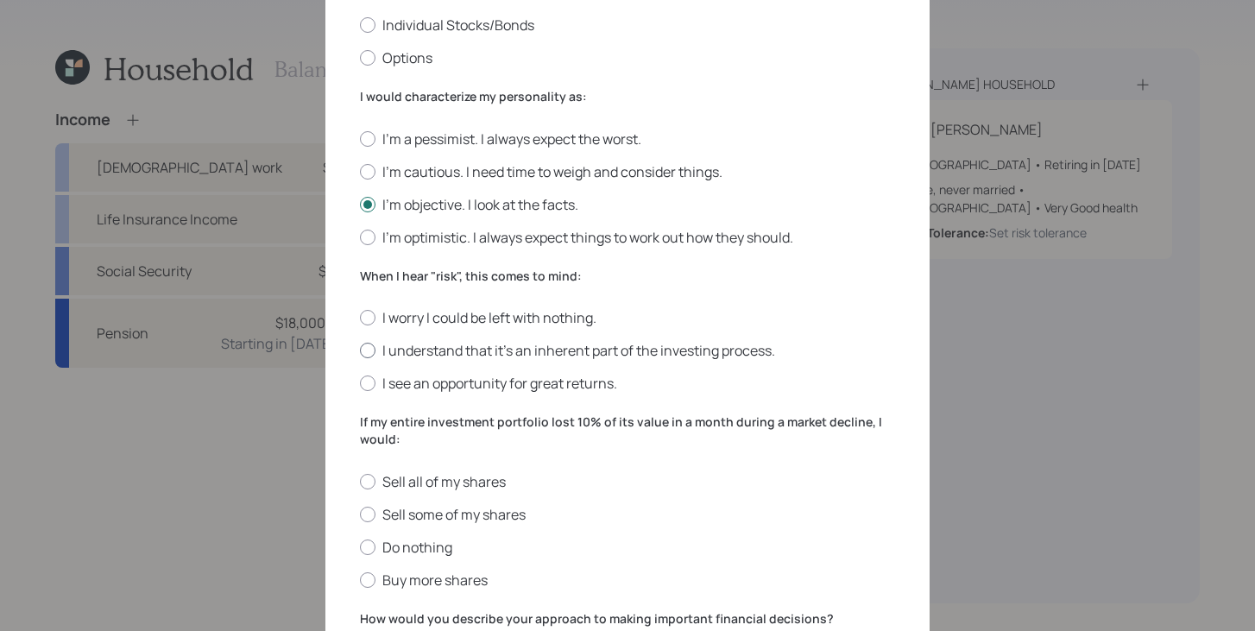
click at [479, 353] on label "I understand that it’s an inherent part of the investing process." at bounding box center [627, 350] width 535 height 19
click at [360, 351] on input "I understand that it’s an inherent part of the investing process." at bounding box center [359, 351] width 1 height 1
radio input "true"
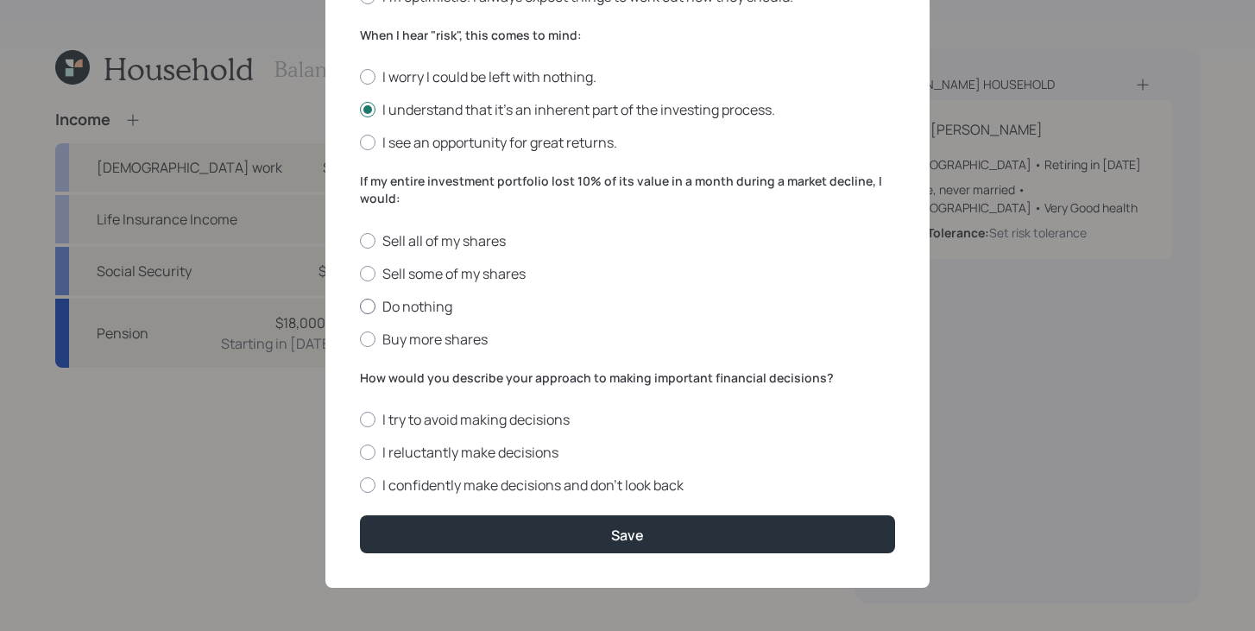
scroll to position [633, 0]
click at [427, 308] on label "Do nothing" at bounding box center [627, 307] width 535 height 19
click at [360, 307] on input "Do nothing" at bounding box center [359, 307] width 1 height 1
radio input "true"
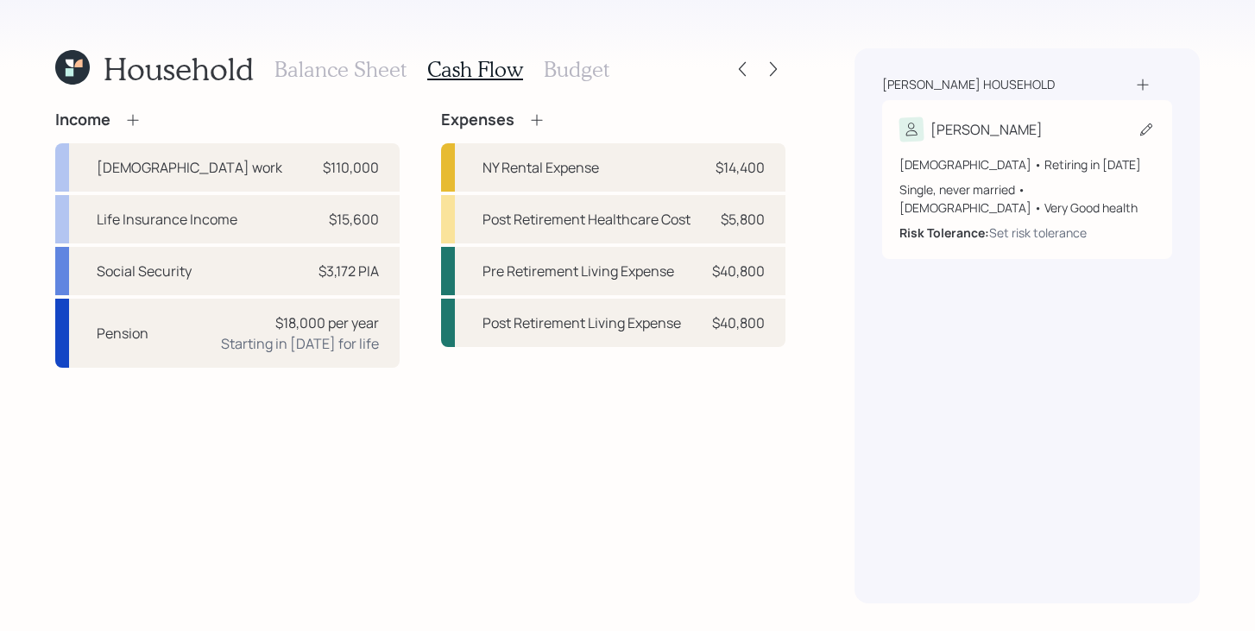
click at [965, 236] on b "Risk Tolerance:" at bounding box center [945, 232] width 90 height 16
select select "6"
select select "female"
select select "very_good"
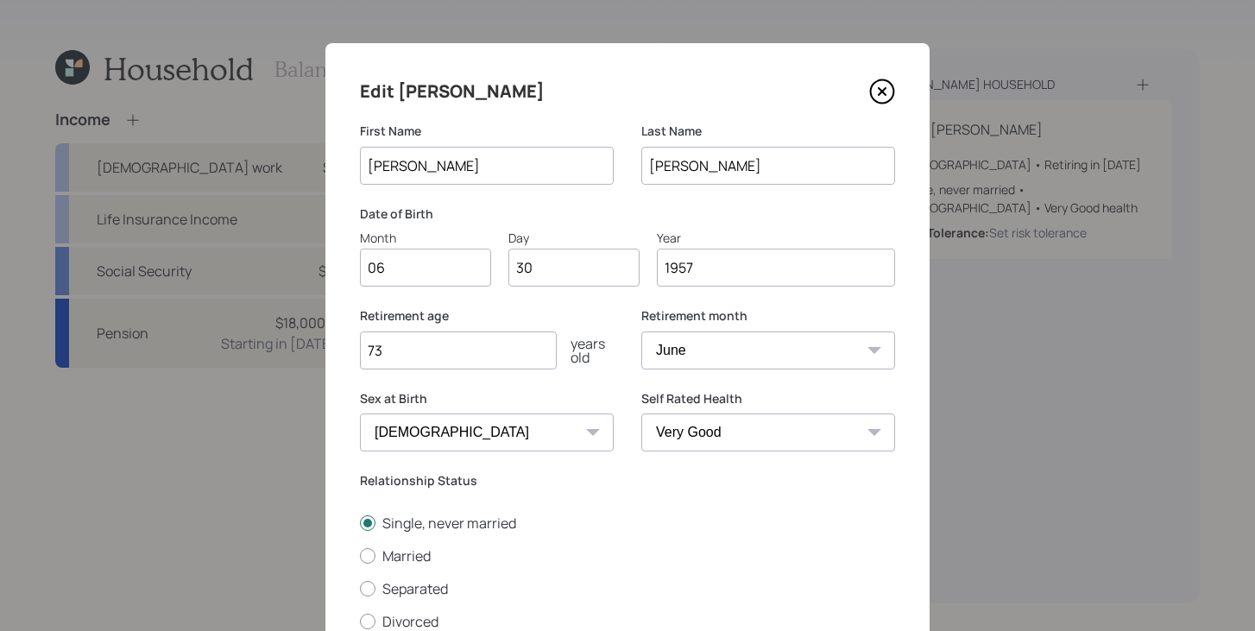
click at [885, 97] on icon at bounding box center [882, 92] width 26 height 26
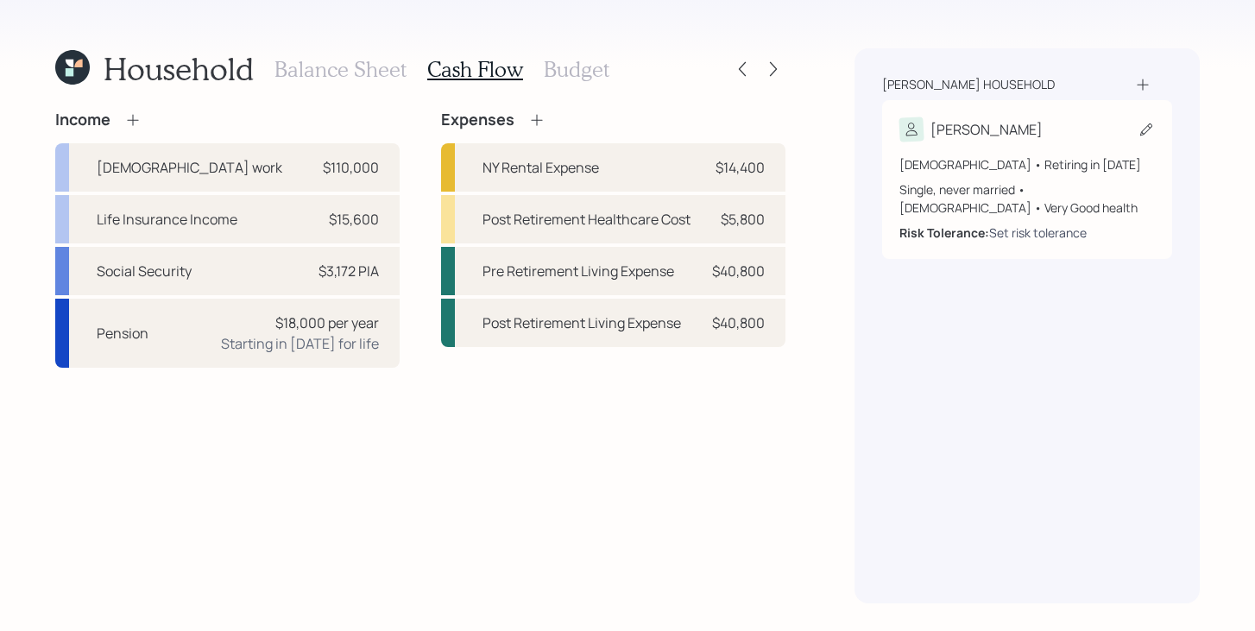
click at [1046, 228] on div "Set risk tolerance" at bounding box center [1038, 233] width 98 height 18
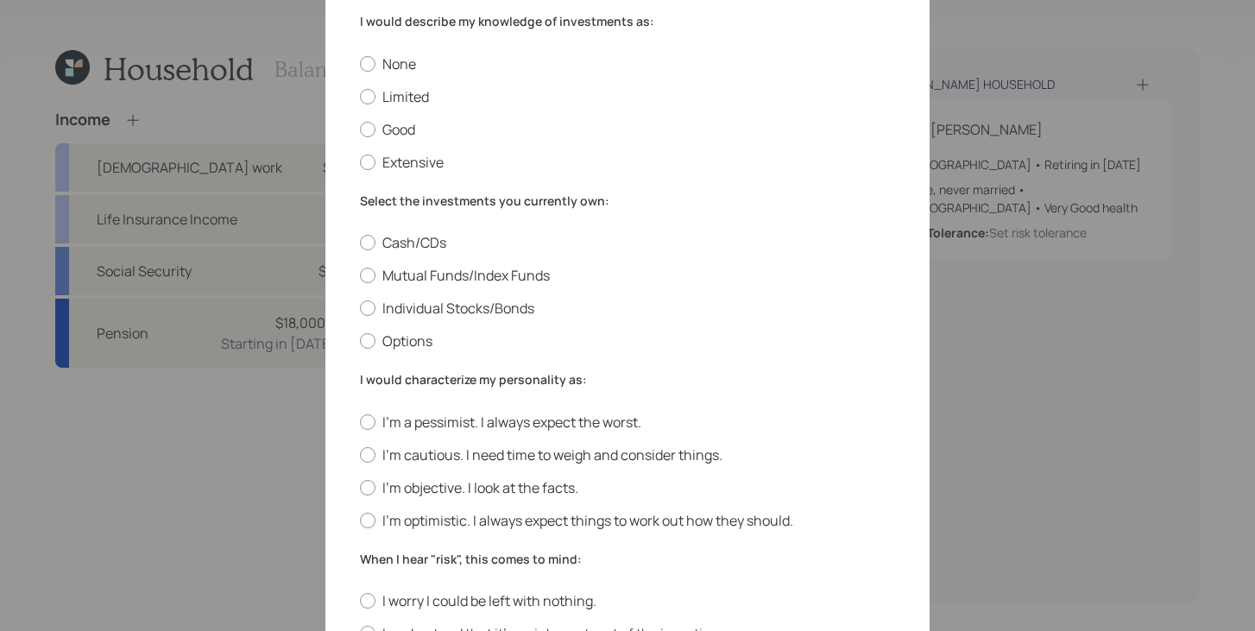
scroll to position [133, 0]
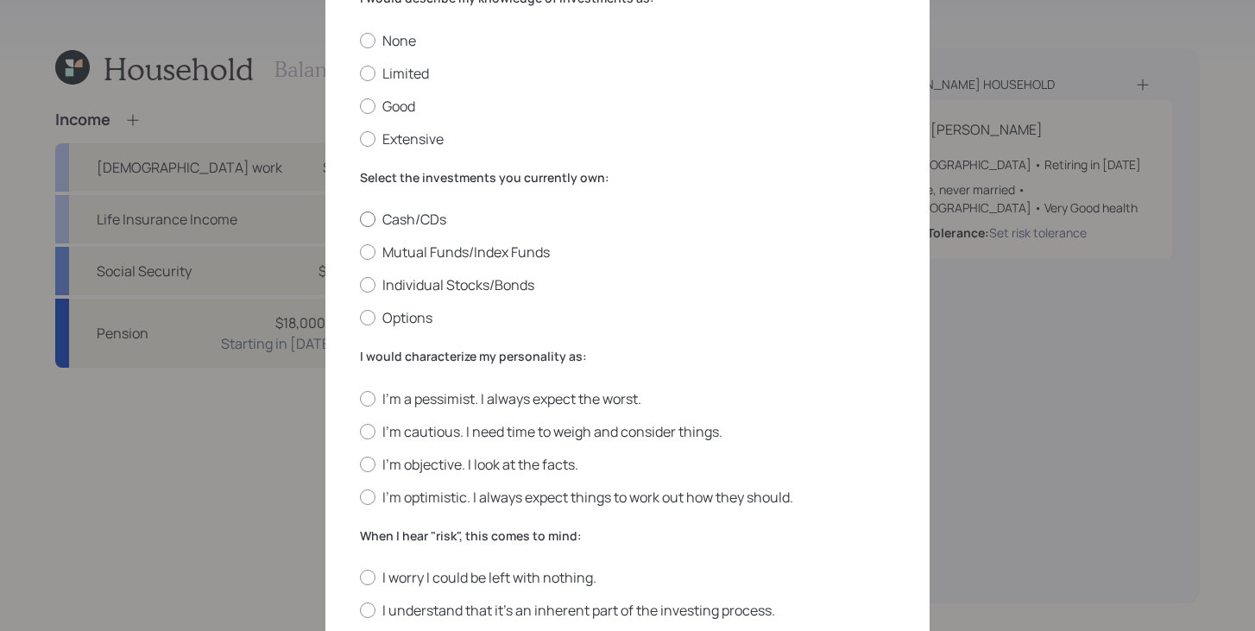
click at [411, 217] on label "Cash/CDs" at bounding box center [627, 219] width 535 height 19
click at [360, 219] on input "Cash/CDs" at bounding box center [359, 219] width 1 height 1
radio input "true"
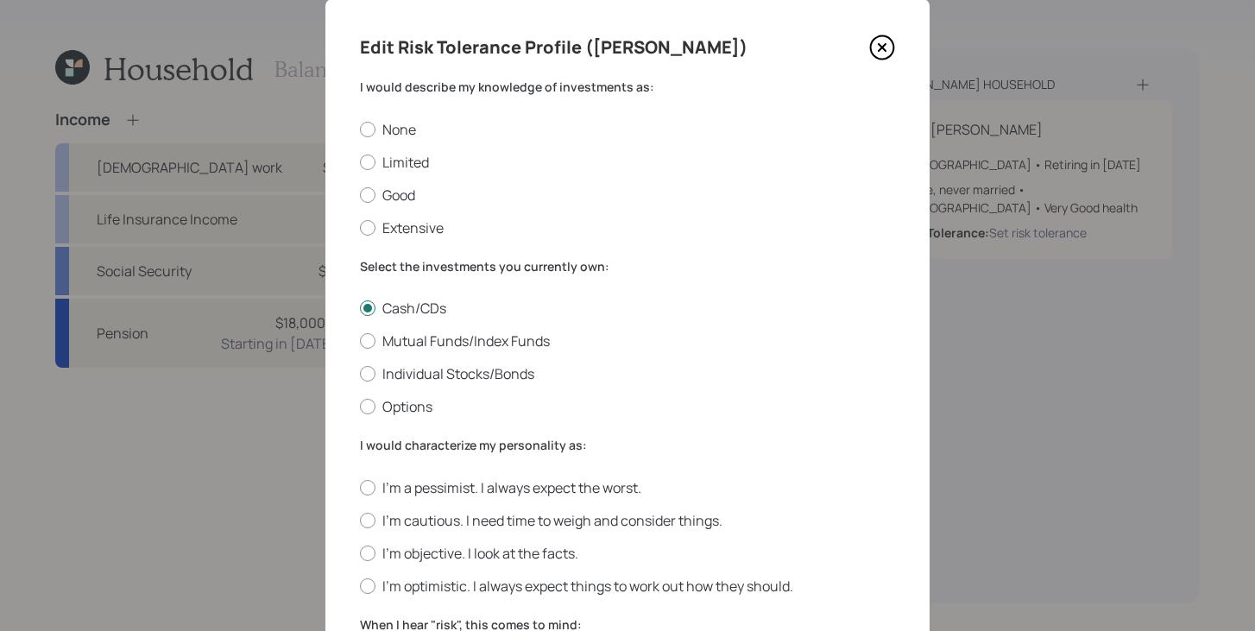
scroll to position [2, 0]
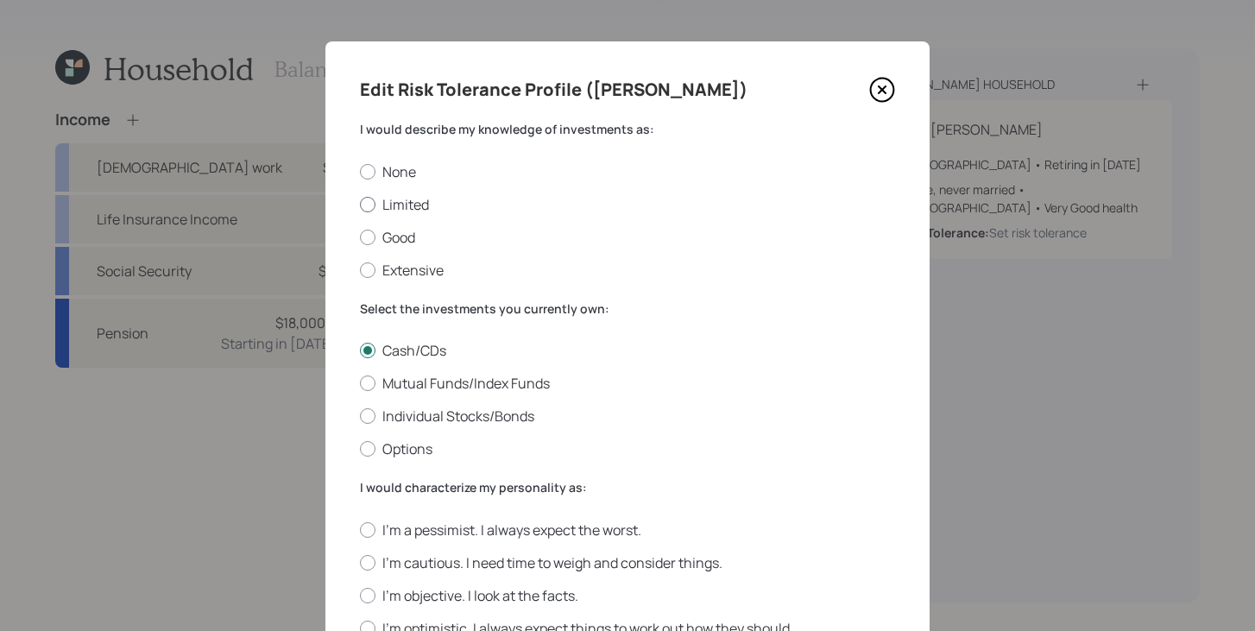
click at [406, 203] on label "Limited" at bounding box center [627, 204] width 535 height 19
click at [360, 204] on input "Limited" at bounding box center [359, 204] width 1 height 1
radio input "true"
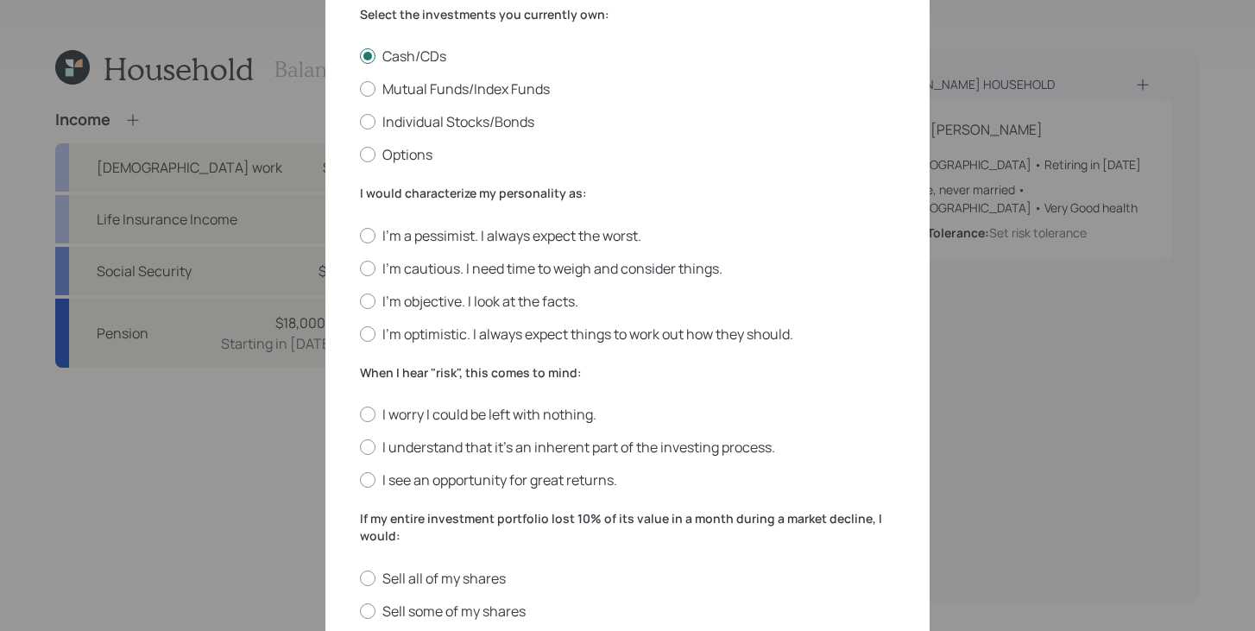
scroll to position [311, 0]
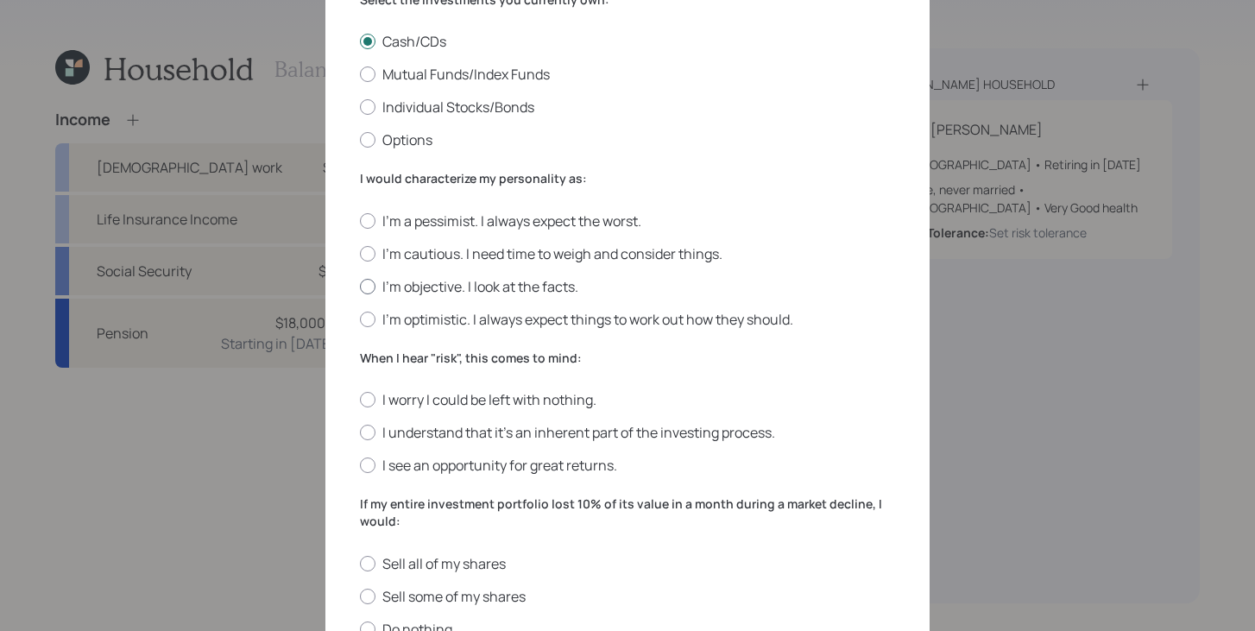
click at [433, 291] on label "I'm objective. I look at the facts." at bounding box center [627, 286] width 535 height 19
click at [360, 287] on input "I'm objective. I look at the facts." at bounding box center [359, 286] width 1 height 1
radio input "true"
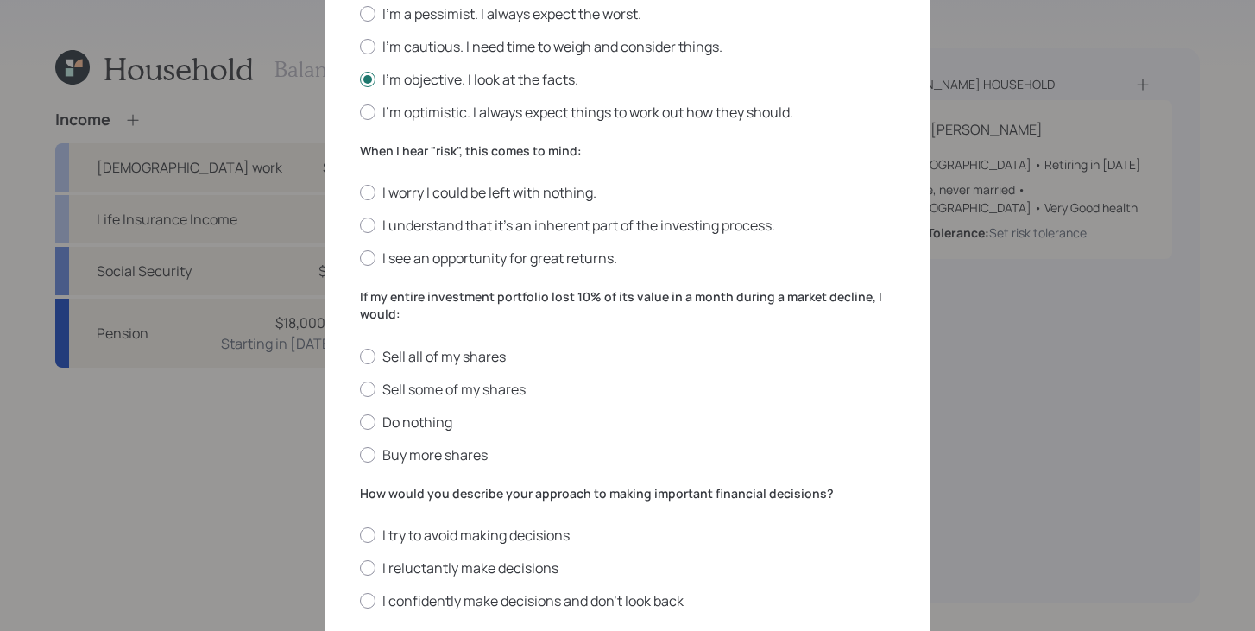
scroll to position [519, 0]
click at [501, 226] on label "I understand that it’s an inherent part of the investing process." at bounding box center [627, 224] width 535 height 19
click at [360, 225] on input "I understand that it’s an inherent part of the investing process." at bounding box center [359, 224] width 1 height 1
radio input "true"
click at [412, 427] on label "Do nothing" at bounding box center [627, 421] width 535 height 19
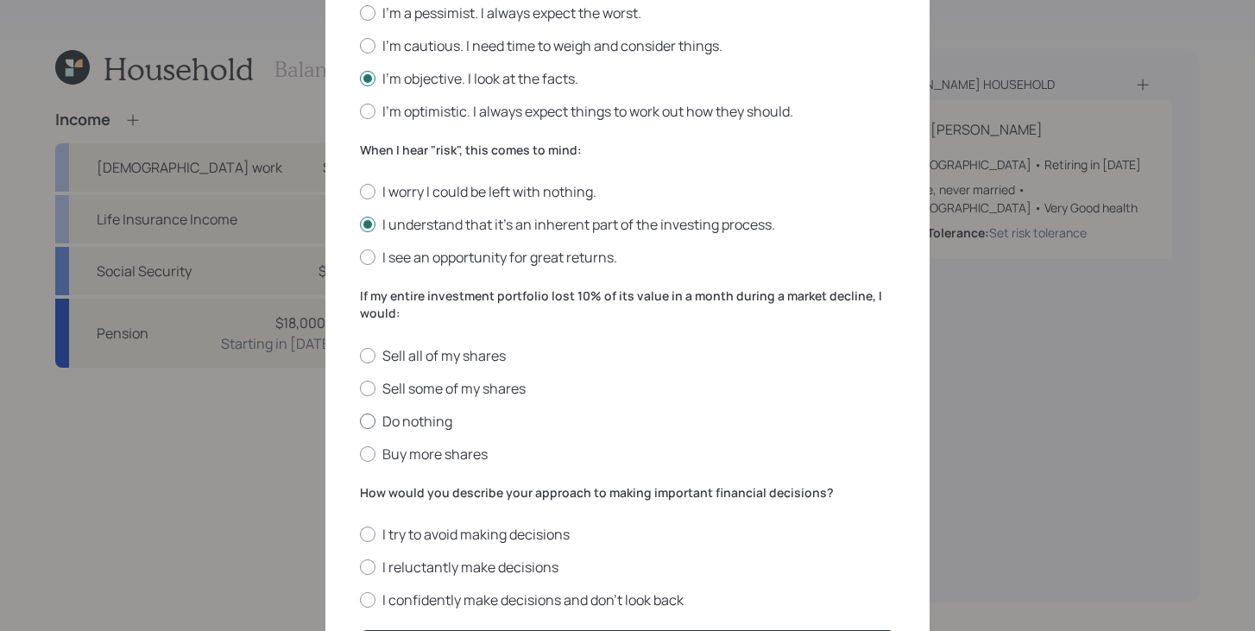
click at [360, 421] on input "Do nothing" at bounding box center [359, 420] width 1 height 1
radio input "true"
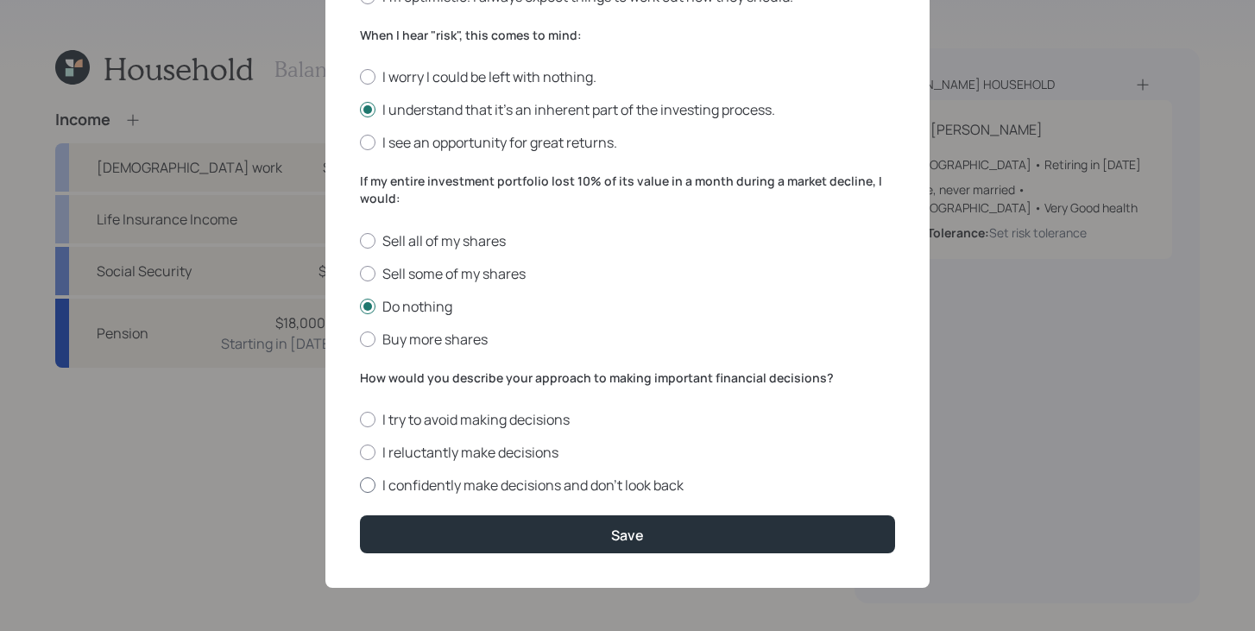
click at [464, 484] on label "I confidently make decisions and don’t look back" at bounding box center [627, 485] width 535 height 19
click at [360, 485] on input "I confidently make decisions and don’t look back" at bounding box center [359, 485] width 1 height 1
radio input "true"
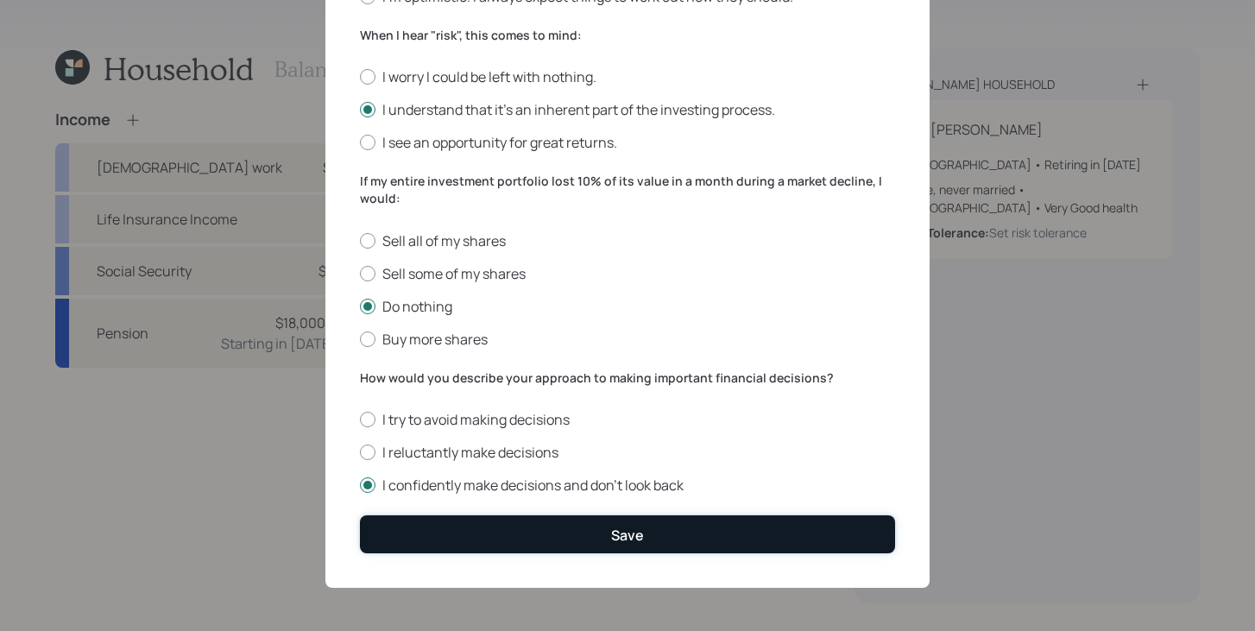
click at [467, 537] on button "Save" at bounding box center [627, 533] width 535 height 37
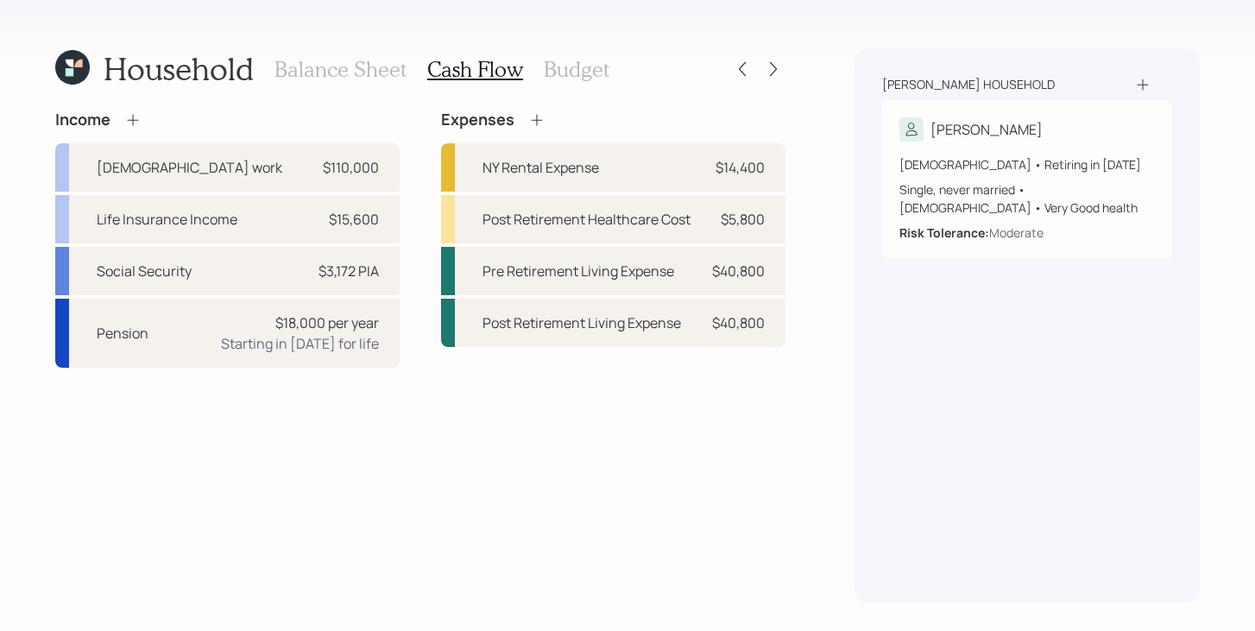
click at [375, 65] on h3 "Balance Sheet" at bounding box center [341, 69] width 132 height 25
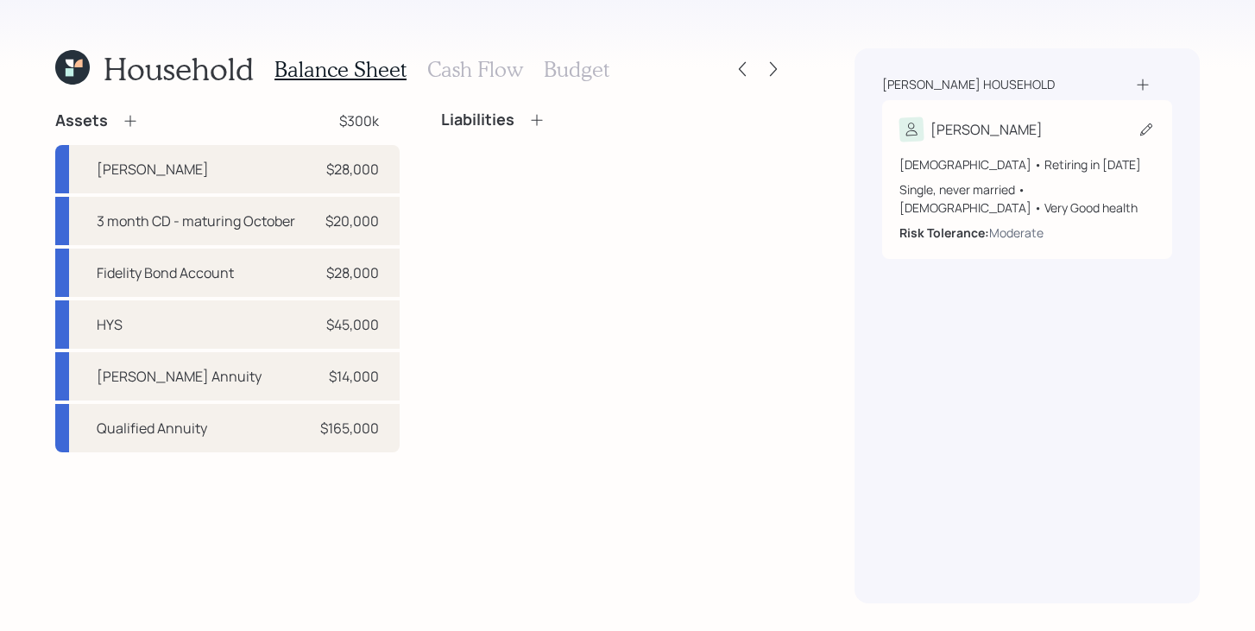
click at [1138, 133] on icon at bounding box center [1146, 129] width 17 height 17
select select "6"
select select "female"
select select "very_good"
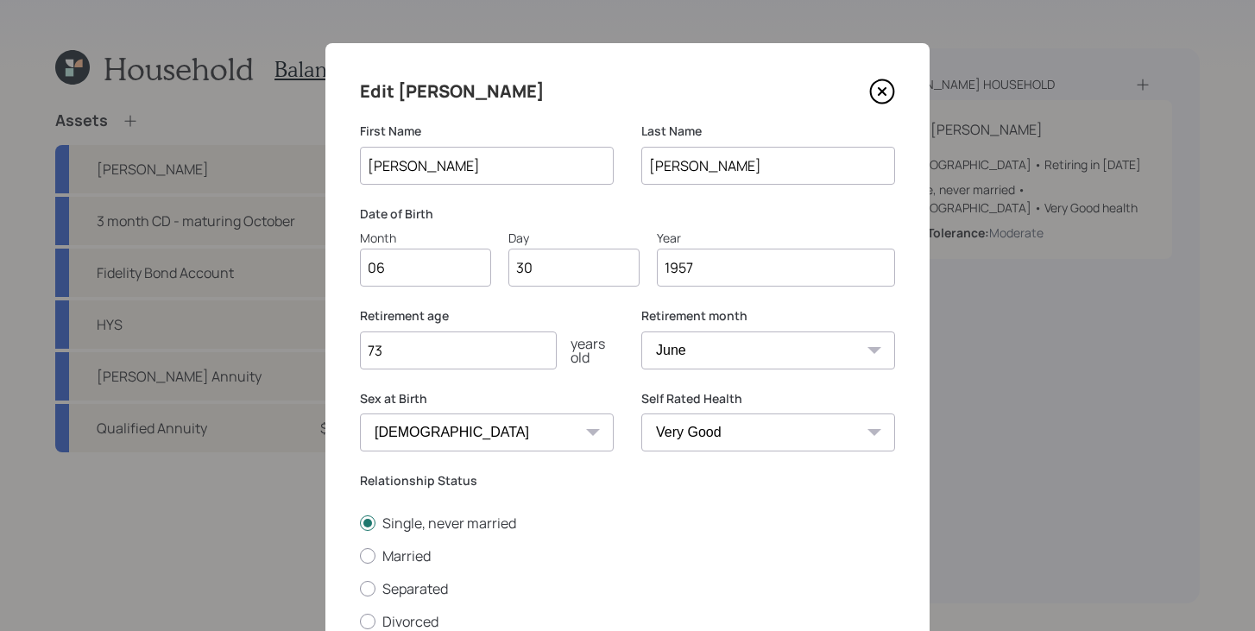
click at [886, 96] on icon at bounding box center [882, 92] width 26 height 26
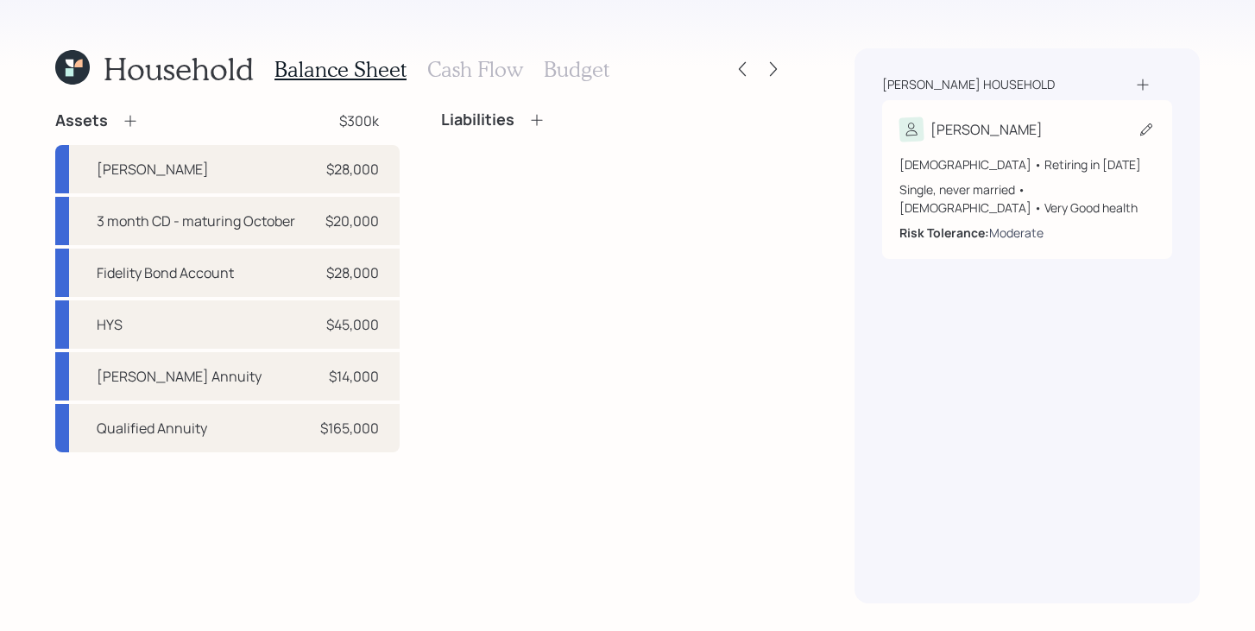
click at [1008, 236] on div "Moderate" at bounding box center [1016, 233] width 54 height 18
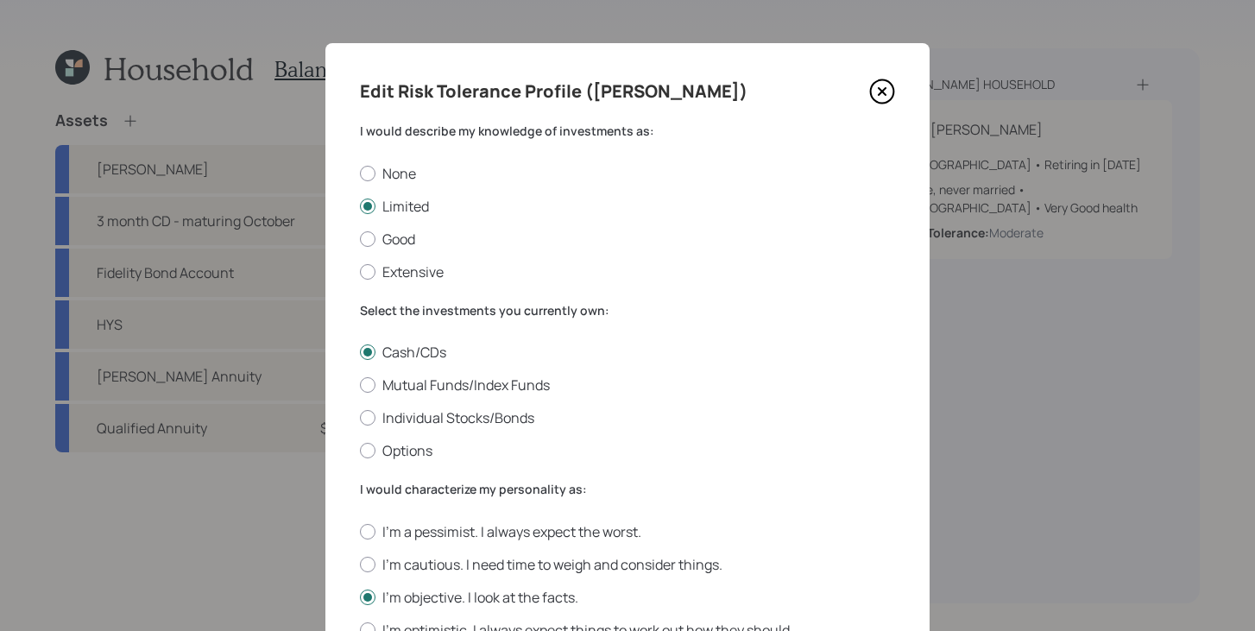
click at [877, 98] on icon at bounding box center [882, 92] width 26 height 26
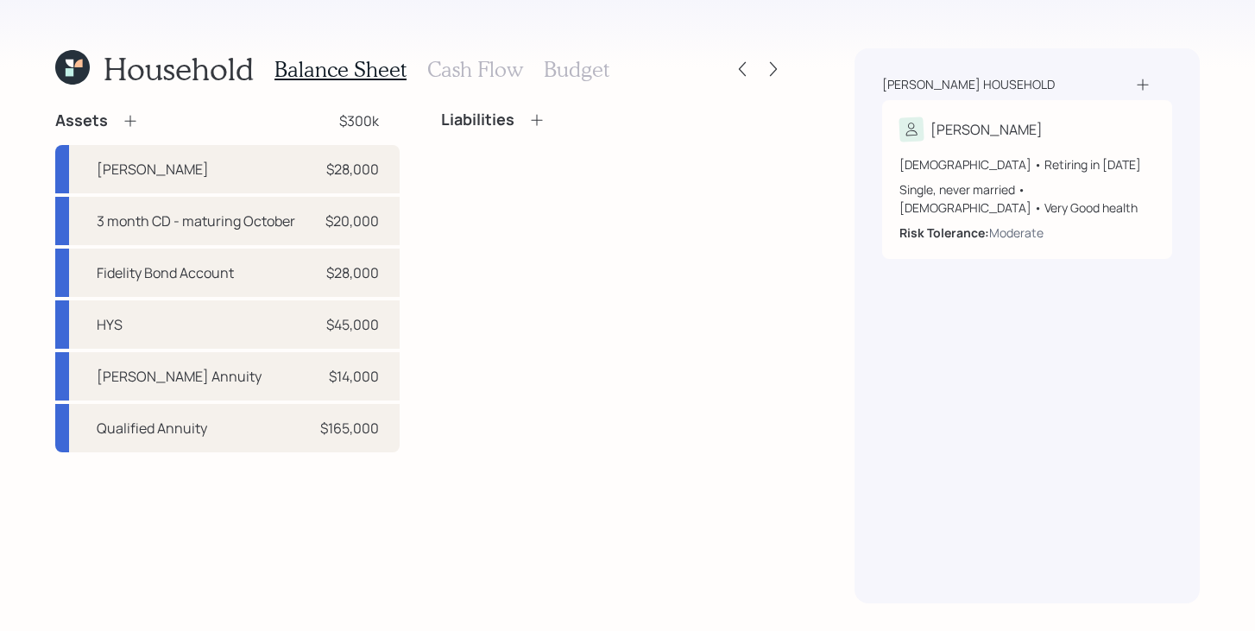
click at [496, 77] on h3 "Cash Flow" at bounding box center [475, 69] width 96 height 25
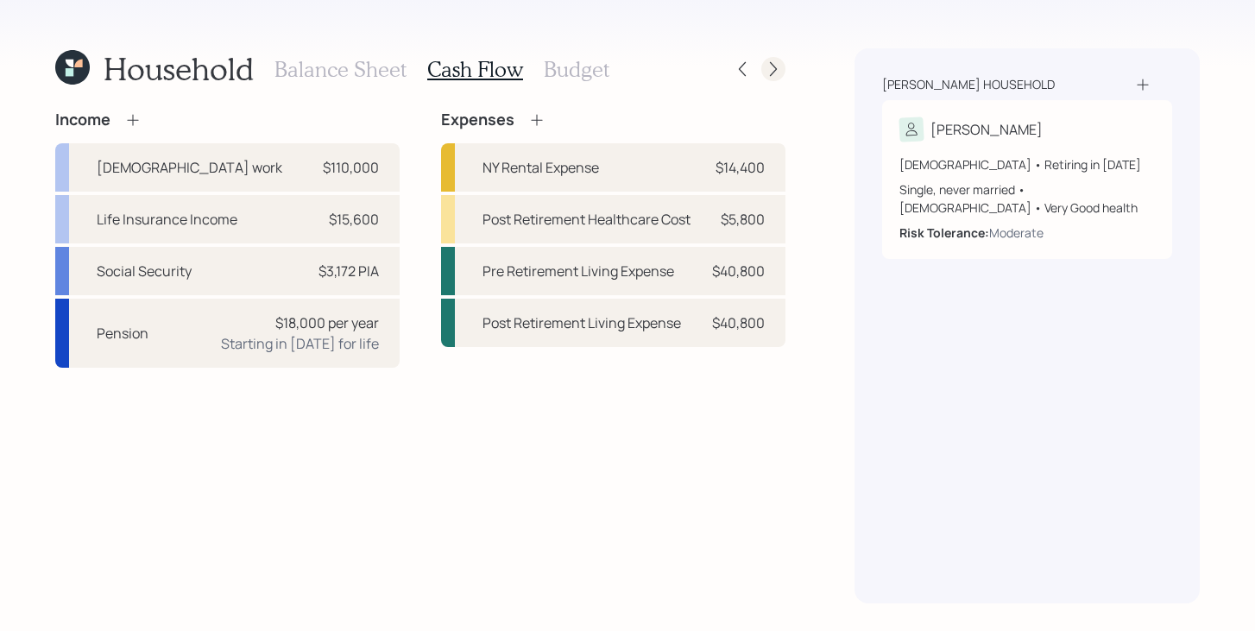
click at [766, 75] on icon at bounding box center [773, 68] width 17 height 17
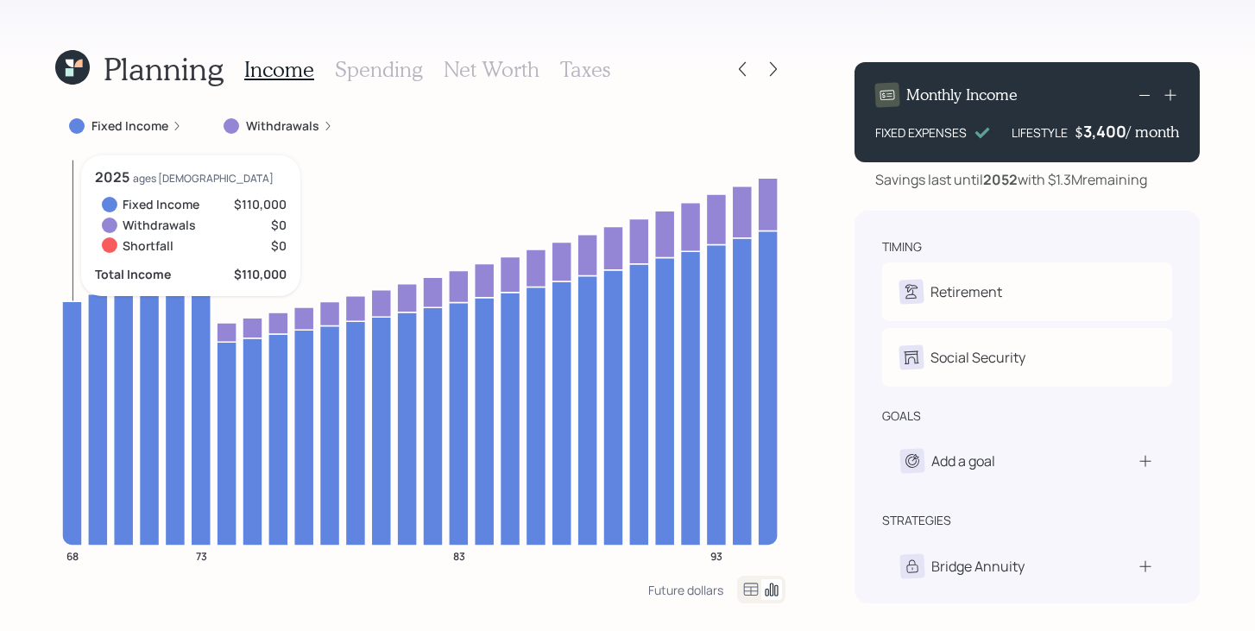
click at [68, 315] on icon at bounding box center [72, 423] width 20 height 244
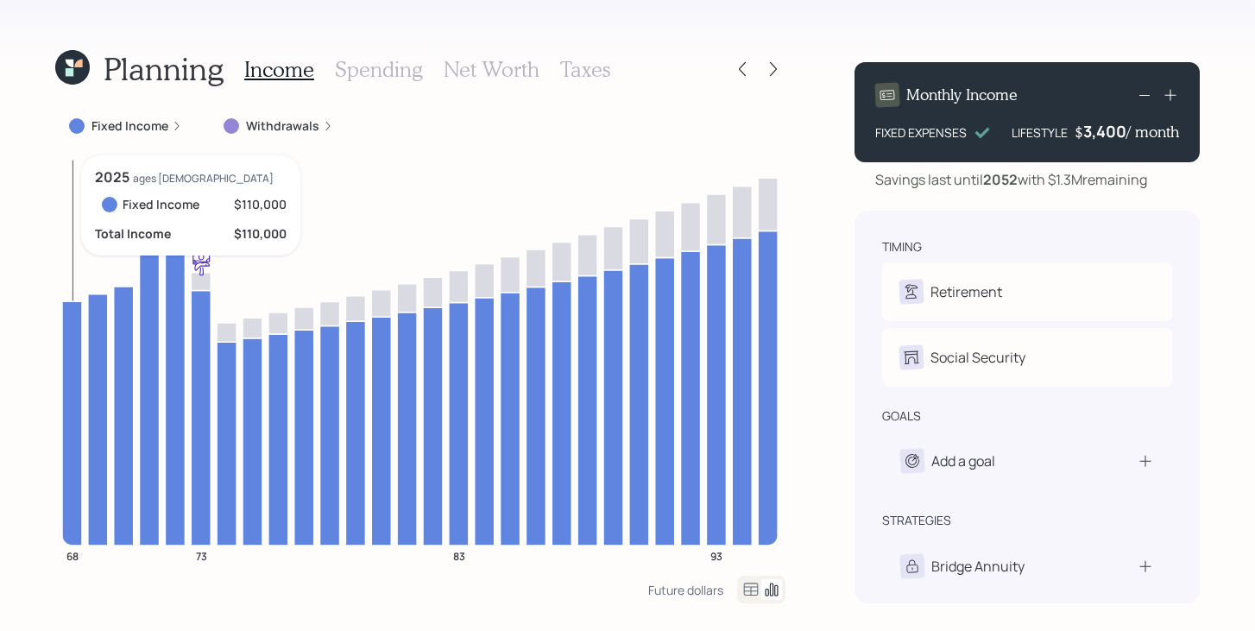
click at [69, 315] on icon at bounding box center [72, 423] width 20 height 244
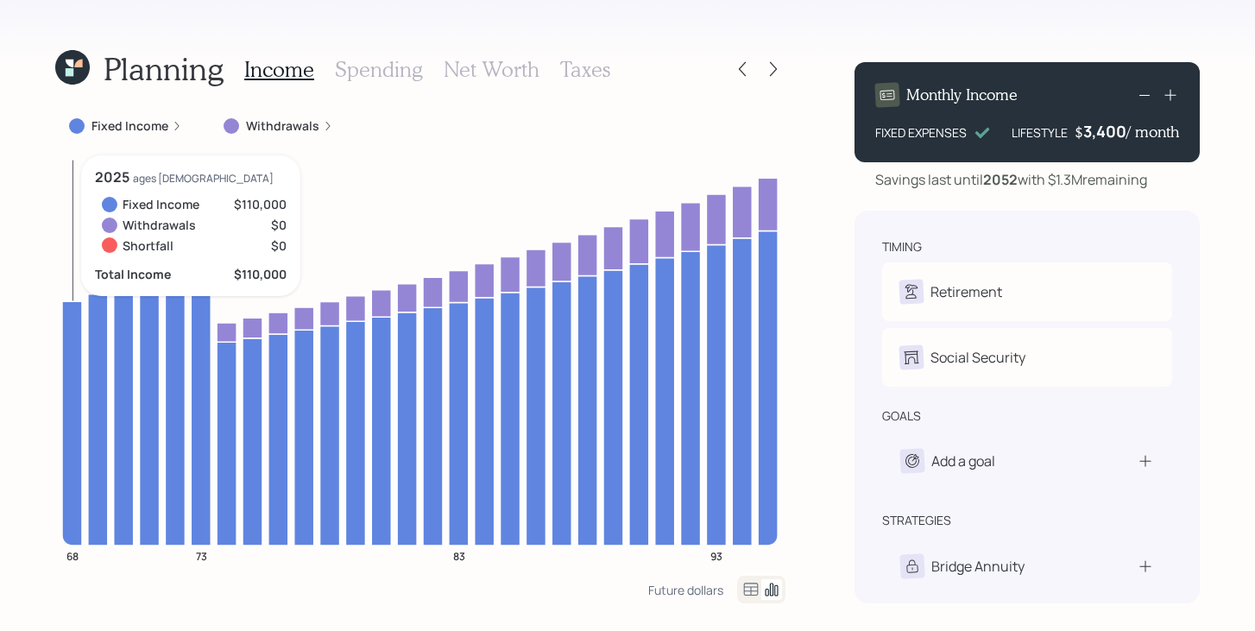
click at [69, 315] on icon at bounding box center [72, 423] width 20 height 244
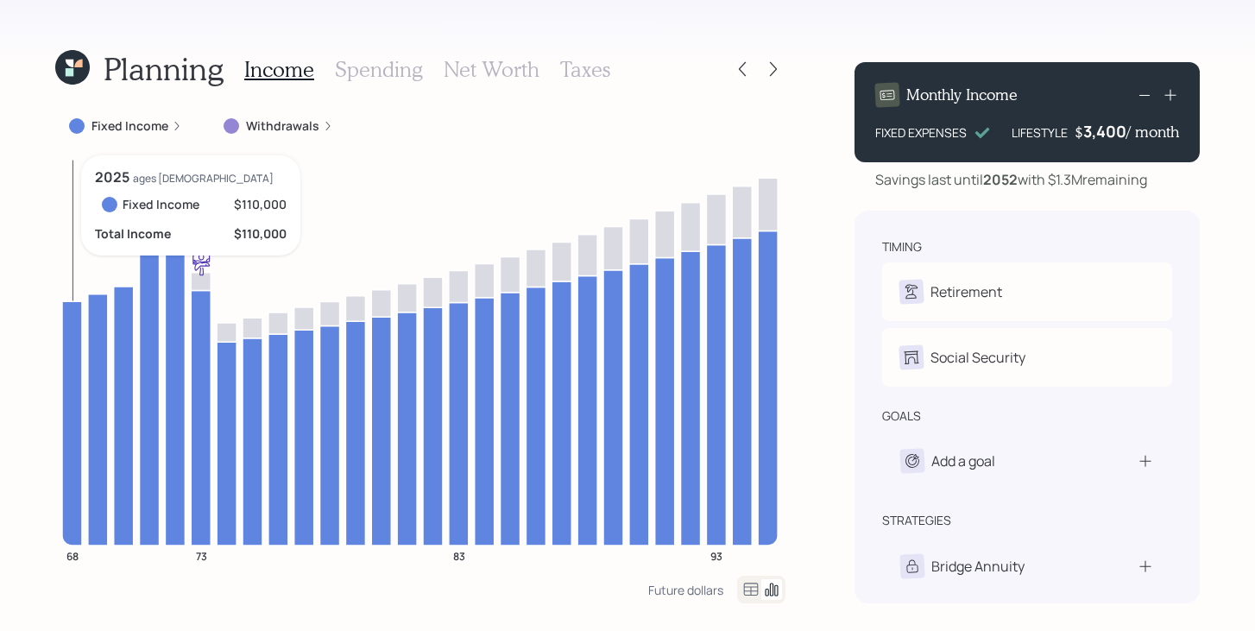
click at [68, 315] on icon at bounding box center [72, 423] width 20 height 244
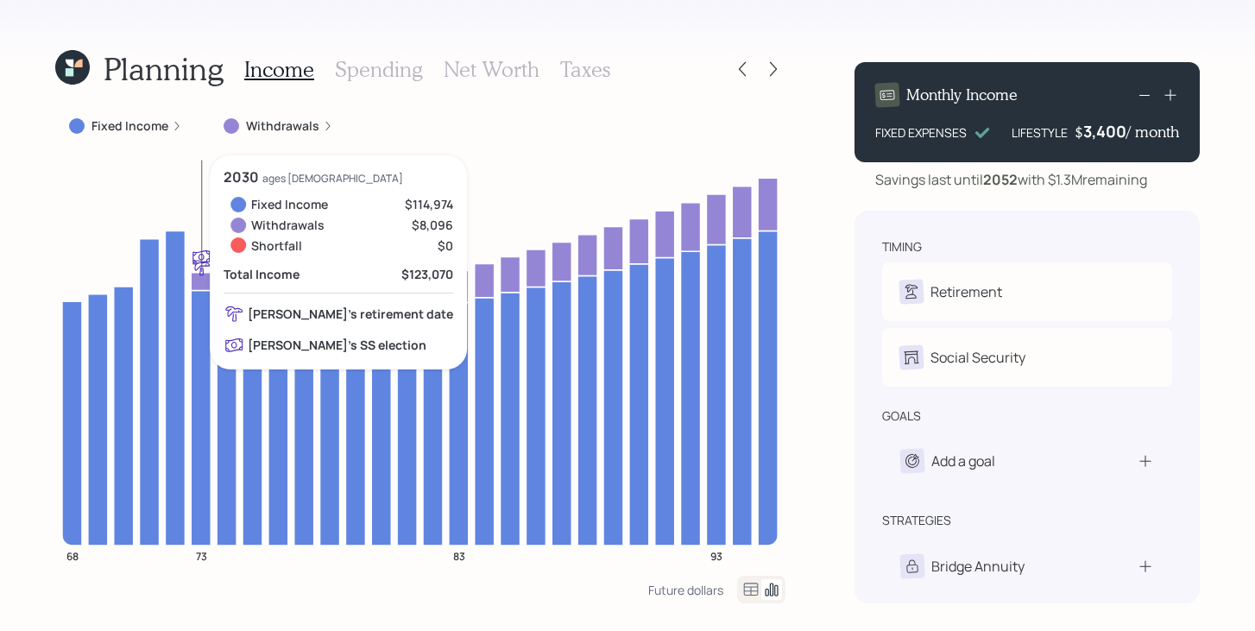
click at [203, 279] on icon at bounding box center [201, 281] width 20 height 18
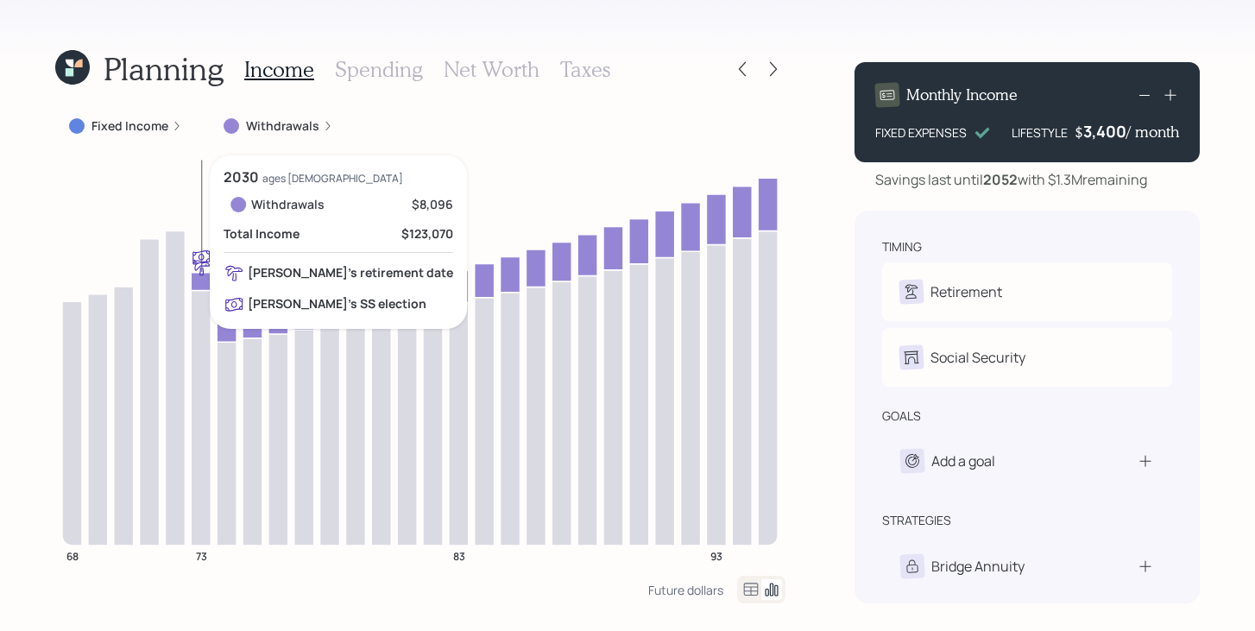
click at [203, 279] on icon at bounding box center [201, 281] width 20 height 18
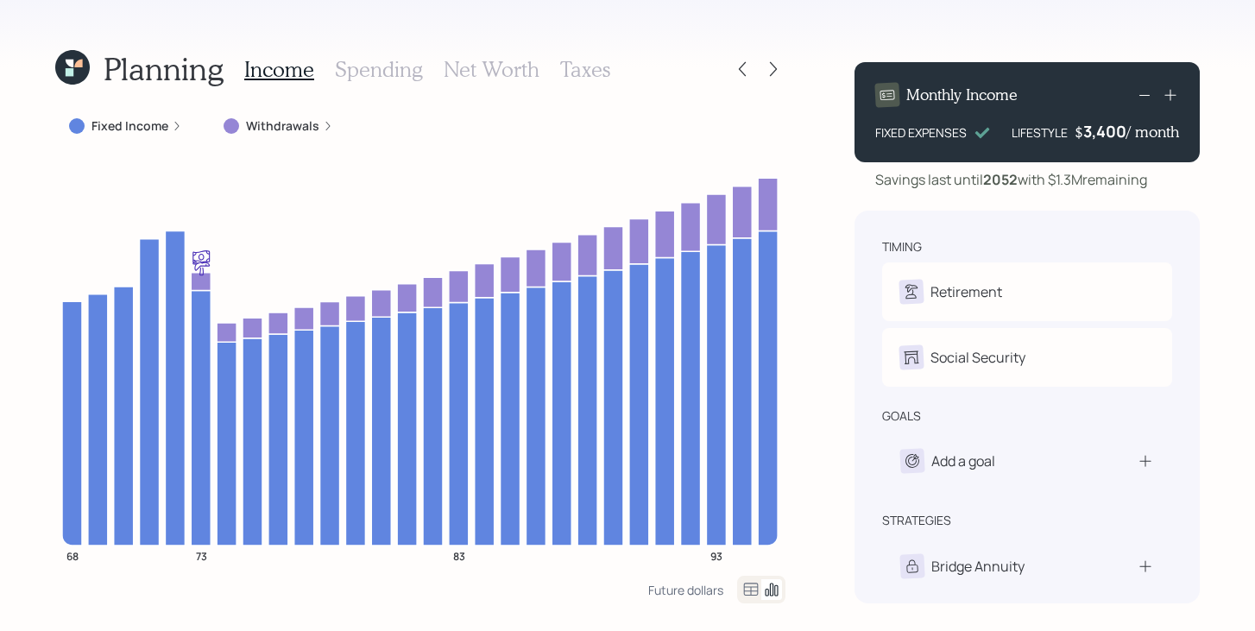
click at [323, 123] on icon at bounding box center [328, 126] width 10 height 10
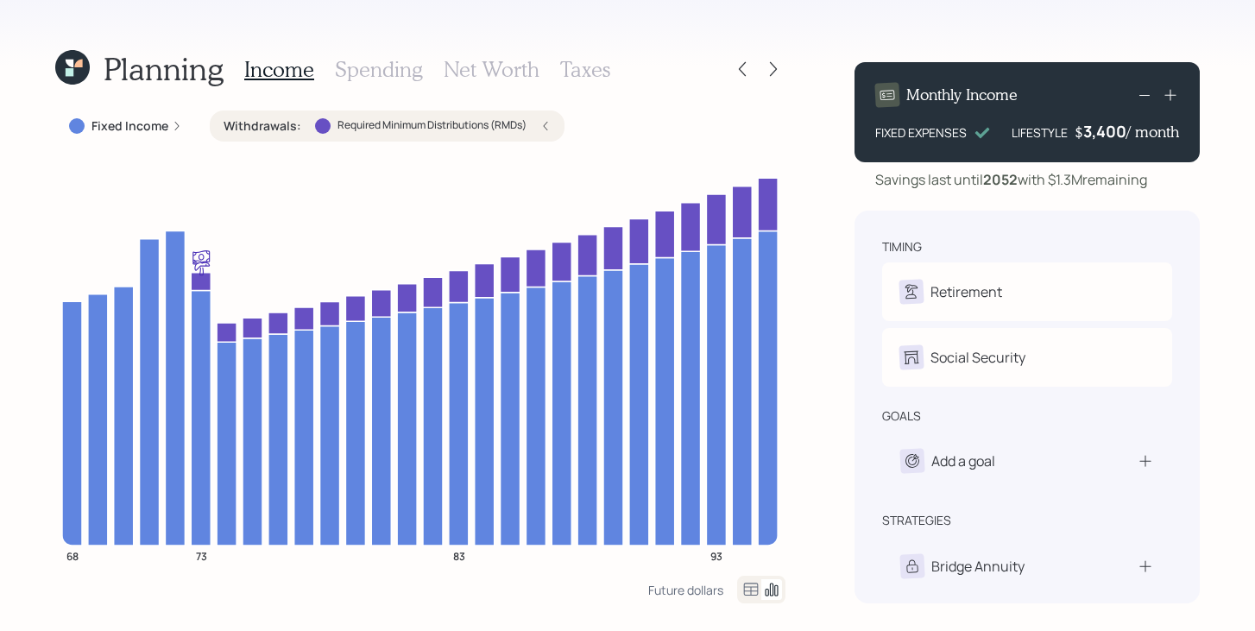
click at [322, 123] on div at bounding box center [323, 126] width 16 height 16
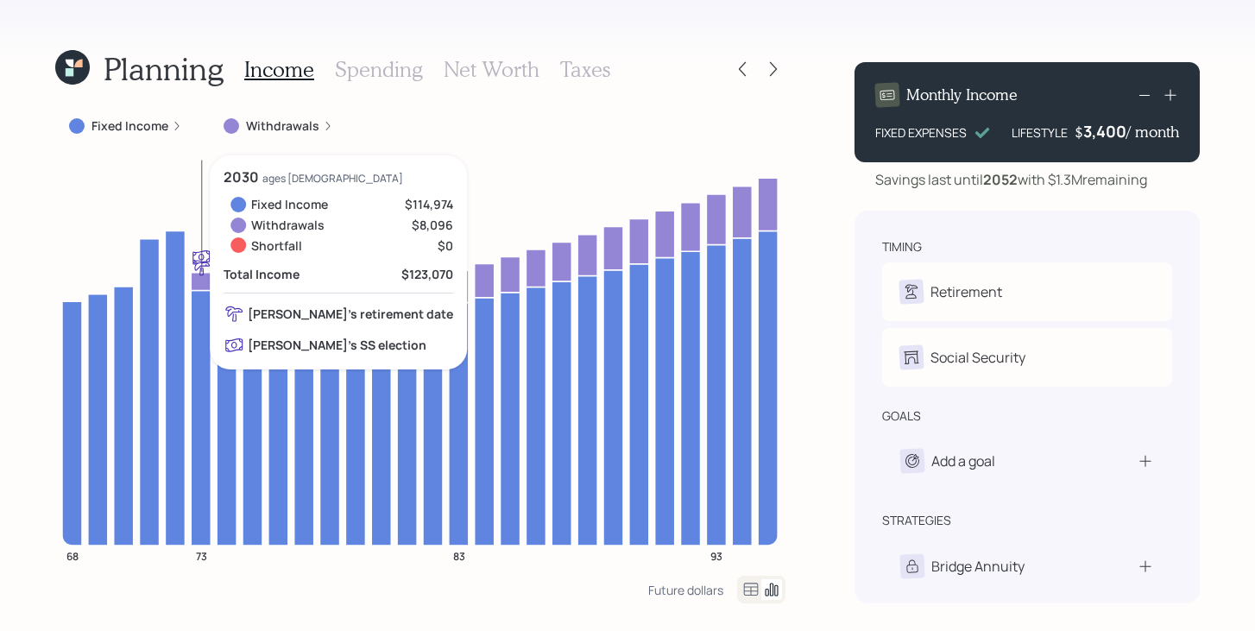
click at [203, 281] on icon at bounding box center [201, 281] width 20 height 18
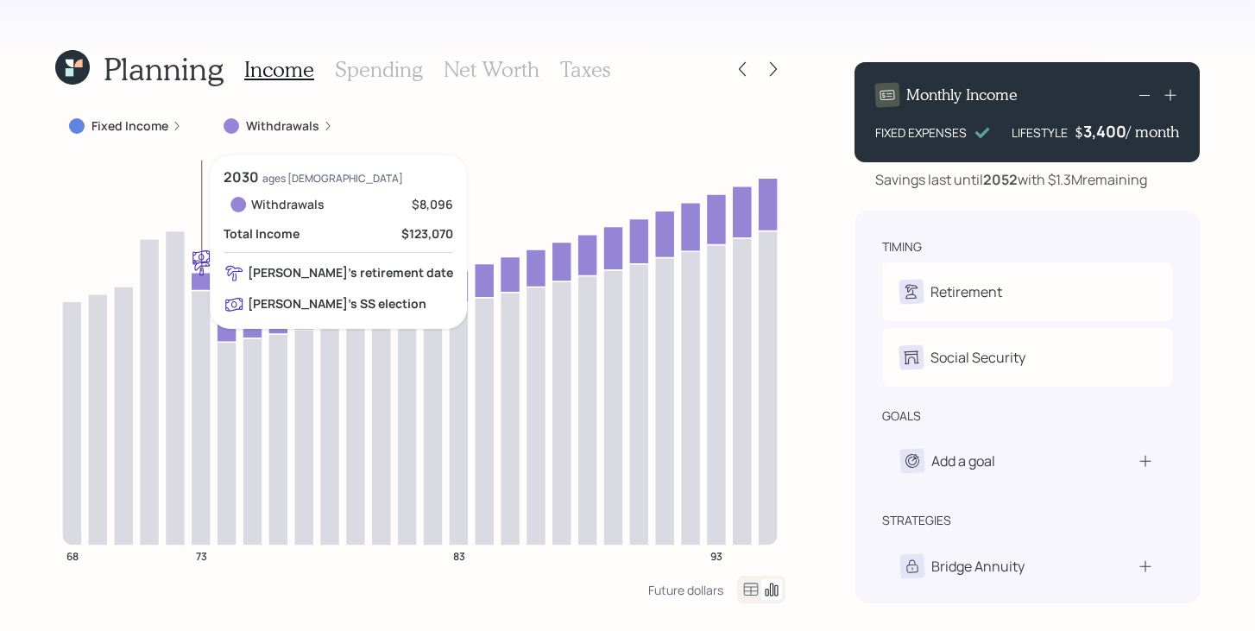
click at [203, 281] on icon at bounding box center [201, 281] width 20 height 18
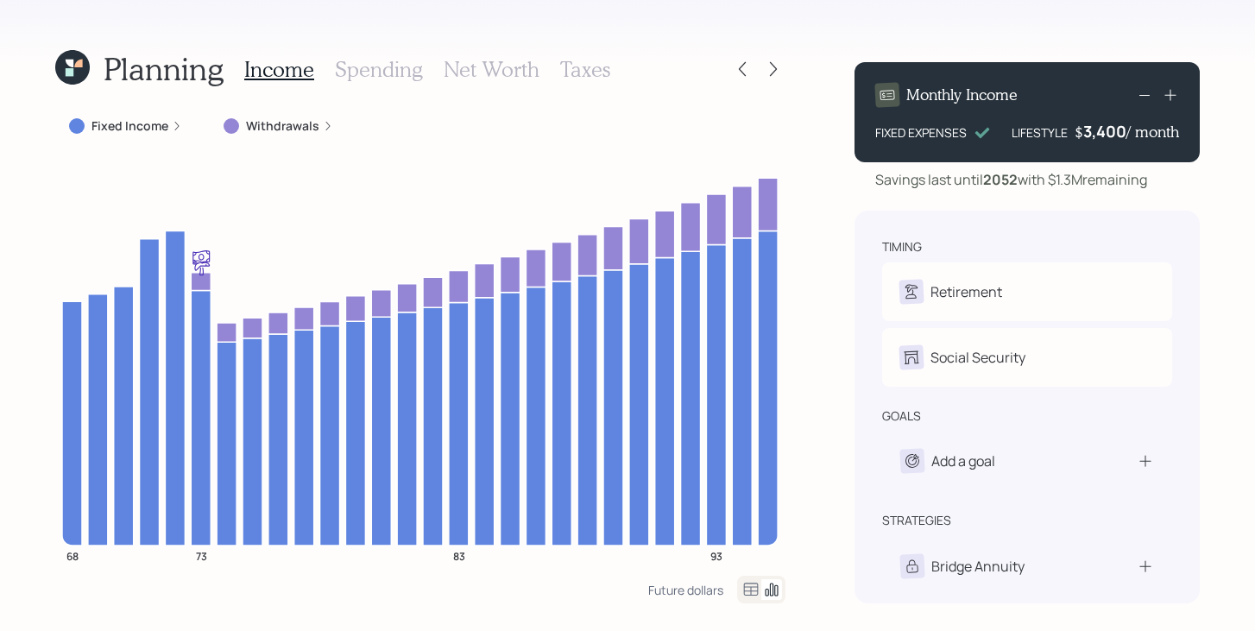
click at [376, 78] on h3 "Spending" at bounding box center [379, 69] width 88 height 25
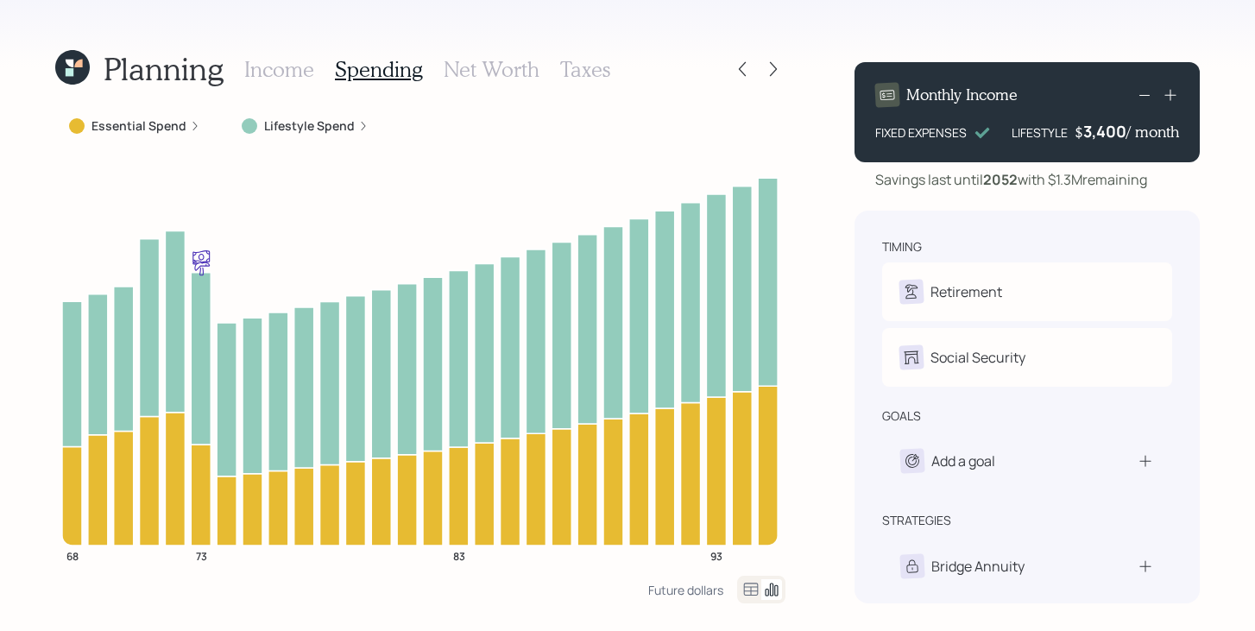
click at [290, 117] on label "Lifestyle Spend" at bounding box center [309, 125] width 91 height 17
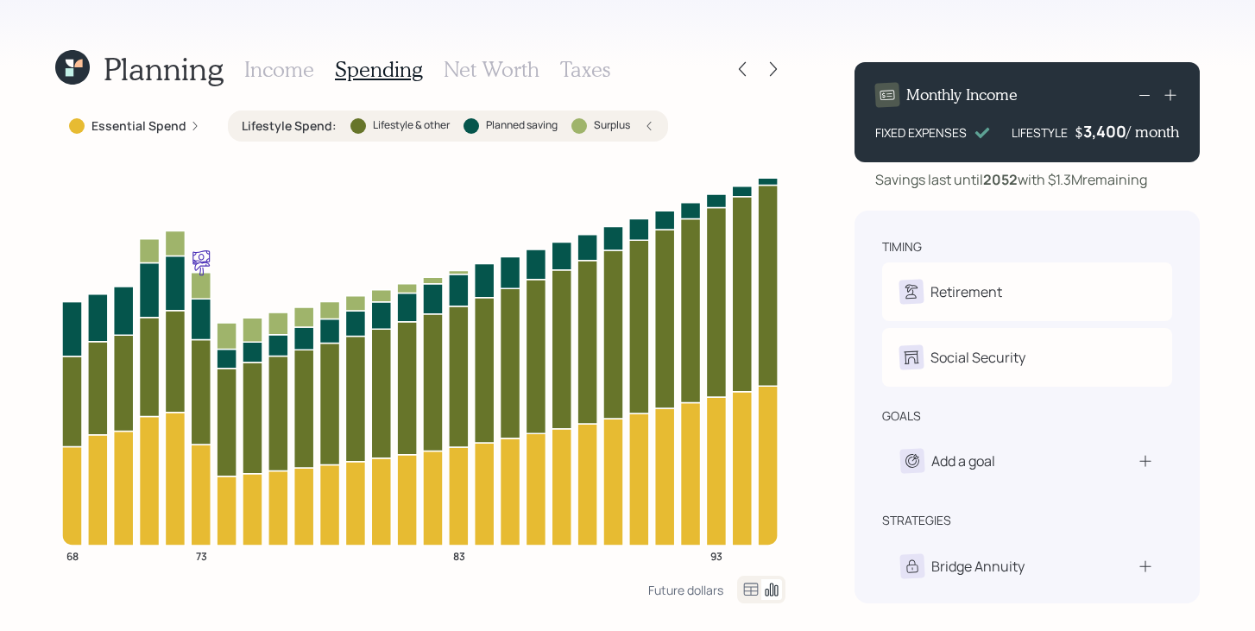
click at [338, 117] on div "Lifestyle Spend : Lifestyle & other Planned saving Surplus" at bounding box center [448, 125] width 413 height 17
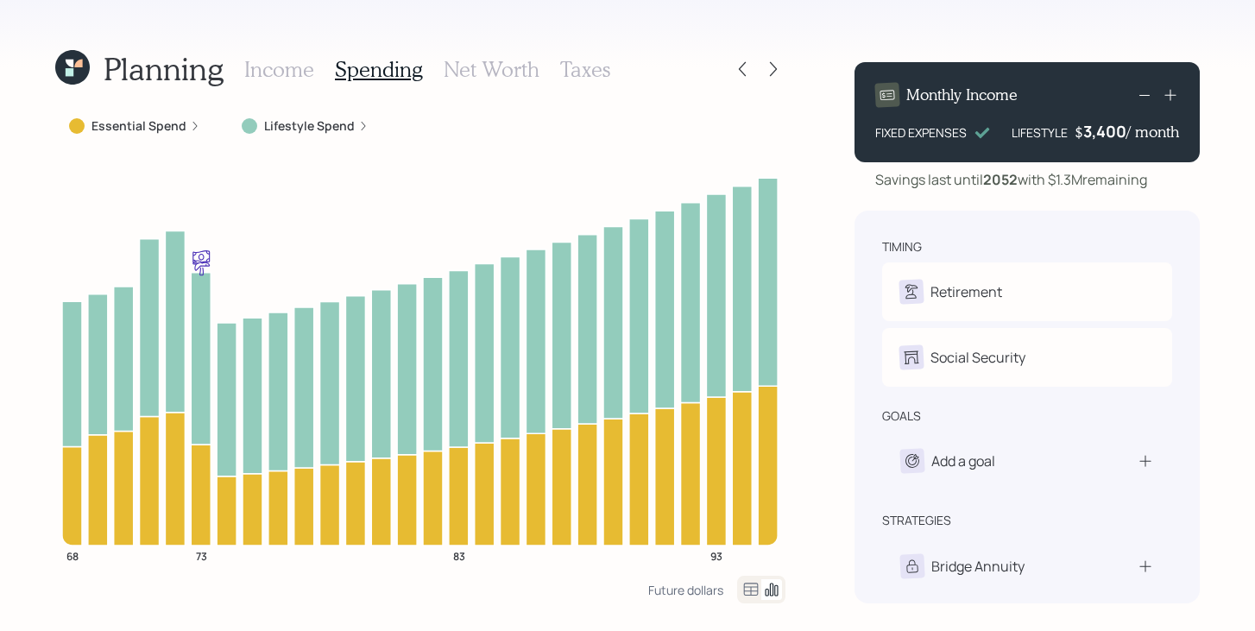
click at [317, 76] on div "Income Spending Net Worth Taxes" at bounding box center [427, 68] width 366 height 41
click at [293, 73] on h3 "Income" at bounding box center [279, 69] width 70 height 25
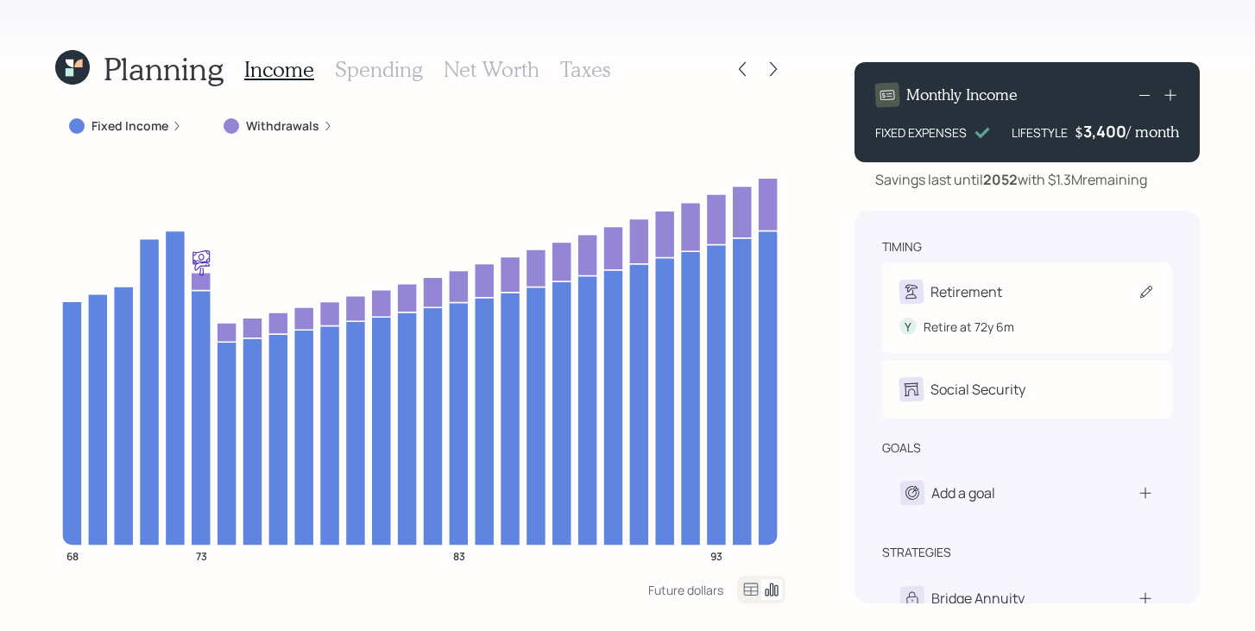
click at [1005, 281] on div "Retirement" at bounding box center [1028, 292] width 256 height 24
select select "6"
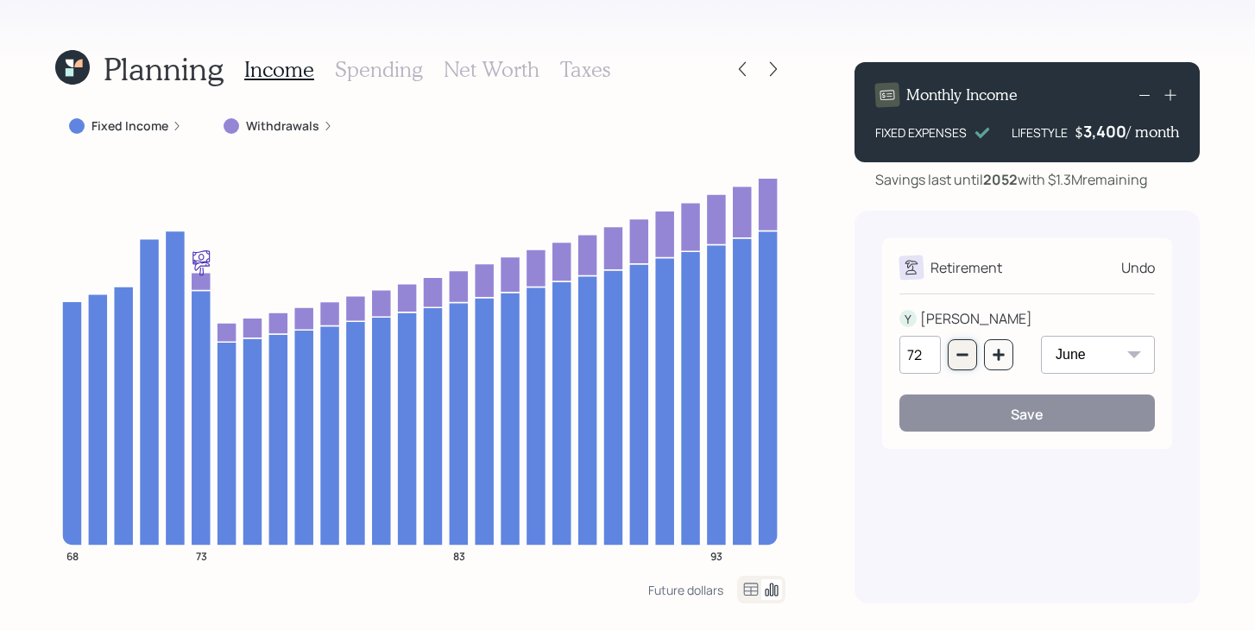
click at [960, 350] on icon "button" at bounding box center [963, 355] width 14 height 14
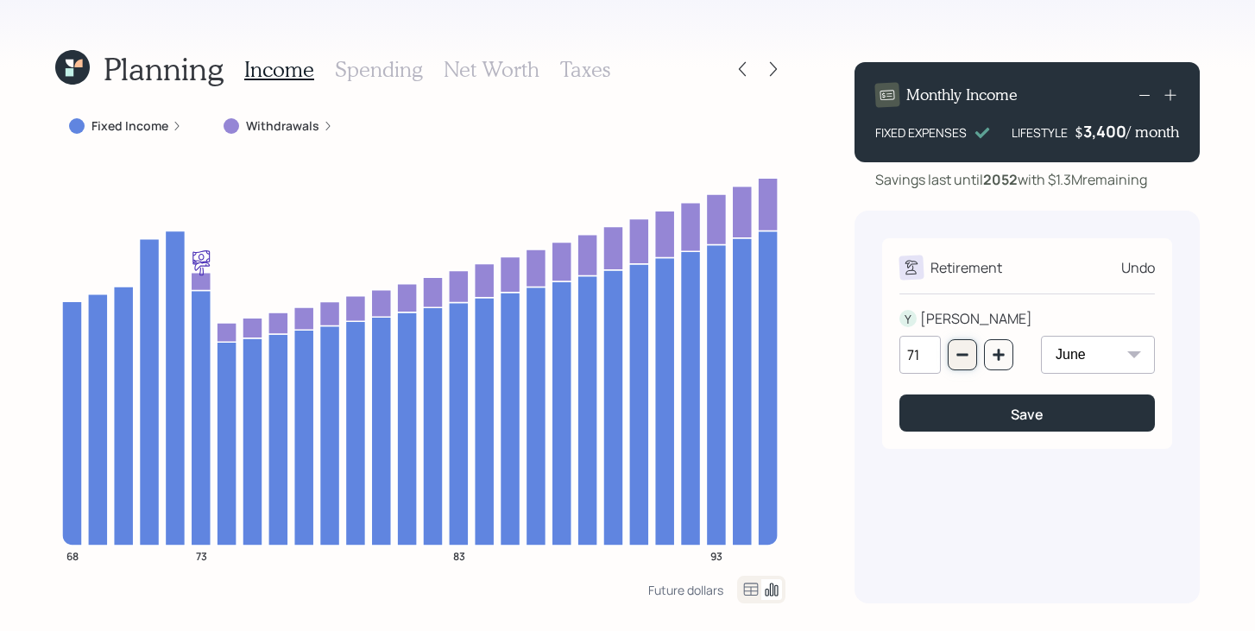
click at [960, 350] on icon "button" at bounding box center [963, 355] width 14 height 14
type input "70"
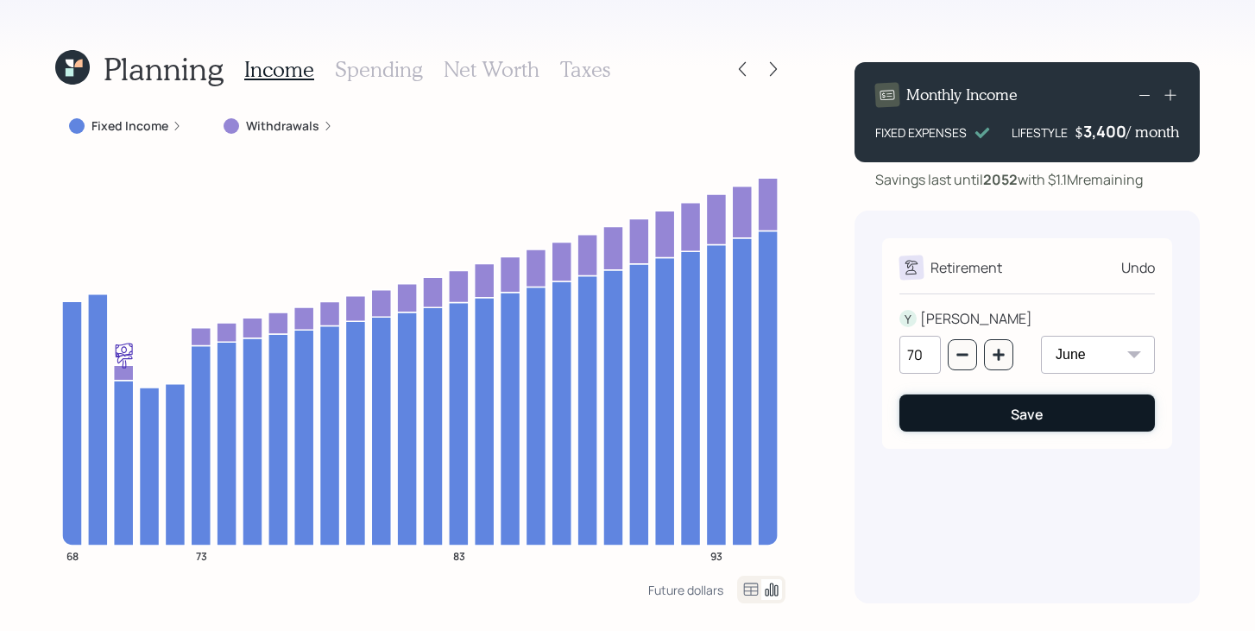
click at [972, 430] on button "Save" at bounding box center [1028, 413] width 256 height 37
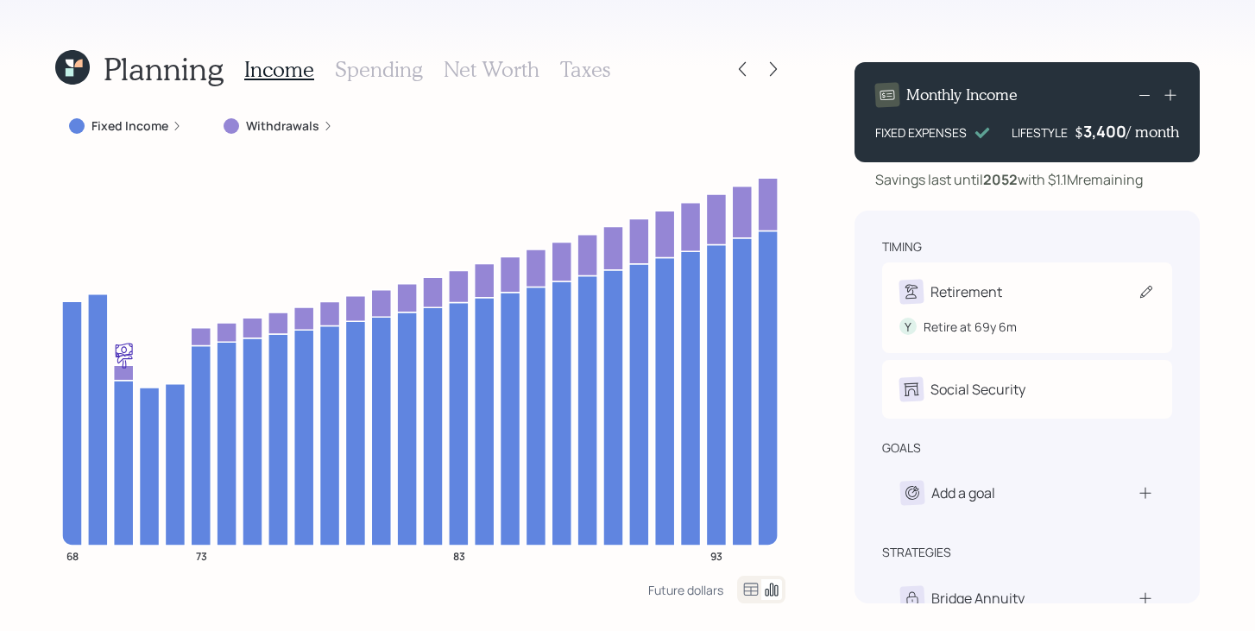
click at [933, 270] on div "Retirement Y Retire at 69y 6m" at bounding box center [1027, 307] width 290 height 91
select select "6"
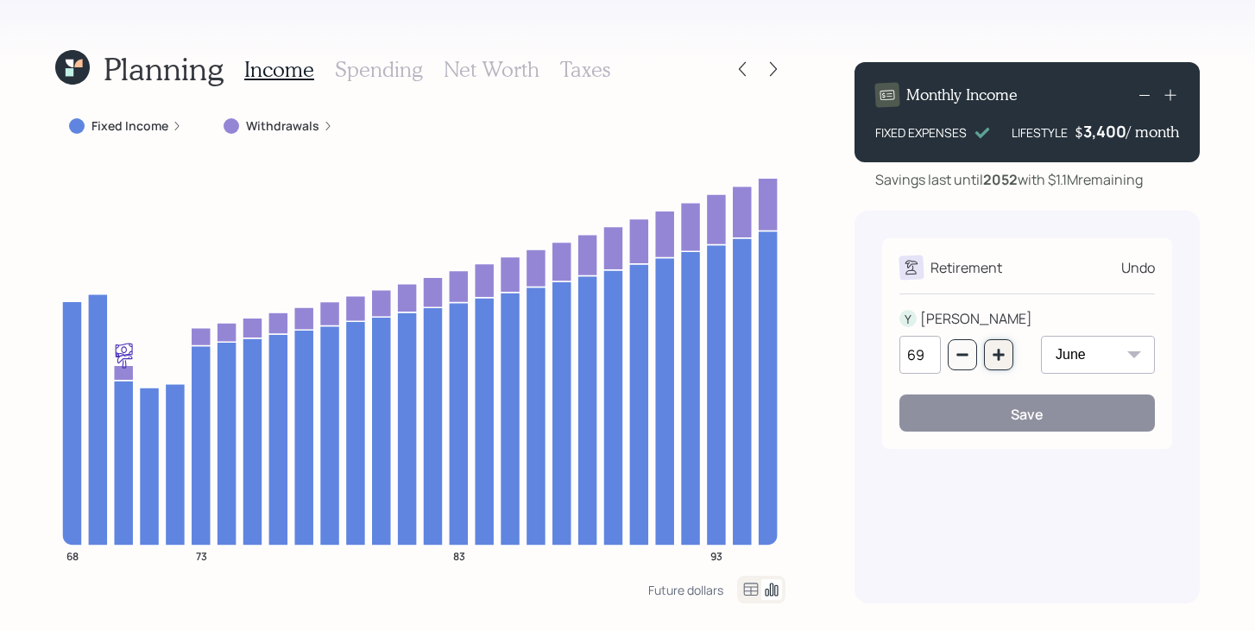
click at [993, 351] on icon "button" at bounding box center [999, 355] width 14 height 14
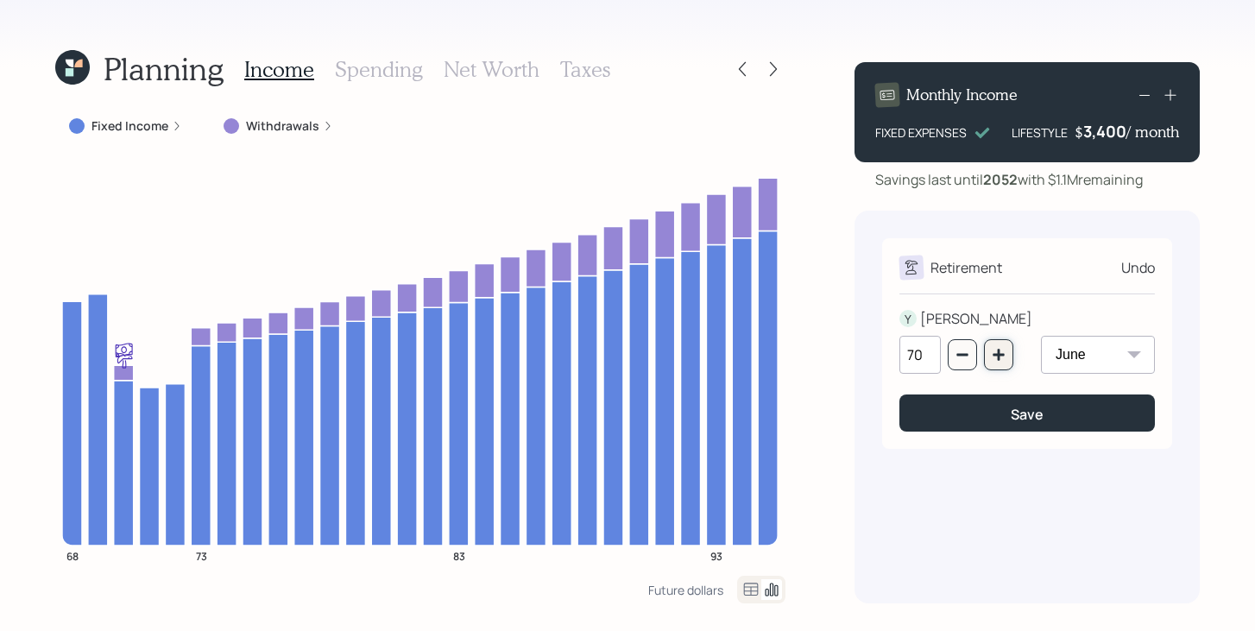
click at [993, 351] on icon "button" at bounding box center [999, 355] width 14 height 14
type input "73"
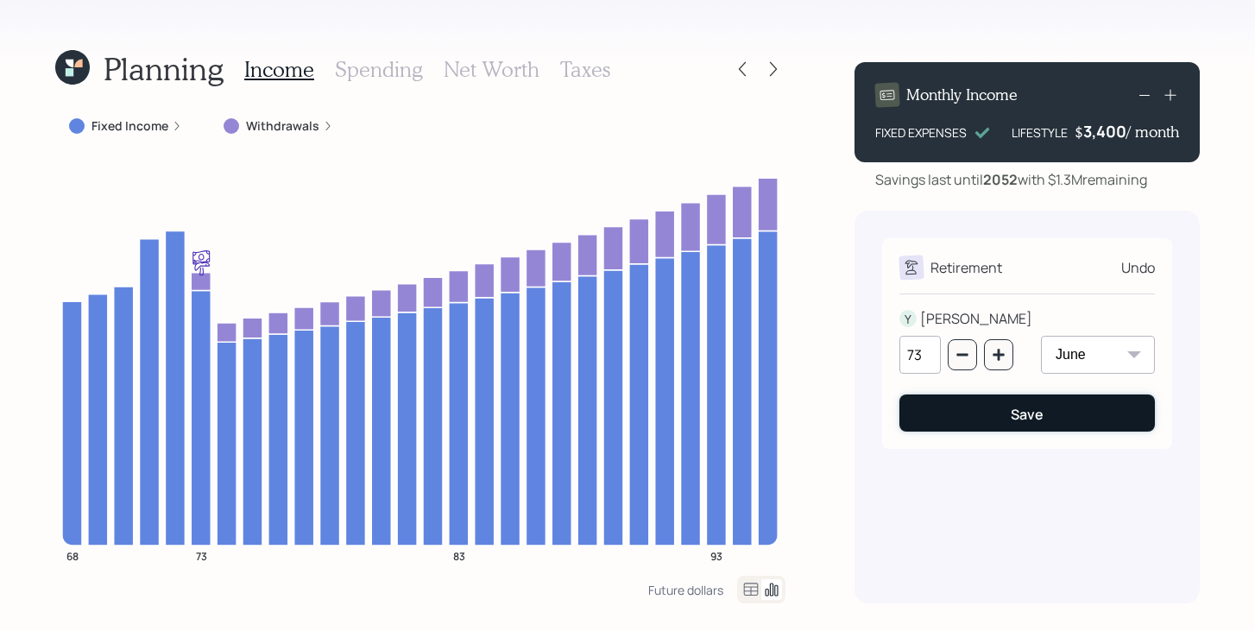
click at [999, 422] on button "Save" at bounding box center [1028, 413] width 256 height 37
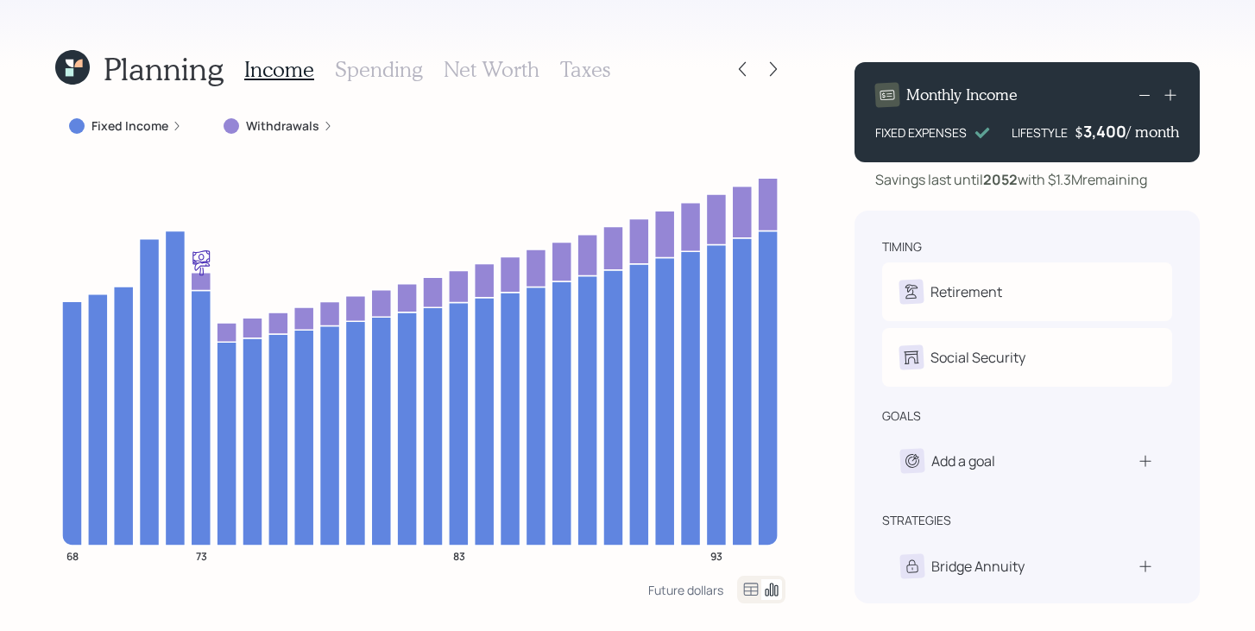
click at [471, 76] on h3 "Net Worth" at bounding box center [492, 69] width 96 height 25
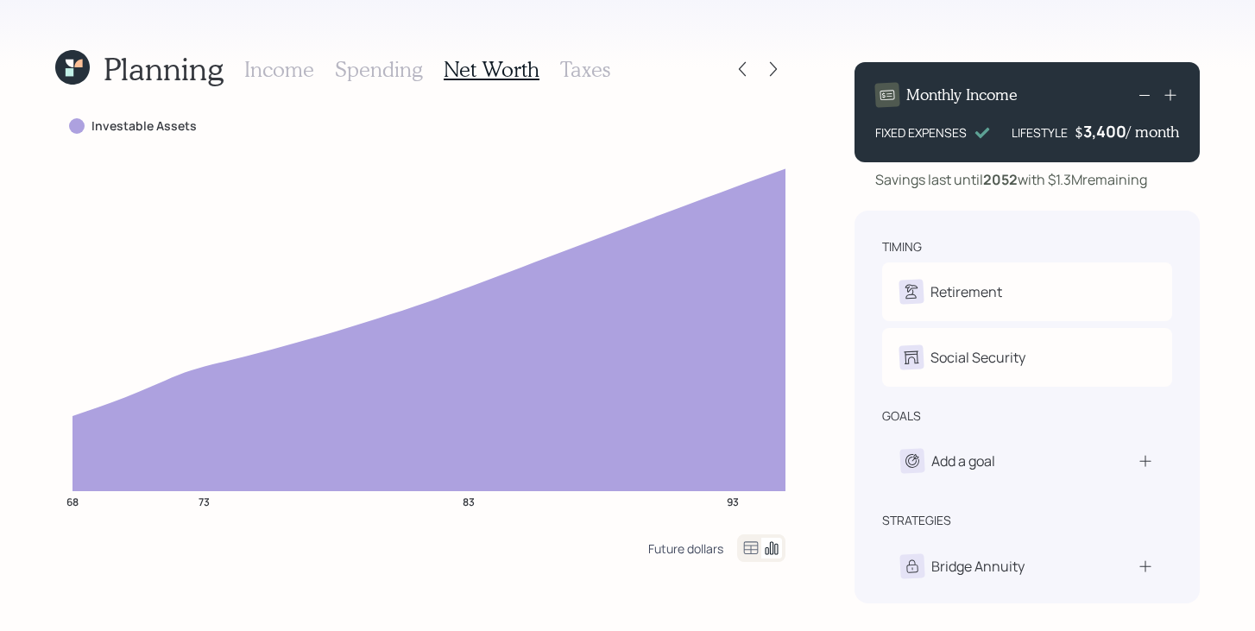
click at [689, 551] on div "Future dollars" at bounding box center [685, 549] width 75 height 16
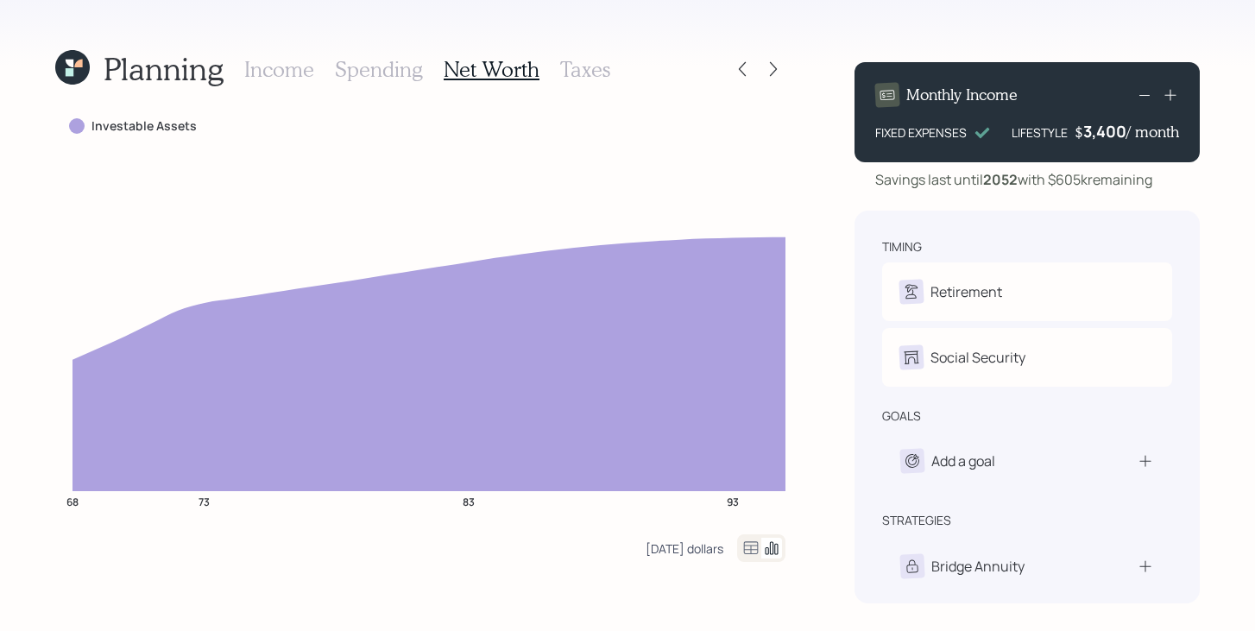
click at [687, 550] on div "Today's dollars" at bounding box center [685, 549] width 78 height 16
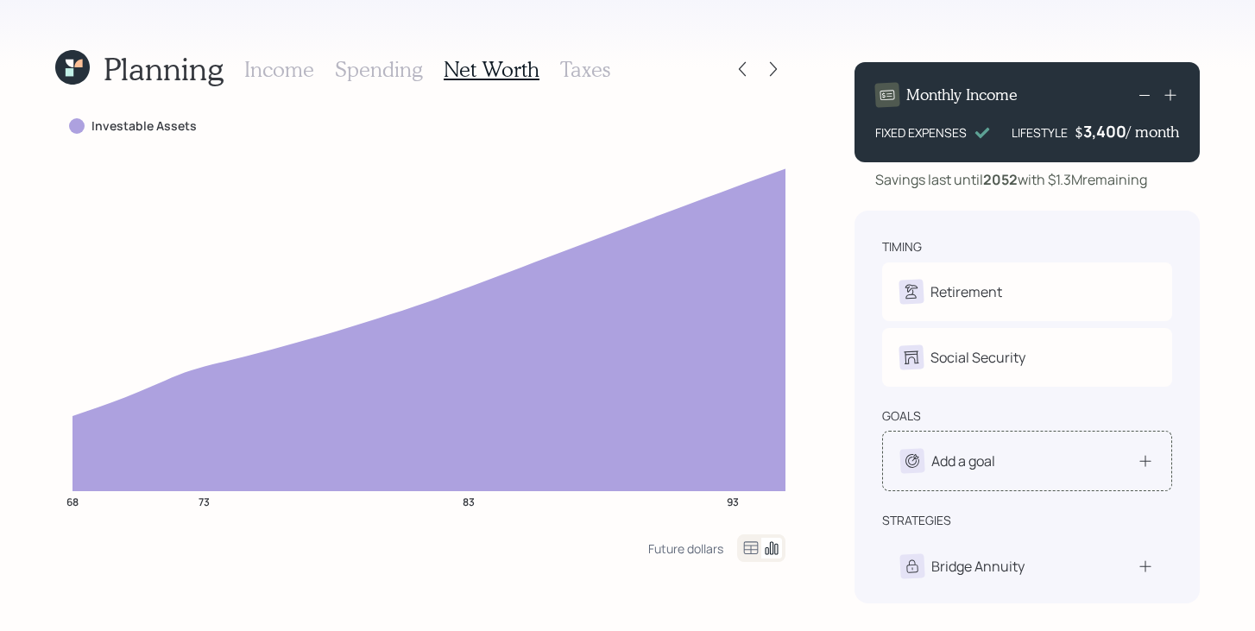
click at [996, 450] on div "Add a goal" at bounding box center [948, 461] width 95 height 24
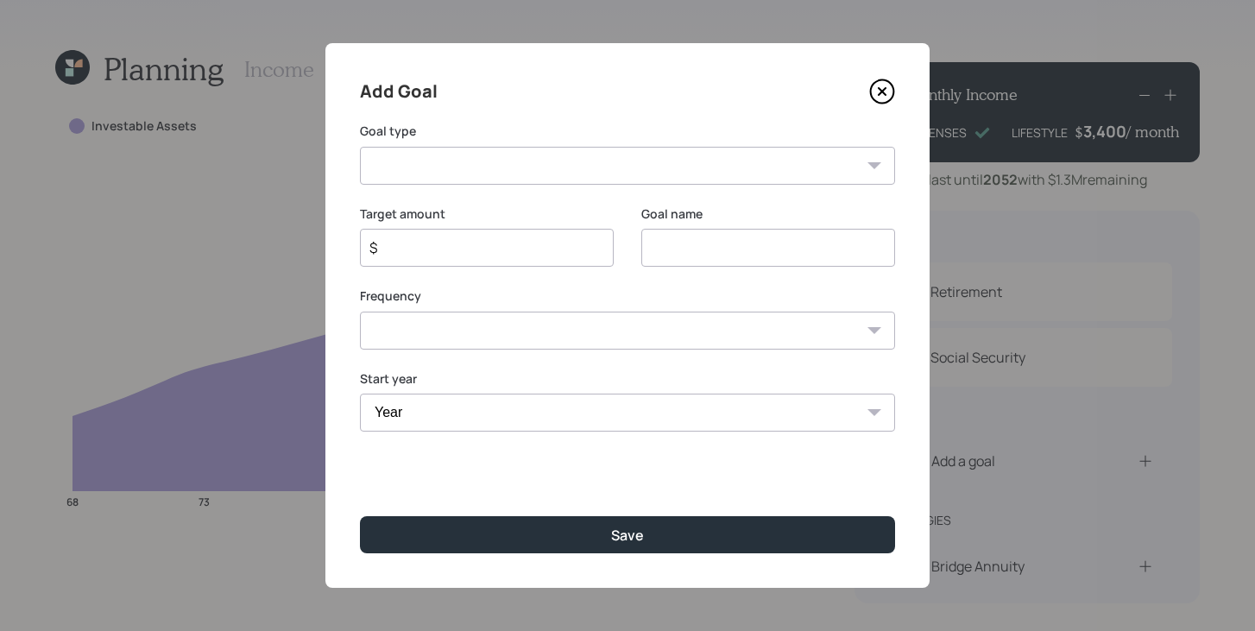
click at [718, 166] on select "Create an emergency fund Donate to charity Purchase a home Make a purchase Supp…" at bounding box center [627, 166] width 535 height 38
select select "other"
click at [360, 147] on select "Create an emergency fund Donate to charity Purchase a home Make a purchase Supp…" at bounding box center [627, 166] width 535 height 38
click at [763, 259] on input "Other" at bounding box center [769, 248] width 254 height 38
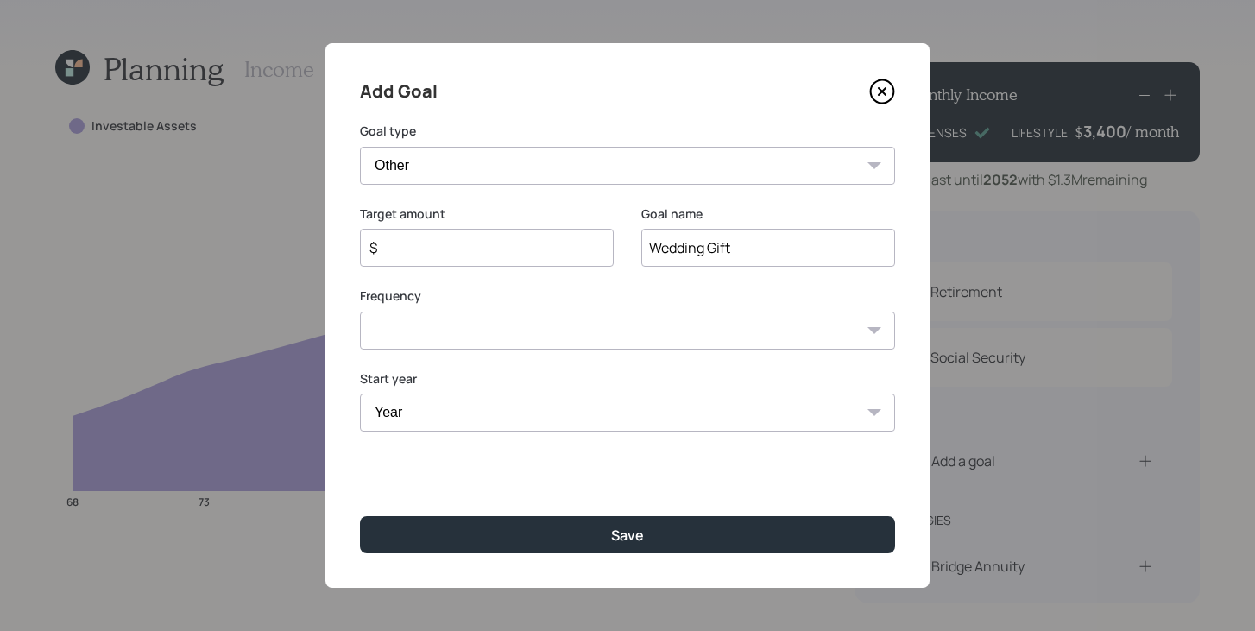
click at [485, 252] on input "$" at bounding box center [480, 247] width 224 height 21
click at [747, 245] on input "Wedding Gift" at bounding box center [769, 248] width 254 height 38
type input "Wedding Gift - Rehearsal Dinner"
click at [487, 256] on input "$" at bounding box center [480, 247] width 224 height 21
type input "$ 30,000"
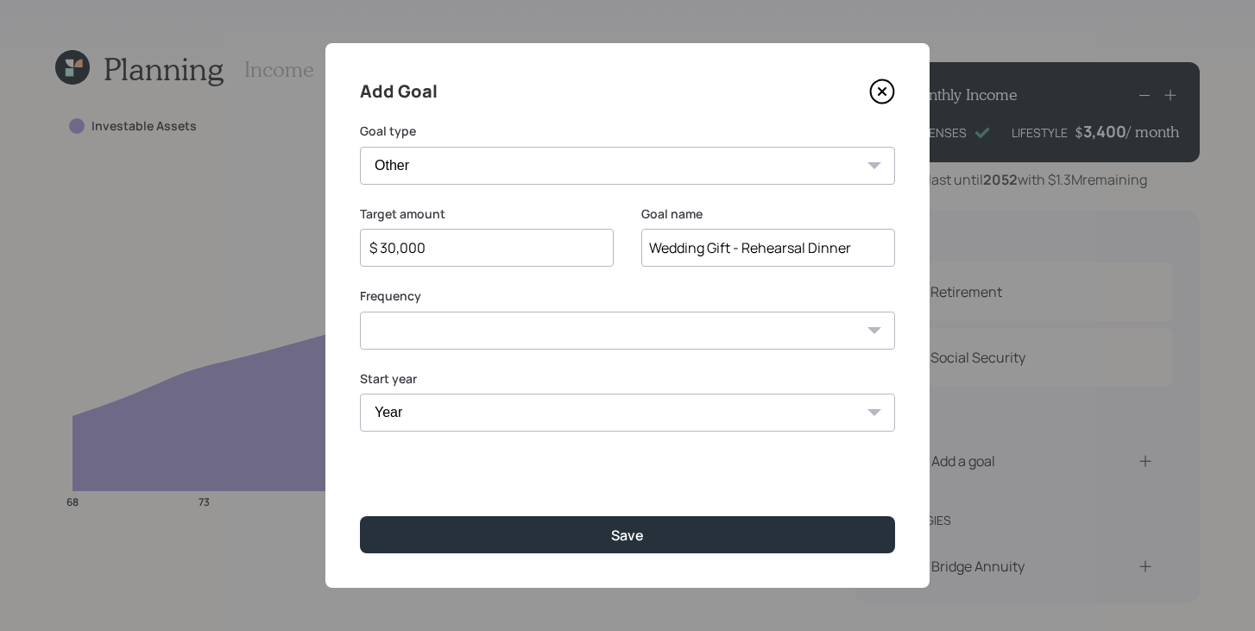
click at [523, 335] on select "One time Every 1 year Every 2 years Every 3 years Every 4 years Every 5 years E…" at bounding box center [627, 331] width 535 height 38
select select "0"
click at [360, 312] on select "One time Every 1 year Every 2 years Every 3 years Every 4 years Every 5 years E…" at bounding box center [627, 331] width 535 height 38
click at [478, 417] on select "Year 2025 2026 2027 2028 2029 2030 2031 2032 2033 2034 2035 2036 2037 2038 2039…" at bounding box center [627, 413] width 535 height 38
select select "2027"
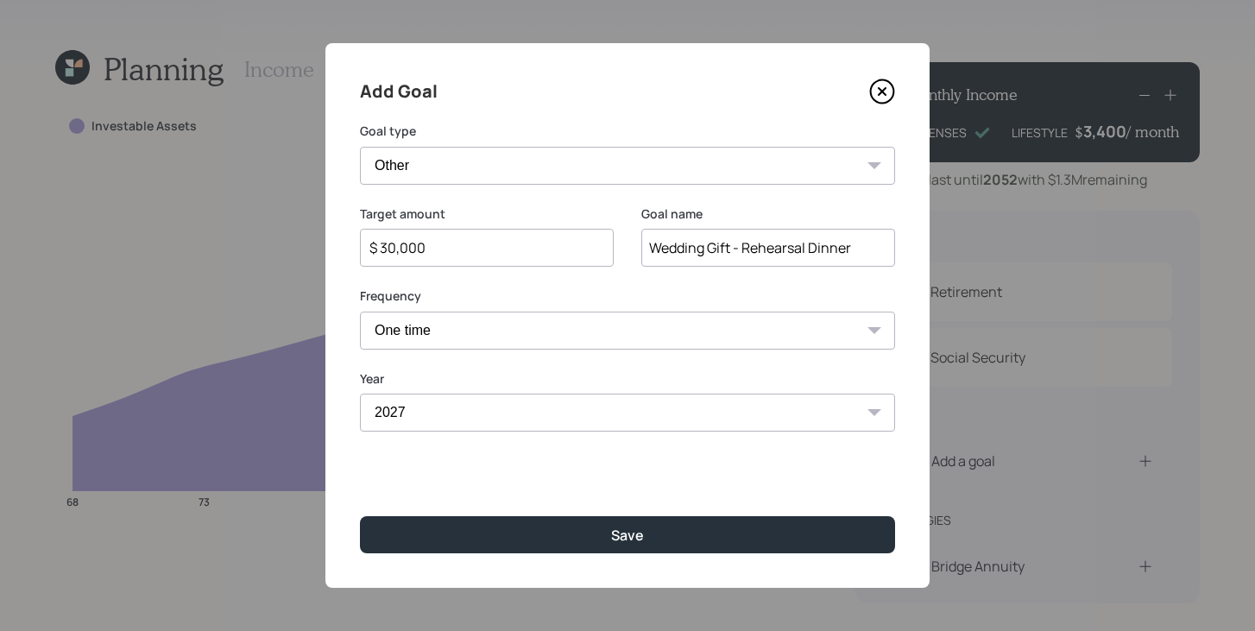
click at [360, 394] on select "Year 2025 2026 2027 2028 2029 2030 2031 2032 2033 2034 2035 2036 2037 2038 2039…" at bounding box center [627, 413] width 535 height 38
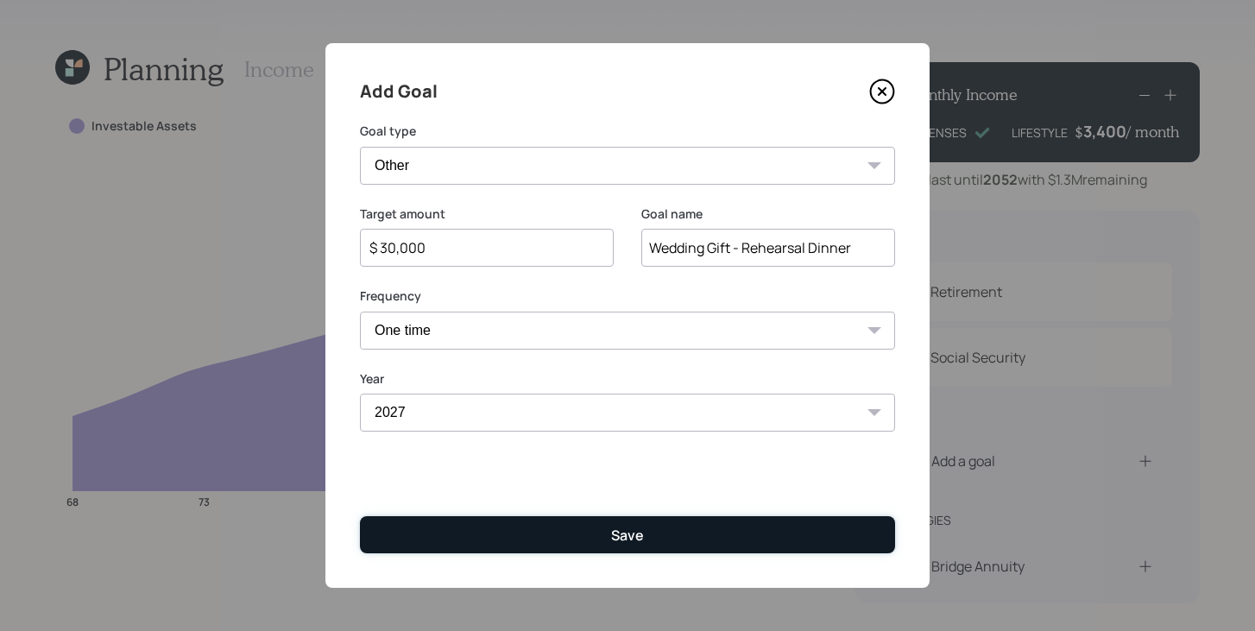
click at [552, 531] on button "Save" at bounding box center [627, 534] width 535 height 37
type input "$"
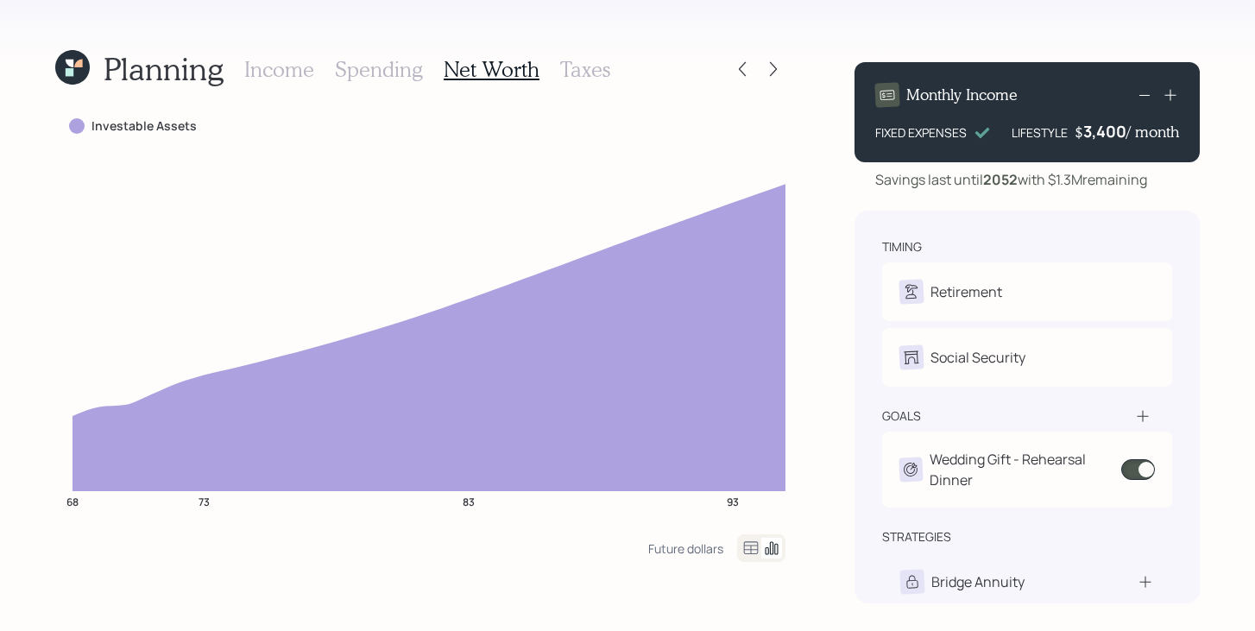
click at [1147, 419] on icon at bounding box center [1143, 416] width 17 height 17
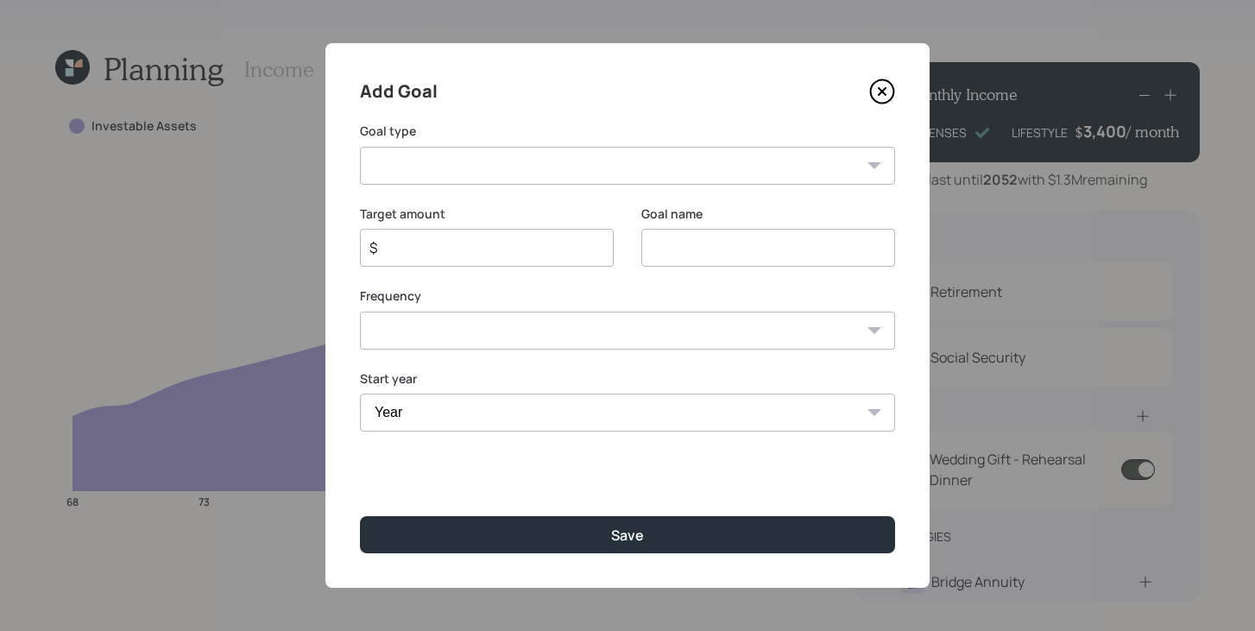
click at [520, 168] on select "Create an emergency fund Donate to charity Purchase a home Make a purchase Supp…" at bounding box center [627, 166] width 535 height 38
select select "house"
click at [360, 147] on select "Create an emergency fund Donate to charity Purchase a home Make a purchase Supp…" at bounding box center [627, 166] width 535 height 38
type input "Purchase a home"
click at [503, 256] on input "$" at bounding box center [480, 247] width 224 height 21
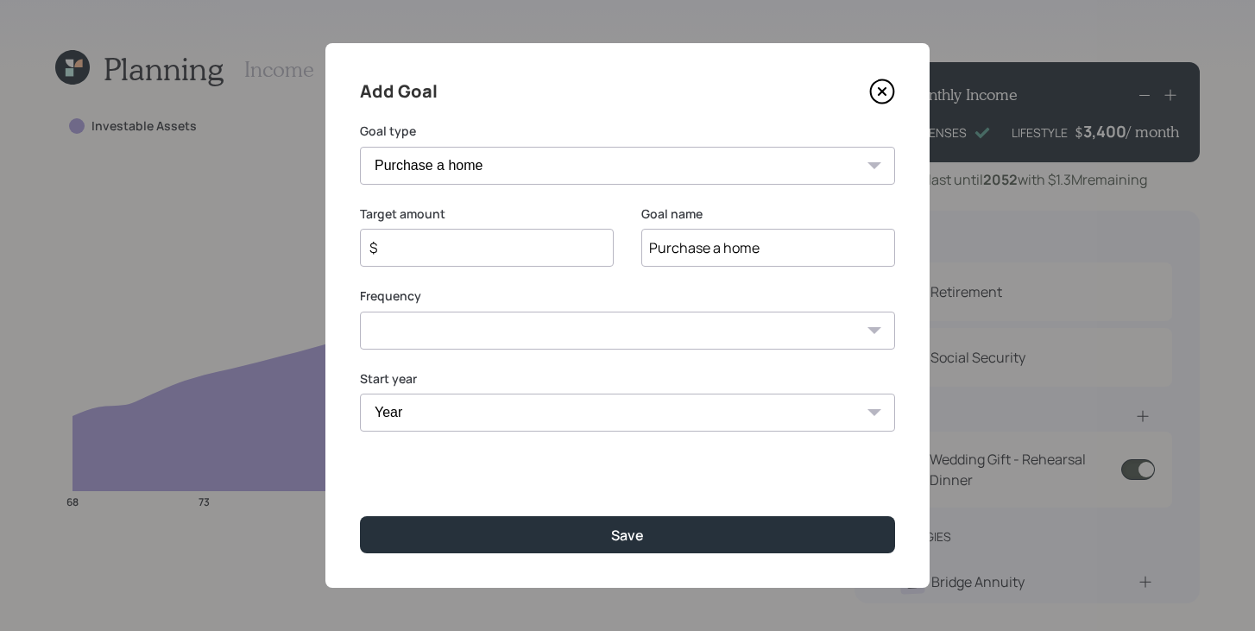
click at [844, 175] on select "Create an emergency fund Donate to charity Purchase a home Make a purchase Supp…" at bounding box center [627, 166] width 535 height 38
select select "other"
click at [360, 147] on select "Create an emergency fund Donate to charity Purchase a home Make a purchase Supp…" at bounding box center [627, 166] width 535 height 38
click at [765, 239] on input "Purchase a home" at bounding box center [769, 248] width 254 height 38
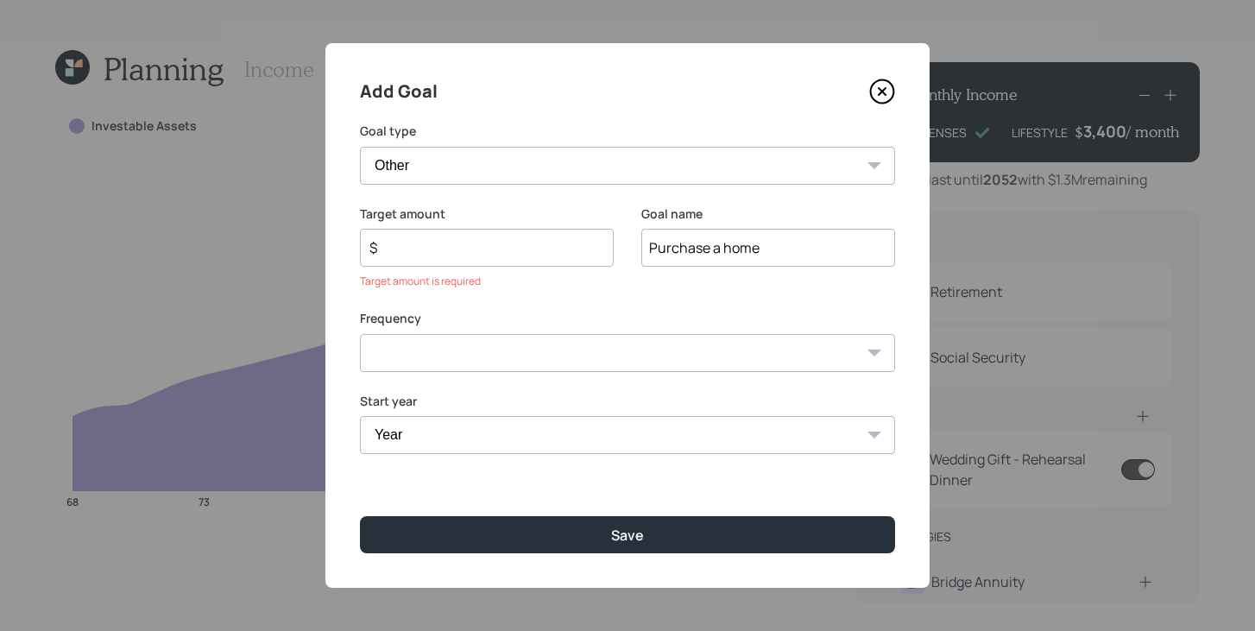
click at [765, 239] on input "Purchase a home" at bounding box center [769, 248] width 254 height 38
type input "Move to Chicago"
click at [467, 255] on input "$" at bounding box center [480, 247] width 224 height 21
click at [895, 85] on icon at bounding box center [882, 92] width 26 height 26
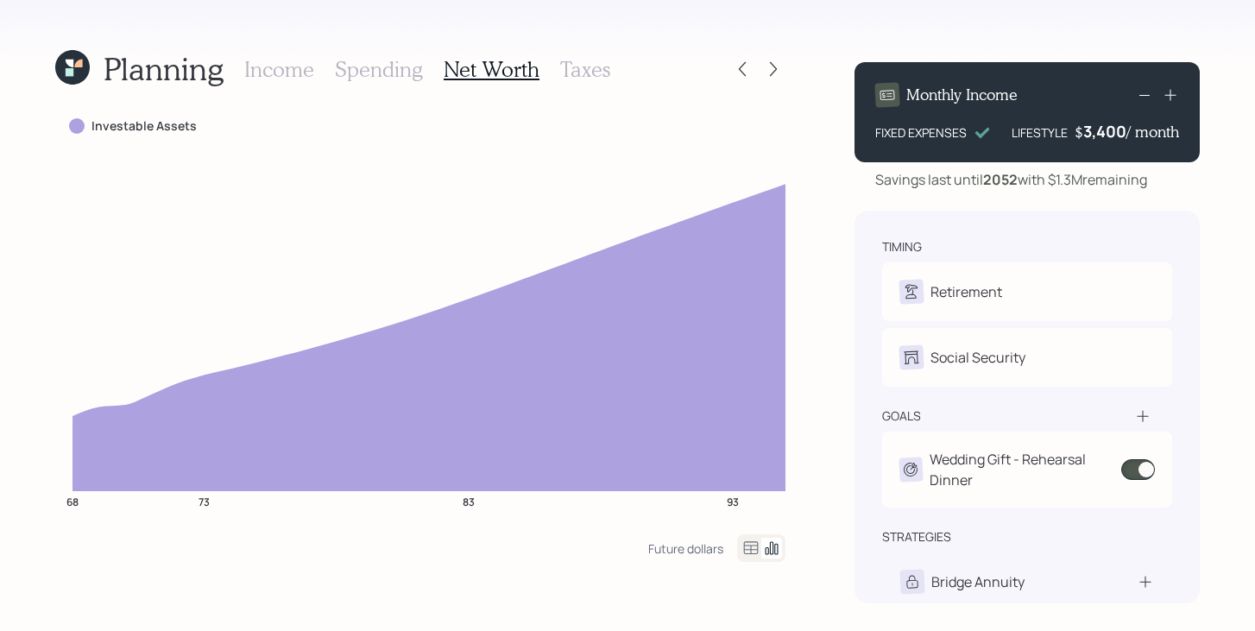
click at [403, 76] on h3 "Spending" at bounding box center [379, 69] width 88 height 25
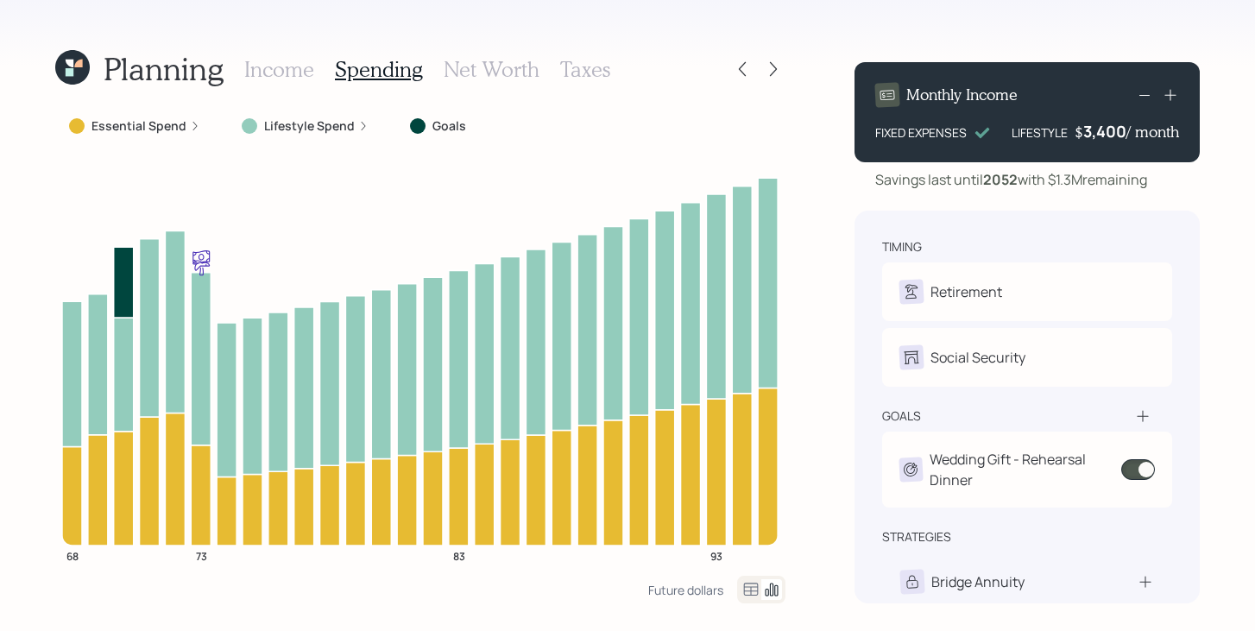
click at [155, 127] on label "Essential Spend" at bounding box center [139, 125] width 95 height 17
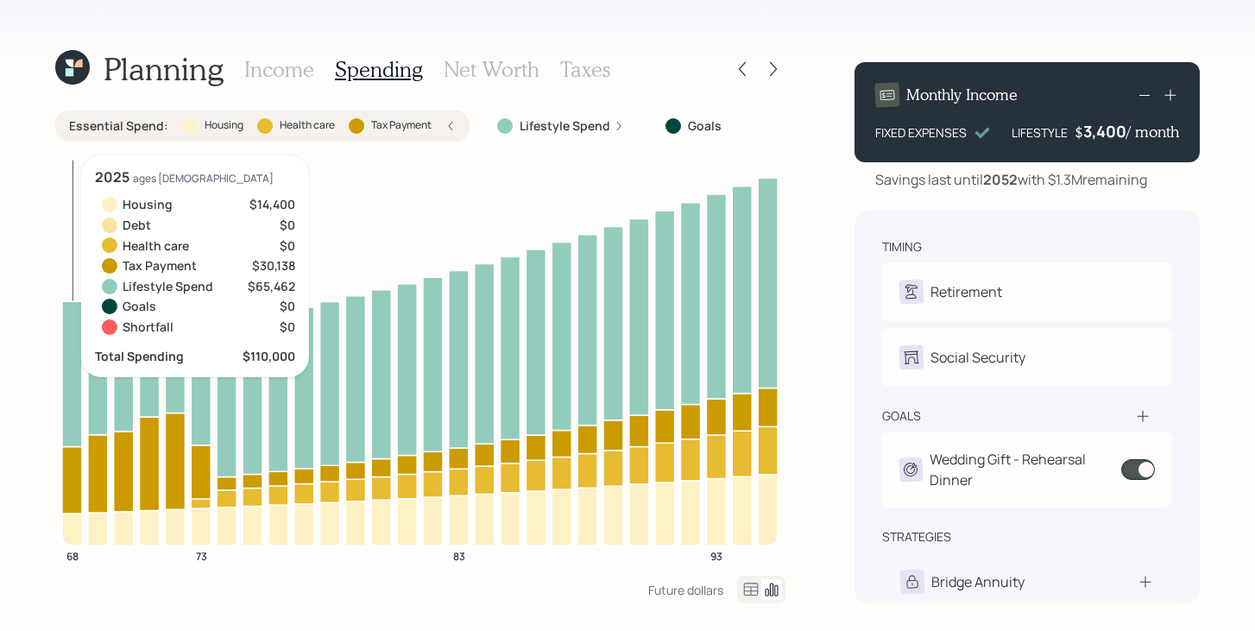
click at [70, 532] on icon at bounding box center [72, 530] width 20 height 32
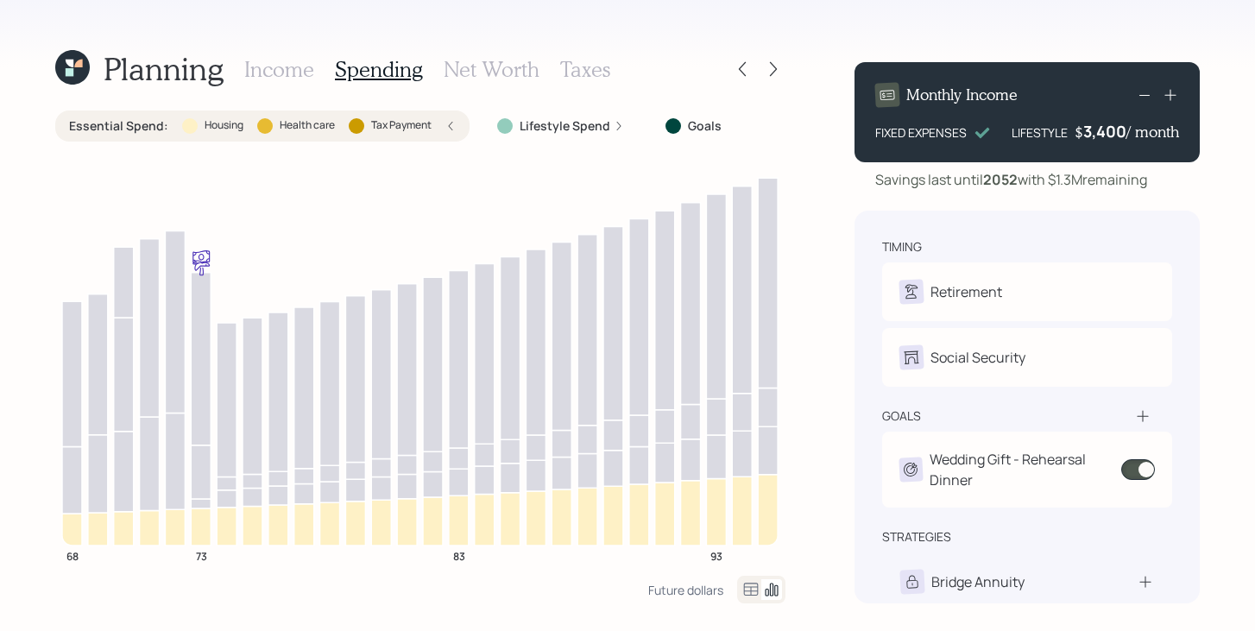
click at [330, 120] on label "Health care" at bounding box center [307, 125] width 55 height 15
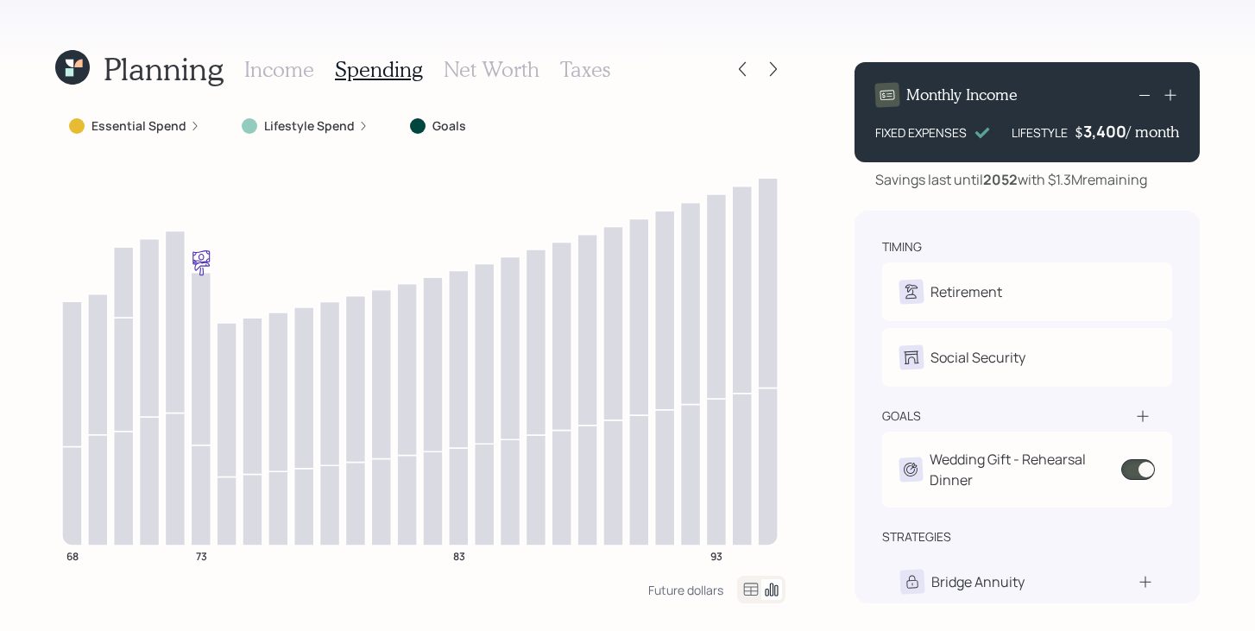
click at [290, 79] on h3 "Income" at bounding box center [279, 69] width 70 height 25
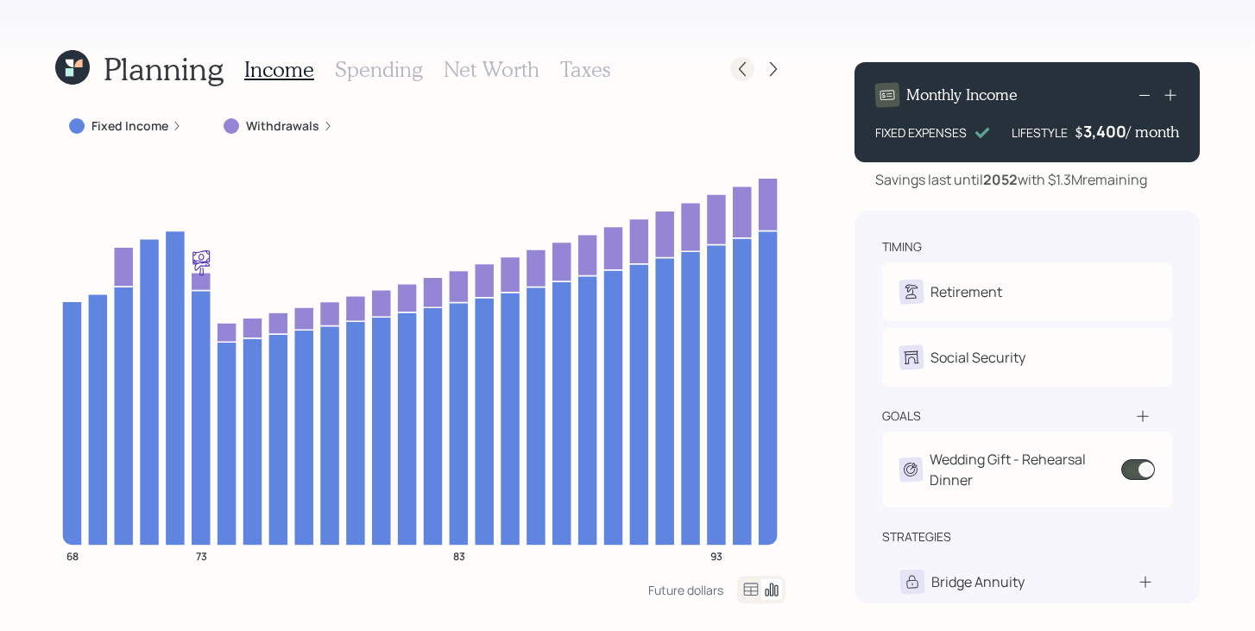
click at [747, 72] on icon at bounding box center [742, 68] width 17 height 17
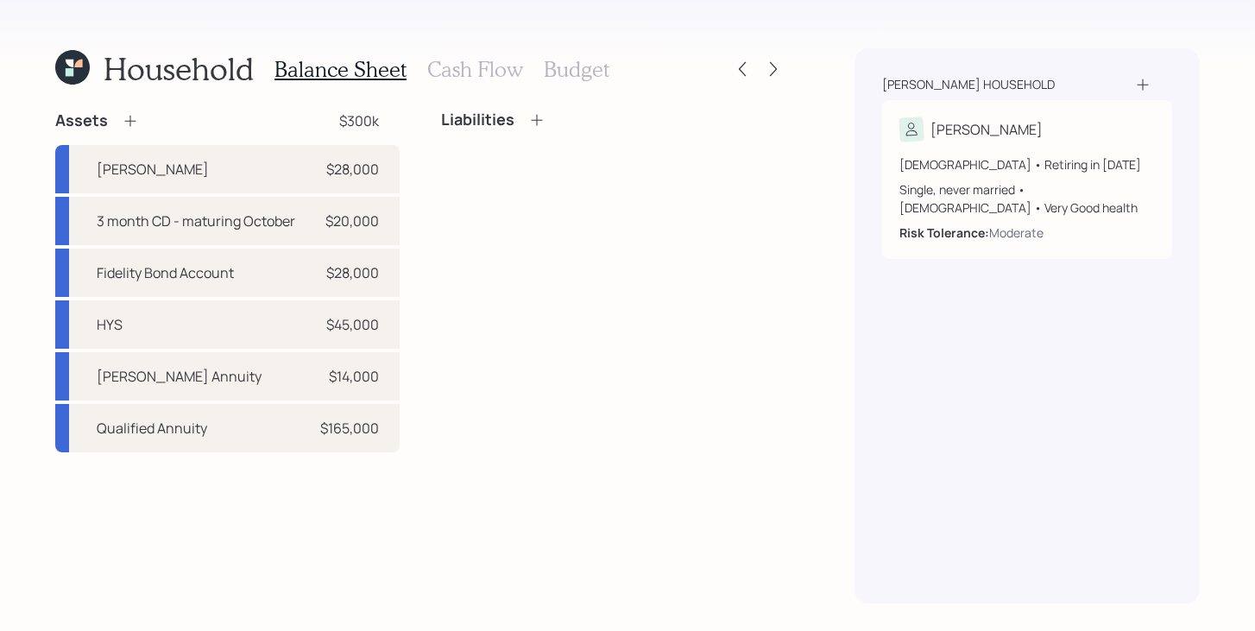
click at [486, 65] on h3 "Cash Flow" at bounding box center [475, 69] width 96 height 25
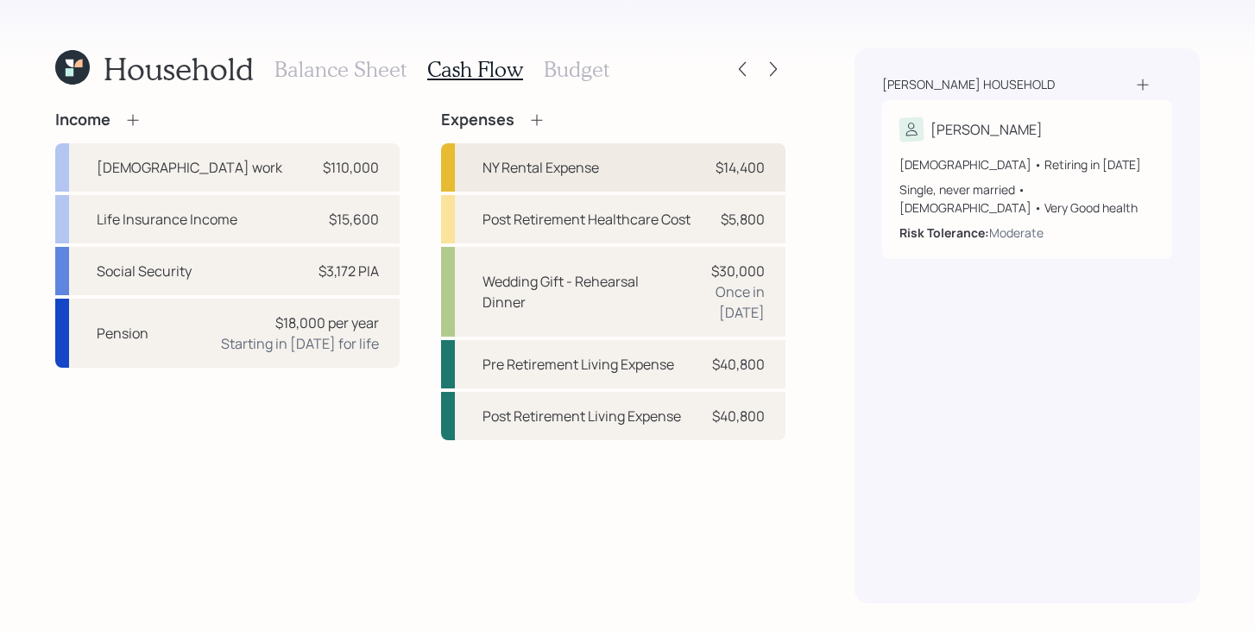
click at [699, 168] on div "NY Rental Expense $14,400" at bounding box center [613, 167] width 345 height 48
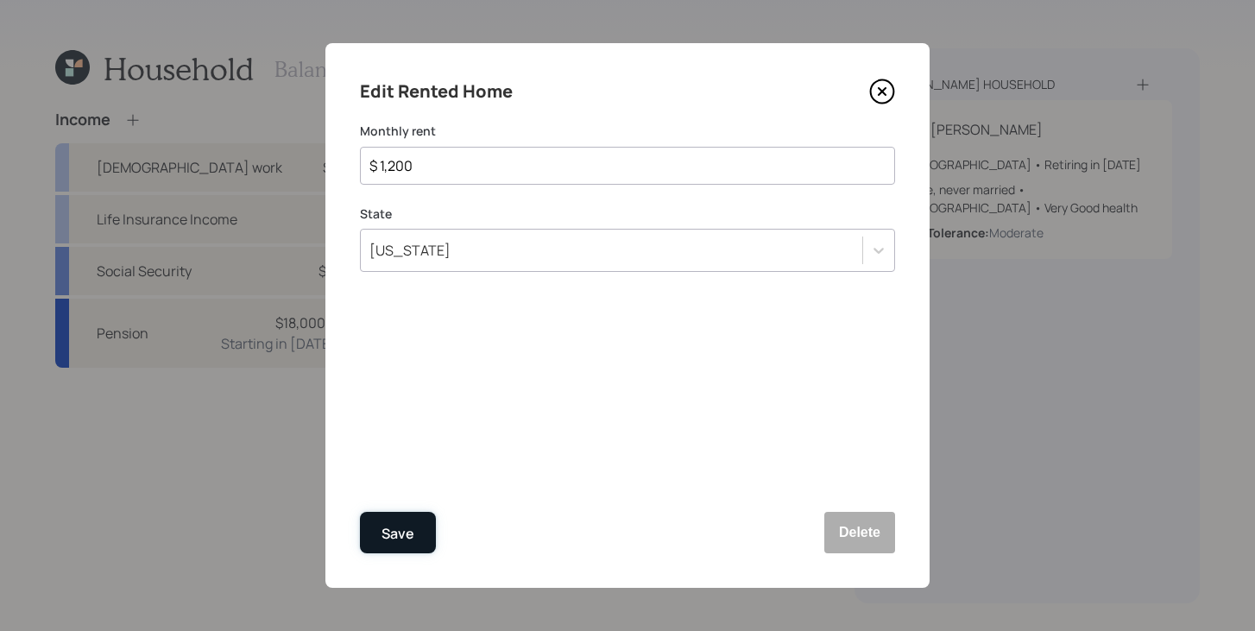
click at [419, 539] on button "Save" at bounding box center [398, 532] width 76 height 41
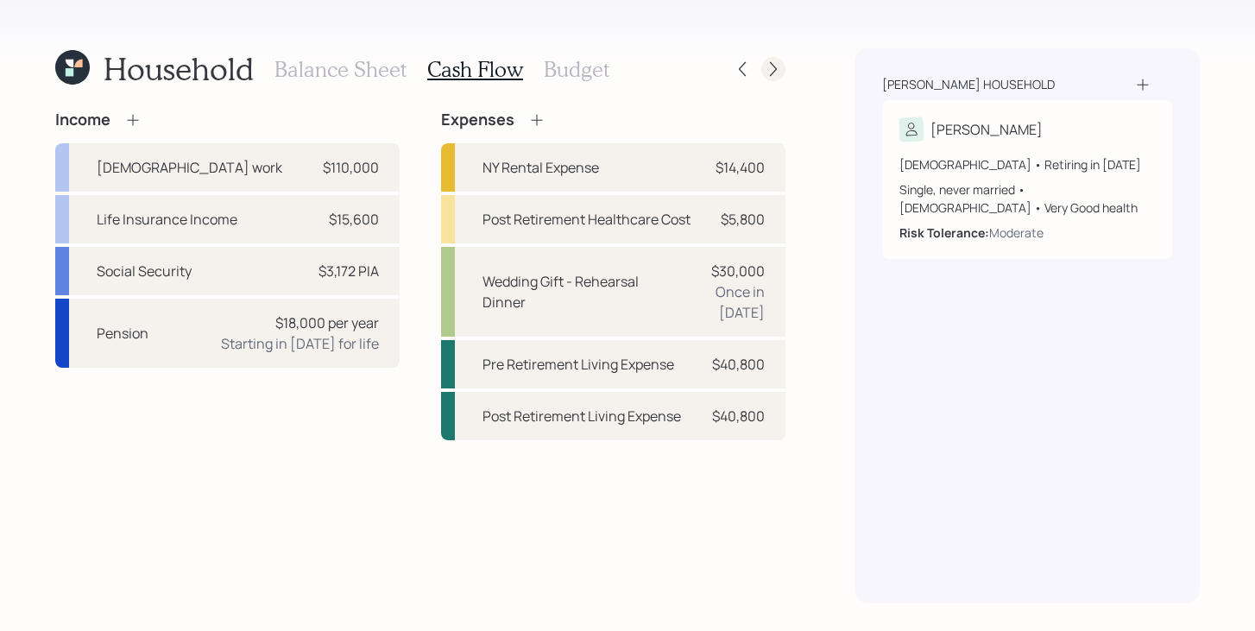
click at [780, 66] on icon at bounding box center [773, 68] width 17 height 17
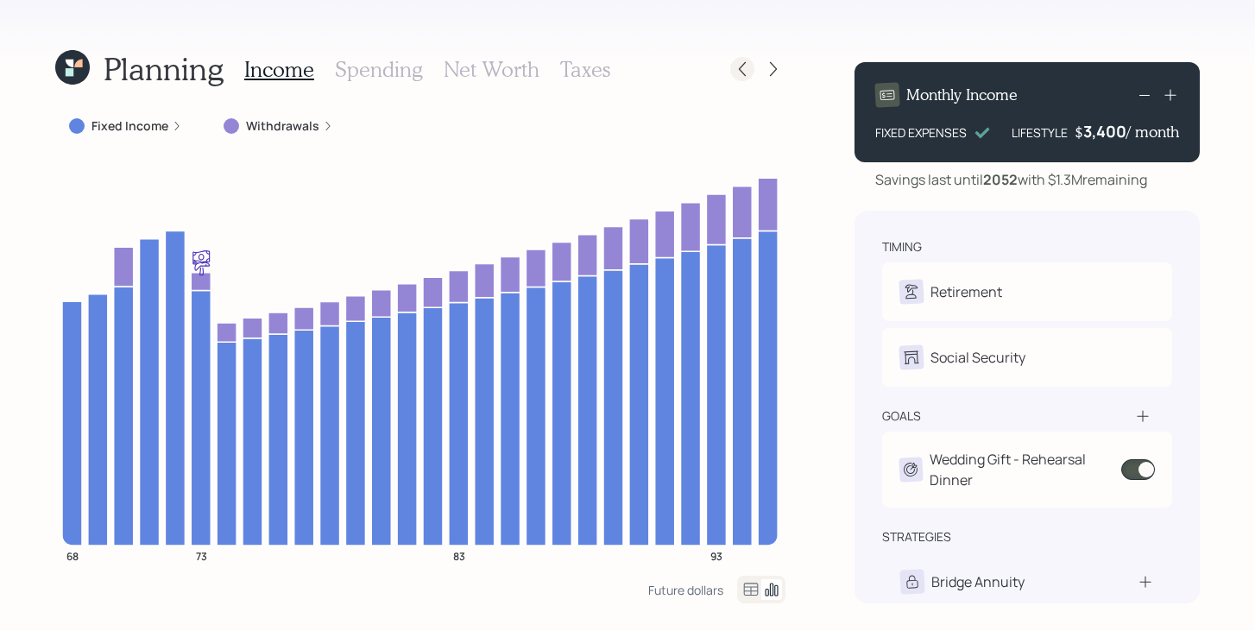
click at [742, 68] on icon at bounding box center [742, 68] width 17 height 17
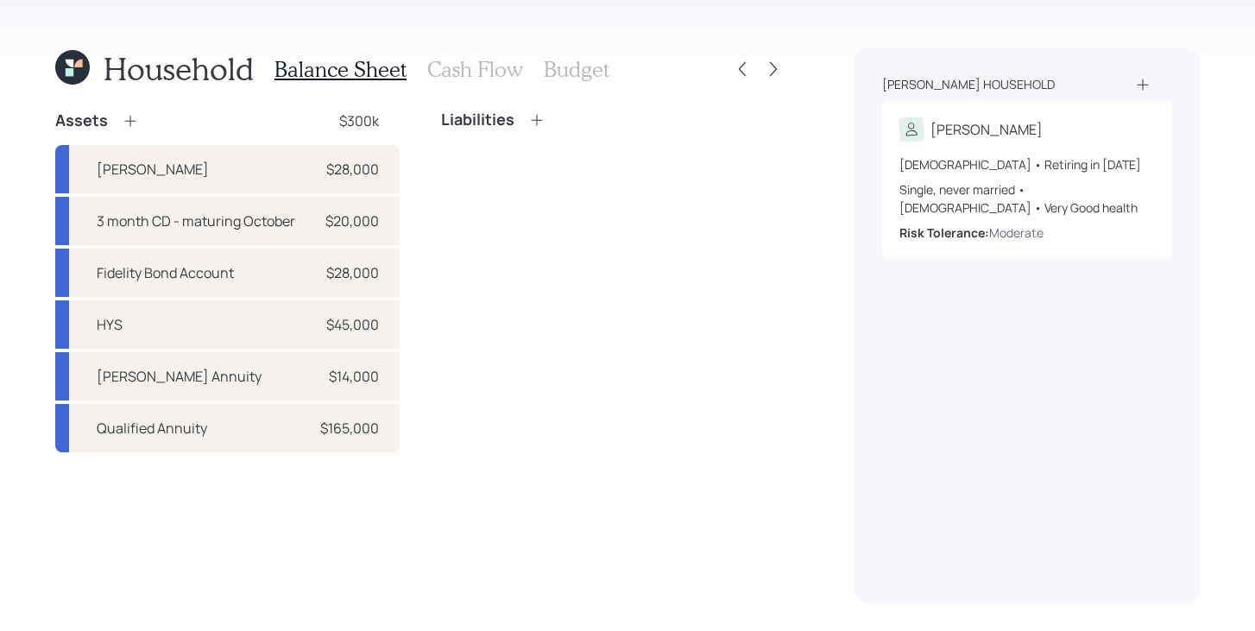
click at [480, 66] on h3 "Cash Flow" at bounding box center [475, 69] width 96 height 25
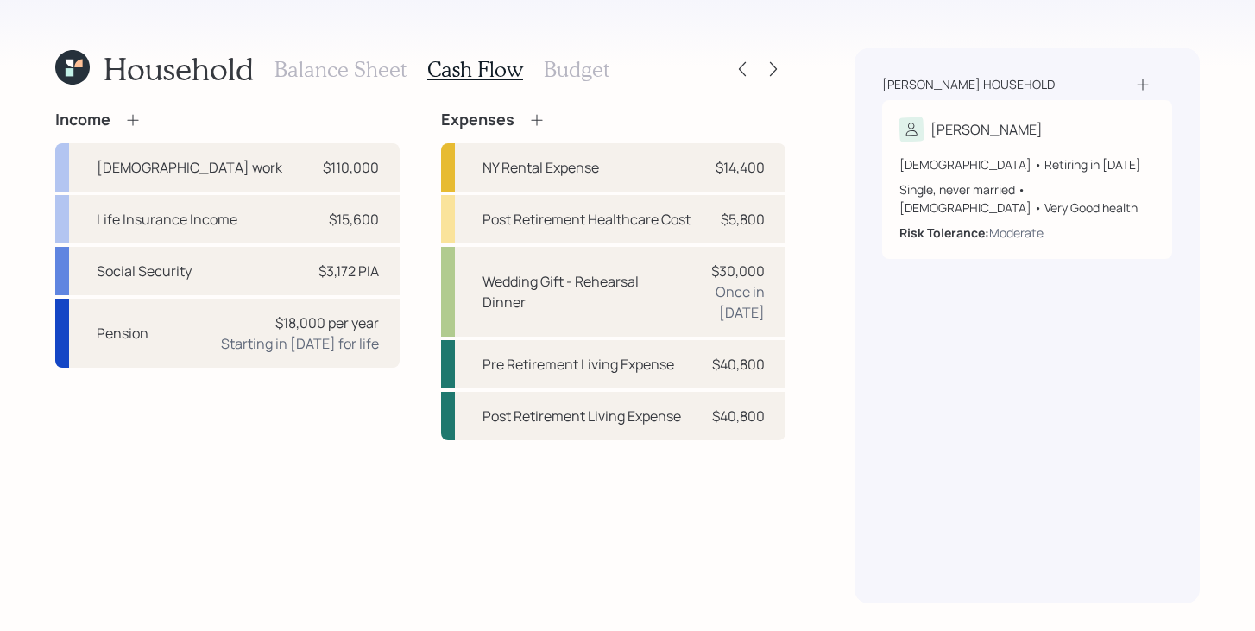
click at [566, 67] on h3 "Budget" at bounding box center [577, 69] width 66 height 25
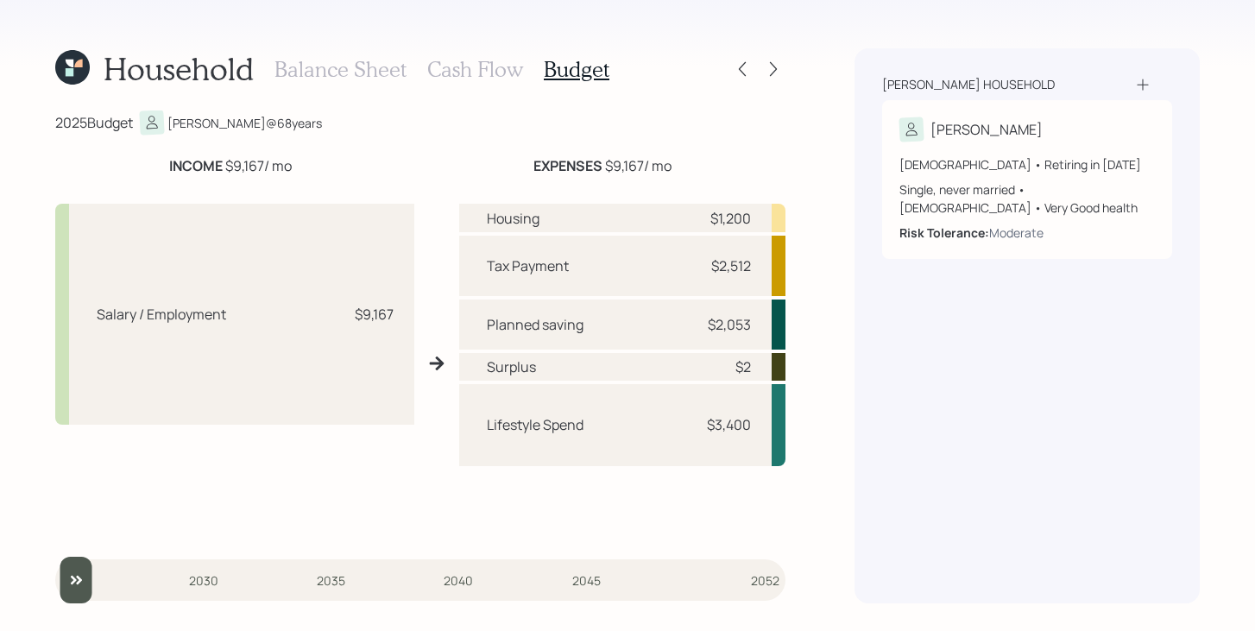
click at [500, 68] on h3 "Cash Flow" at bounding box center [475, 69] width 96 height 25
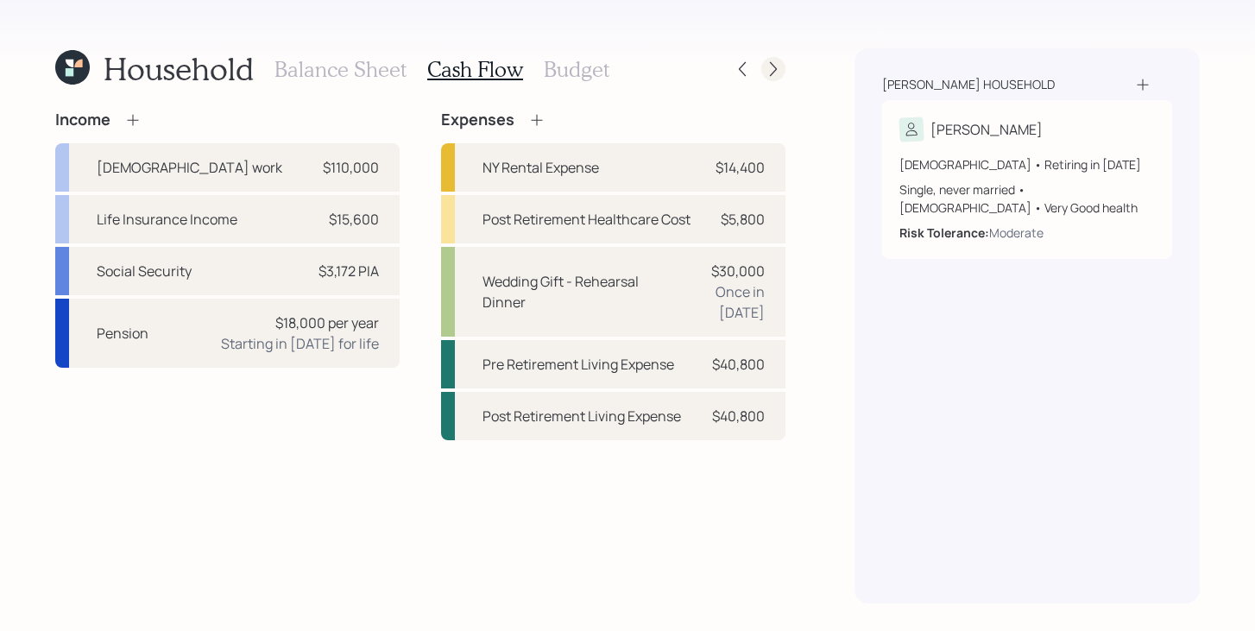
click at [776, 69] on icon at bounding box center [773, 69] width 7 height 15
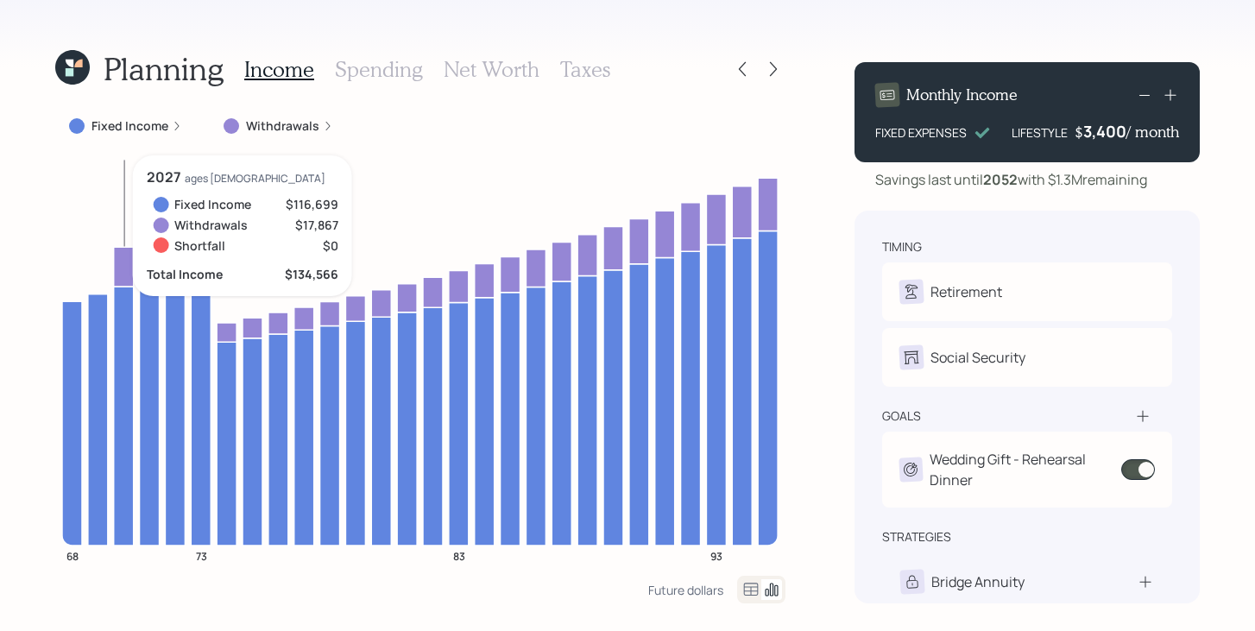
click at [127, 266] on icon at bounding box center [124, 267] width 20 height 40
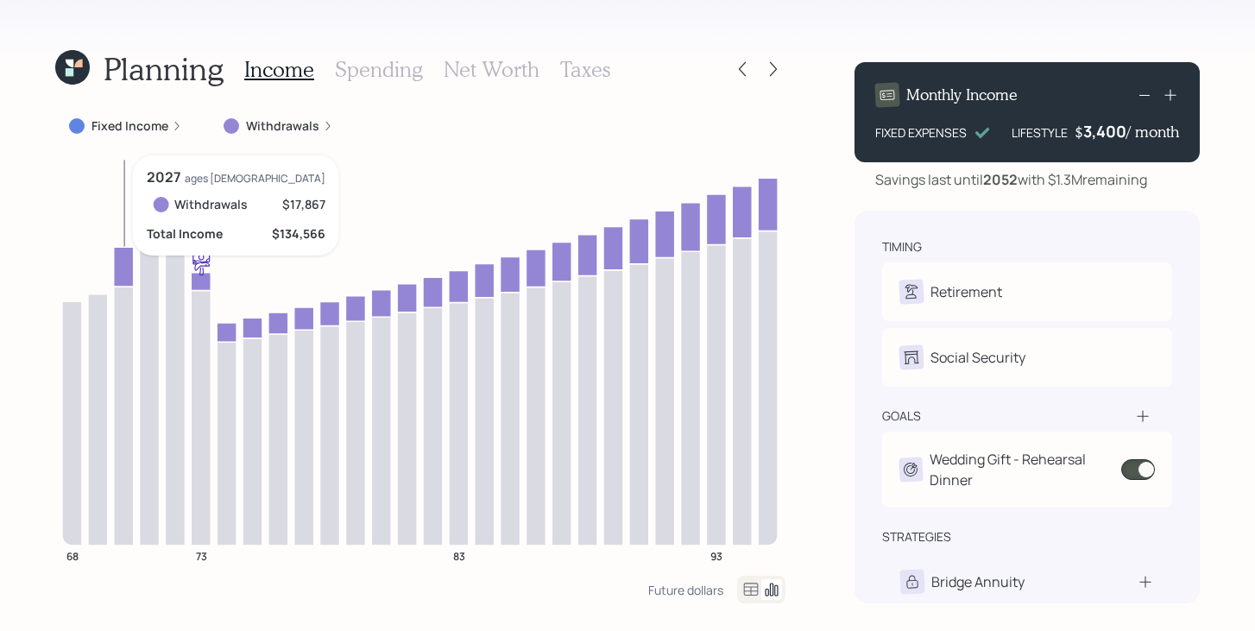
click at [127, 266] on icon at bounding box center [124, 267] width 20 height 40
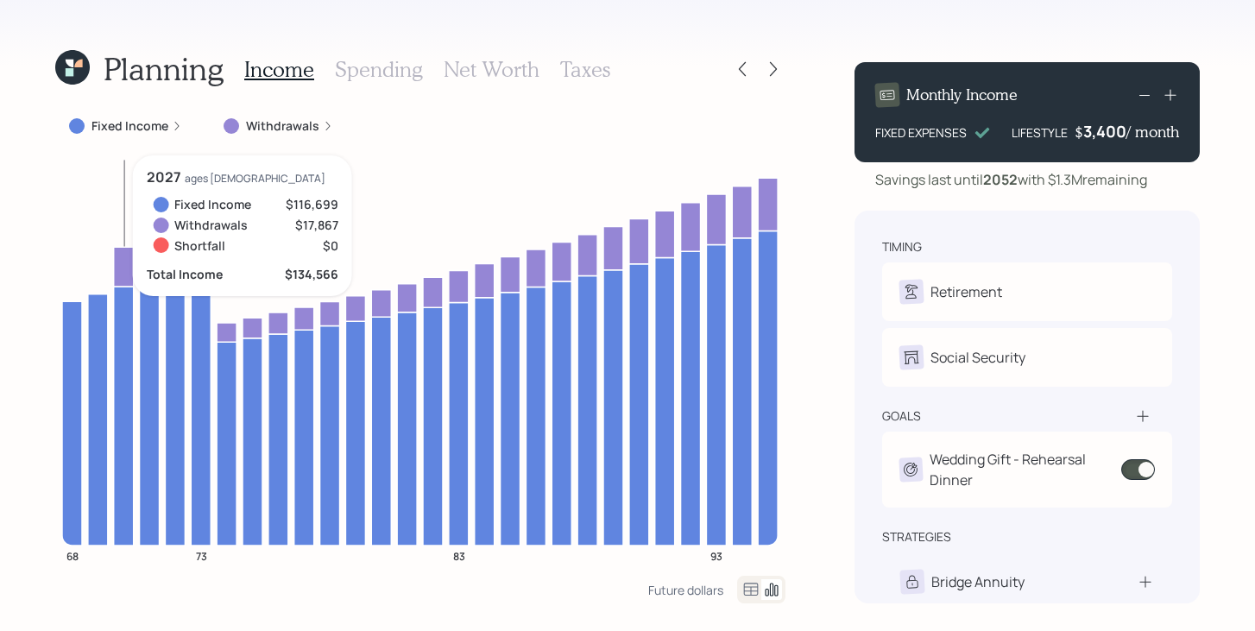
click at [123, 261] on icon at bounding box center [124, 267] width 20 height 40
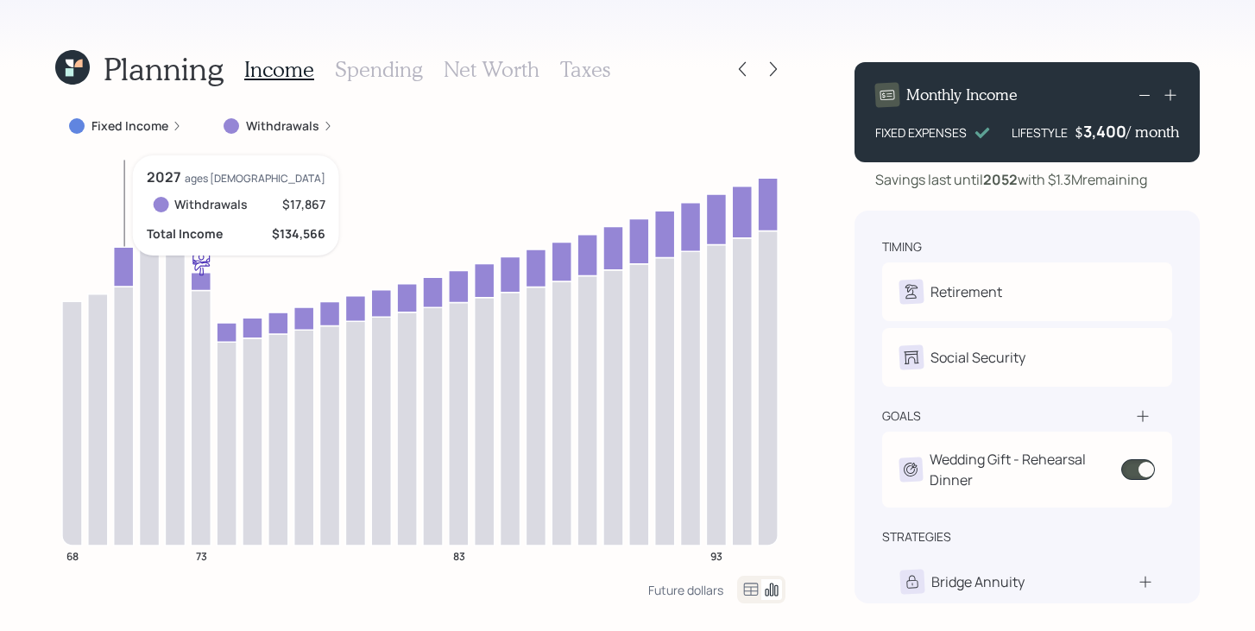
click at [123, 271] on icon at bounding box center [124, 267] width 20 height 40
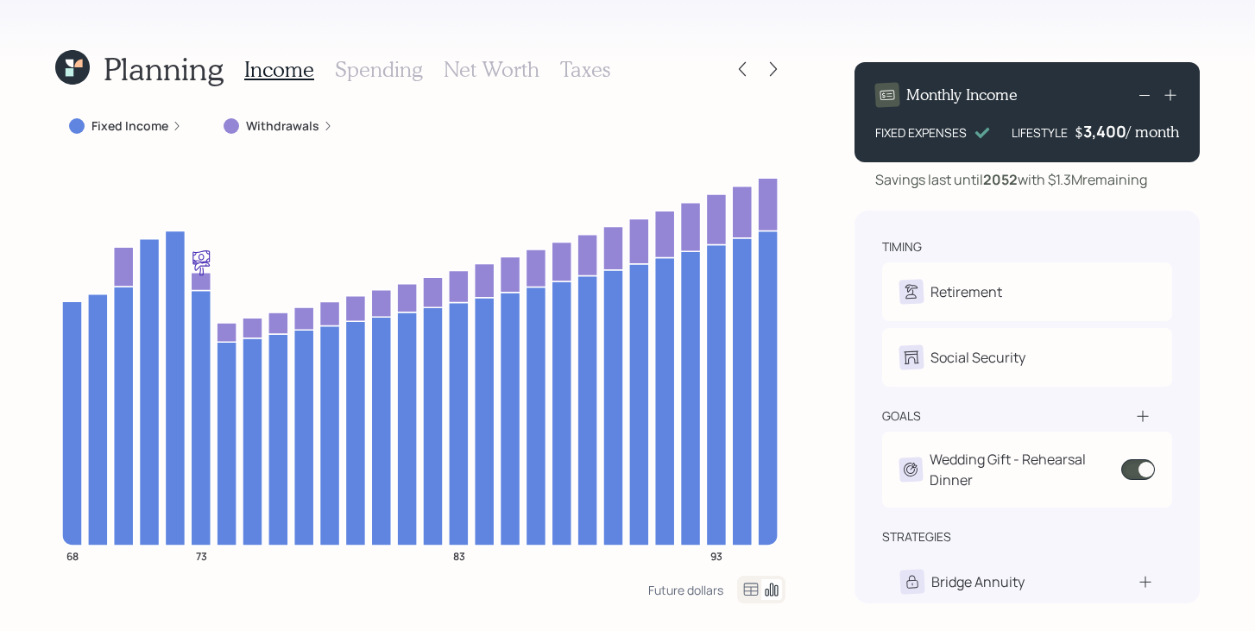
click at [392, 79] on h3 "Spending" at bounding box center [379, 69] width 88 height 25
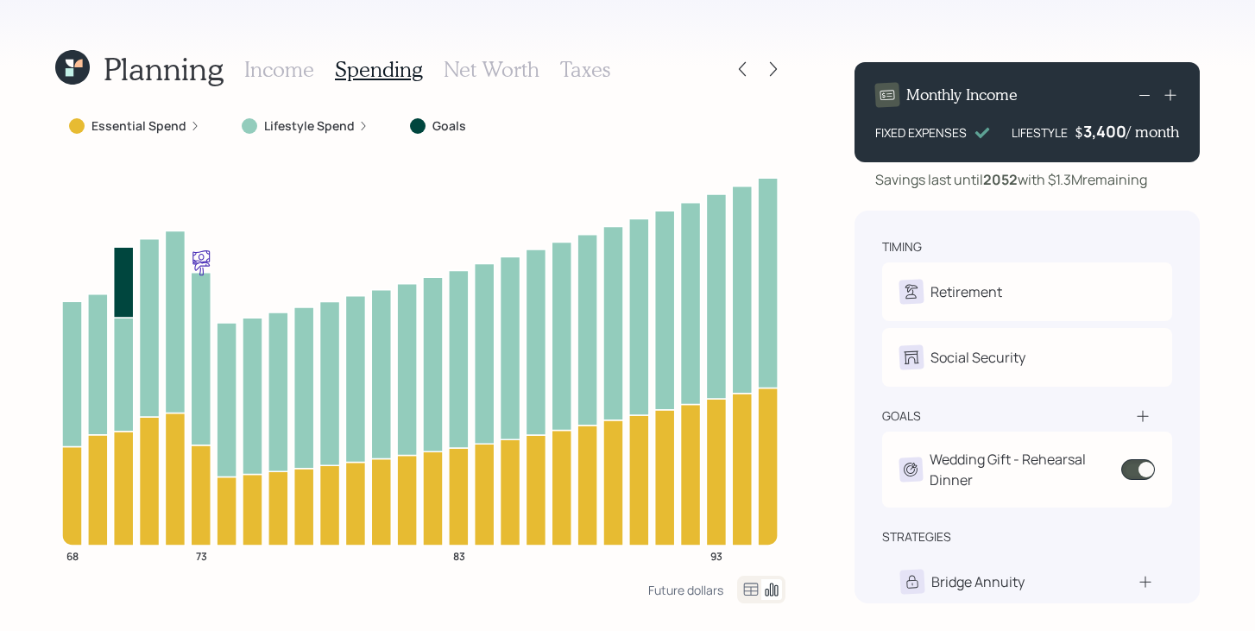
click at [482, 69] on h3 "Net Worth" at bounding box center [492, 69] width 96 height 25
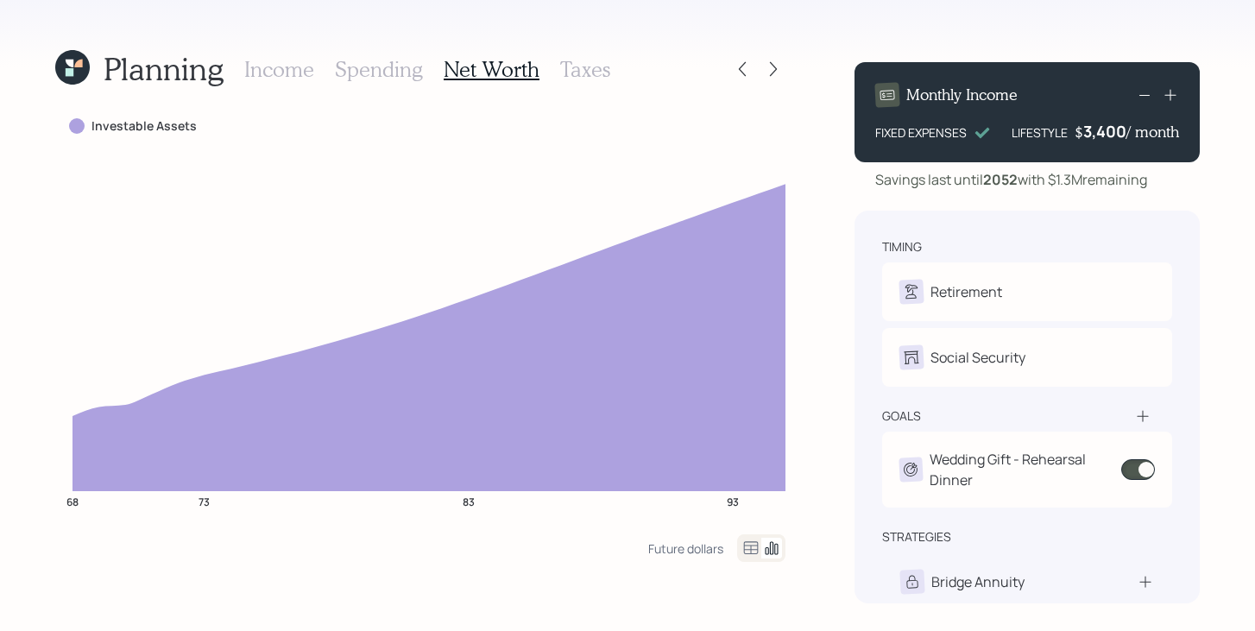
click at [592, 72] on h3 "Taxes" at bounding box center [585, 69] width 50 height 25
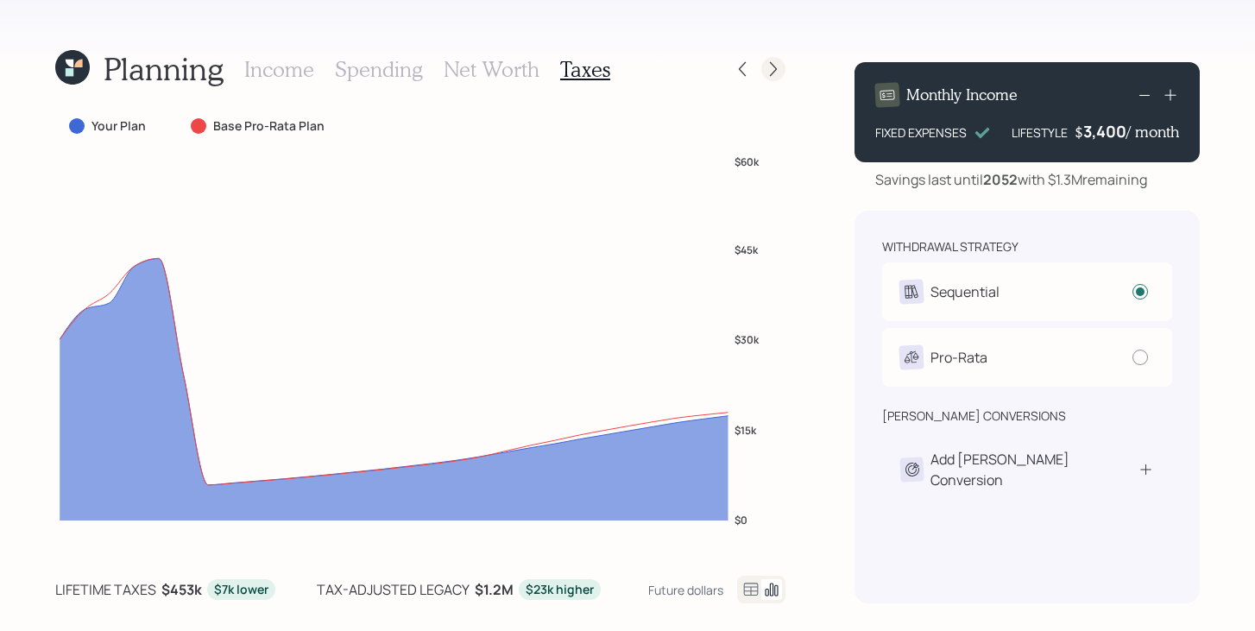
click at [773, 77] on icon at bounding box center [773, 68] width 17 height 17
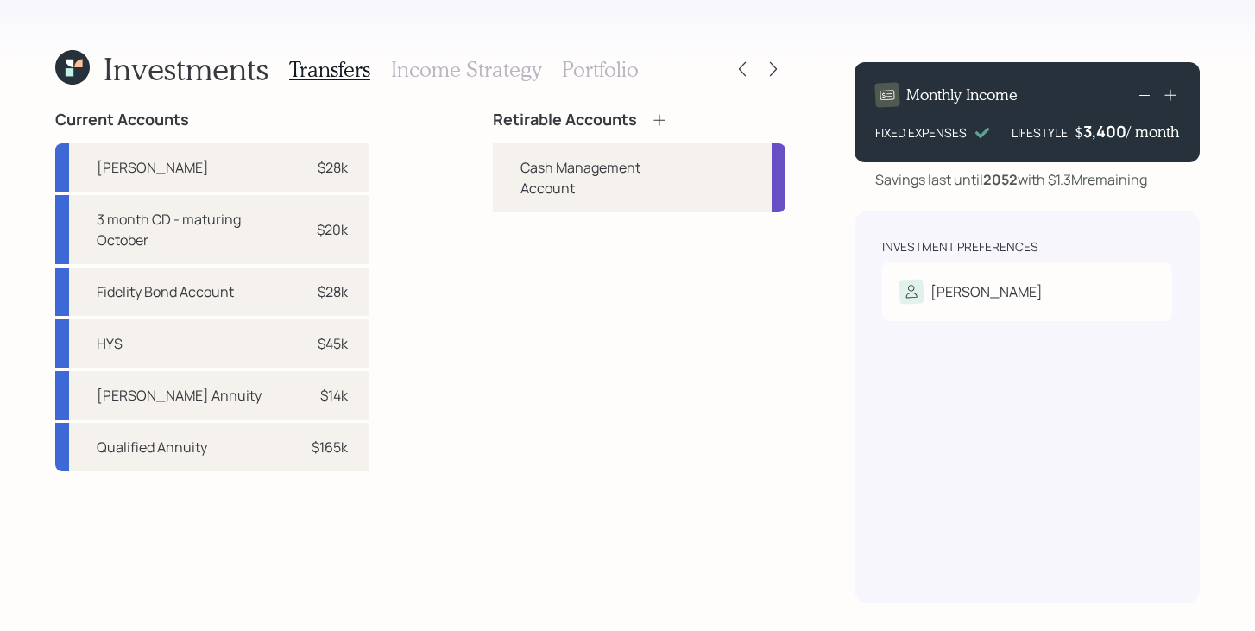
click at [665, 122] on icon at bounding box center [659, 119] width 17 height 17
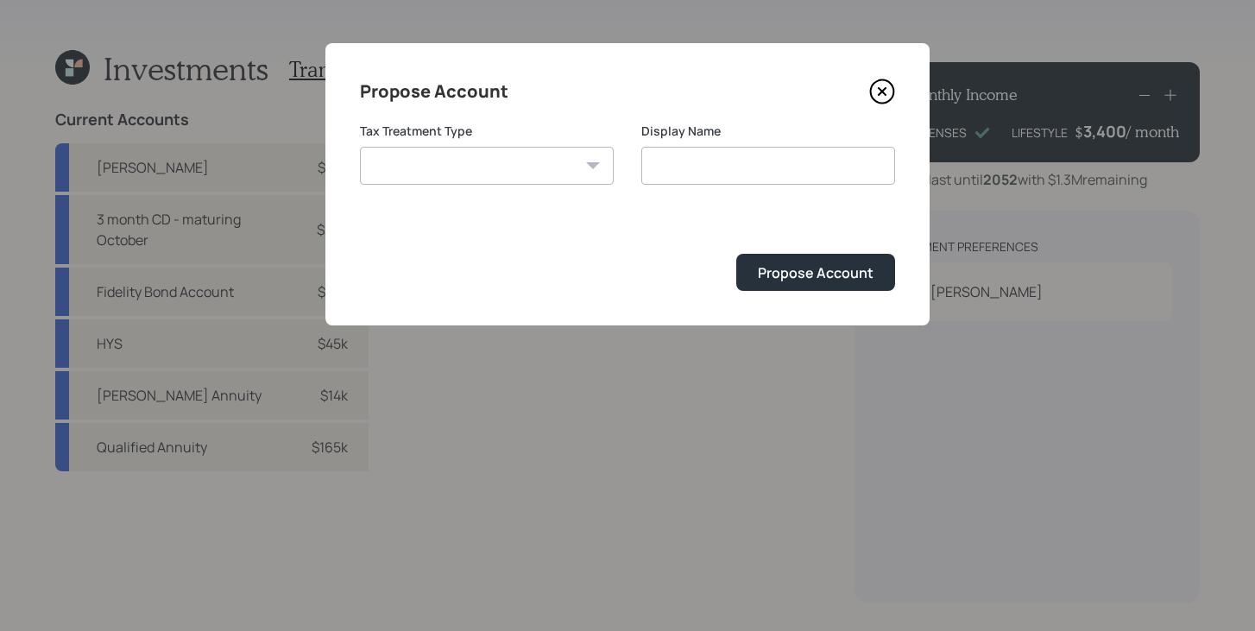
click at [533, 167] on select "Roth Taxable Traditional" at bounding box center [487, 166] width 254 height 38
select select "roth"
click at [360, 147] on select "Roth Taxable Traditional" at bounding box center [487, 166] width 254 height 38
click at [753, 161] on input "Roth" at bounding box center [769, 166] width 254 height 38
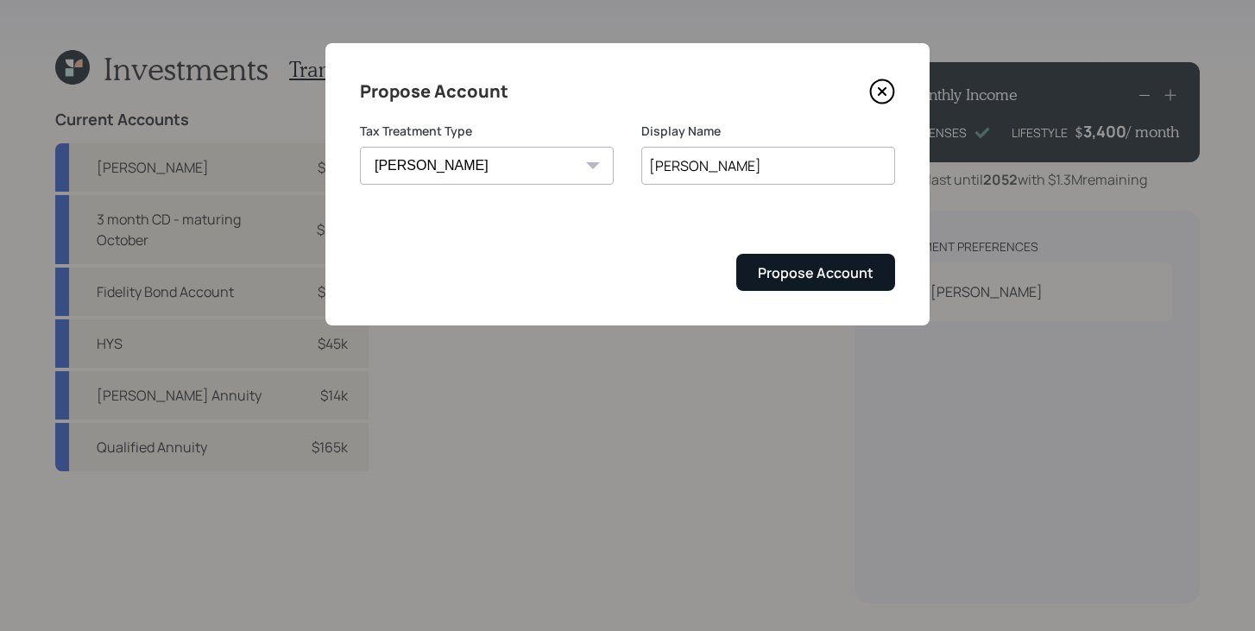
type input "[PERSON_NAME]"
click at [812, 284] on button "Propose Account" at bounding box center [816, 272] width 159 height 37
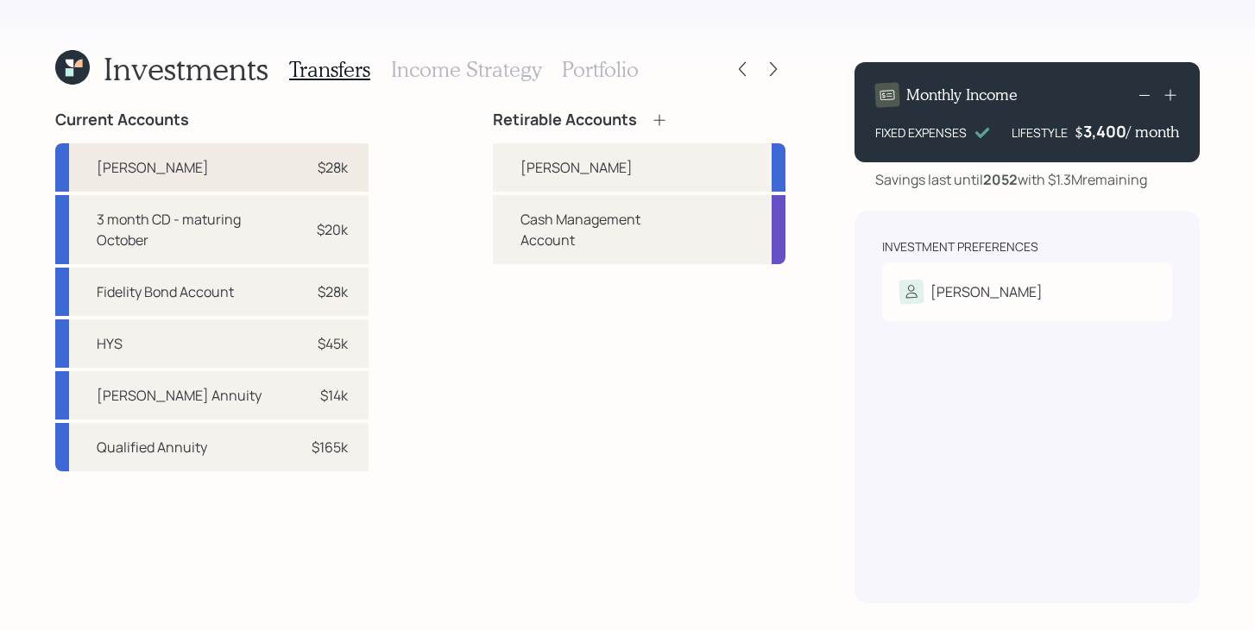
click at [233, 168] on div "Roth IRA $28k" at bounding box center [211, 167] width 313 height 48
click at [529, 175] on div "[PERSON_NAME]" at bounding box center [577, 167] width 112 height 21
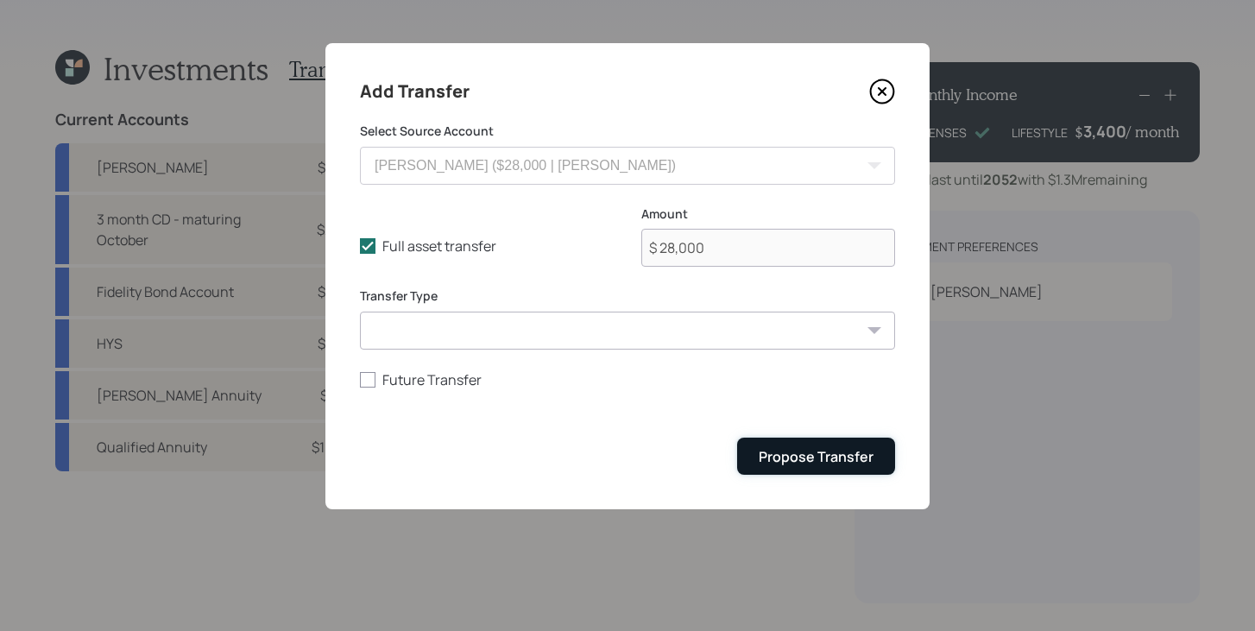
click at [800, 464] on div "Propose Transfer" at bounding box center [816, 456] width 115 height 19
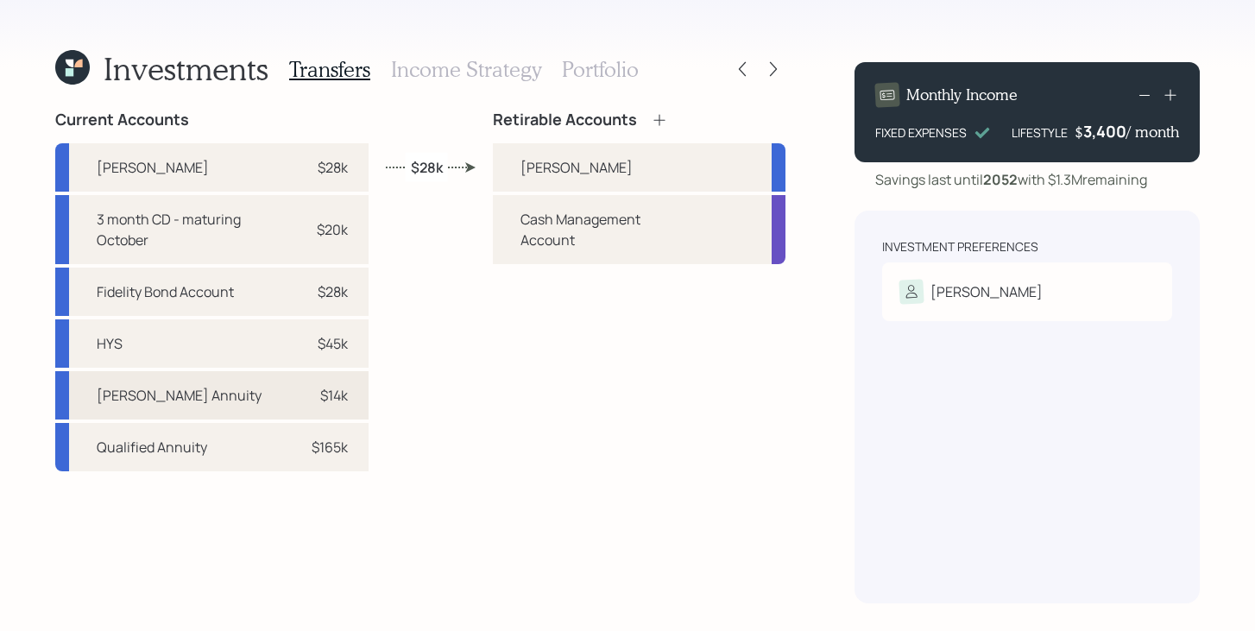
click at [355, 392] on div "Roth Annuity $14k" at bounding box center [211, 395] width 313 height 48
click at [503, 174] on div "[PERSON_NAME]" at bounding box center [639, 167] width 293 height 48
select select "6b37e333-ee34-4290-9c6b-fb694c557bd7"
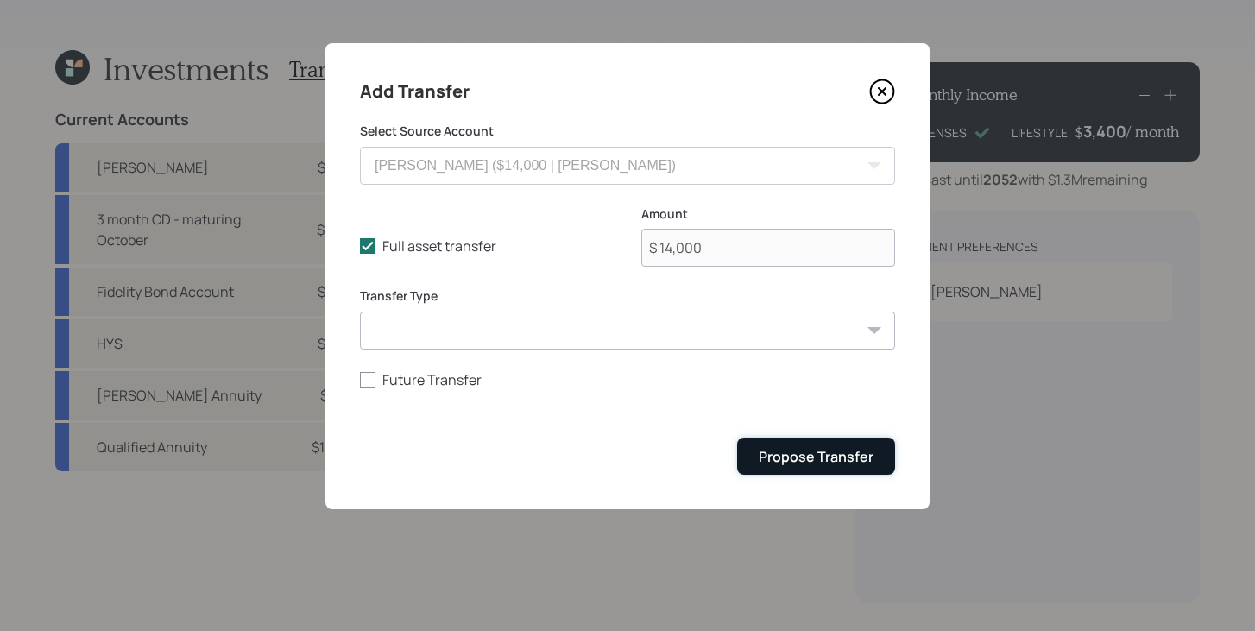
click at [788, 471] on button "Propose Transfer" at bounding box center [816, 456] width 158 height 37
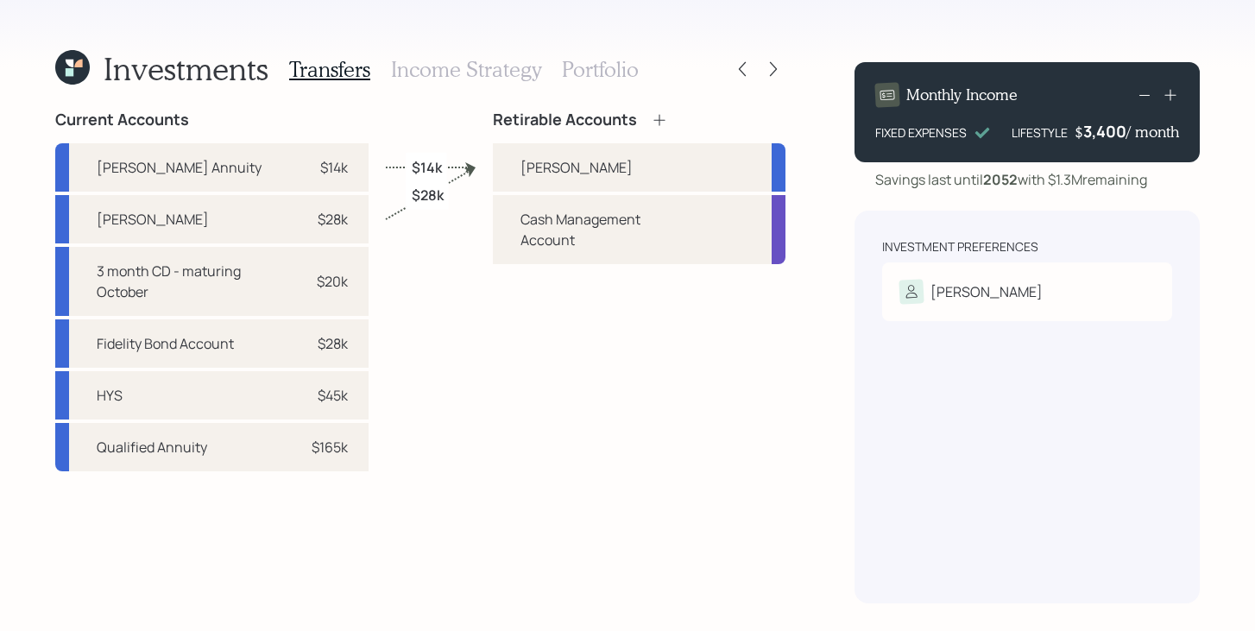
click at [660, 117] on icon at bounding box center [659, 119] width 11 height 11
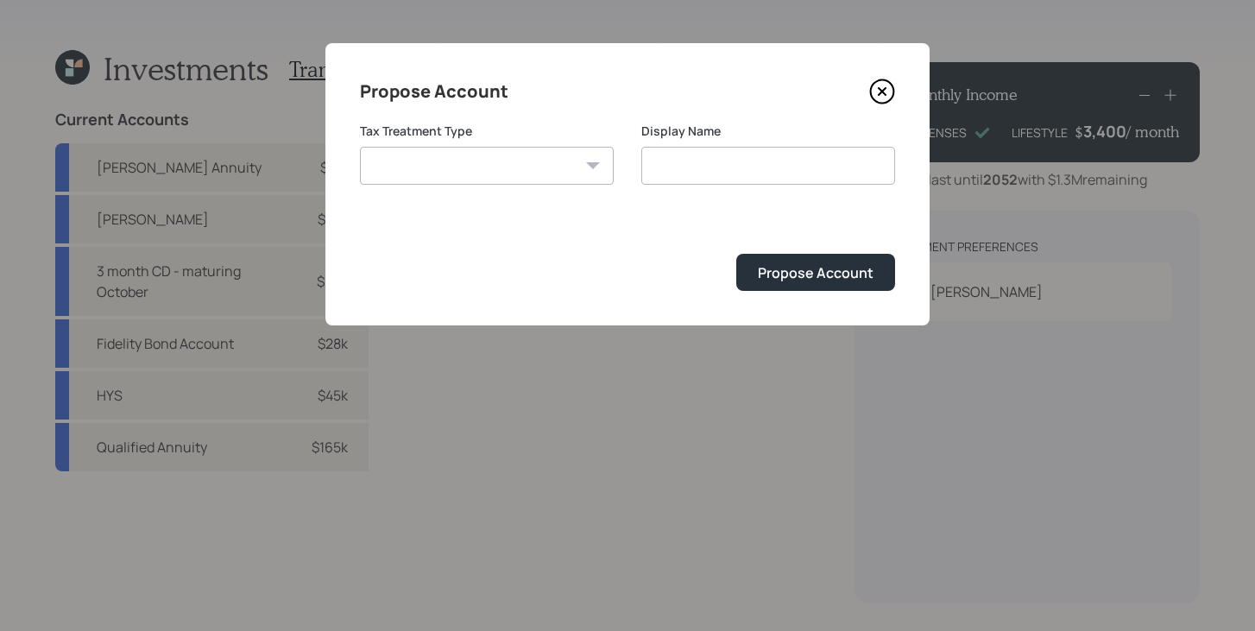
click at [495, 158] on select "Roth Taxable Traditional" at bounding box center [487, 166] width 254 height 38
select select "traditional"
click at [360, 147] on select "Roth Taxable Traditional" at bounding box center [487, 166] width 254 height 38
click at [771, 168] on input "Traditional" at bounding box center [769, 166] width 254 height 38
type input "Traditional IRA"
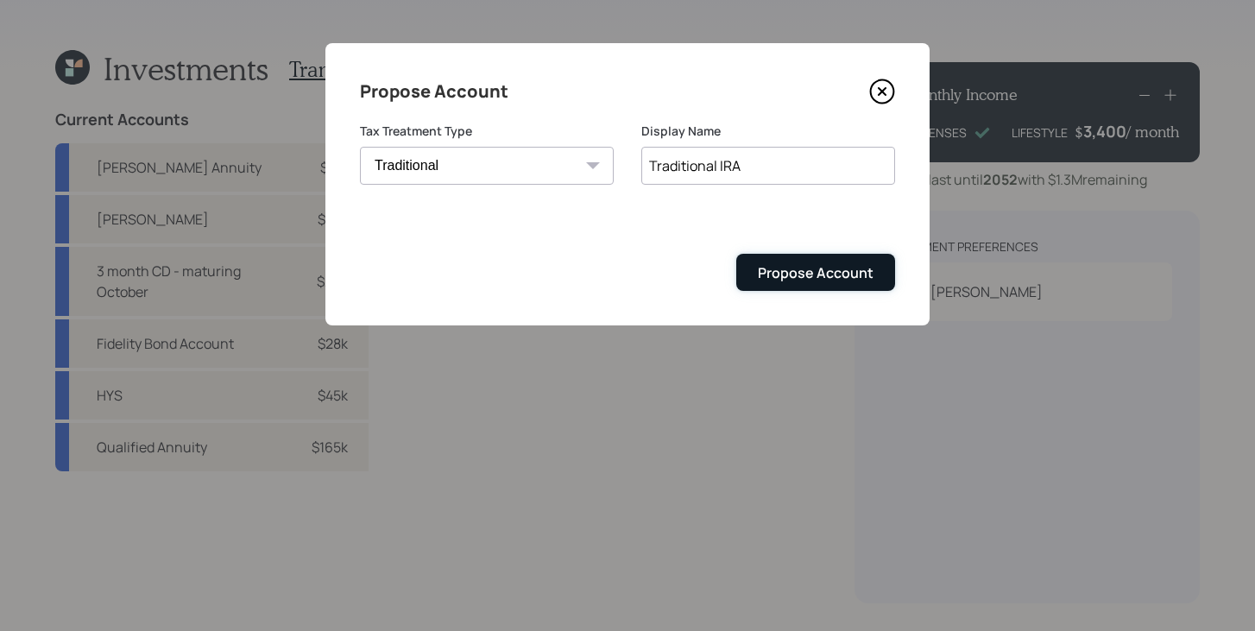
click at [824, 288] on button "Propose Account" at bounding box center [816, 272] width 159 height 37
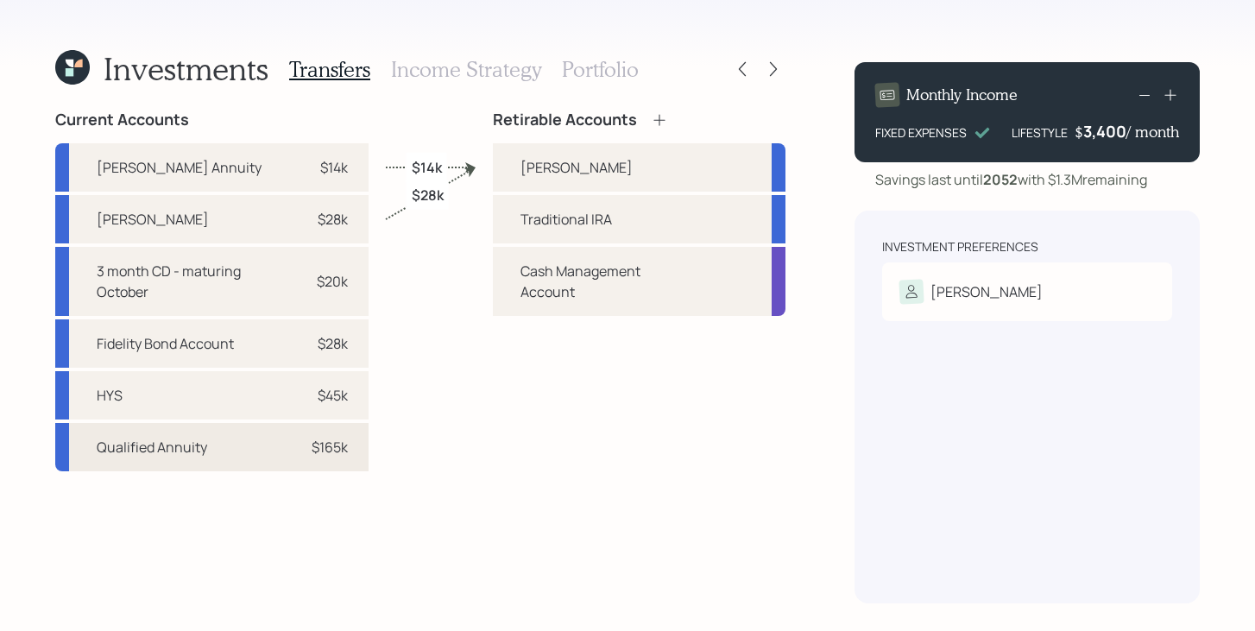
click at [356, 439] on div "Qualified Annuity $165k" at bounding box center [211, 447] width 313 height 48
click at [509, 208] on div "Traditional IRA" at bounding box center [639, 219] width 293 height 48
select select "61cbd5c9-764a-4f27-a256-64fc2c180aa3"
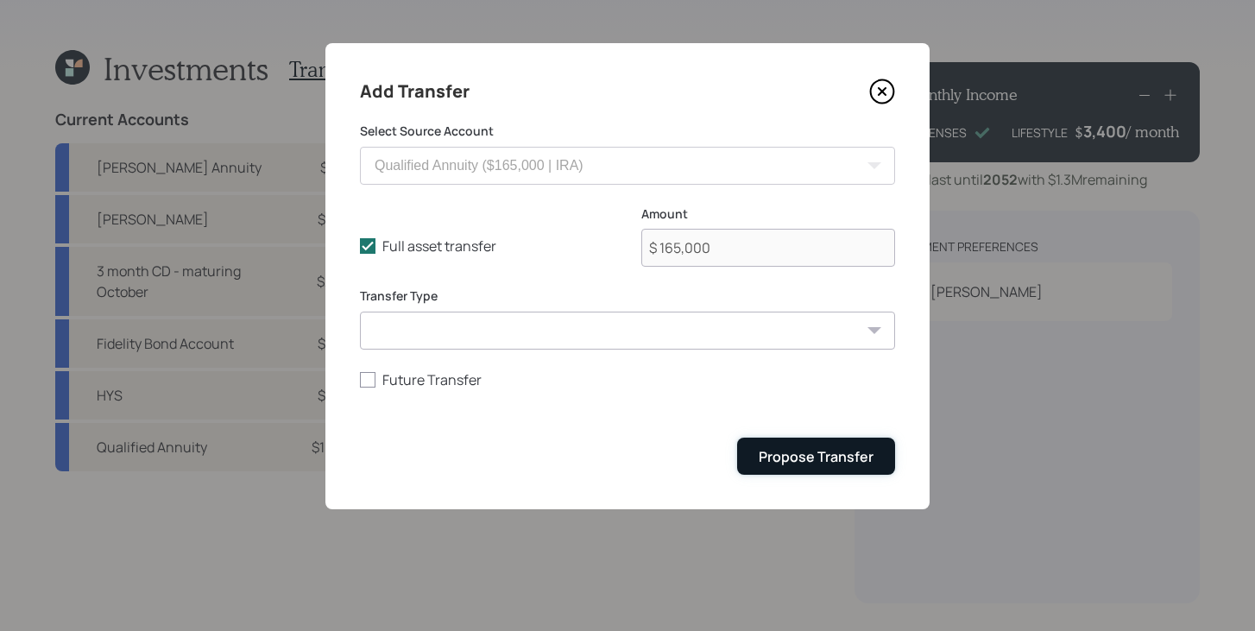
click at [769, 448] on div "Propose Transfer" at bounding box center [816, 456] width 115 height 19
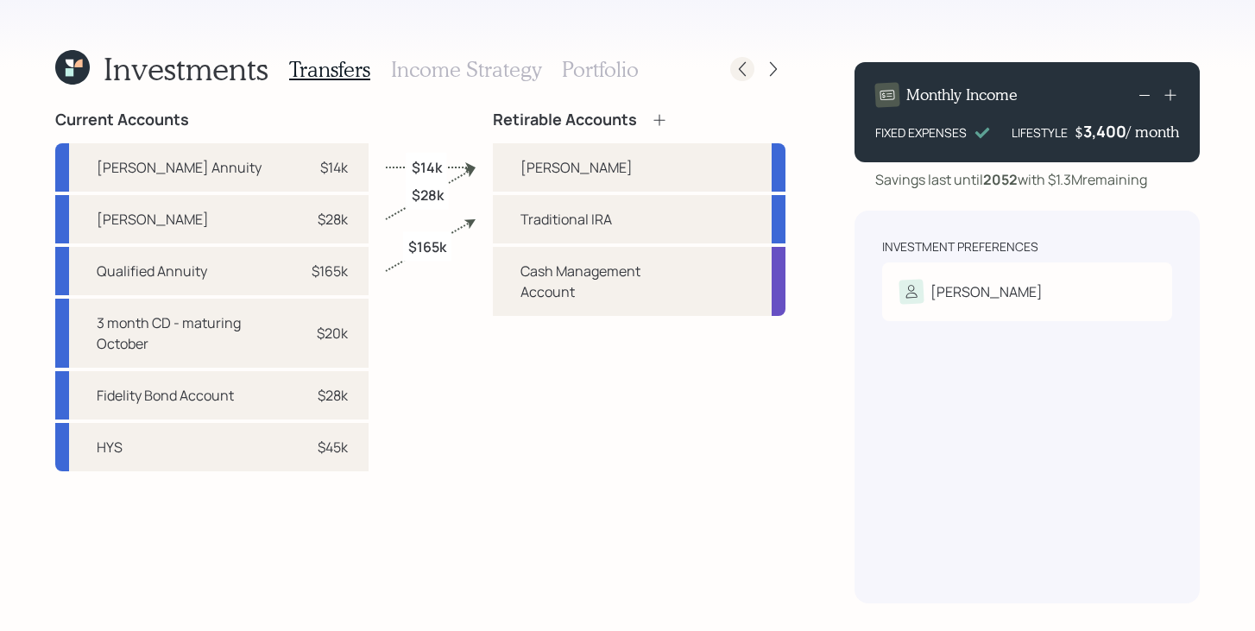
click at [743, 73] on icon at bounding box center [742, 69] width 7 height 15
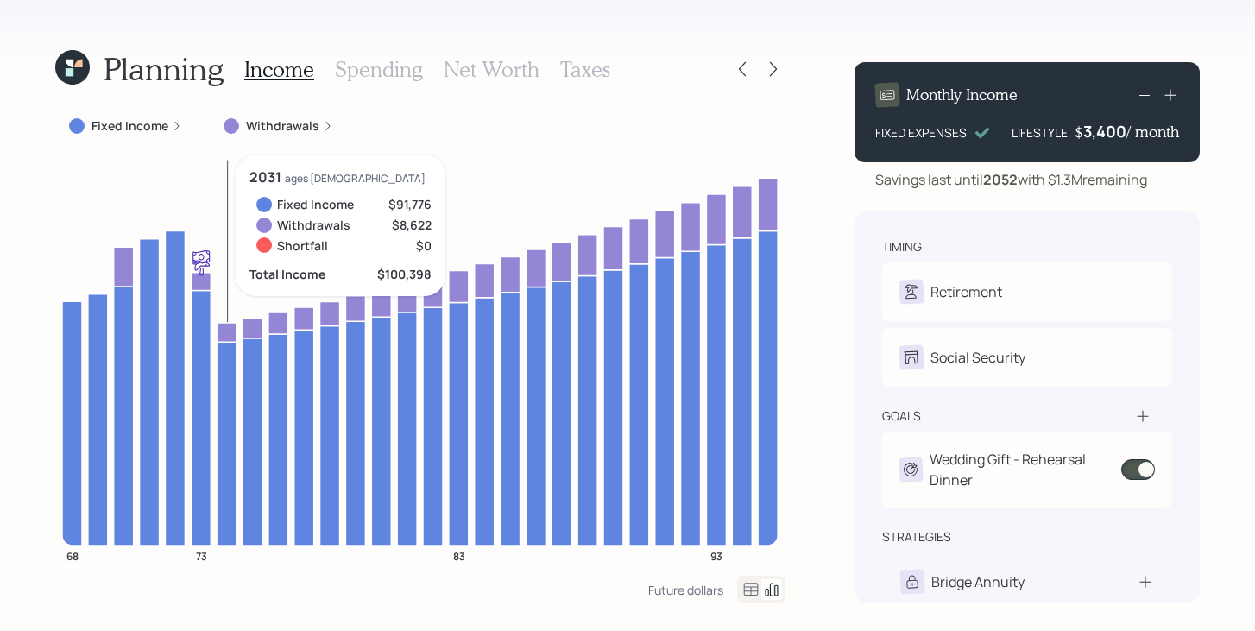
click at [224, 369] on icon at bounding box center [227, 444] width 20 height 204
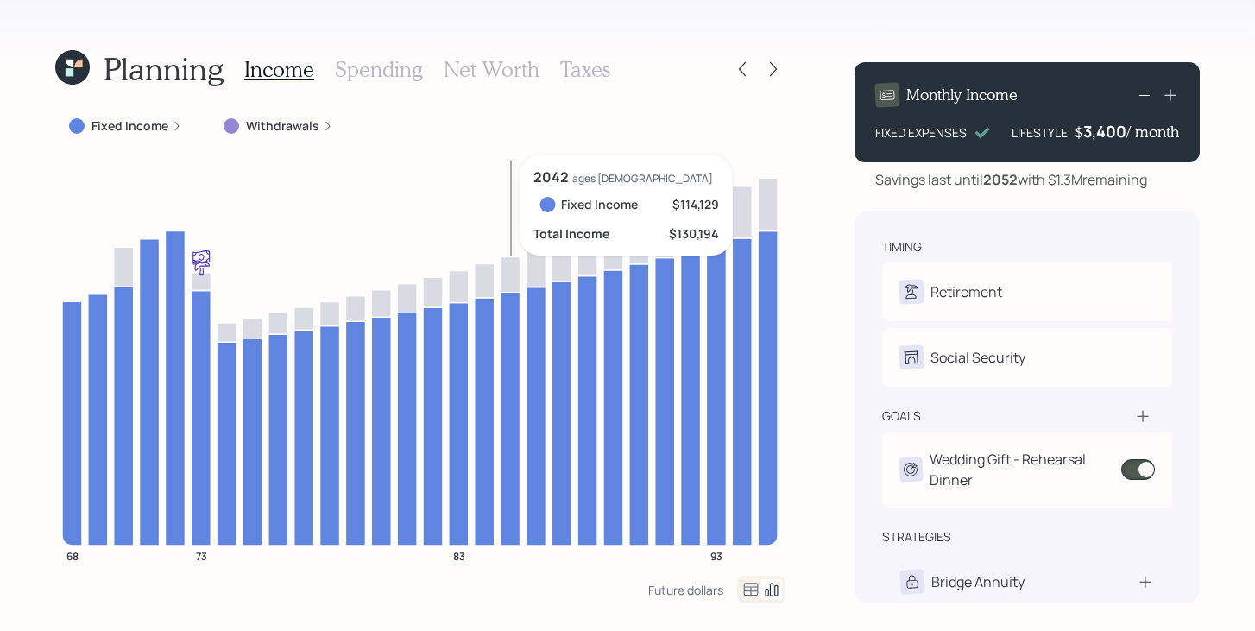
click at [502, 316] on icon at bounding box center [511, 418] width 20 height 253
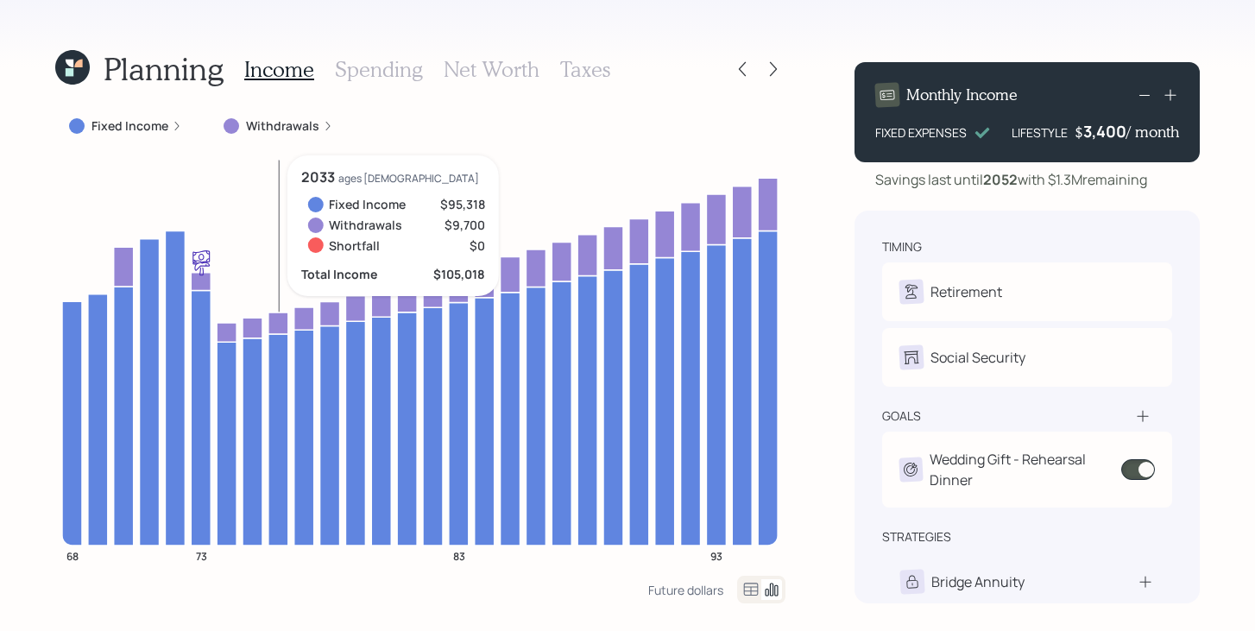
click at [280, 321] on icon at bounding box center [279, 324] width 20 height 22
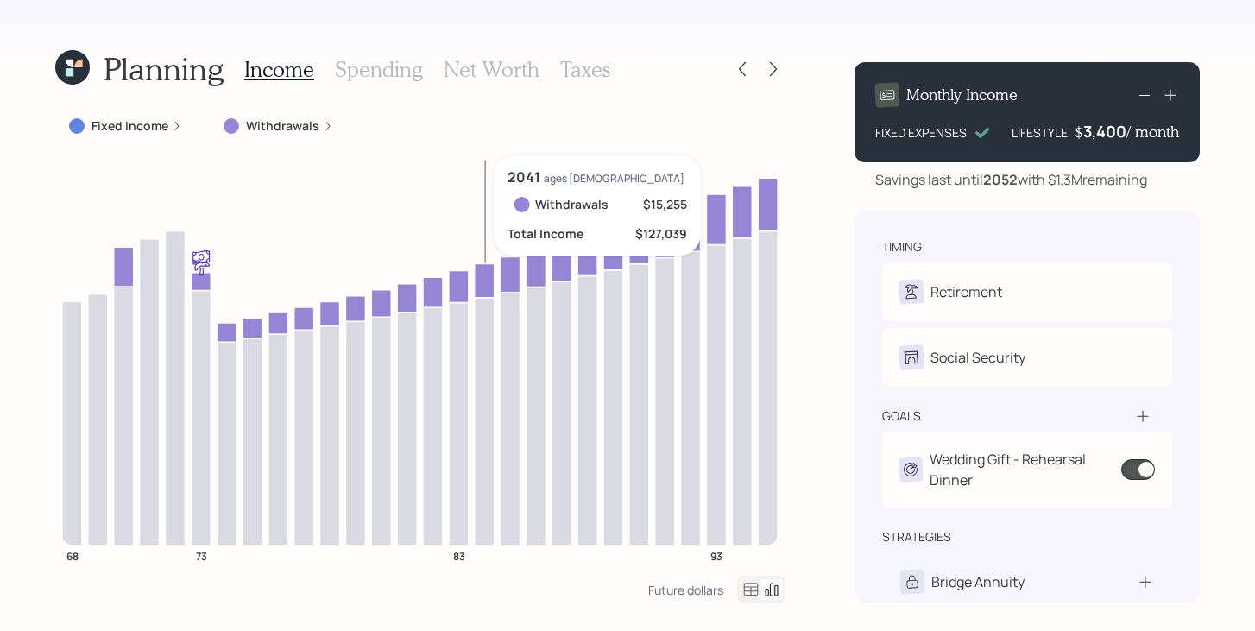
click at [477, 292] on icon at bounding box center [485, 280] width 20 height 34
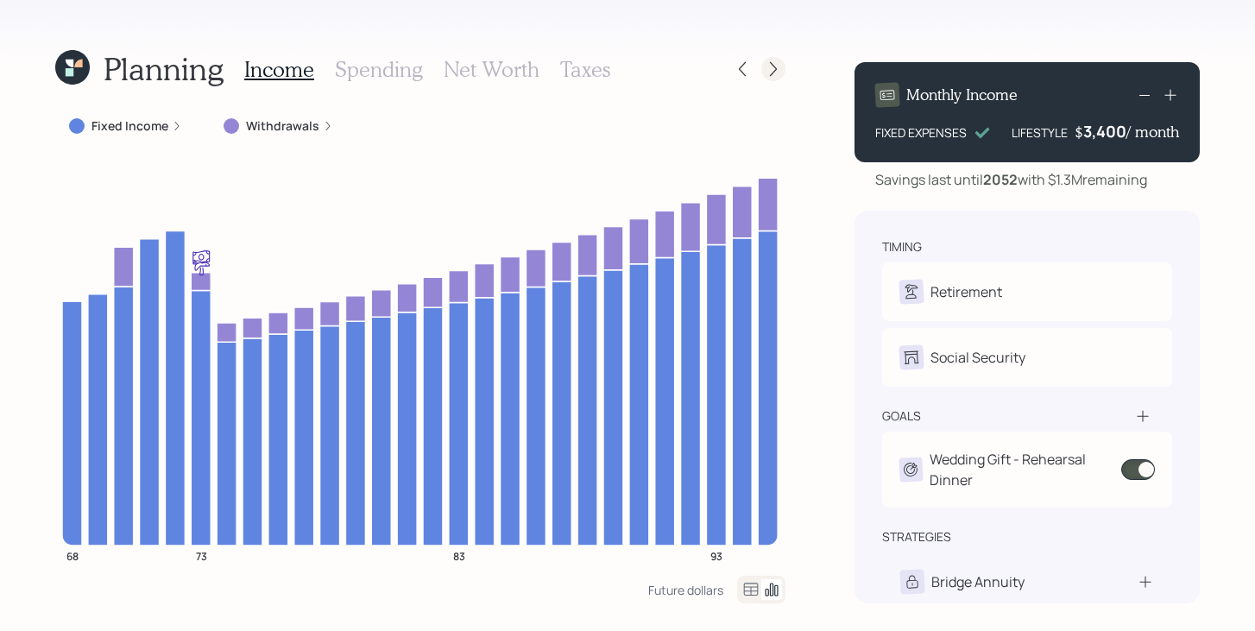
click at [772, 68] on icon at bounding box center [773, 68] width 17 height 17
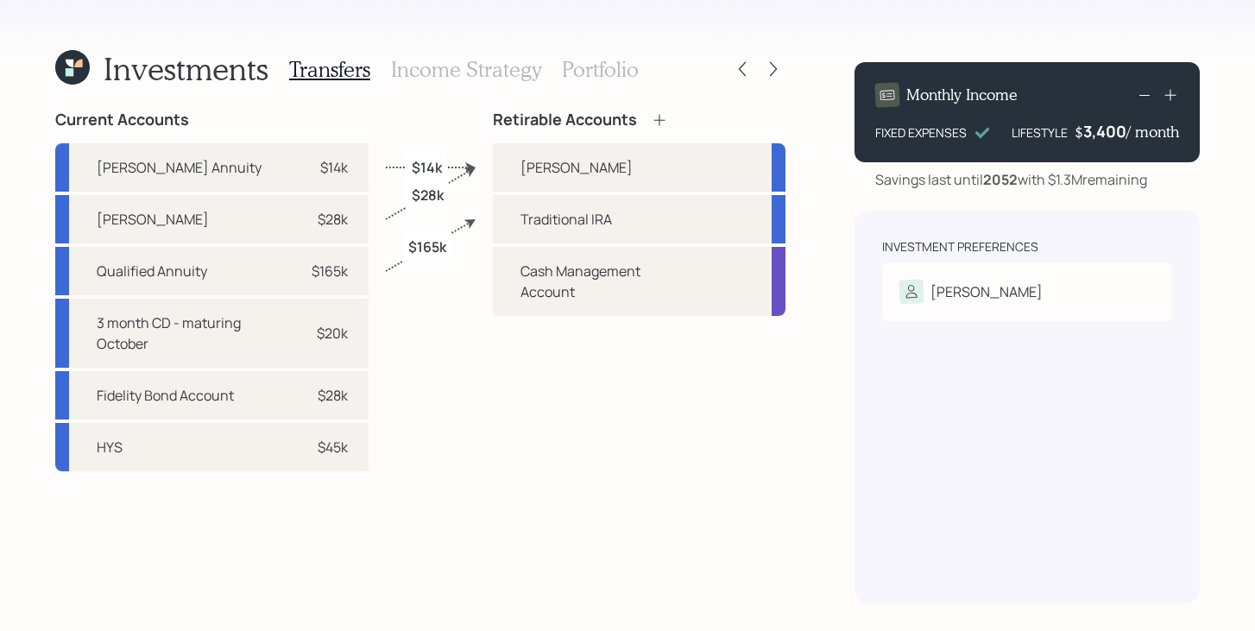
click at [465, 67] on h3 "Income Strategy" at bounding box center [466, 69] width 150 height 25
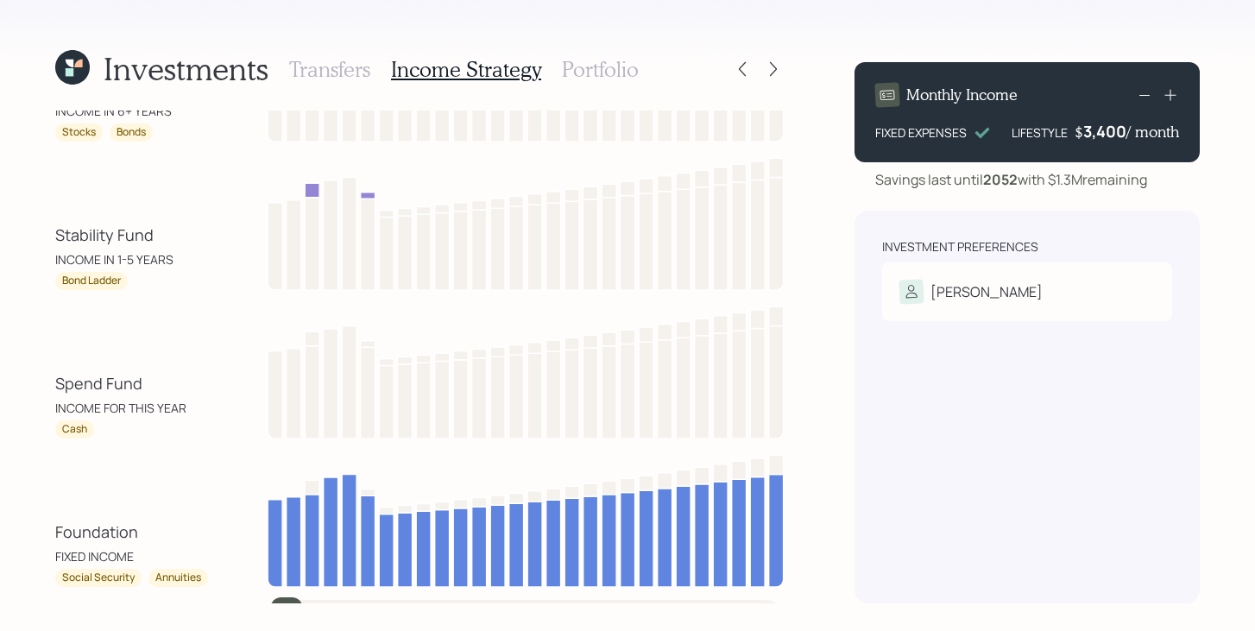
scroll to position [148, 0]
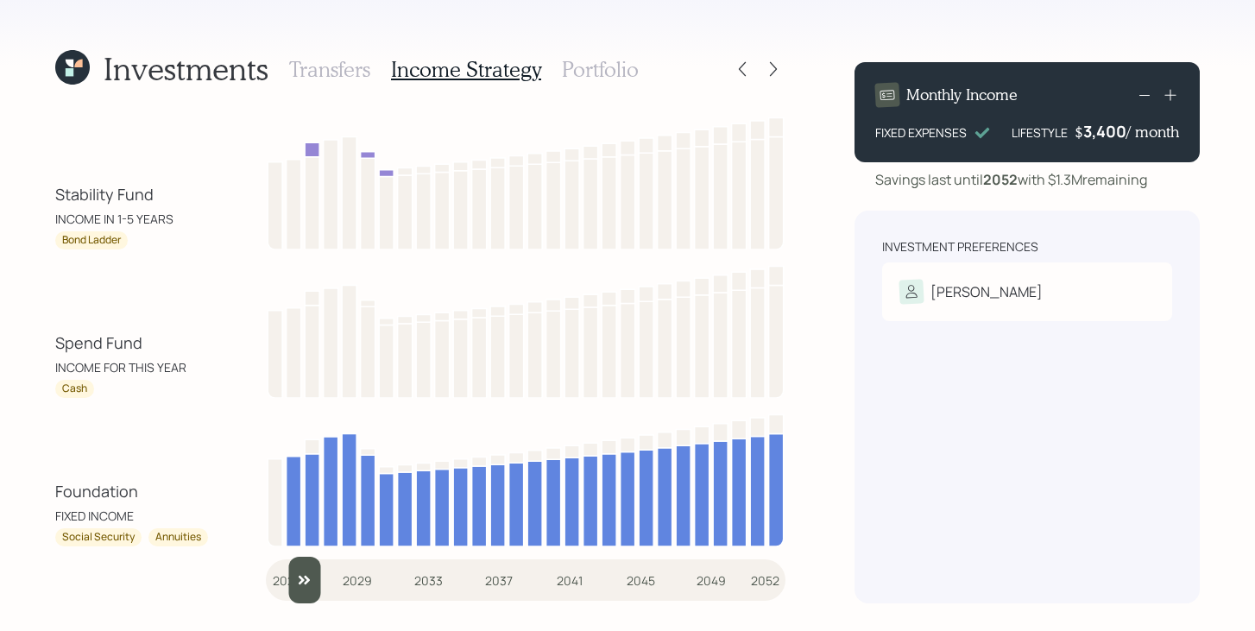
click at [297, 575] on input "slider" at bounding box center [526, 580] width 520 height 47
click at [311, 576] on input "slider" at bounding box center [526, 580] width 520 height 47
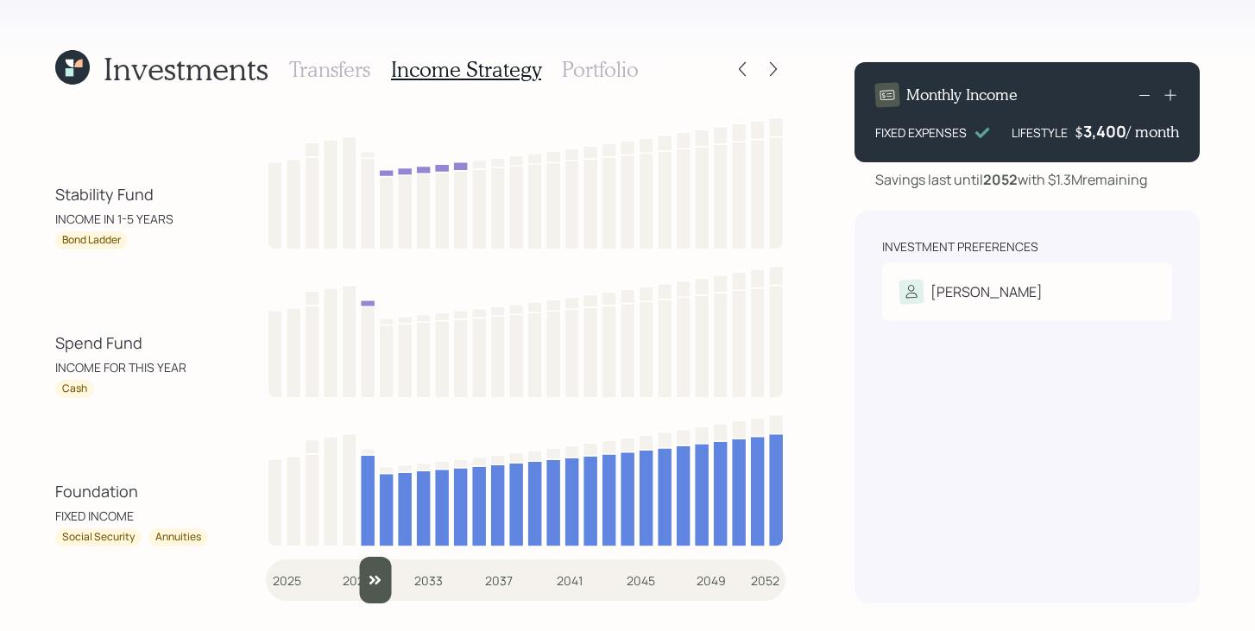
drag, startPoint x: 315, startPoint y: 574, endPoint x: 368, endPoint y: 572, distance: 52.7
click at [368, 572] on input "slider" at bounding box center [526, 580] width 520 height 47
click at [388, 581] on input "slider" at bounding box center [526, 581] width 520 height 47
click at [400, 584] on input "slider" at bounding box center [526, 581] width 520 height 47
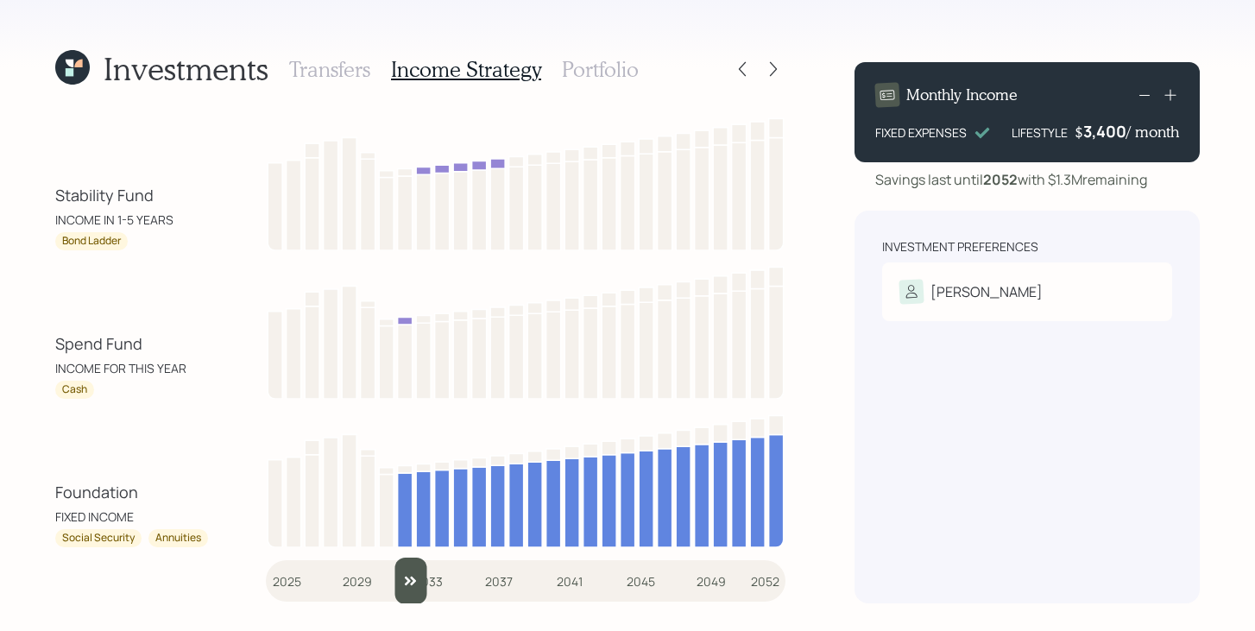
click at [413, 580] on input "slider" at bounding box center [526, 581] width 520 height 47
click at [422, 578] on input "slider" at bounding box center [526, 581] width 520 height 47
drag, startPoint x: 433, startPoint y: 579, endPoint x: 365, endPoint y: 578, distance: 67.4
type input "2030"
click at [365, 578] on input "slider" at bounding box center [526, 581] width 520 height 47
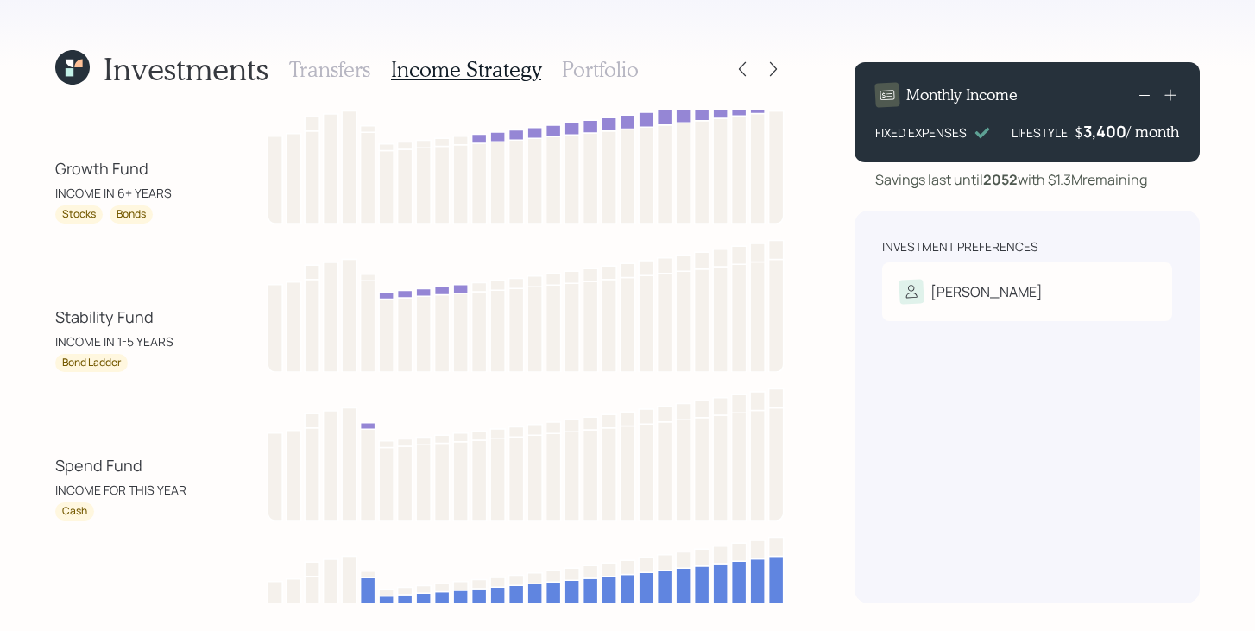
scroll to position [0, 0]
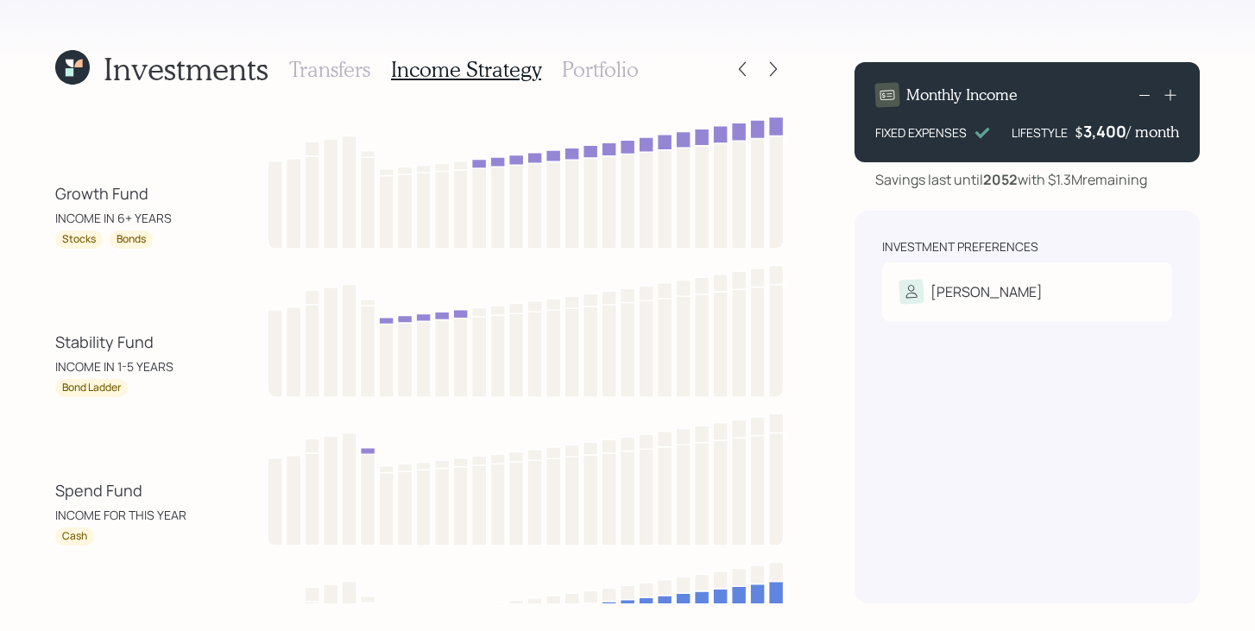
click at [620, 75] on h3 "Portfolio" at bounding box center [600, 69] width 77 height 25
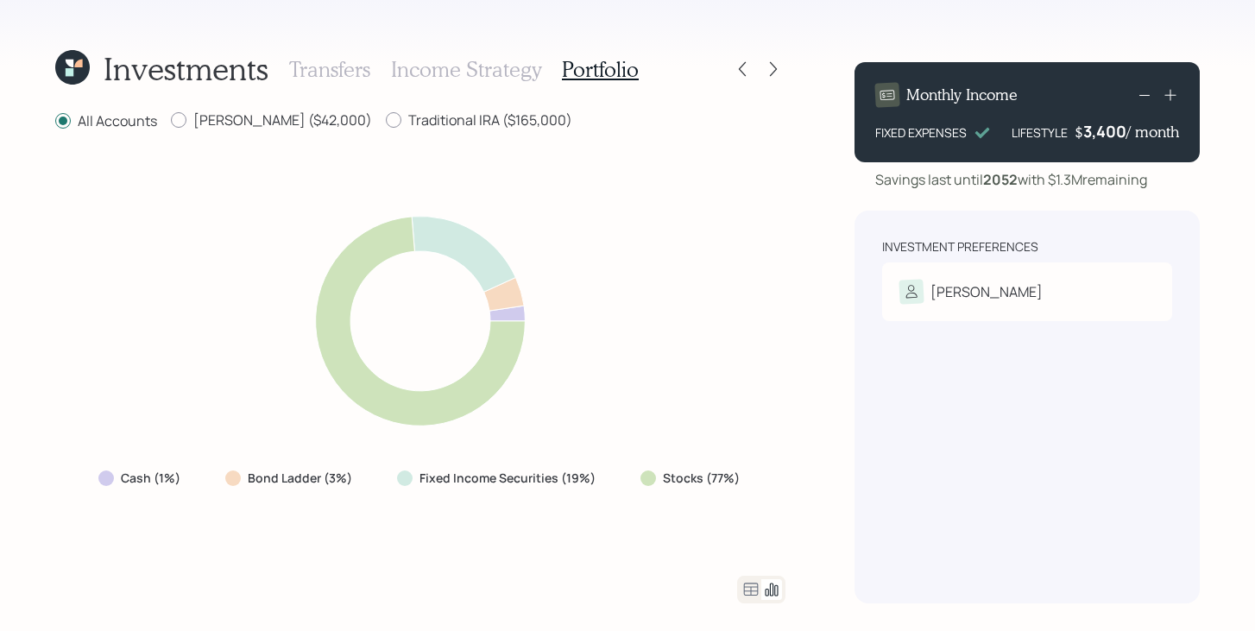
click at [747, 581] on icon at bounding box center [751, 589] width 21 height 21
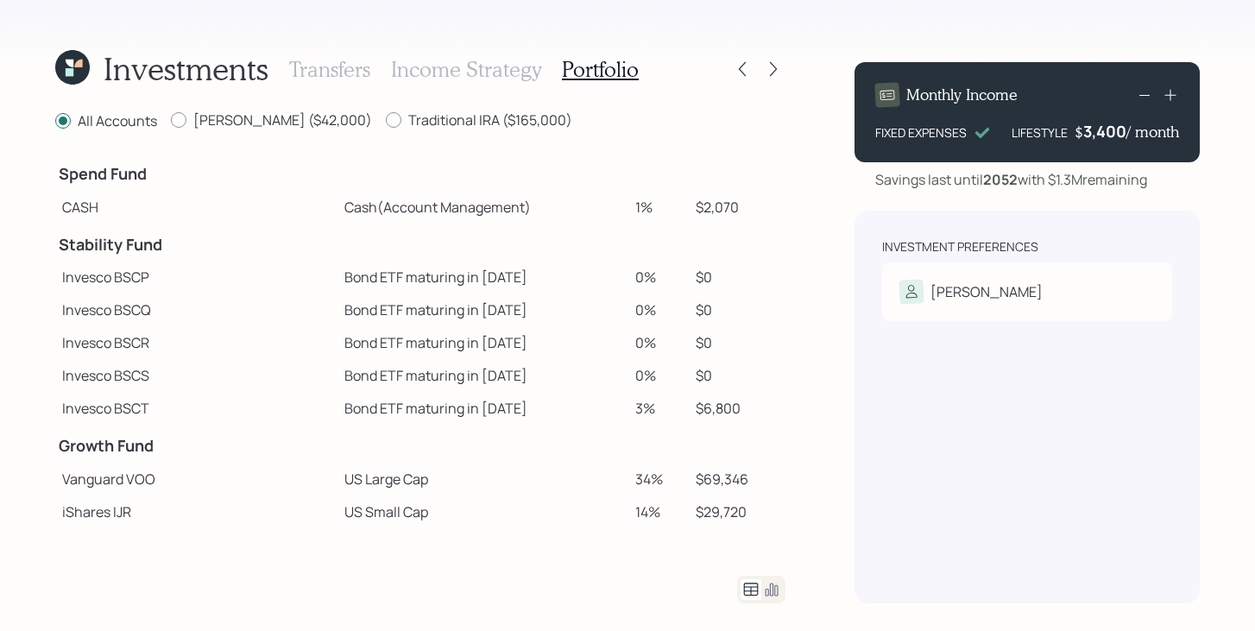
drag, startPoint x: 642, startPoint y: 205, endPoint x: 591, endPoint y: 205, distance: 50.9
click at [591, 205] on tr "CASH Cash (Account Management) 1% $2,070" at bounding box center [420, 207] width 730 height 33
click at [645, 207] on td "1%" at bounding box center [659, 207] width 60 height 33
drag, startPoint x: 645, startPoint y: 207, endPoint x: 597, endPoint y: 203, distance: 48.5
click at [596, 203] on tr "CASH Cash (Account Management) 1% $2,070" at bounding box center [420, 207] width 730 height 33
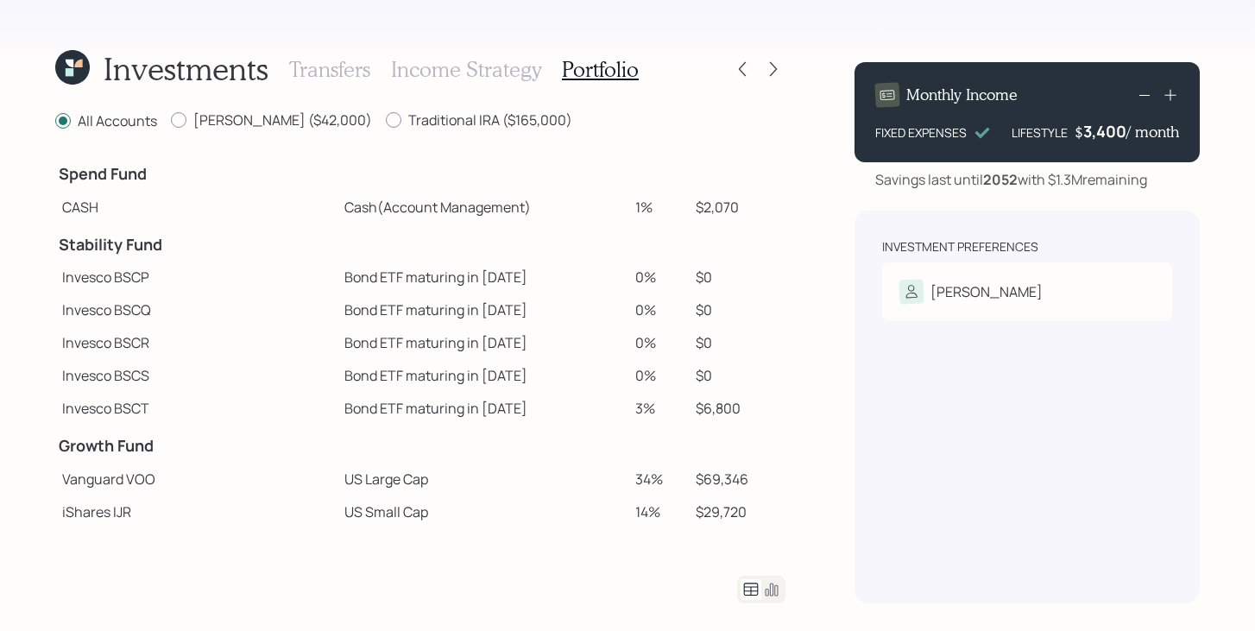
click at [667, 211] on td "1%" at bounding box center [659, 207] width 60 height 33
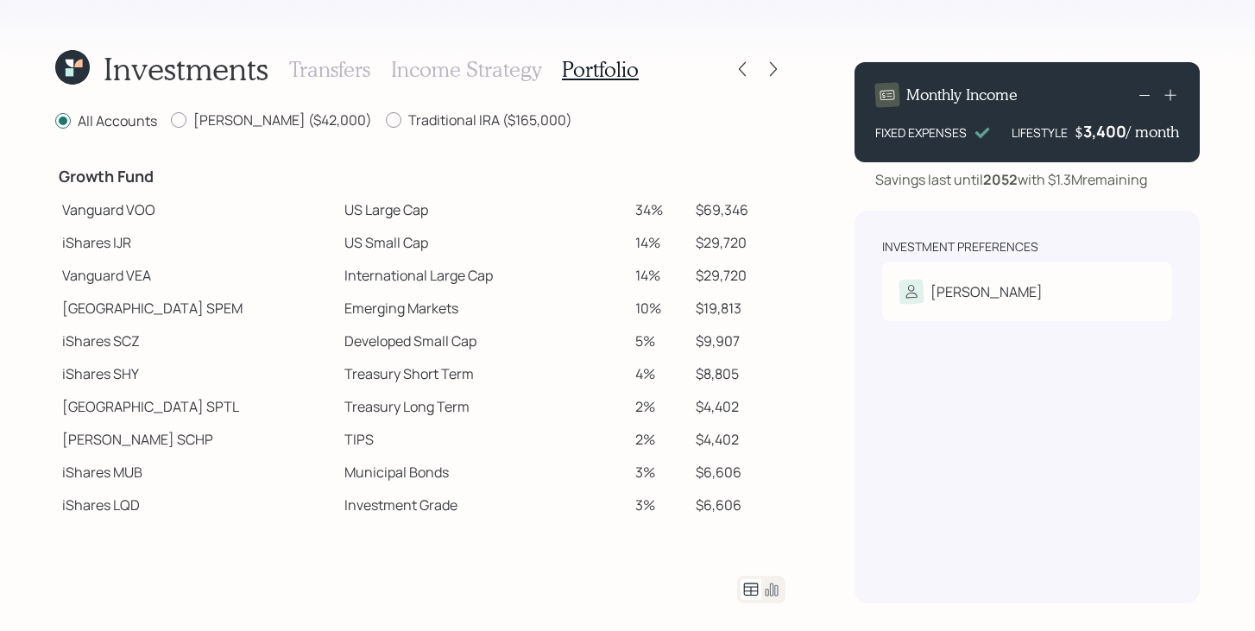
scroll to position [279, 0]
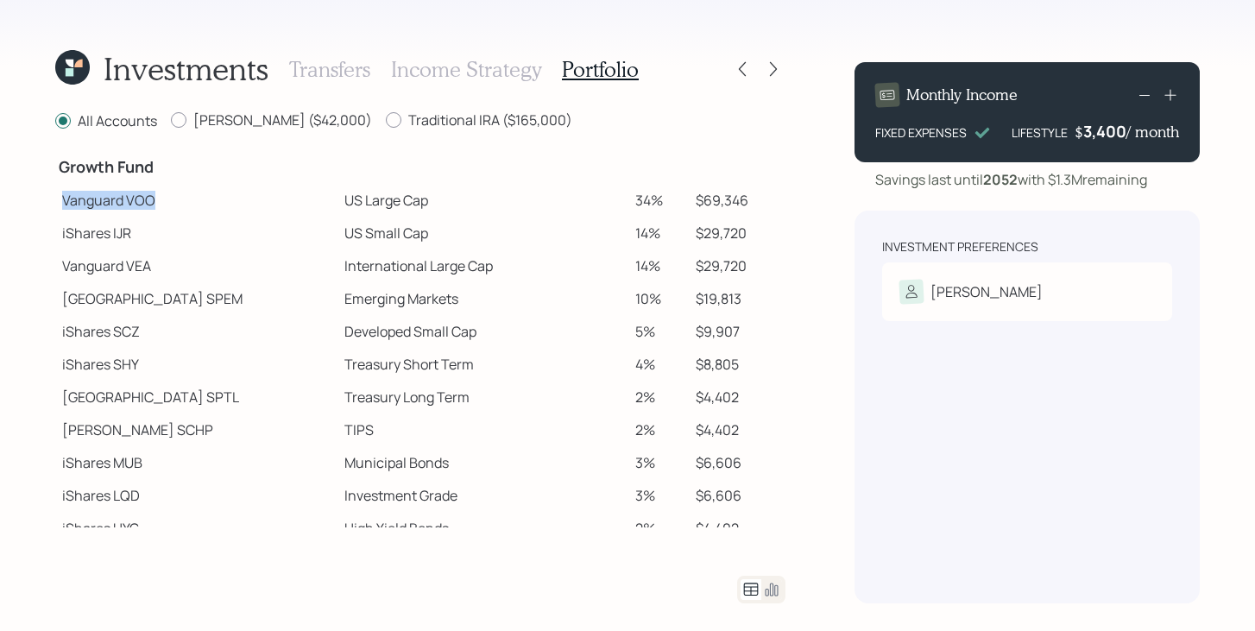
drag, startPoint x: 65, startPoint y: 202, endPoint x: 160, endPoint y: 203, distance: 95.0
click at [160, 202] on td "Vanguard VOO" at bounding box center [196, 200] width 282 height 33
click at [180, 199] on td "Vanguard VOO" at bounding box center [196, 200] width 282 height 33
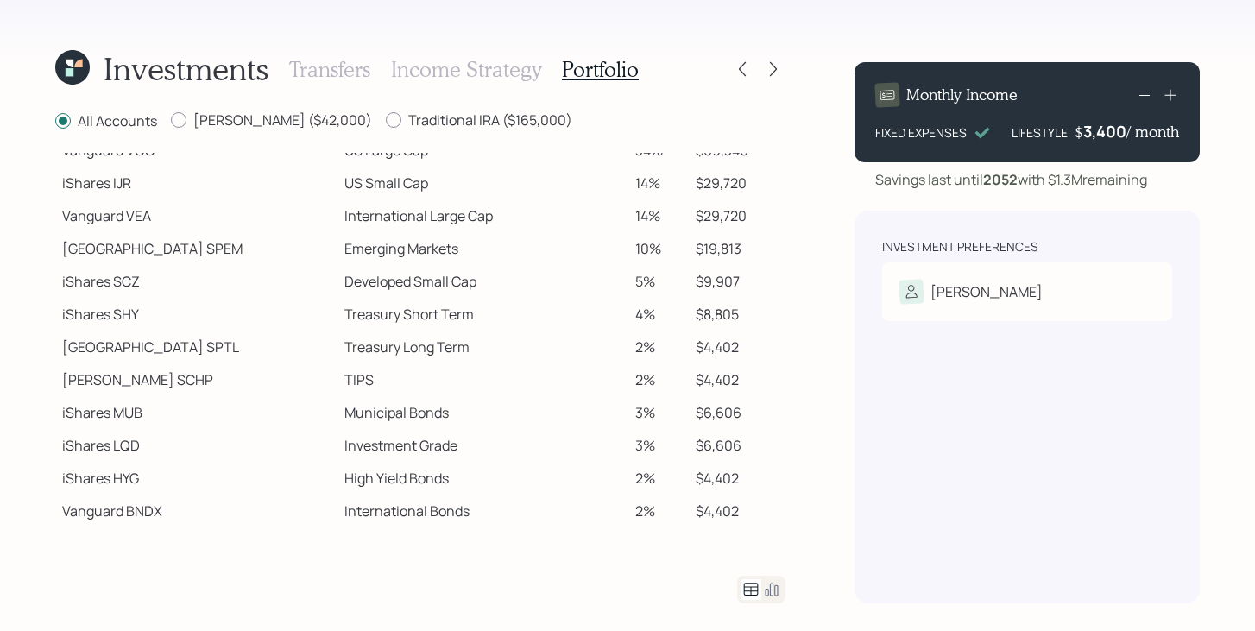
scroll to position [292, 0]
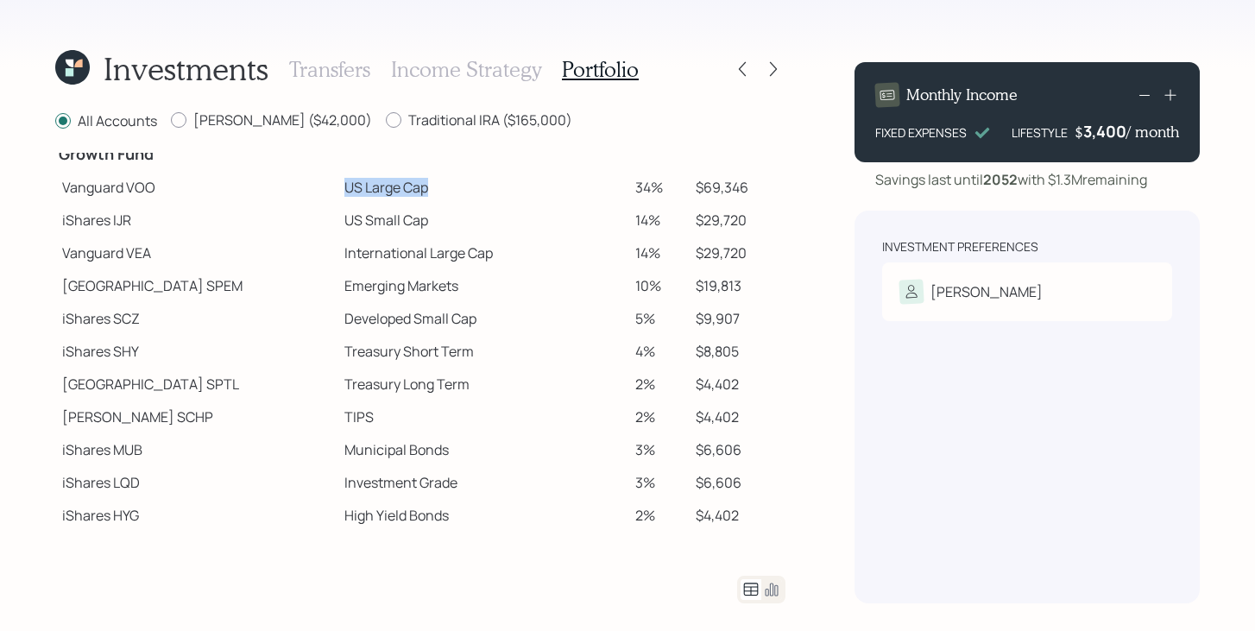
drag, startPoint x: 363, startPoint y: 189, endPoint x: 280, endPoint y: 187, distance: 82.9
click at [338, 187] on td "US Large Cap" at bounding box center [483, 187] width 291 height 33
click at [364, 187] on td "US Large Cap" at bounding box center [483, 187] width 291 height 33
drag, startPoint x: 366, startPoint y: 187, endPoint x: 277, endPoint y: 187, distance: 88.9
click at [338, 187] on td "US Large Cap" at bounding box center [483, 187] width 291 height 33
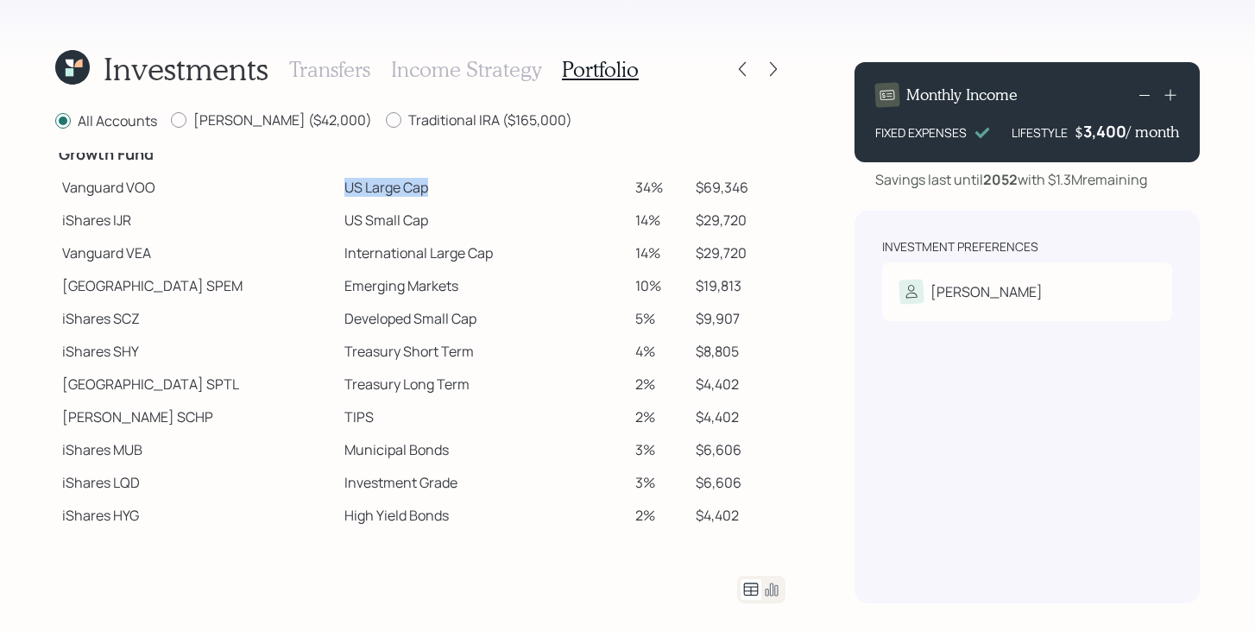
click at [345, 191] on td "US Large Cap" at bounding box center [483, 187] width 291 height 33
drag, startPoint x: 341, startPoint y: 188, endPoint x: 298, endPoint y: 188, distance: 43.2
click at [338, 188] on td "US Large Cap" at bounding box center [483, 187] width 291 height 33
click at [341, 183] on td "US Large Cap" at bounding box center [483, 187] width 291 height 33
drag, startPoint x: 366, startPoint y: 188, endPoint x: 281, endPoint y: 191, distance: 85.5
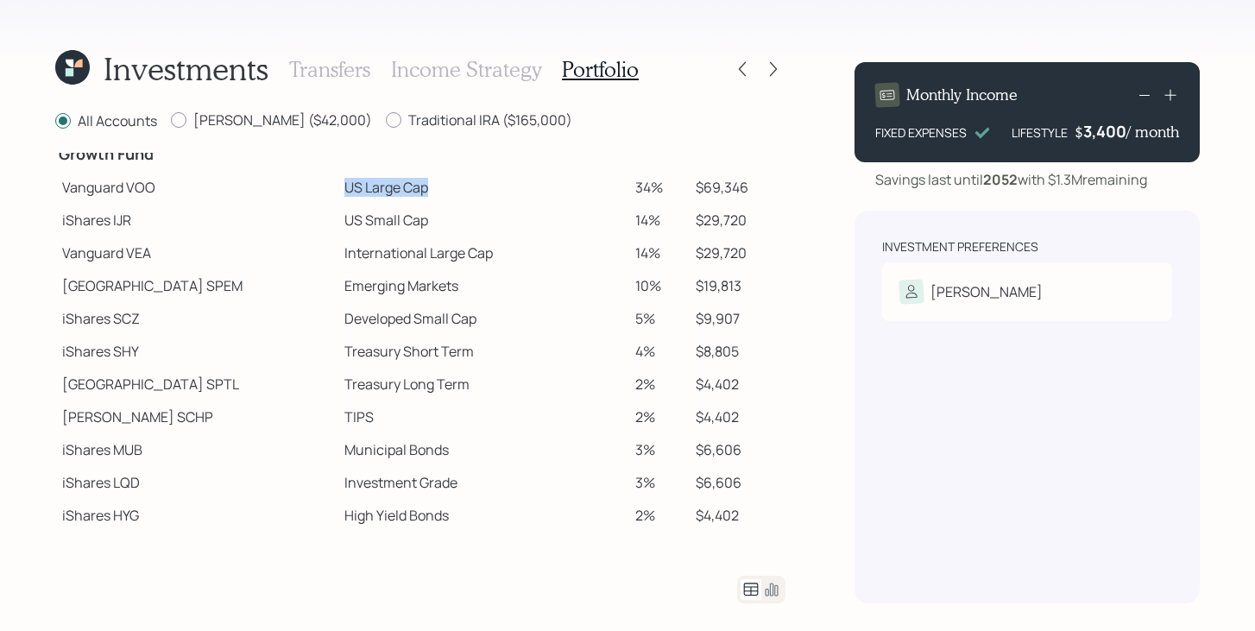
click at [338, 191] on td "US Large Cap" at bounding box center [483, 187] width 291 height 33
click at [382, 197] on td "US Large Cap" at bounding box center [483, 187] width 291 height 33
drag, startPoint x: 279, startPoint y: 252, endPoint x: 452, endPoint y: 247, distance: 173.6
click at [452, 247] on td "International Large Cap" at bounding box center [483, 253] width 291 height 33
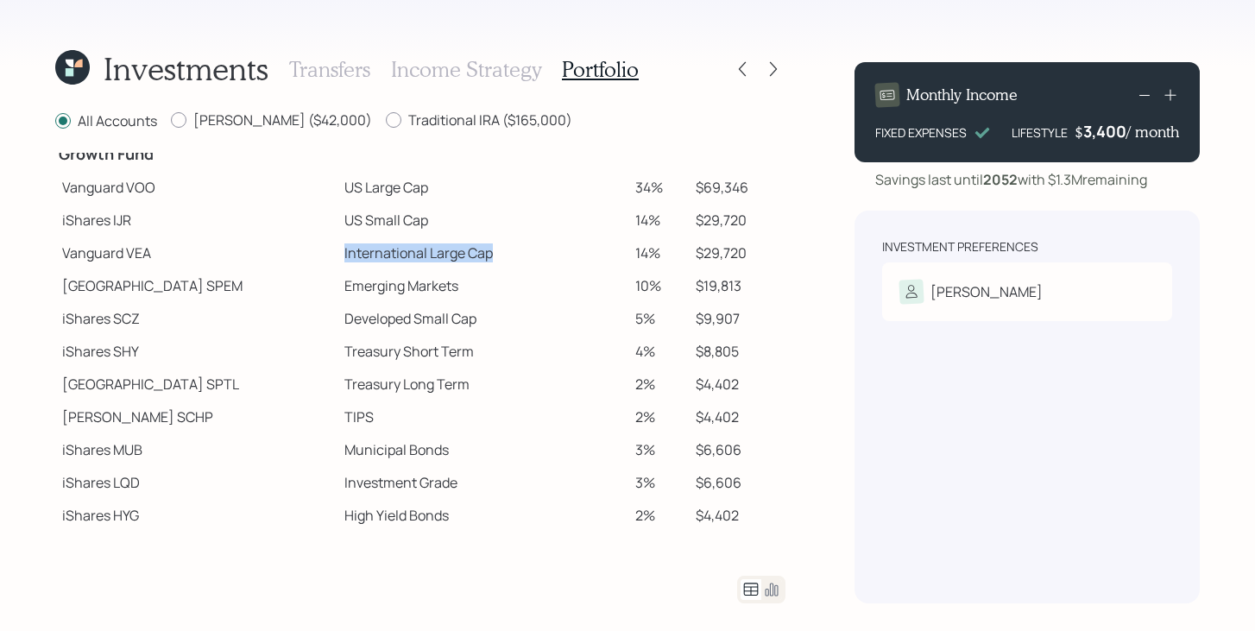
drag, startPoint x: 452, startPoint y: 247, endPoint x: 265, endPoint y: 258, distance: 187.7
click at [265, 258] on tr "Vanguard VEA International Large Cap 14% $29,720" at bounding box center [420, 253] width 730 height 33
click at [530, 228] on td "US Small Cap" at bounding box center [483, 220] width 291 height 33
drag, startPoint x: 648, startPoint y: 183, endPoint x: 277, endPoint y: 187, distance: 371.3
click at [277, 187] on tr "Vanguard VOO US Large Cap 34% $69,346" at bounding box center [420, 187] width 730 height 33
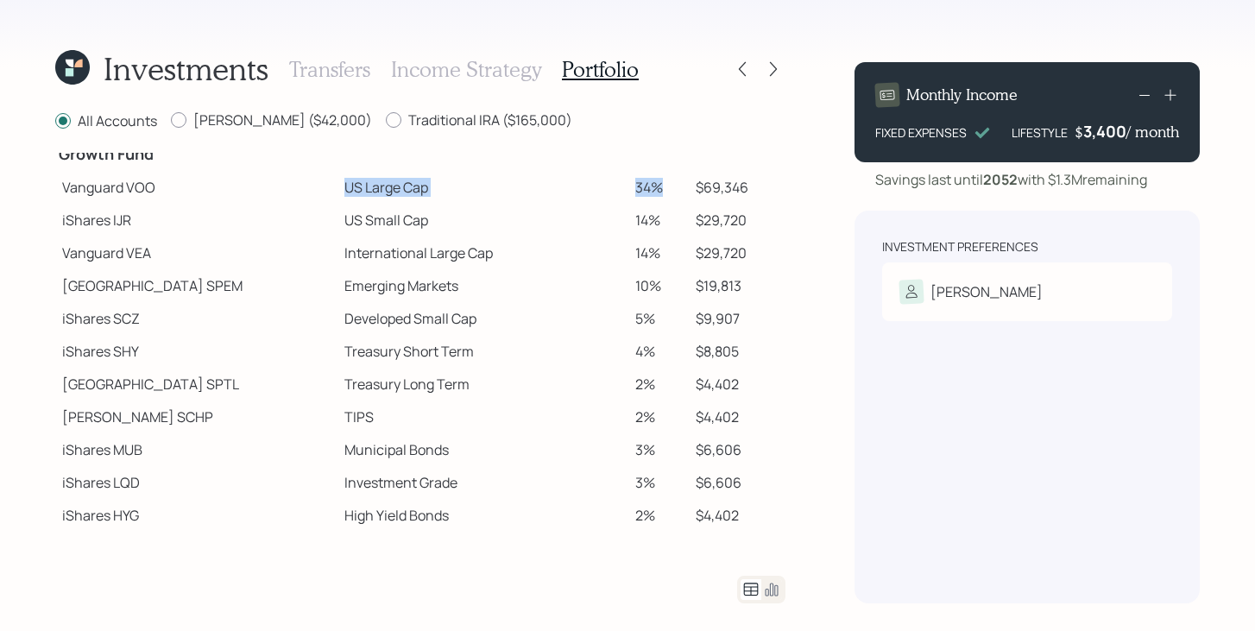
click at [477, 180] on td "US Large Cap" at bounding box center [483, 187] width 291 height 33
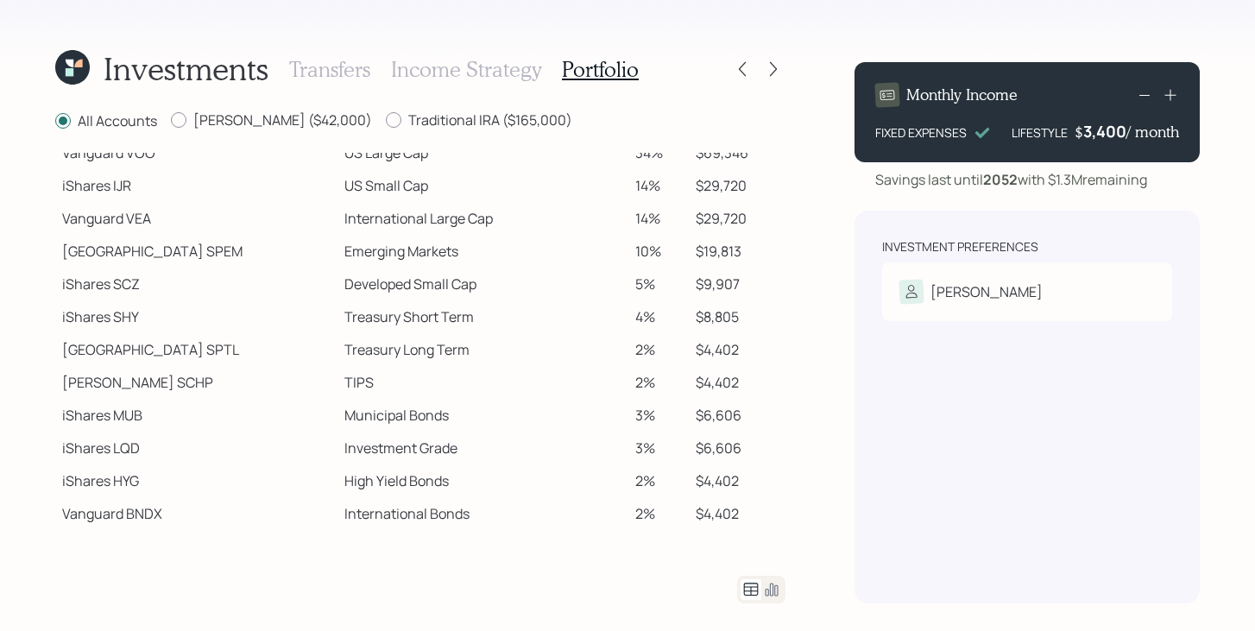
scroll to position [329, 0]
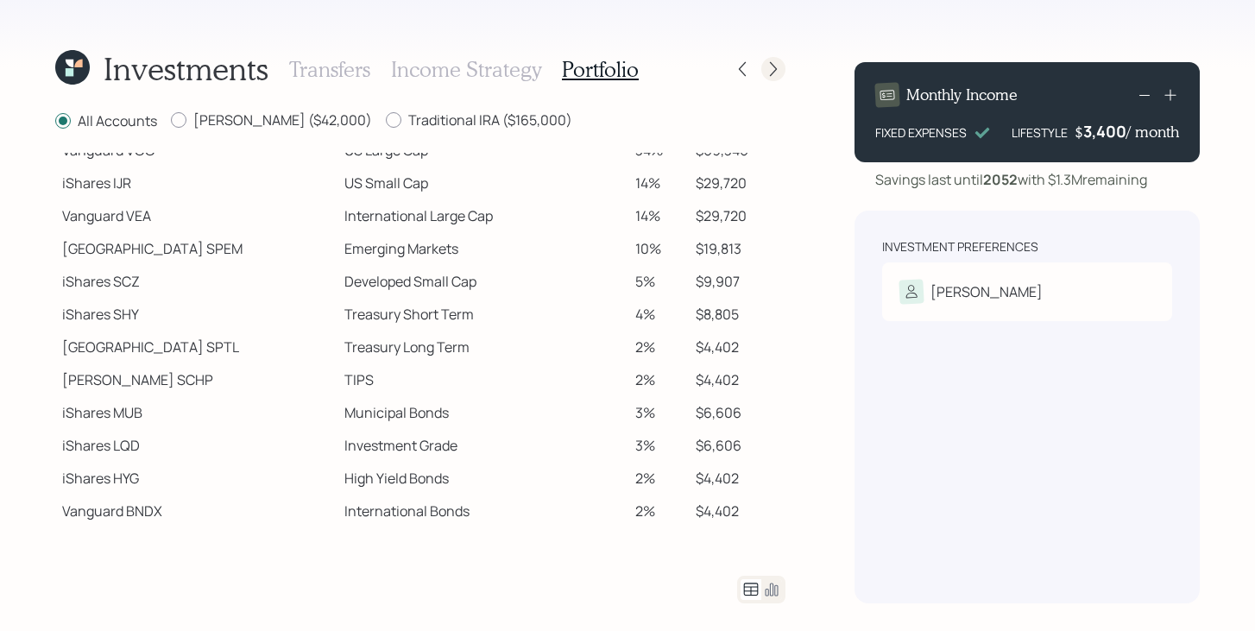
click at [777, 75] on icon at bounding box center [773, 68] width 17 height 17
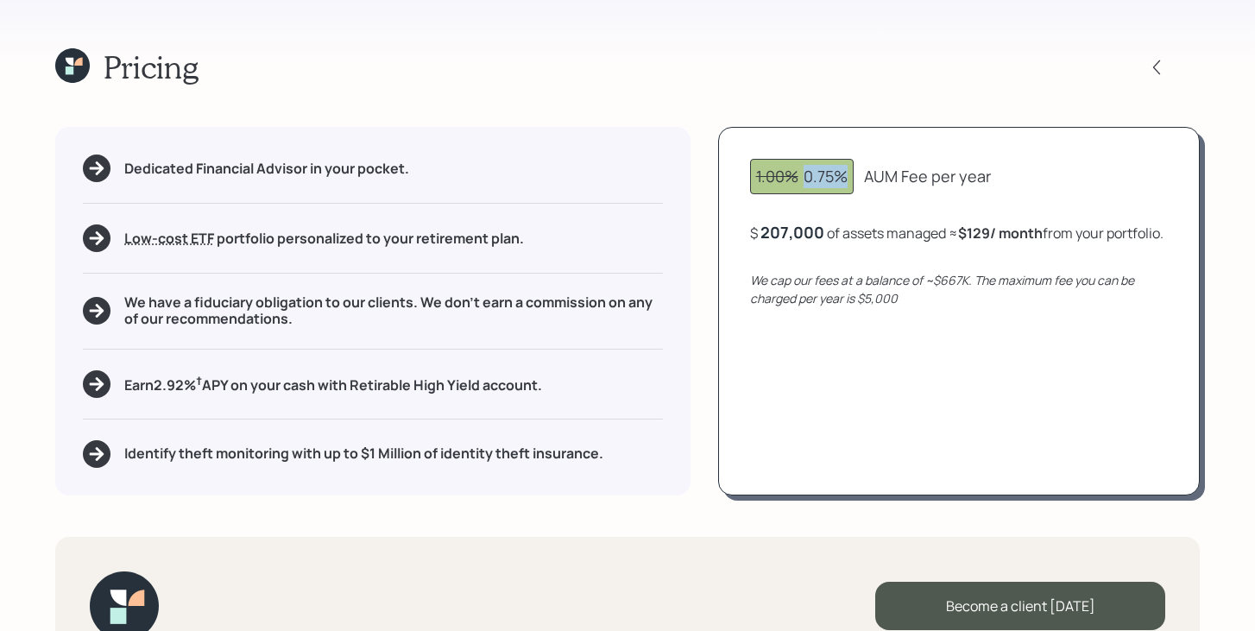
drag, startPoint x: 852, startPoint y: 177, endPoint x: 799, endPoint y: 178, distance: 53.5
click at [799, 178] on div "1.00% 0.75%" at bounding box center [802, 176] width 104 height 35
click at [1052, 179] on div "1.00% 0.75% AUM Fee per year" at bounding box center [959, 176] width 418 height 35
drag, startPoint x: 806, startPoint y: 176, endPoint x: 846, endPoint y: 176, distance: 40.6
click at [846, 176] on div "1.00% 0.75%" at bounding box center [802, 176] width 92 height 23
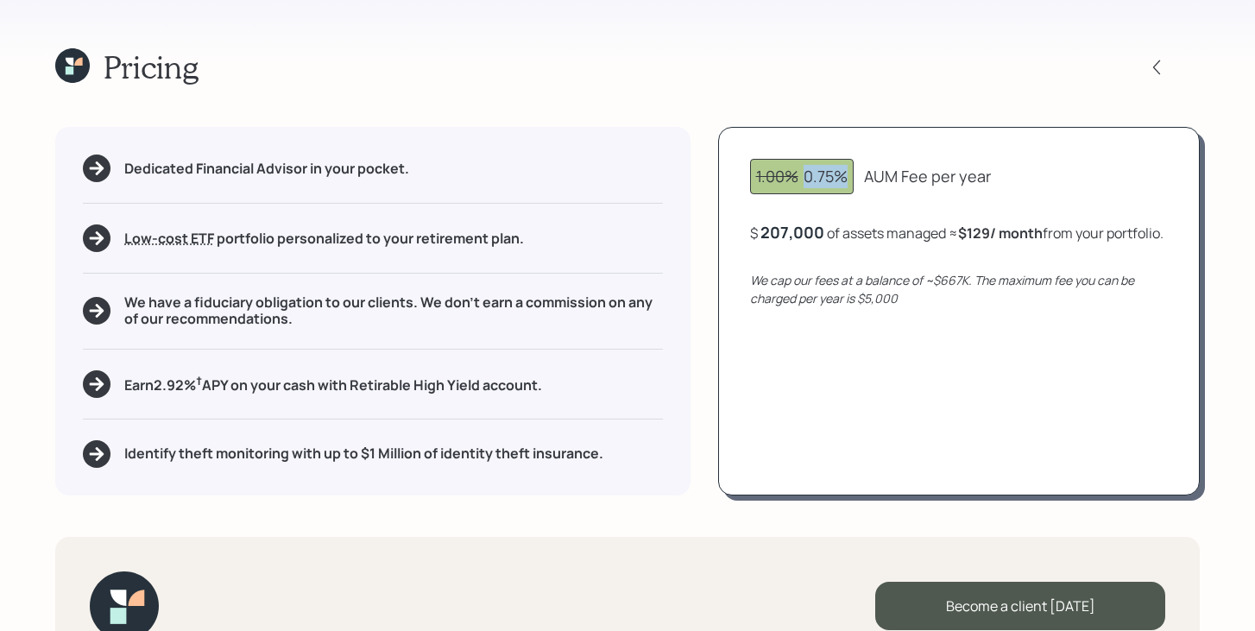
click at [857, 180] on div "1.00% 0.75% AUM Fee per year" at bounding box center [959, 176] width 418 height 35
click at [81, 71] on icon at bounding box center [72, 65] width 35 height 35
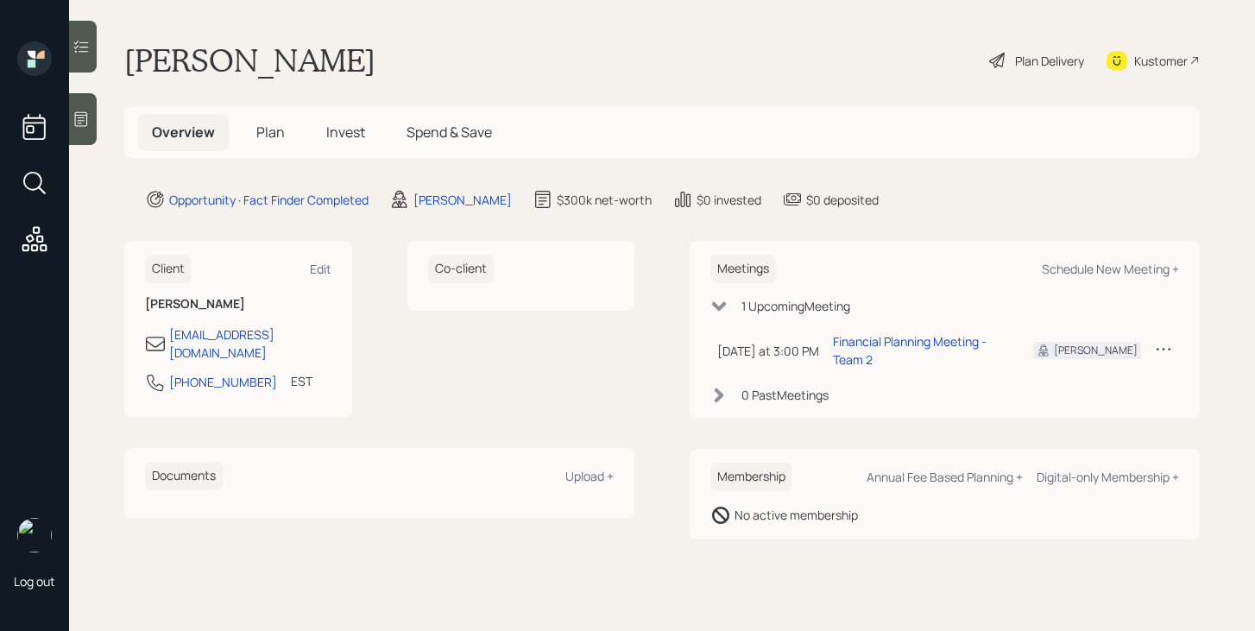
click at [1026, 69] on div "Plan Delivery" at bounding box center [1037, 60] width 98 height 38
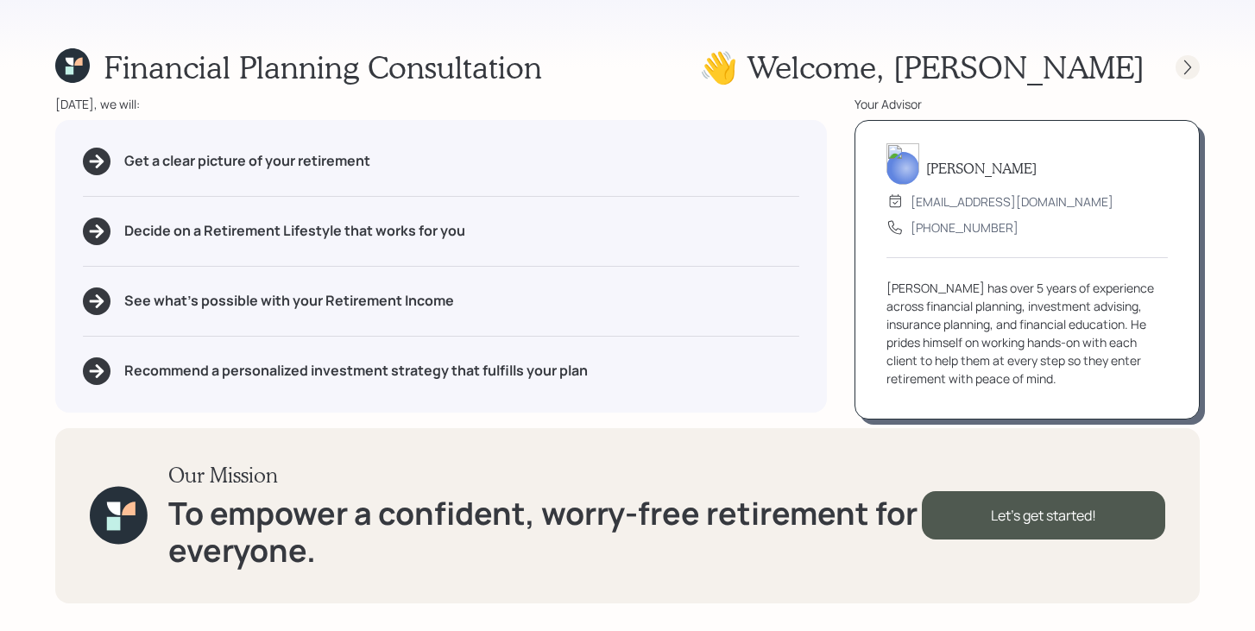
click at [1192, 66] on icon at bounding box center [1187, 67] width 17 height 17
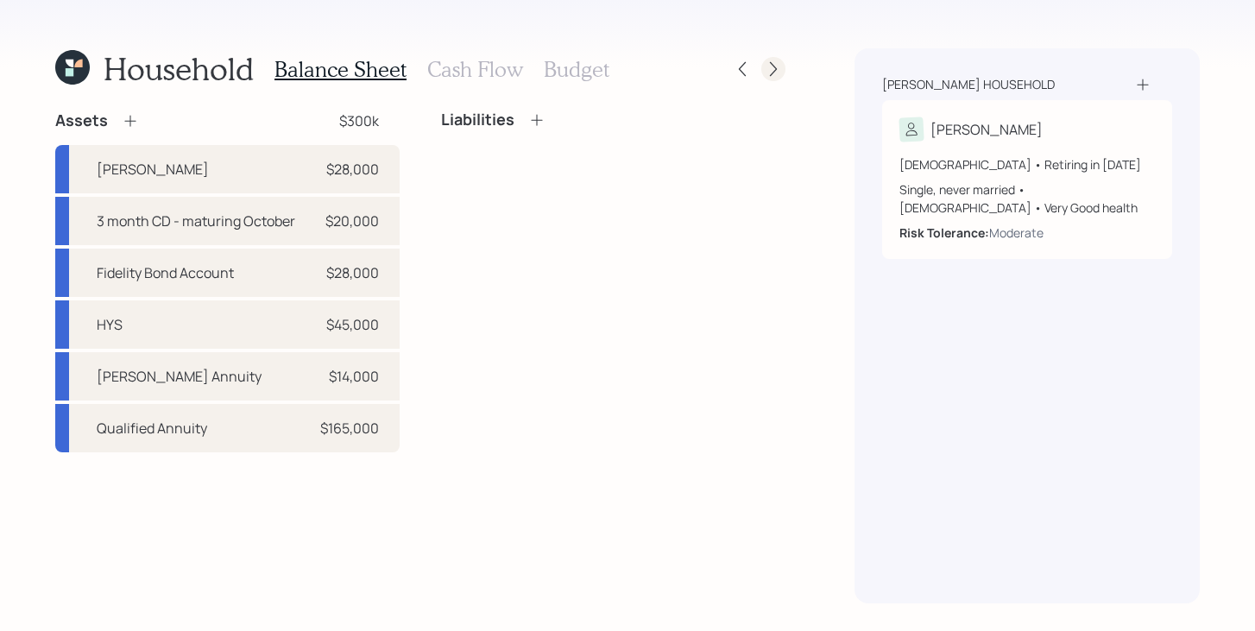
click at [781, 66] on icon at bounding box center [773, 68] width 17 height 17
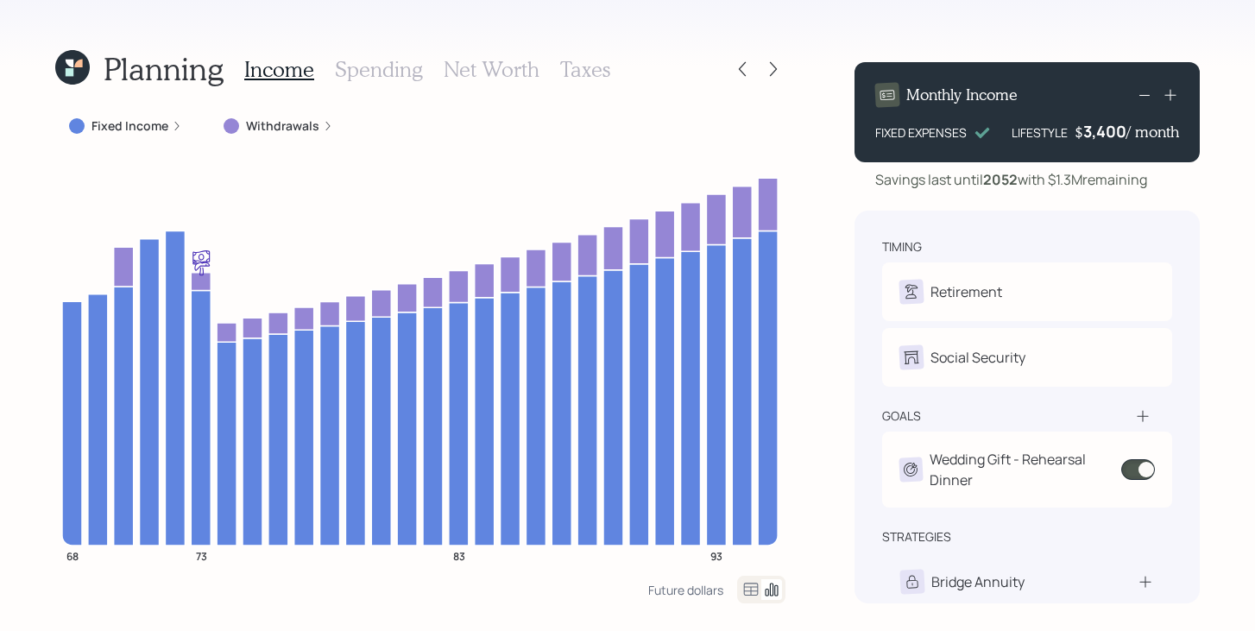
click at [488, 70] on h3 "Net Worth" at bounding box center [492, 69] width 96 height 25
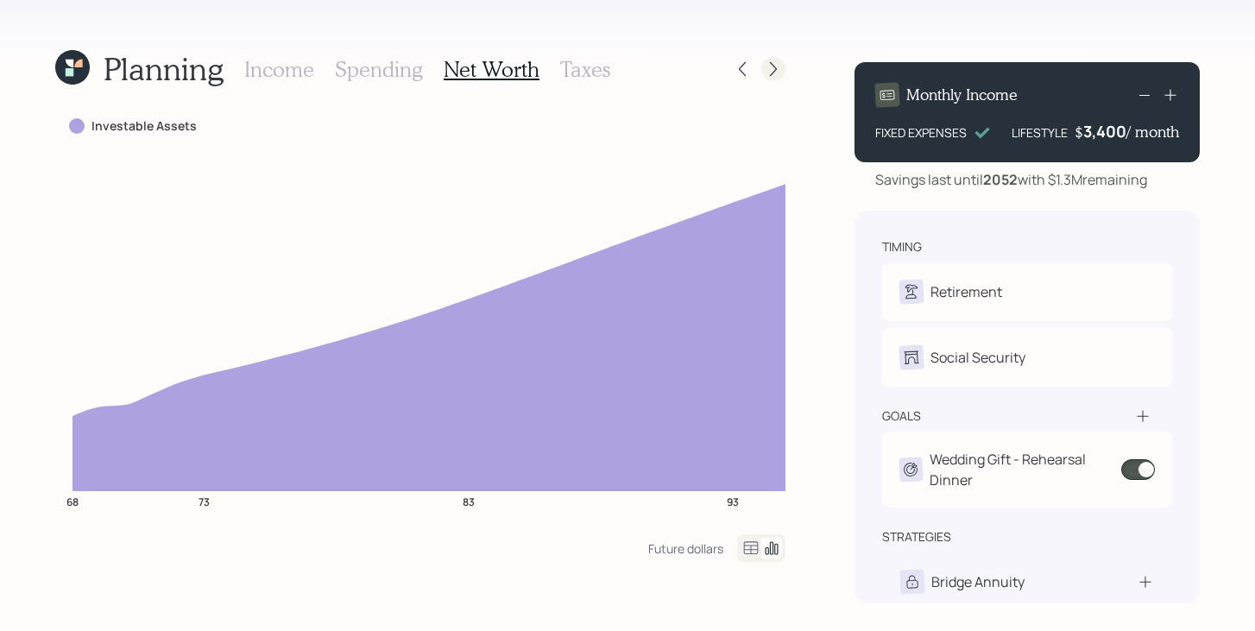
click at [768, 72] on icon at bounding box center [773, 68] width 17 height 17
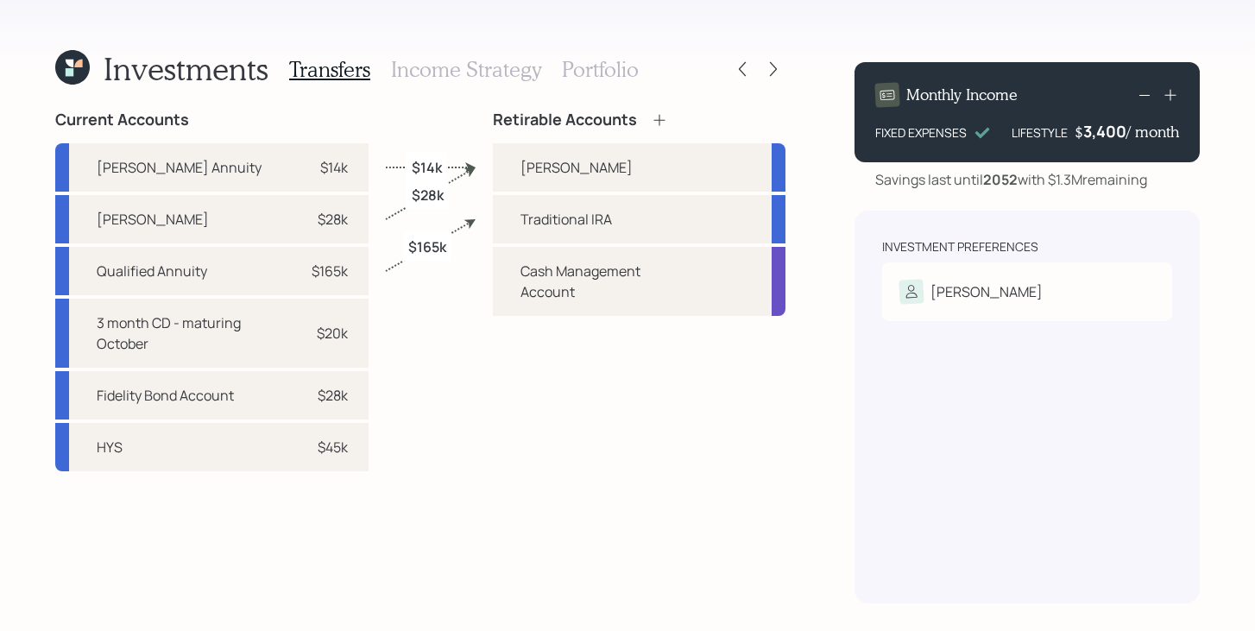
click at [768, 72] on icon at bounding box center [773, 68] width 17 height 17
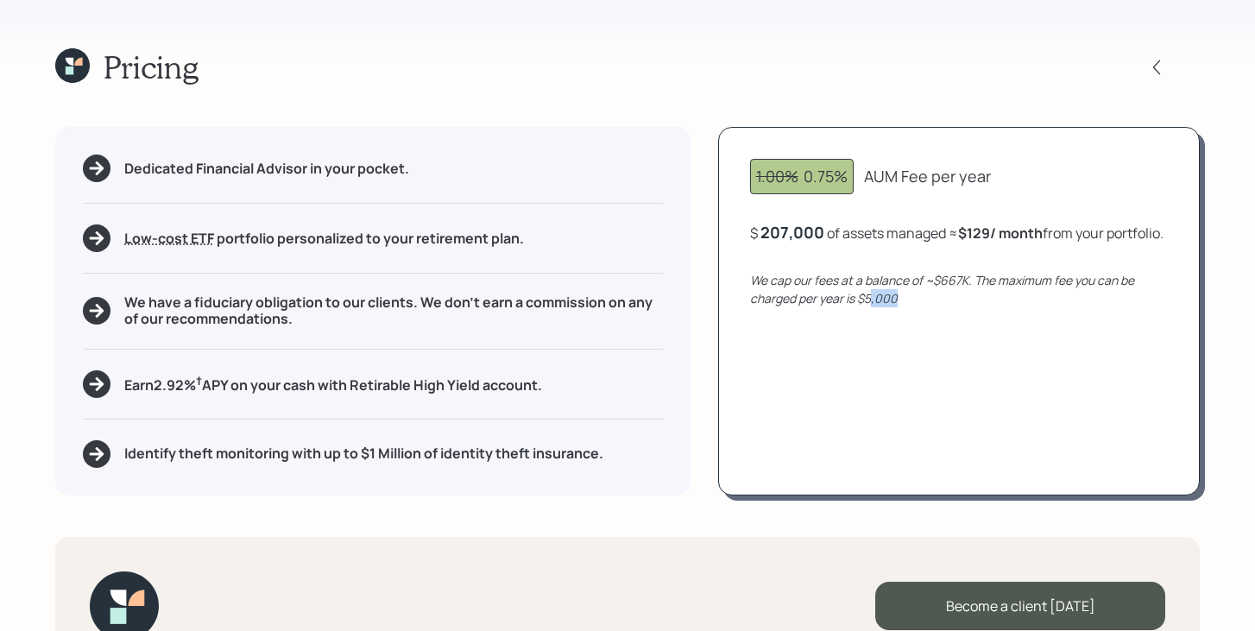
drag, startPoint x: 912, startPoint y: 319, endPoint x: 871, endPoint y: 319, distance: 40.6
click at [870, 307] on div "We cap our fees at a balance of ~$667K. The maximum fee you can be charged per …" at bounding box center [959, 289] width 418 height 36
click at [943, 307] on div "We cap our fees at a balance of ~$667K. The maximum fee you can be charged per …" at bounding box center [959, 289] width 418 height 36
drag, startPoint x: 803, startPoint y: 175, endPoint x: 850, endPoint y: 177, distance: 46.7
click at [850, 177] on div "1.00% 0.75%" at bounding box center [802, 176] width 104 height 35
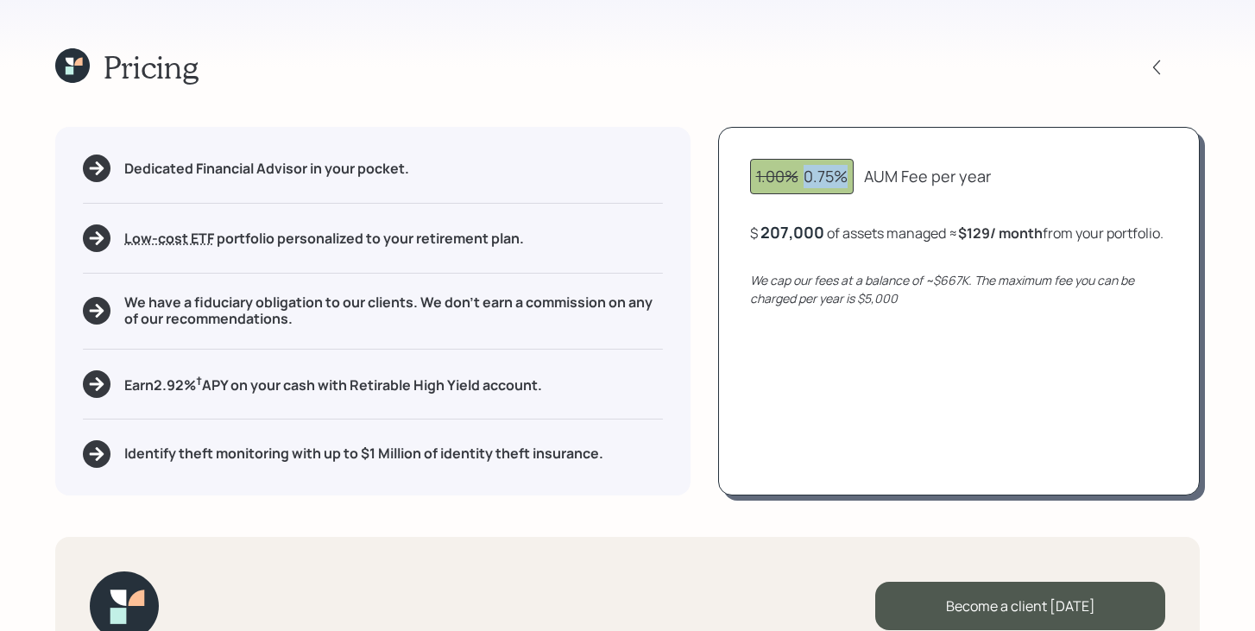
click at [850, 177] on div "1.00% 0.75%" at bounding box center [802, 176] width 104 height 35
click at [55, 76] on icon at bounding box center [72, 65] width 35 height 35
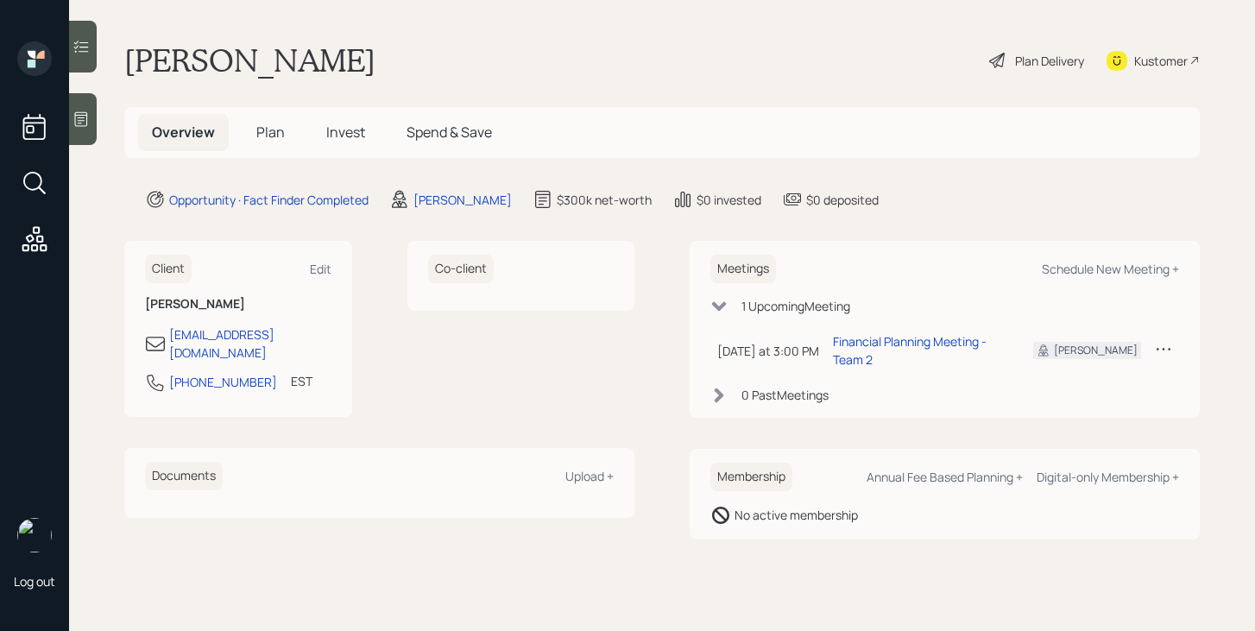
click at [1046, 69] on div "Plan Delivery" at bounding box center [1049, 61] width 69 height 18
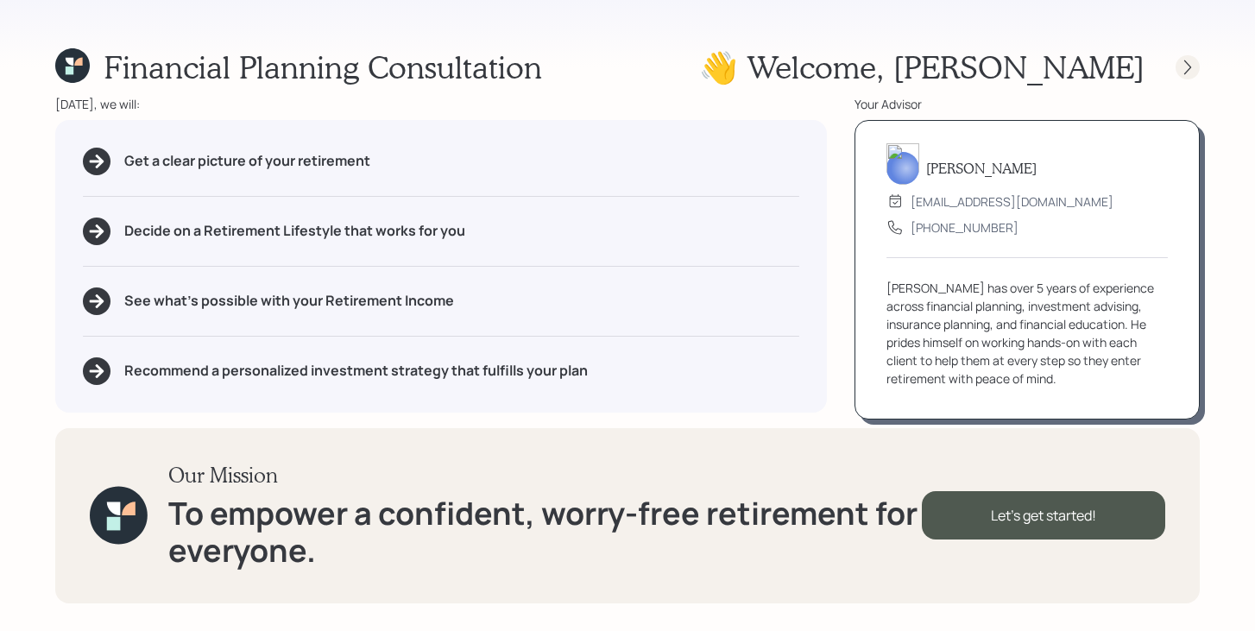
click at [1194, 76] on div at bounding box center [1188, 67] width 24 height 24
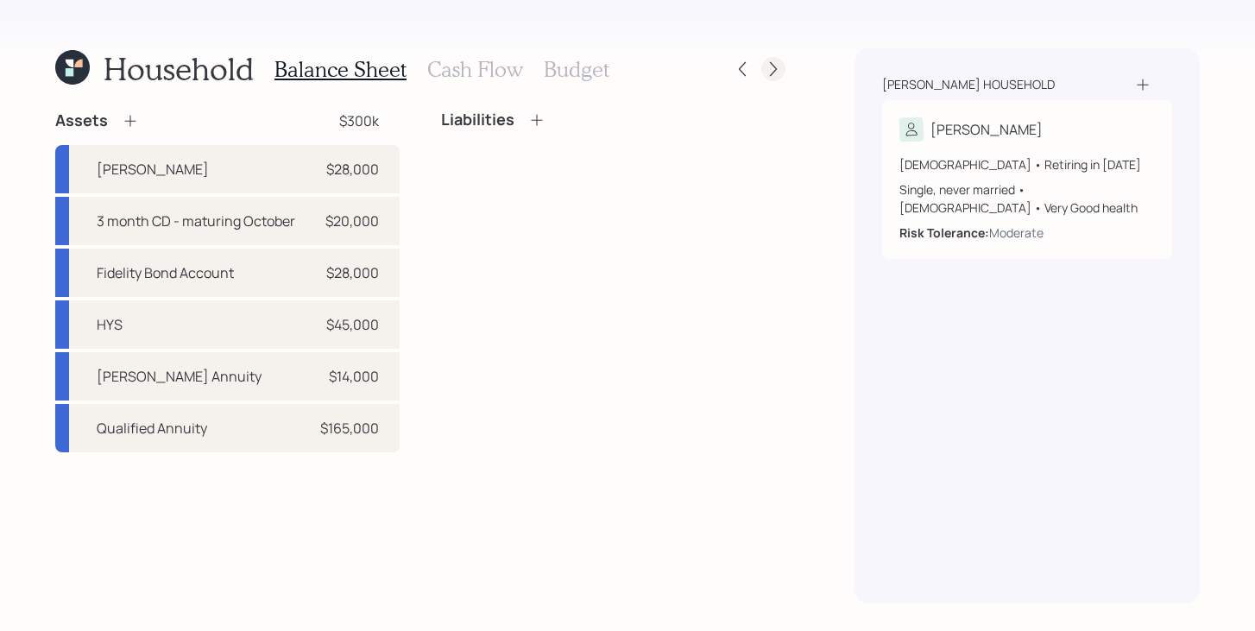
click at [777, 66] on icon at bounding box center [773, 68] width 17 height 17
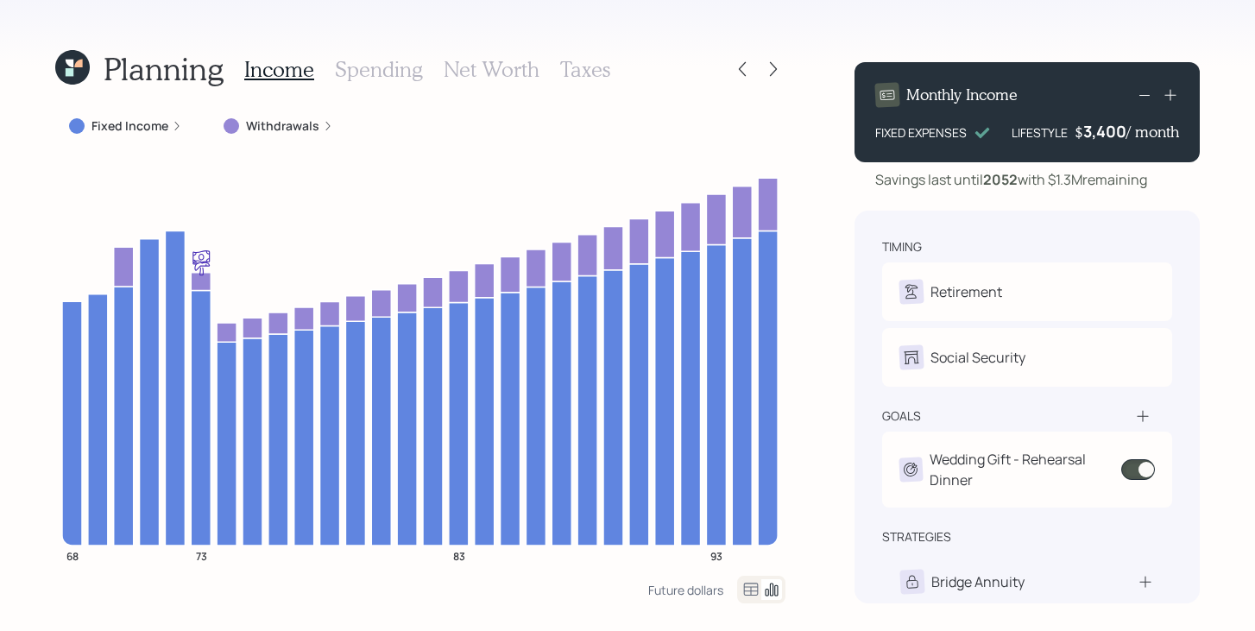
click at [777, 66] on icon at bounding box center [773, 68] width 17 height 17
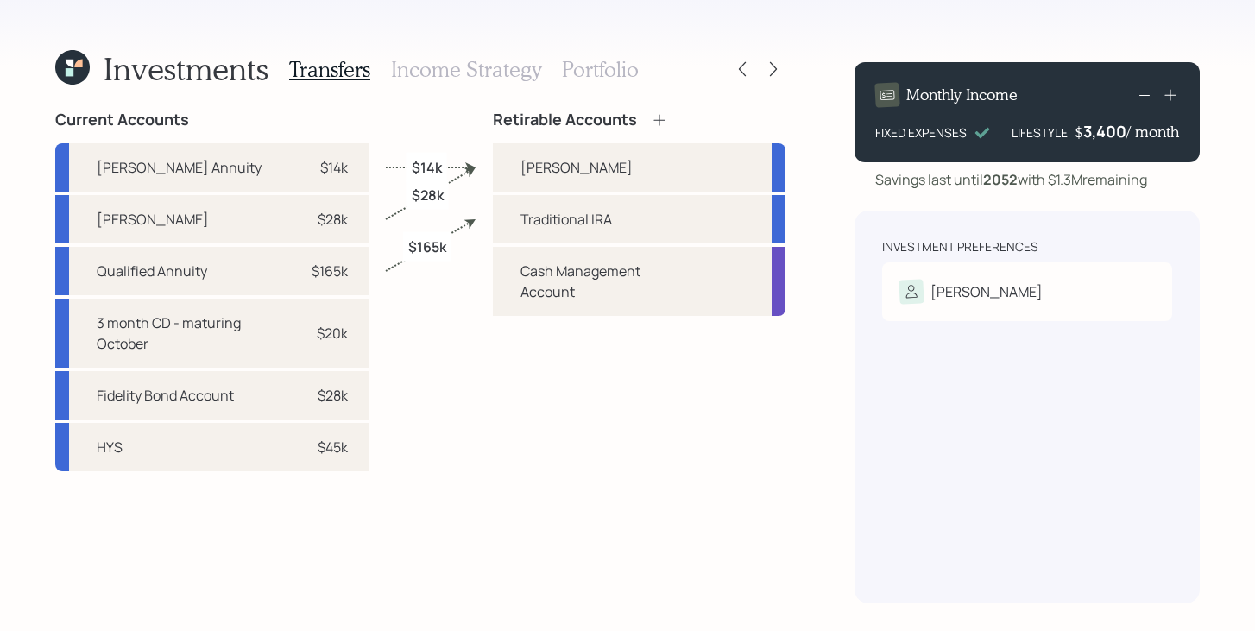
click at [637, 70] on div "Investments Transfers Income Strategy Portfolio" at bounding box center [420, 68] width 730 height 41
click at [610, 62] on h3 "Portfolio" at bounding box center [600, 69] width 77 height 25
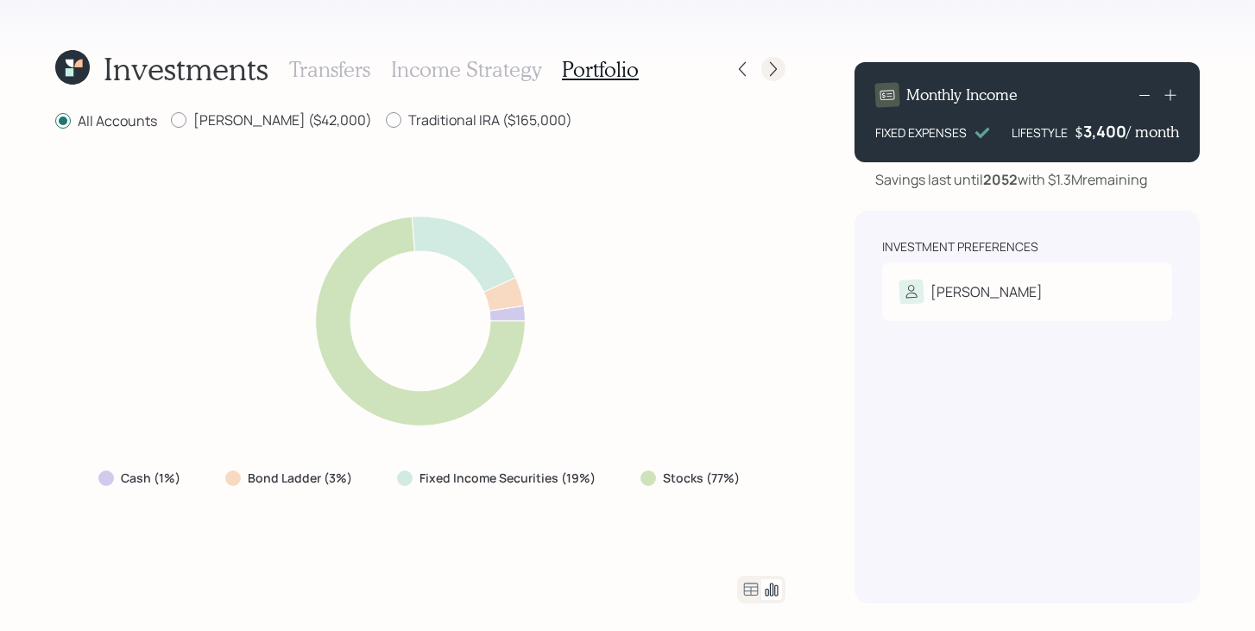
click at [765, 77] on icon at bounding box center [773, 68] width 17 height 17
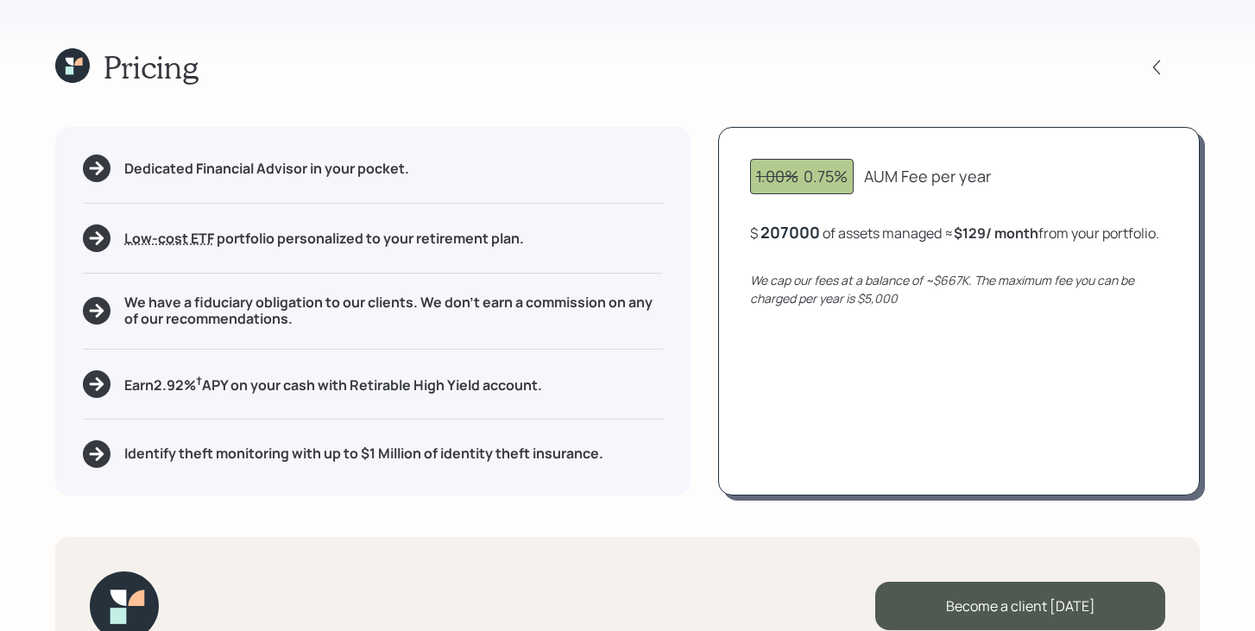
click at [810, 232] on div "207000" at bounding box center [791, 232] width 60 height 21
click at [912, 414] on div "1.00% 0.75% AUM Fee per year $ 42000 of assets managed ≈ $129 / month from your…" at bounding box center [959, 311] width 482 height 368
click at [74, 77] on icon at bounding box center [72, 65] width 35 height 35
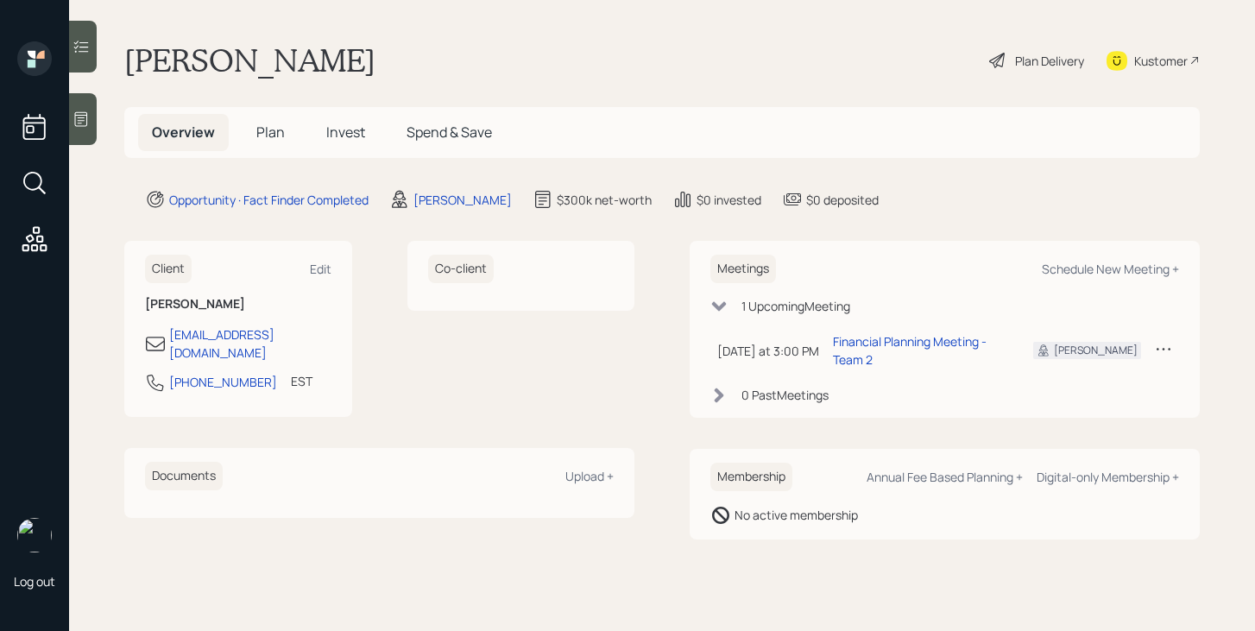
click at [271, 136] on span "Plan" at bounding box center [270, 132] width 28 height 19
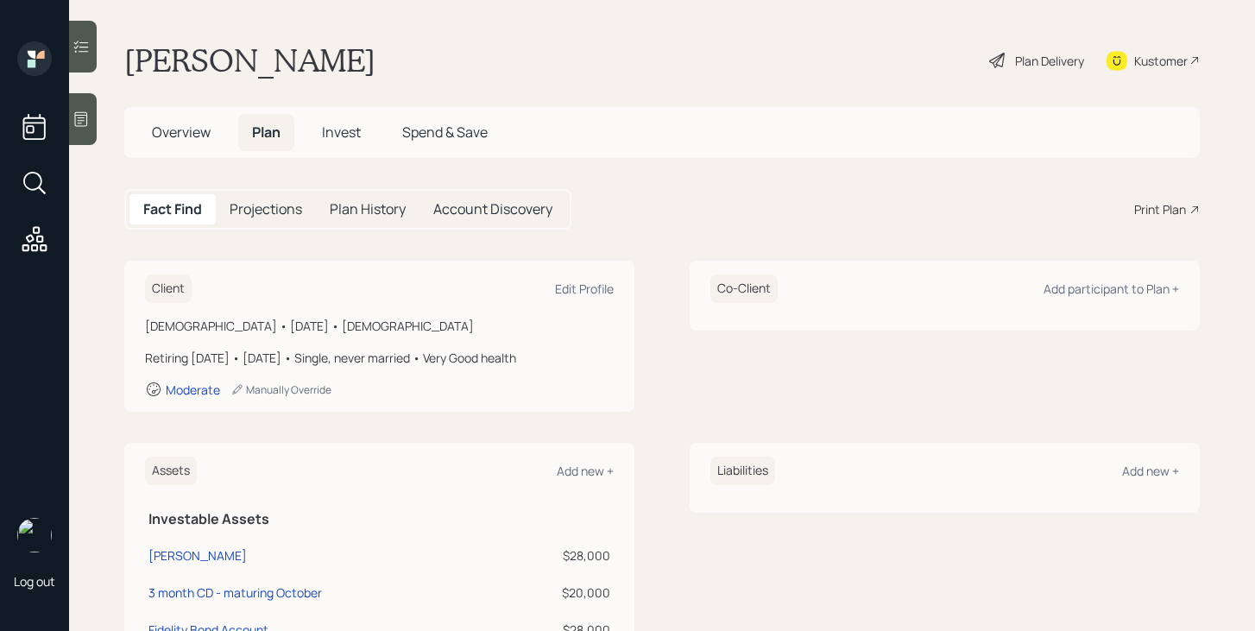
click at [194, 141] on span "Overview" at bounding box center [181, 132] width 59 height 19
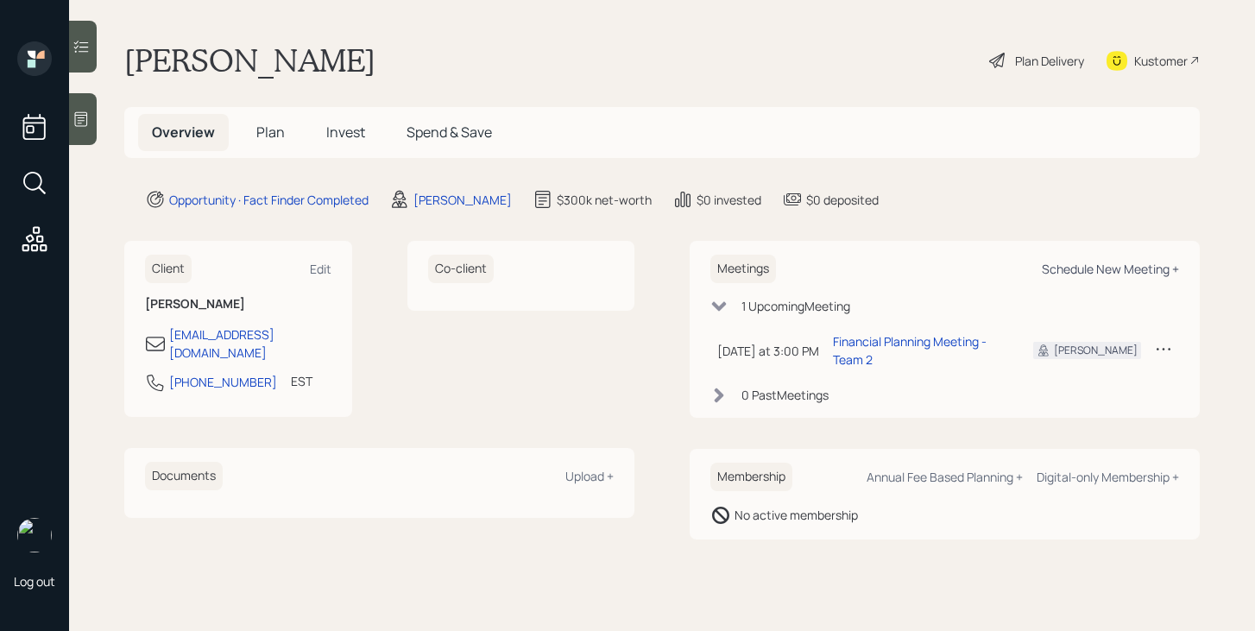
click at [1087, 264] on div "Schedule New Meeting +" at bounding box center [1110, 269] width 137 height 16
select select "bffa7908-1b2a-4c79-9bb6-f0ec9aed22d3"
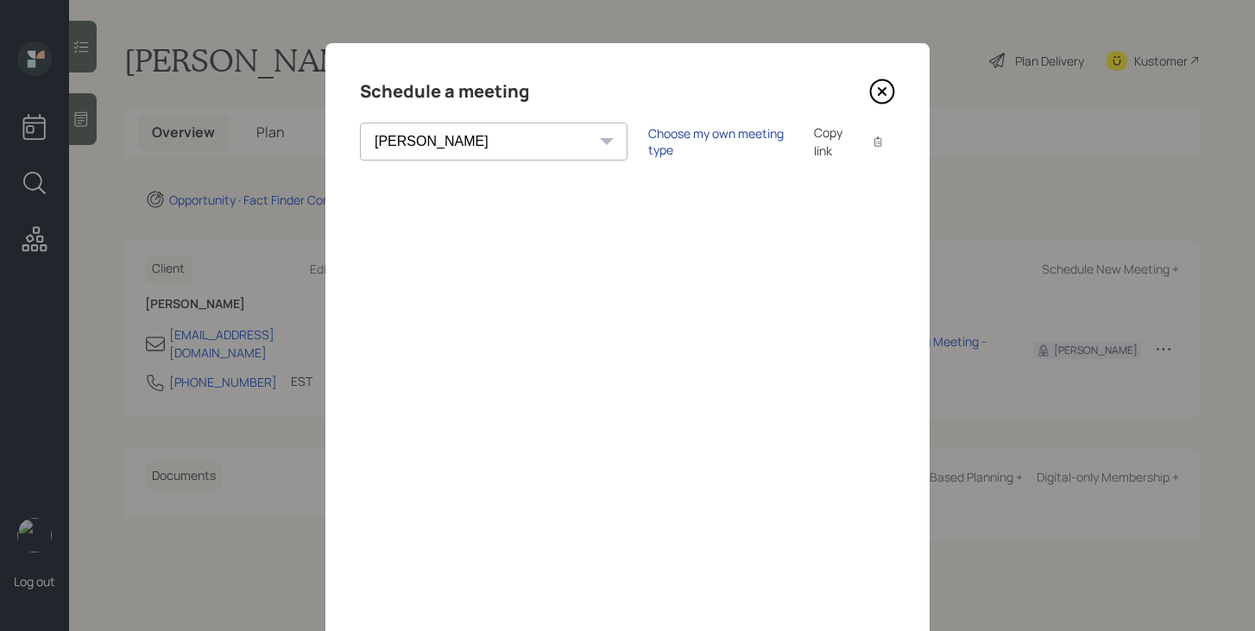
click at [648, 144] on div "Choose my own meeting type" at bounding box center [720, 141] width 145 height 33
click at [679, 144] on div "Use meeting type for lifecycle stage" at bounding box center [778, 142] width 199 height 16
click at [648, 144] on div "Choose my own meeting type" at bounding box center [720, 141] width 145 height 33
click at [885, 93] on icon at bounding box center [882, 91] width 7 height 7
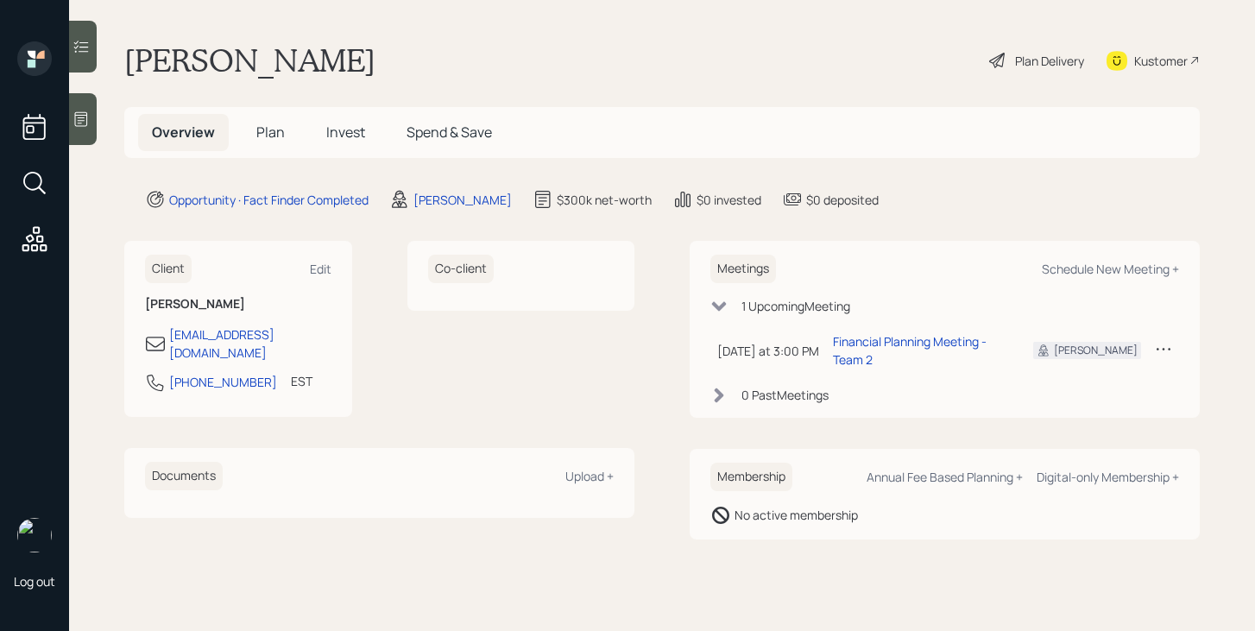
click at [264, 124] on span "Plan" at bounding box center [270, 132] width 28 height 19
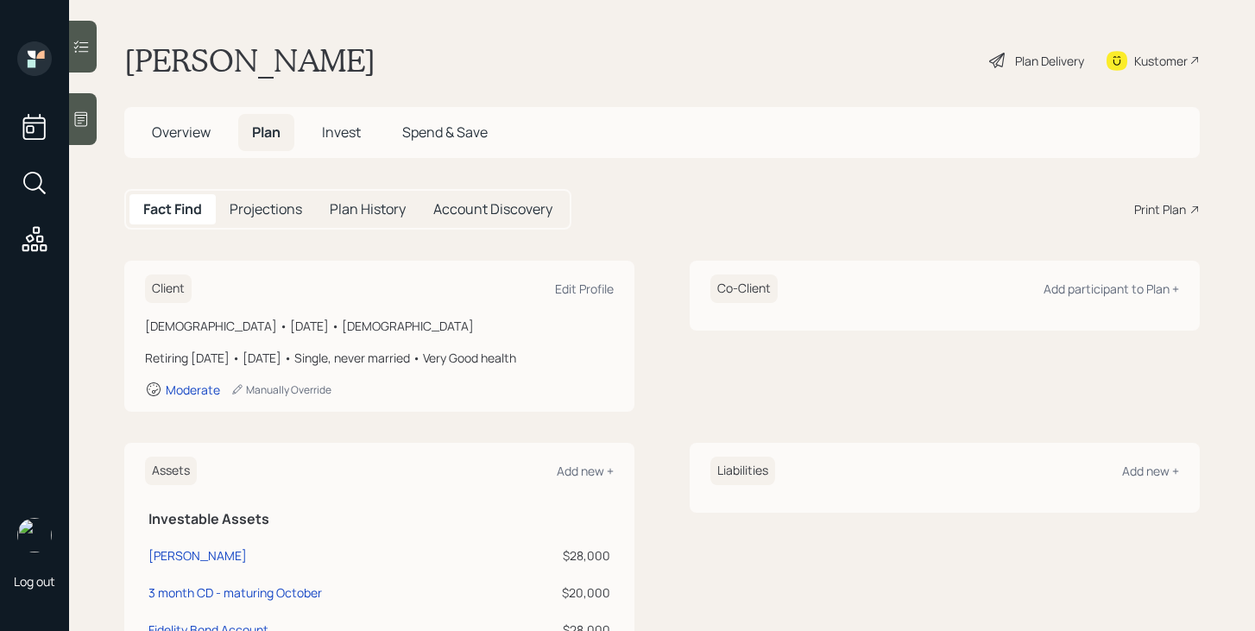
click at [1164, 212] on div "Print Plan" at bounding box center [1161, 209] width 52 height 18
